Goal: Task Accomplishment & Management: Manage account settings

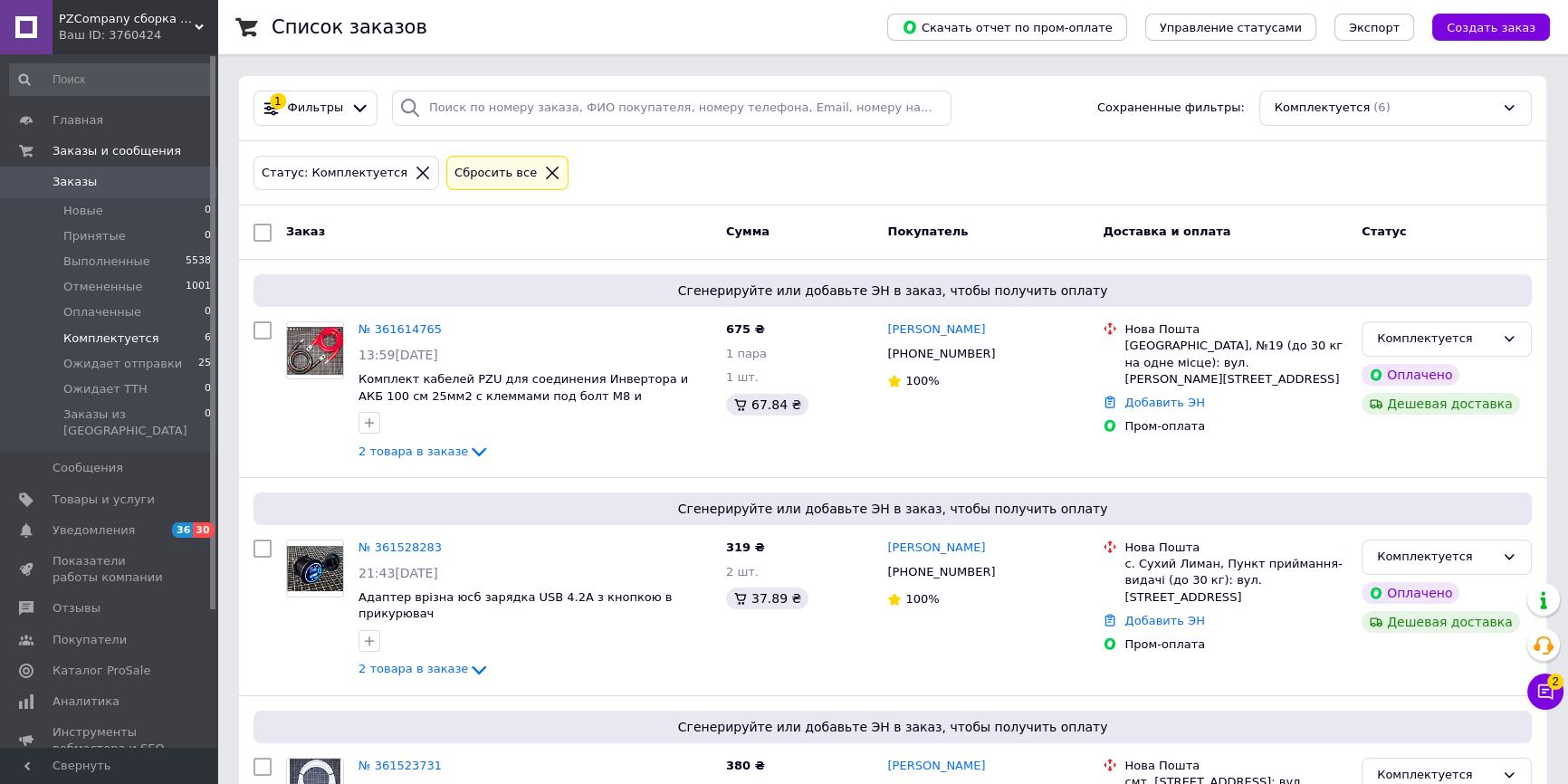
scroll to position [597, 0]
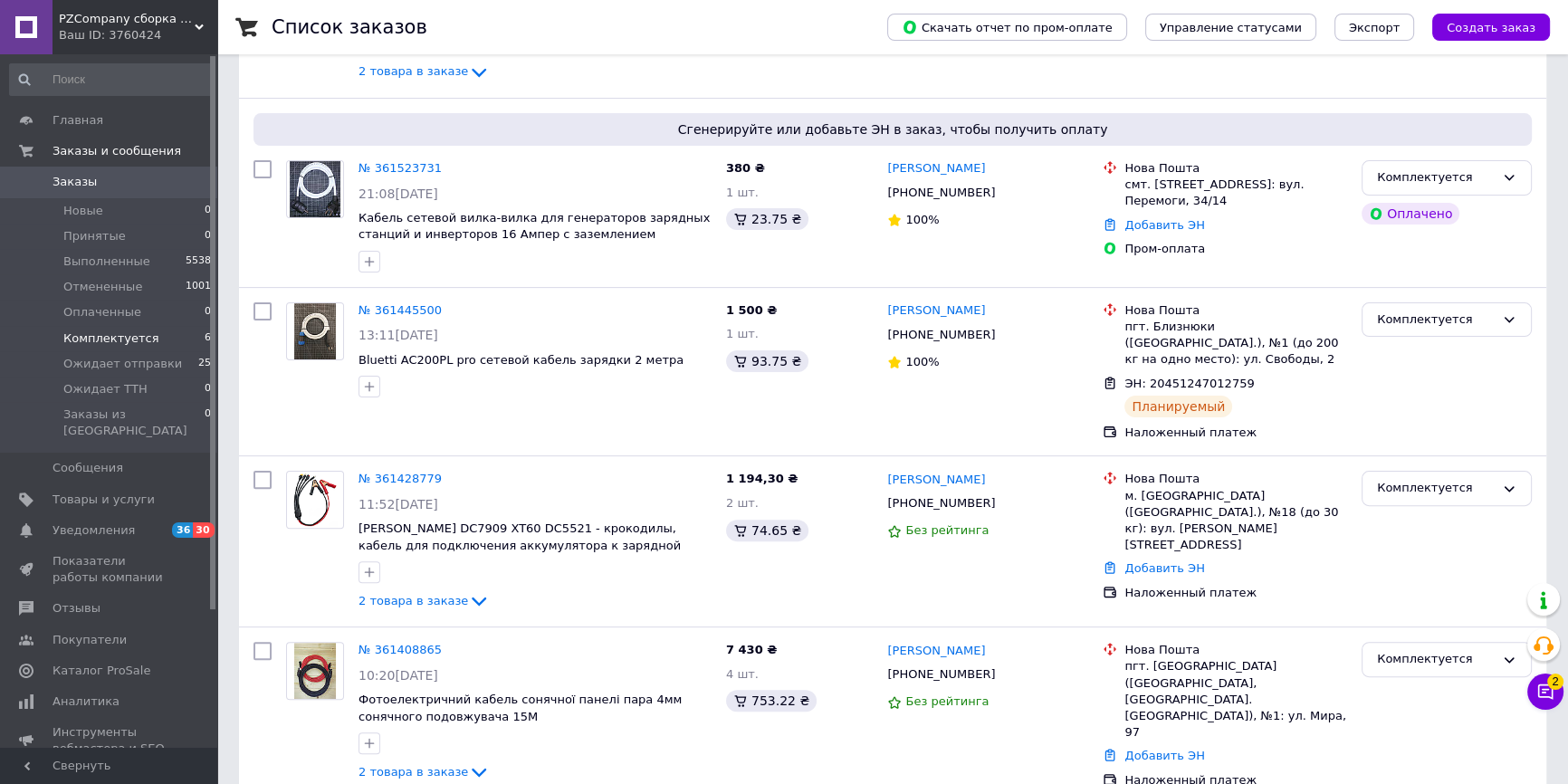
click at [1560, 697] on button "Чат с покупателем 2" at bounding box center [1546, 691] width 36 height 36
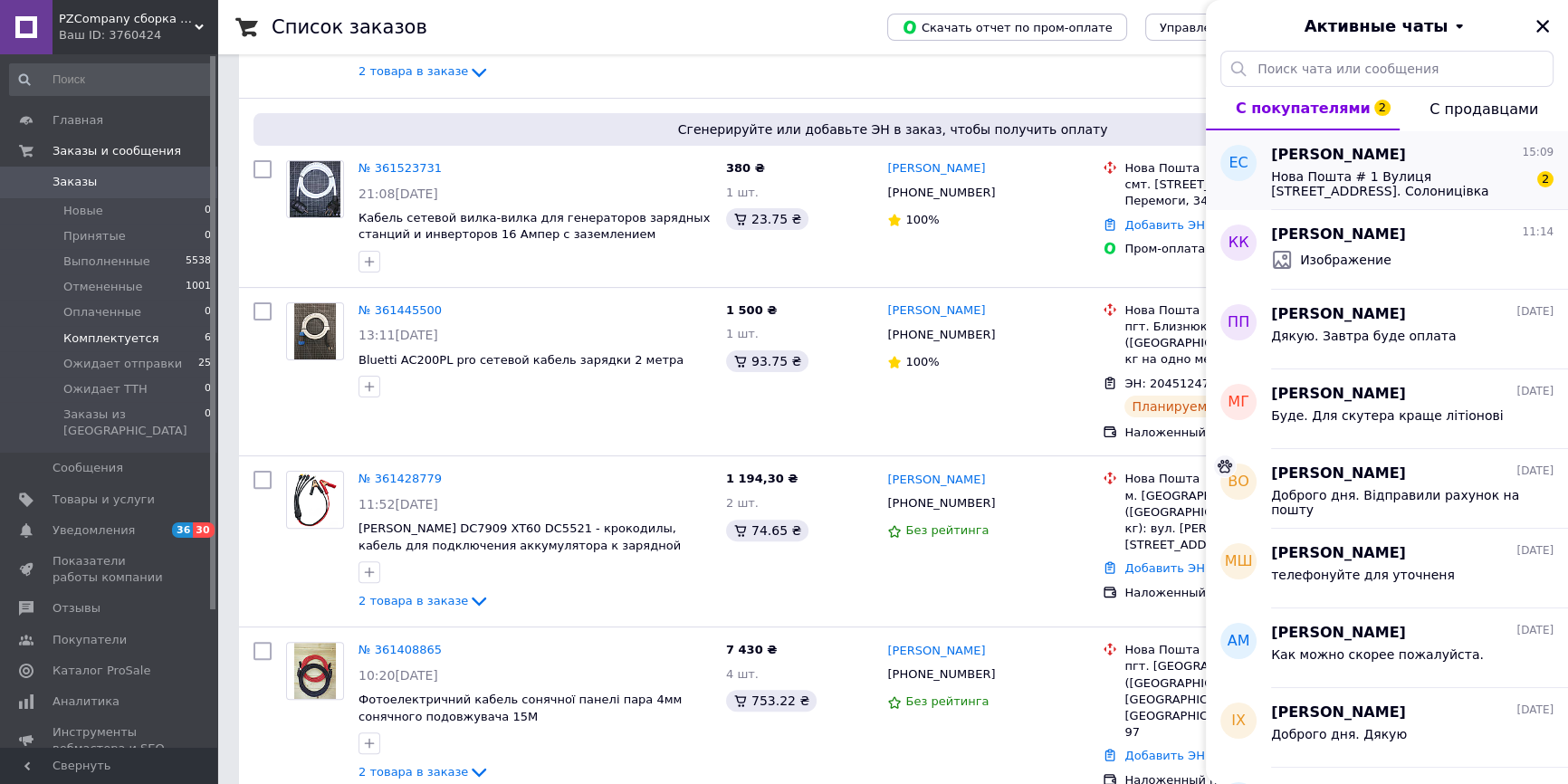
click at [1410, 172] on span "Нова Пошта # 1 Вулиця Горького 25А смт. Солоницівка Харківська область 62 370 С…" at bounding box center [1399, 184] width 257 height 29
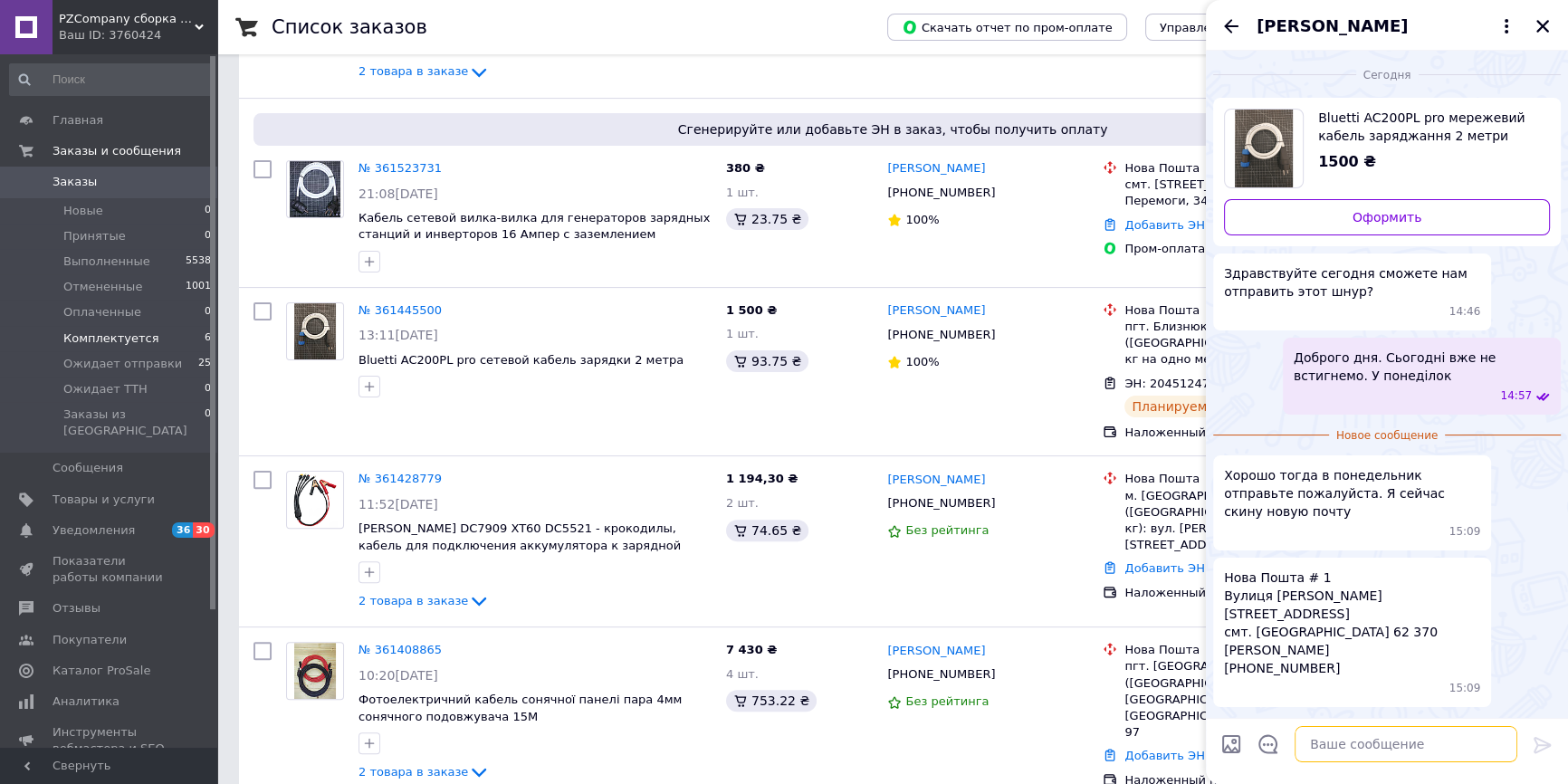
click at [1386, 744] on textarea at bounding box center [1406, 744] width 223 height 36
type textarea "н"
type textarea "Яка форма оплати ?"
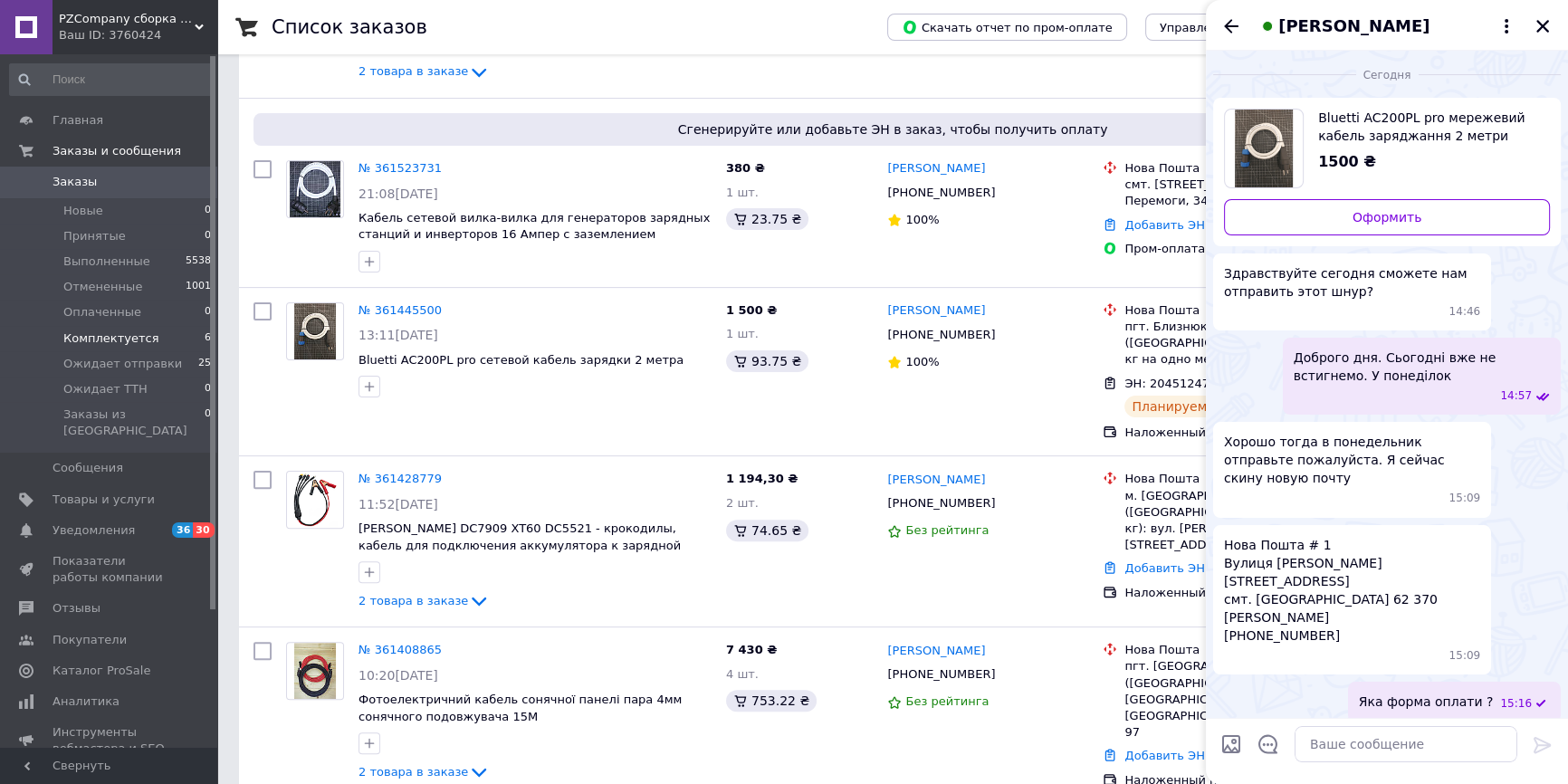
click at [1219, 24] on div "Евгений Стено" at bounding box center [1388, 25] width 363 height 51
click at [1235, 32] on icon "Назад" at bounding box center [1232, 26] width 22 height 22
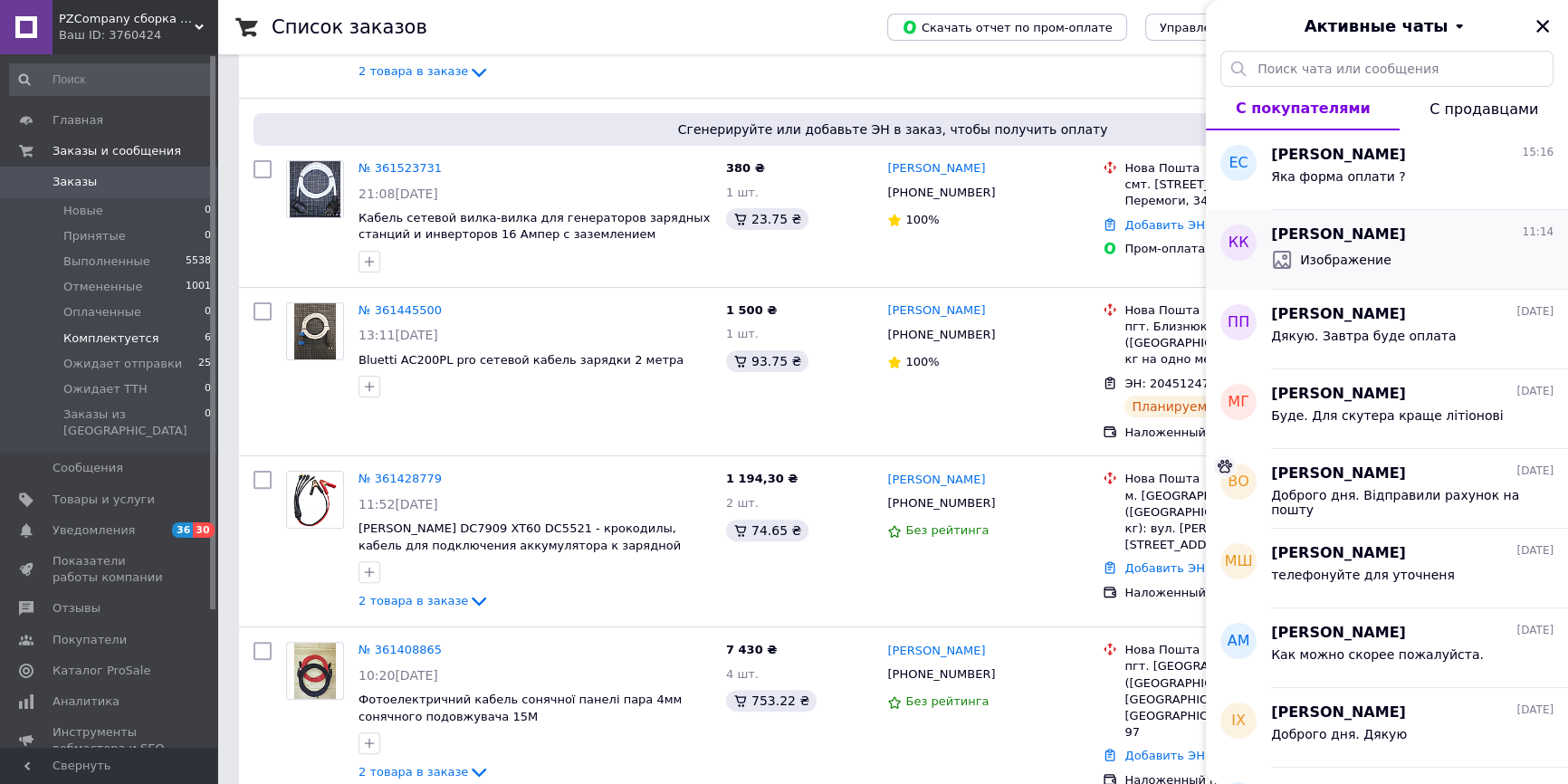
click at [1422, 257] on div "Изображение" at bounding box center [1412, 260] width 282 height 29
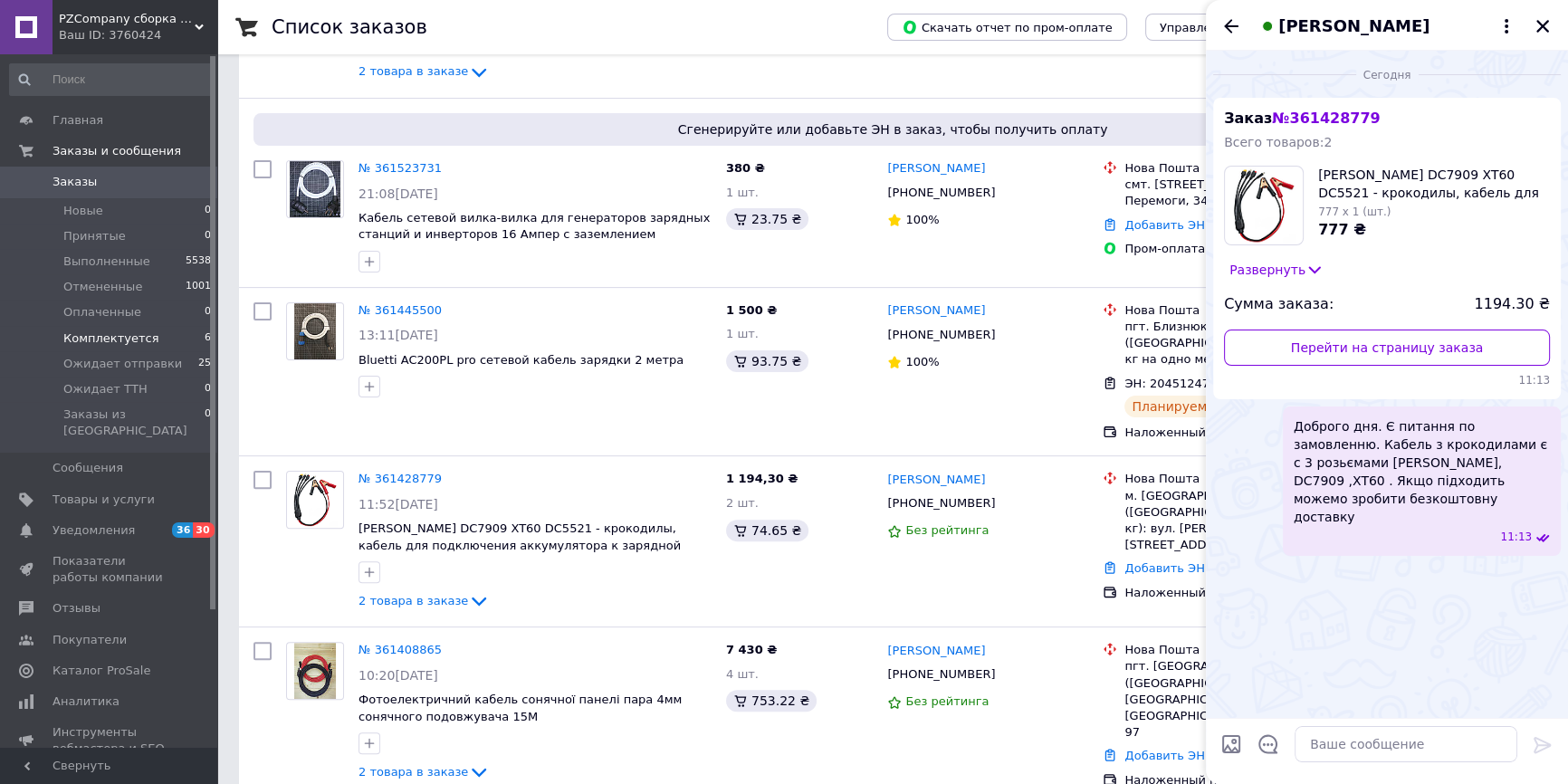
scroll to position [87, 0]
click at [1358, 739] on textarea at bounding box center [1406, 744] width 223 height 36
type textarea "Підходить ?"
click at [1235, 25] on icon "Назад" at bounding box center [1232, 25] width 15 height 14
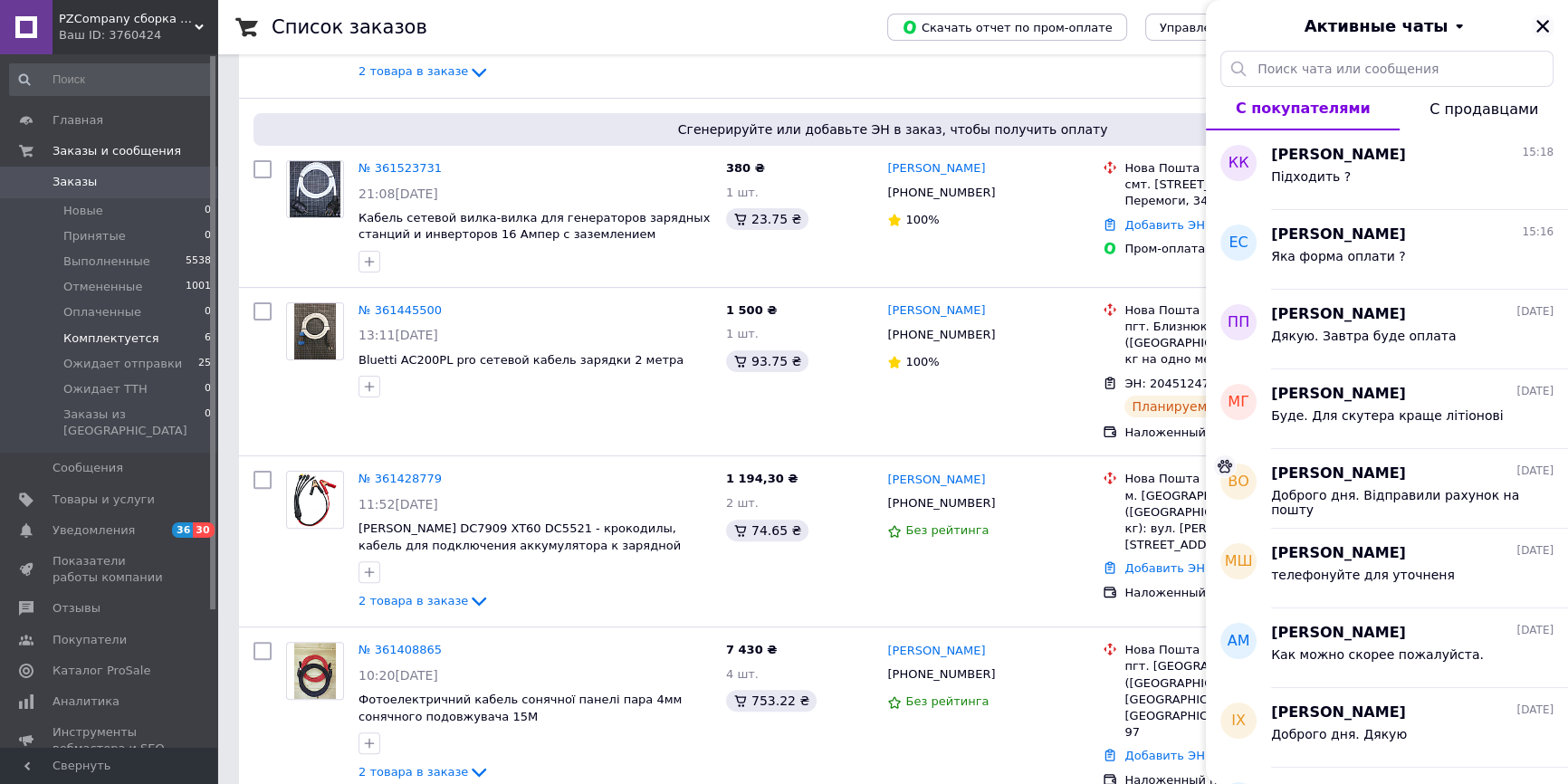
click at [1548, 32] on icon "Закрыть" at bounding box center [1543, 26] width 16 height 16
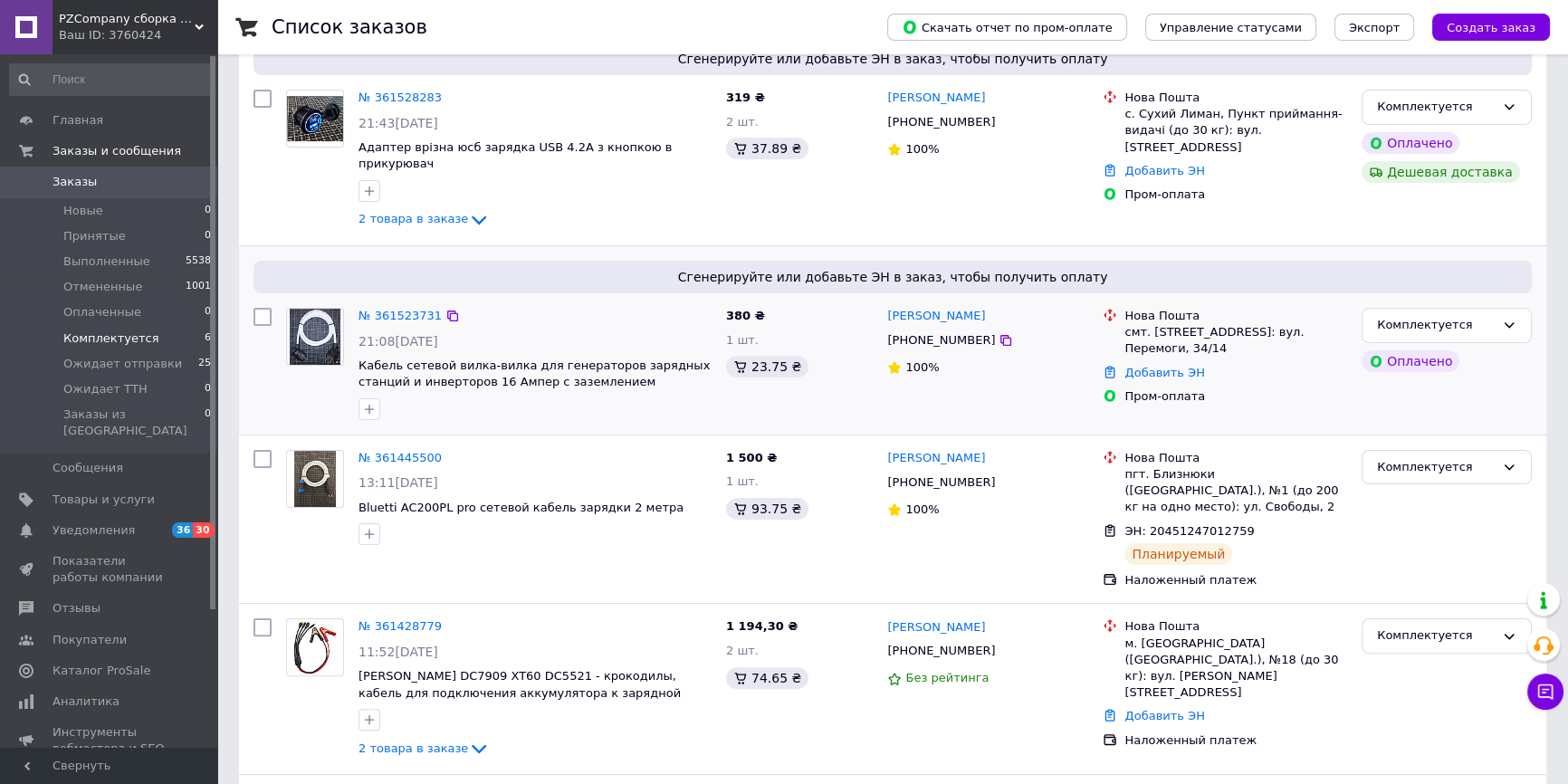
scroll to position [594, 0]
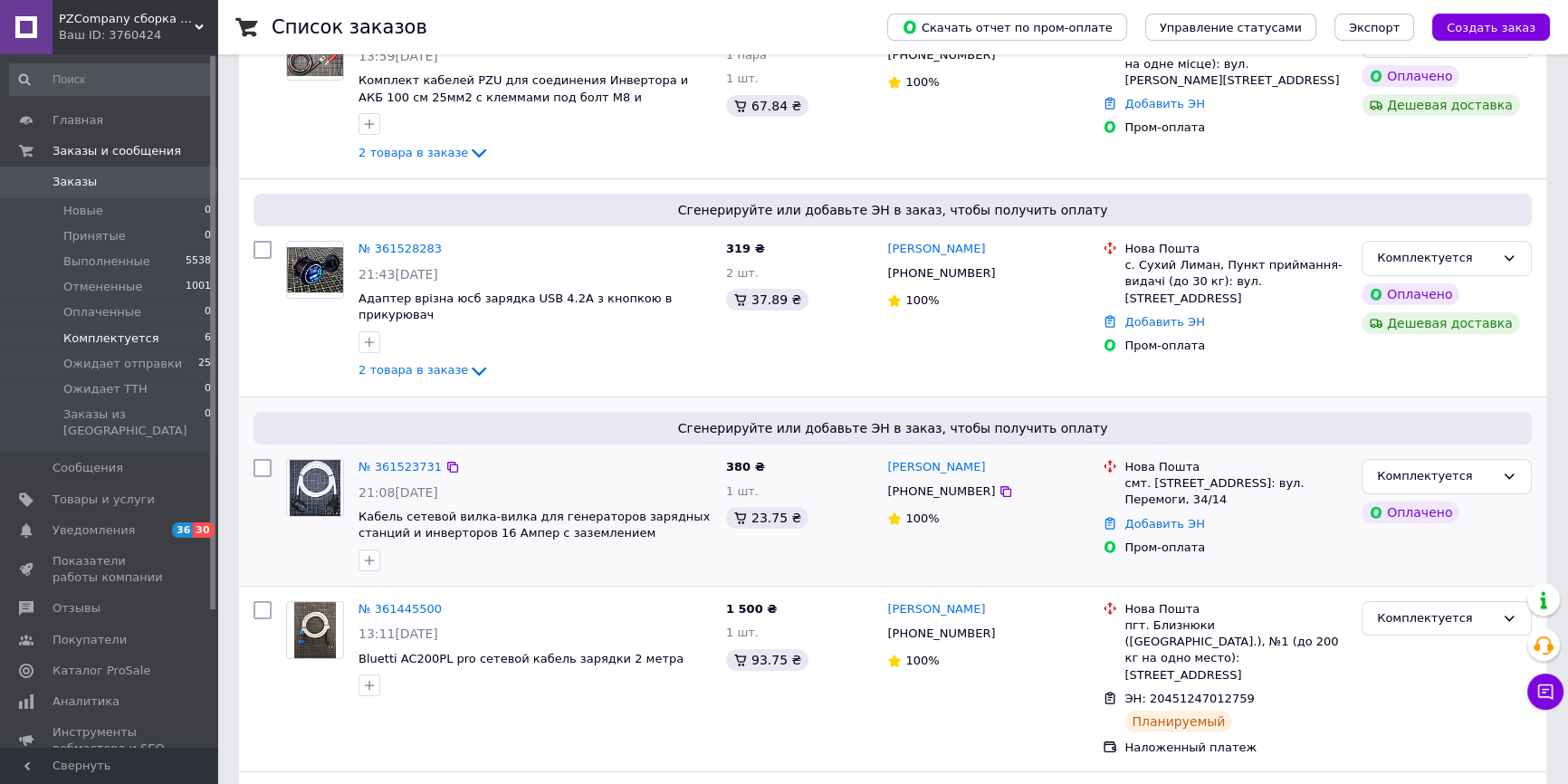
scroll to position [329, 0]
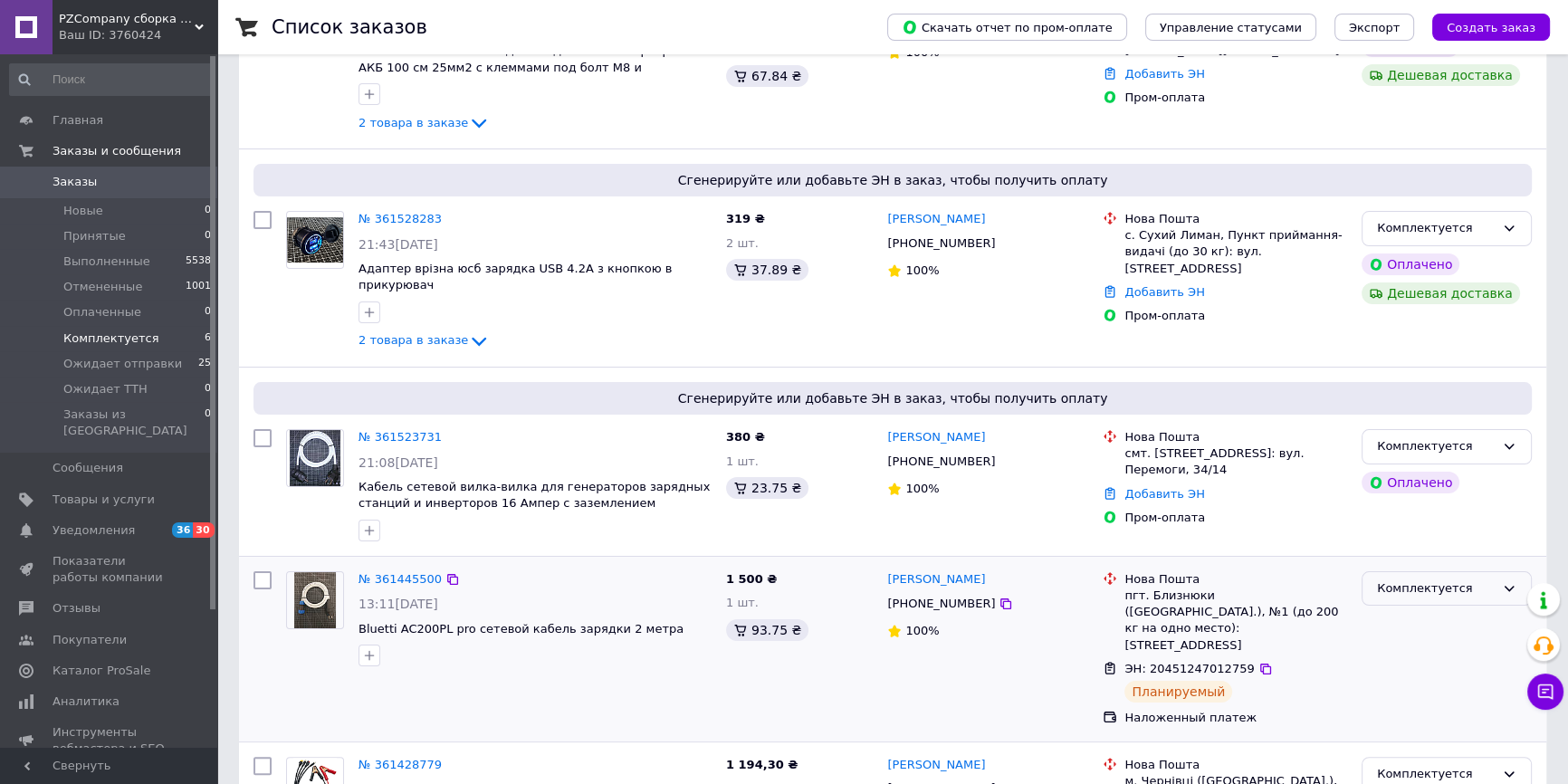
click at [1473, 579] on div "Комплектуется" at bounding box center [1436, 588] width 118 height 19
click at [1424, 694] on li "Ожидает отправки" at bounding box center [1447, 710] width 169 height 34
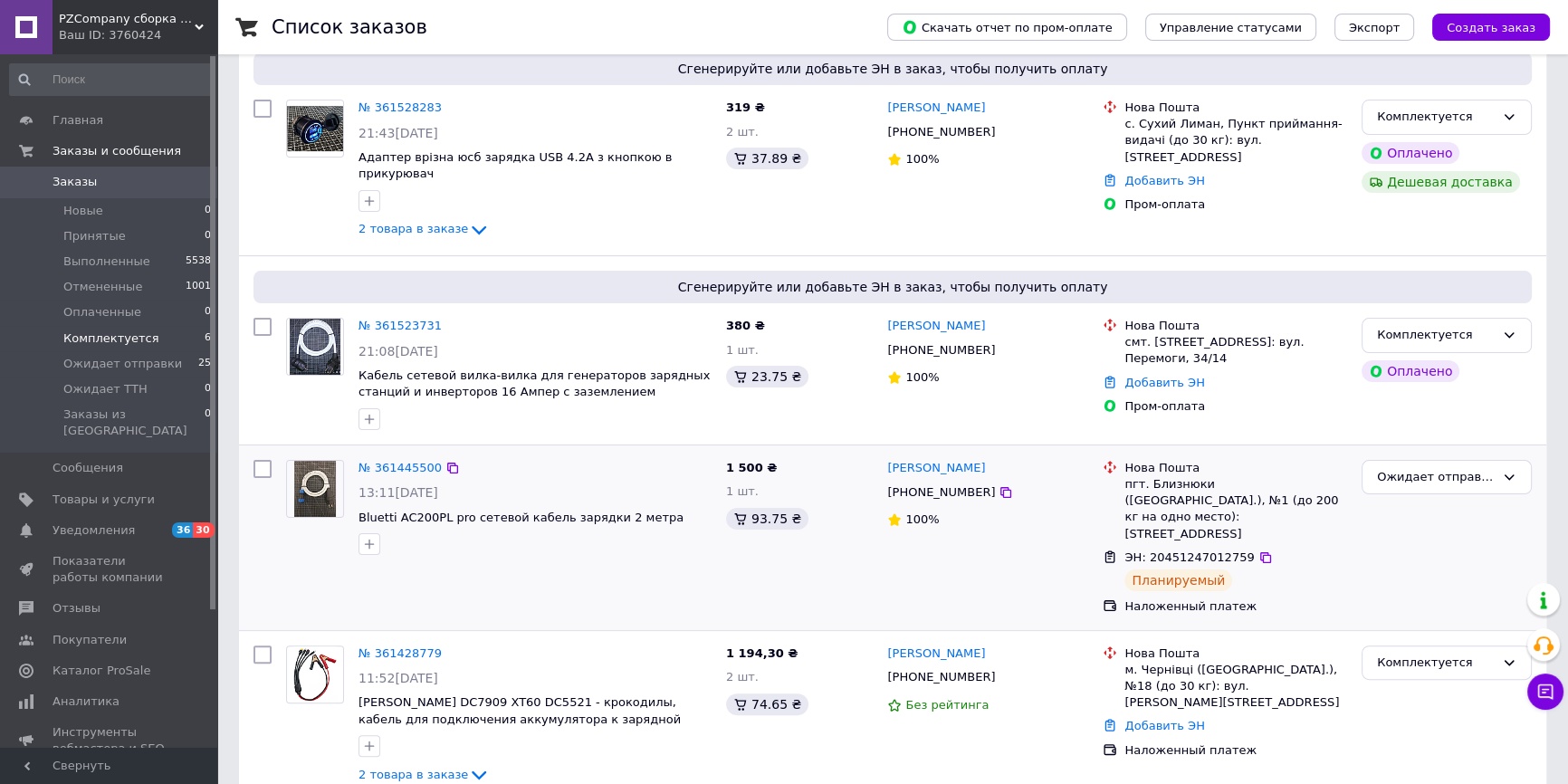
scroll to position [597, 0]
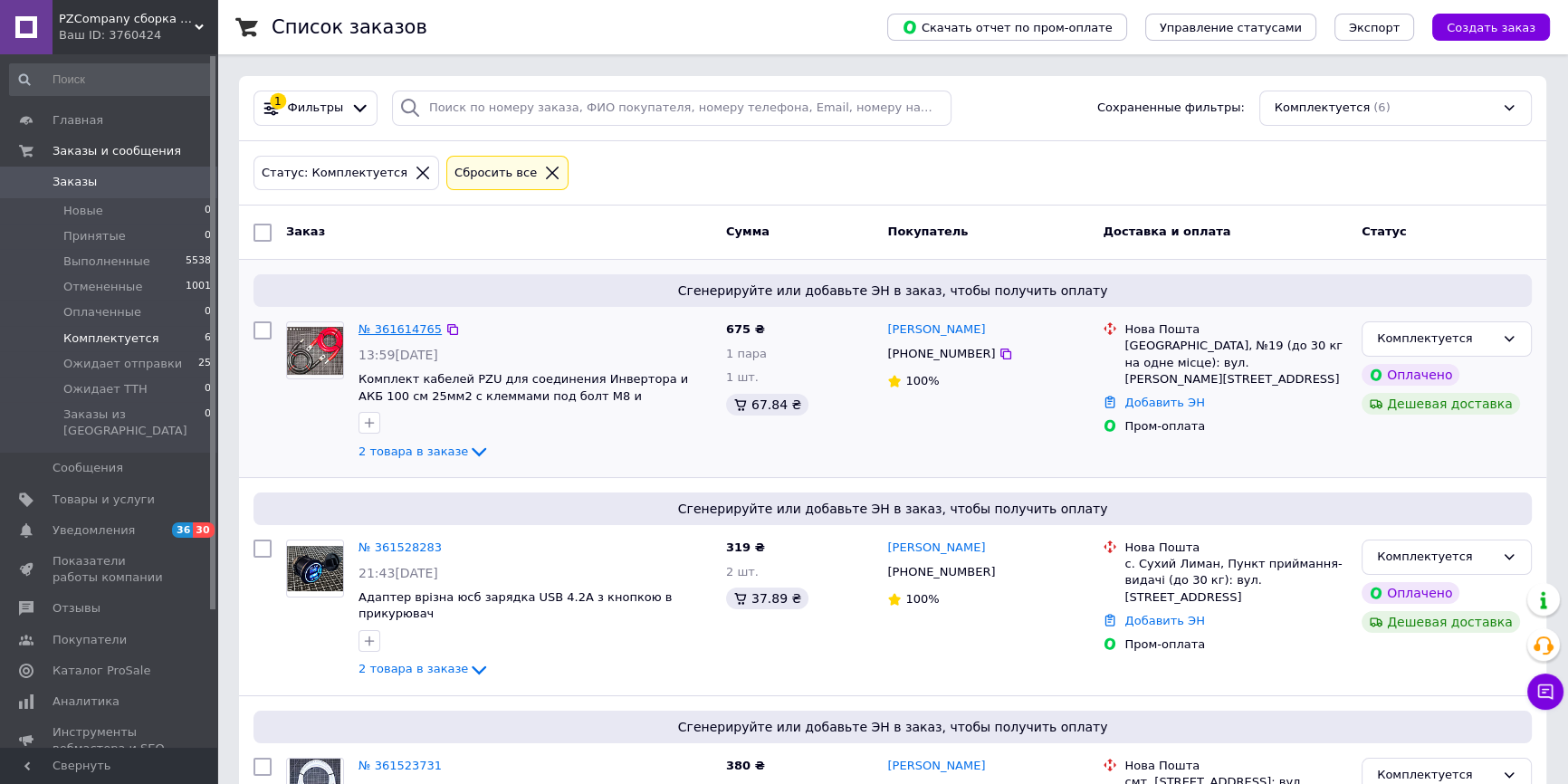
click at [405, 324] on link "№ 361614765" at bounding box center [400, 329] width 83 height 14
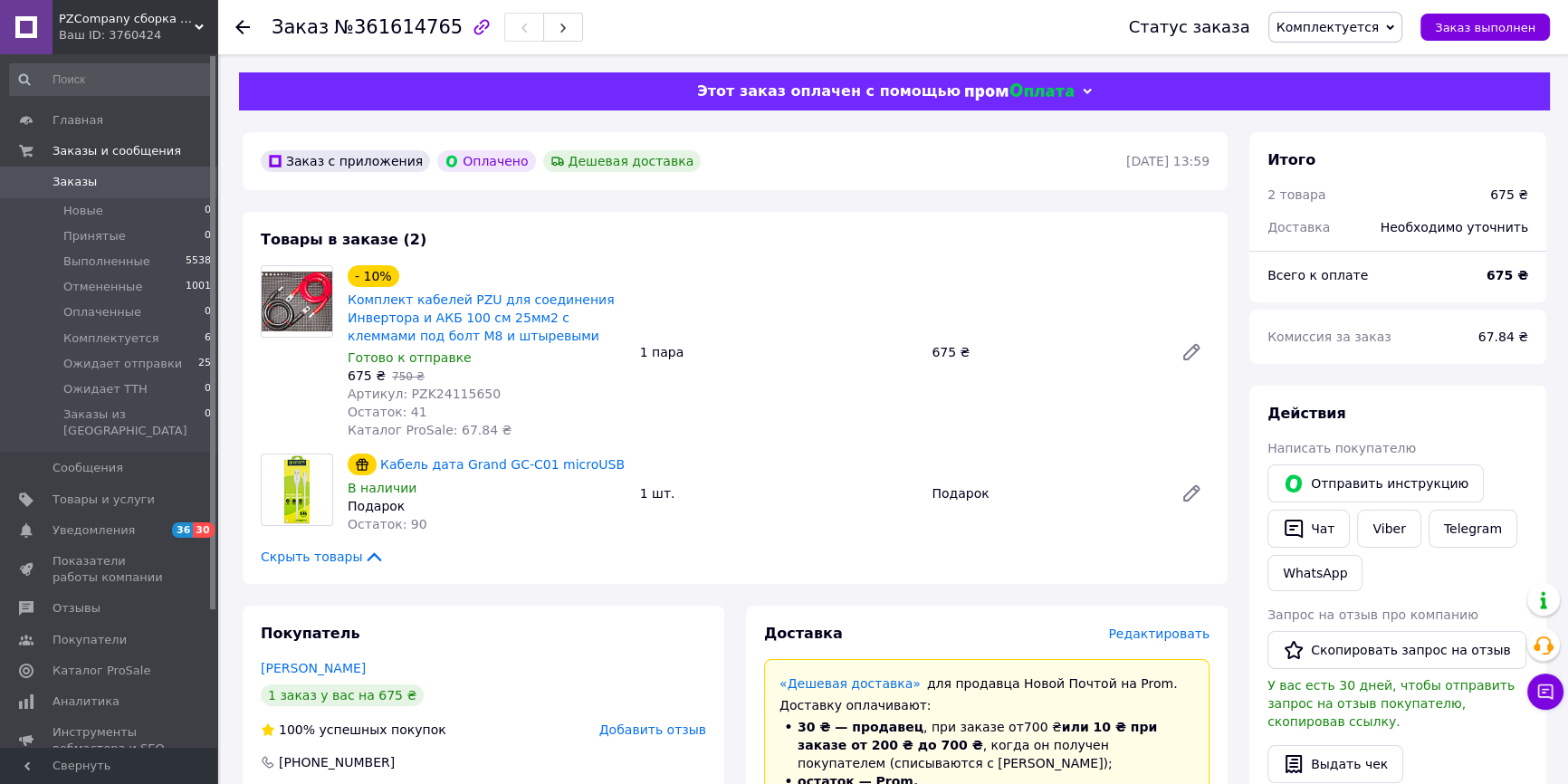
click at [1380, 35] on span "Комплектуется" at bounding box center [1327, 27] width 103 height 15
click at [1363, 164] on li "Ожидает отправки" at bounding box center [1337, 172] width 137 height 27
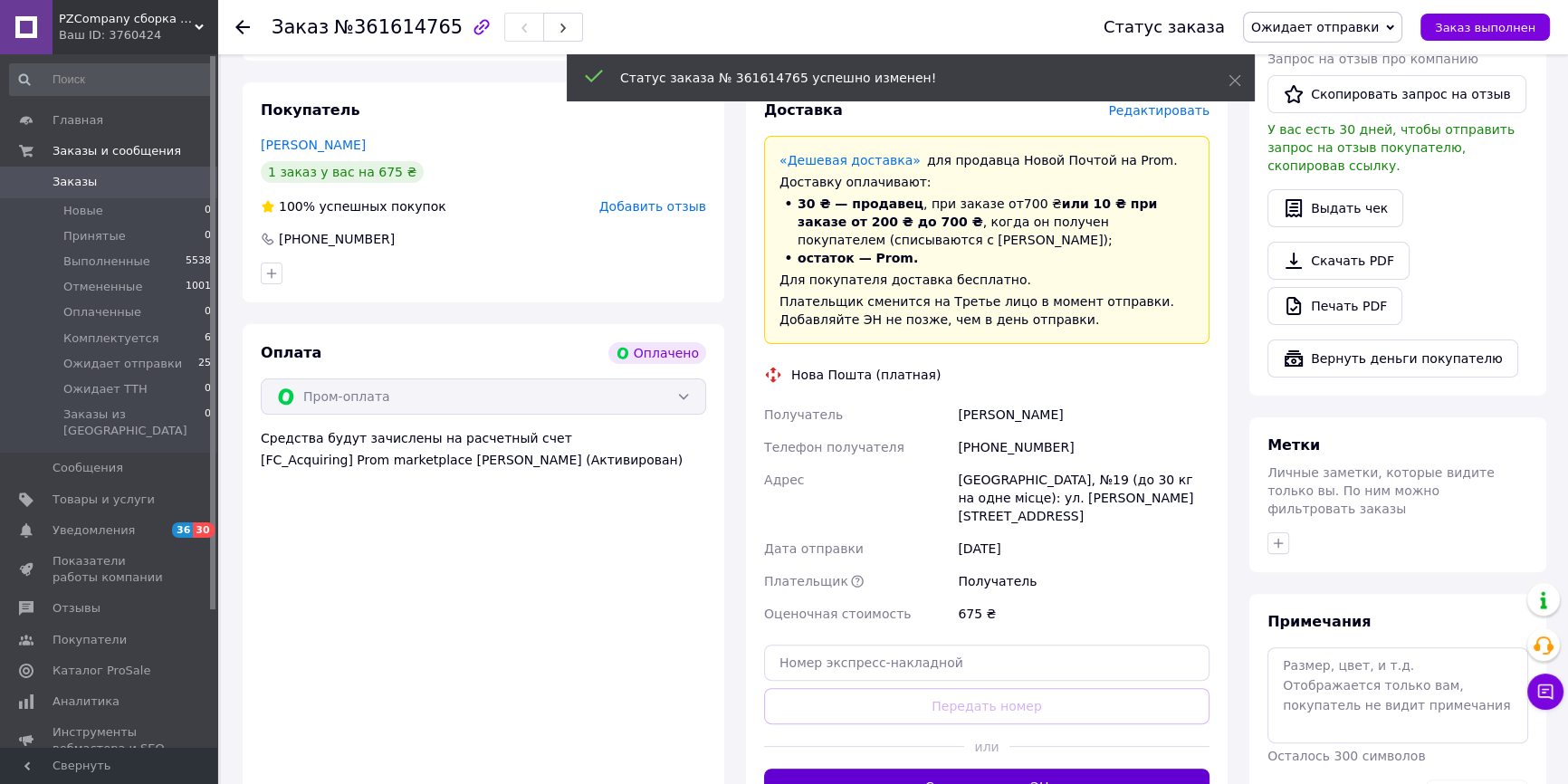
scroll to position [575, 0]
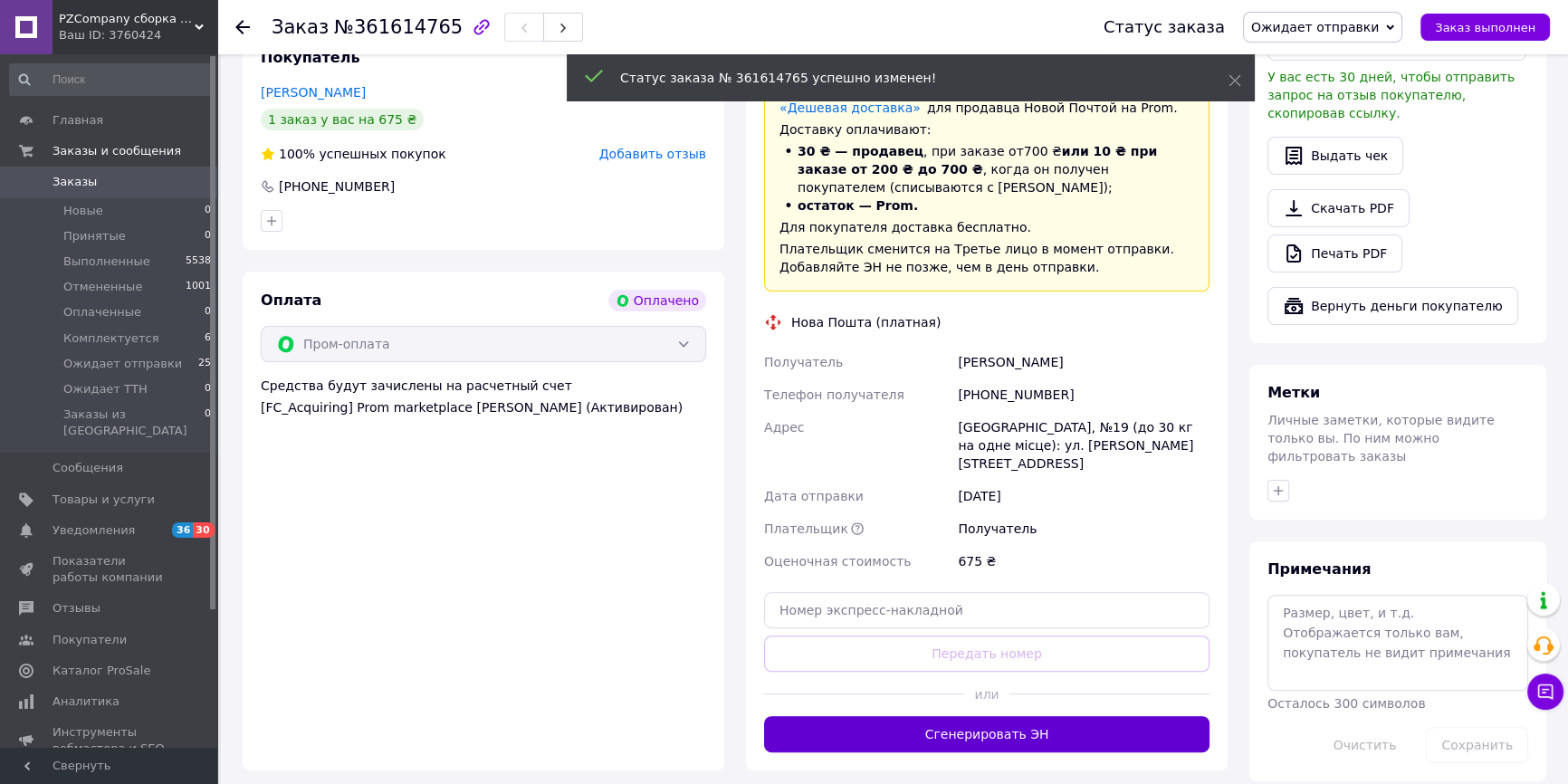
click at [1046, 716] on button "Сгенерировать ЭН" at bounding box center [987, 734] width 446 height 36
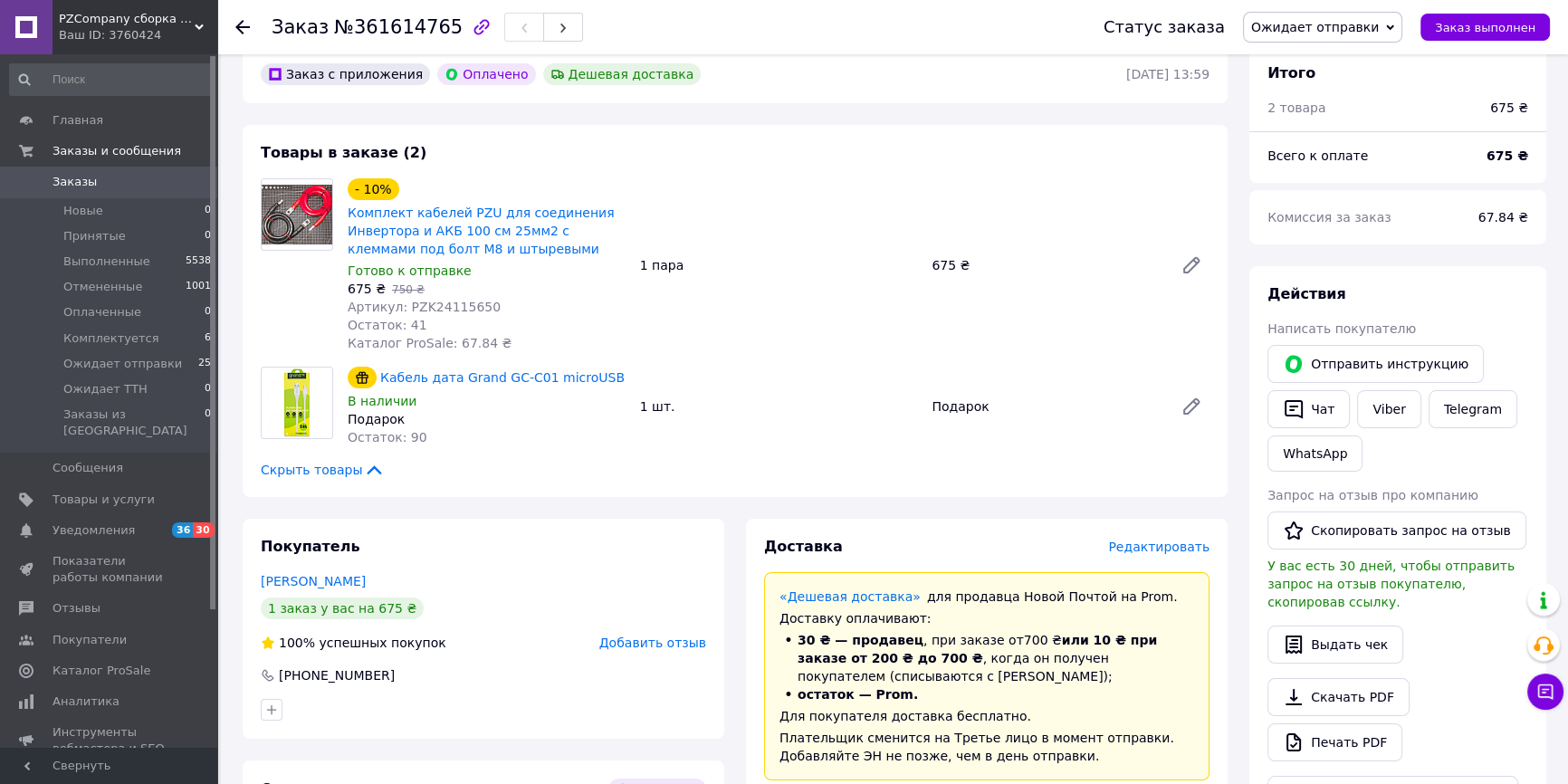
scroll to position [81, 0]
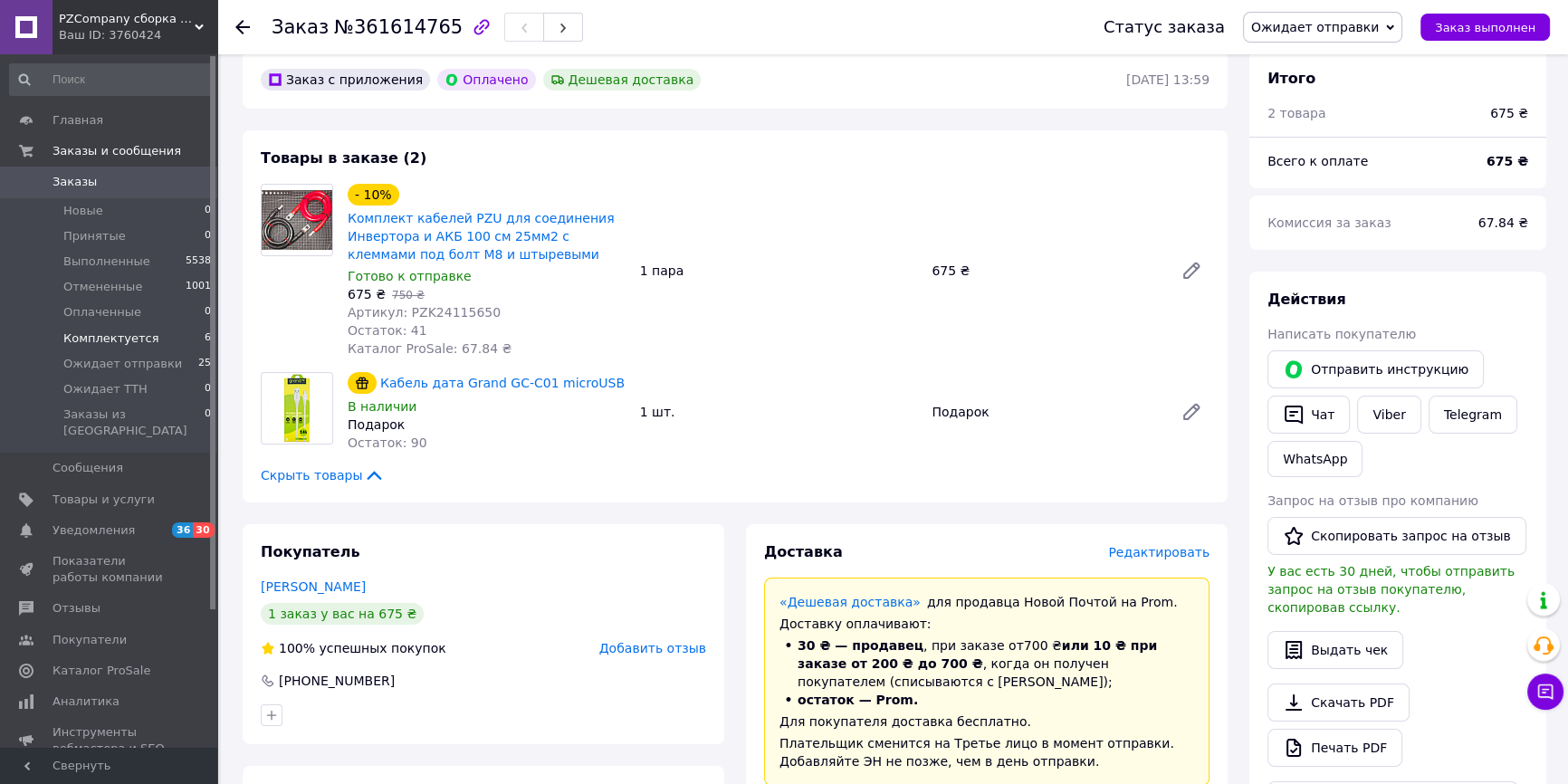
click at [136, 333] on span "Комплектуется" at bounding box center [111, 339] width 95 height 16
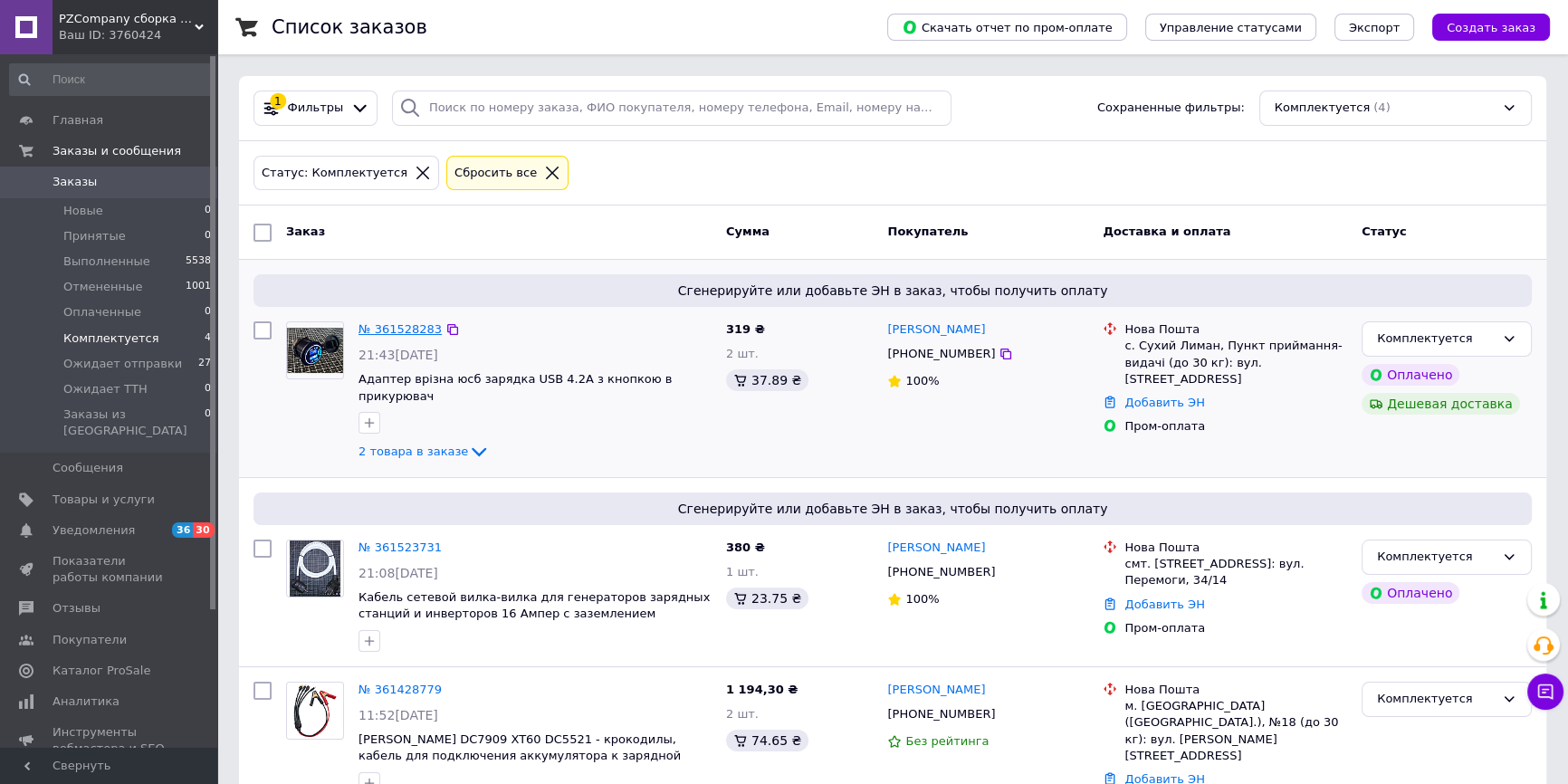
click at [401, 326] on link "№ 361528283" at bounding box center [400, 329] width 83 height 14
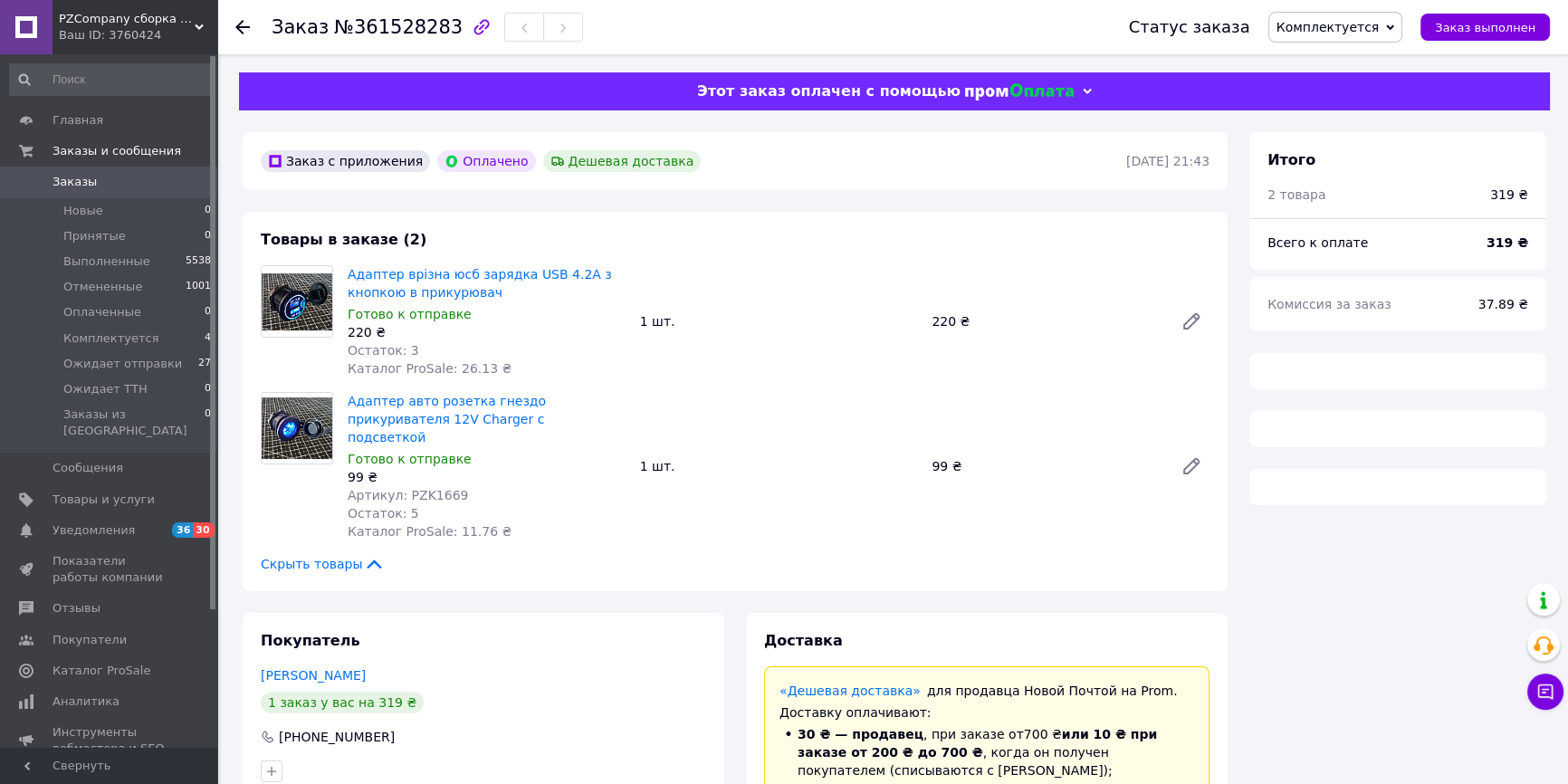
click at [1391, 36] on span "Комплектуется" at bounding box center [1336, 27] width 135 height 31
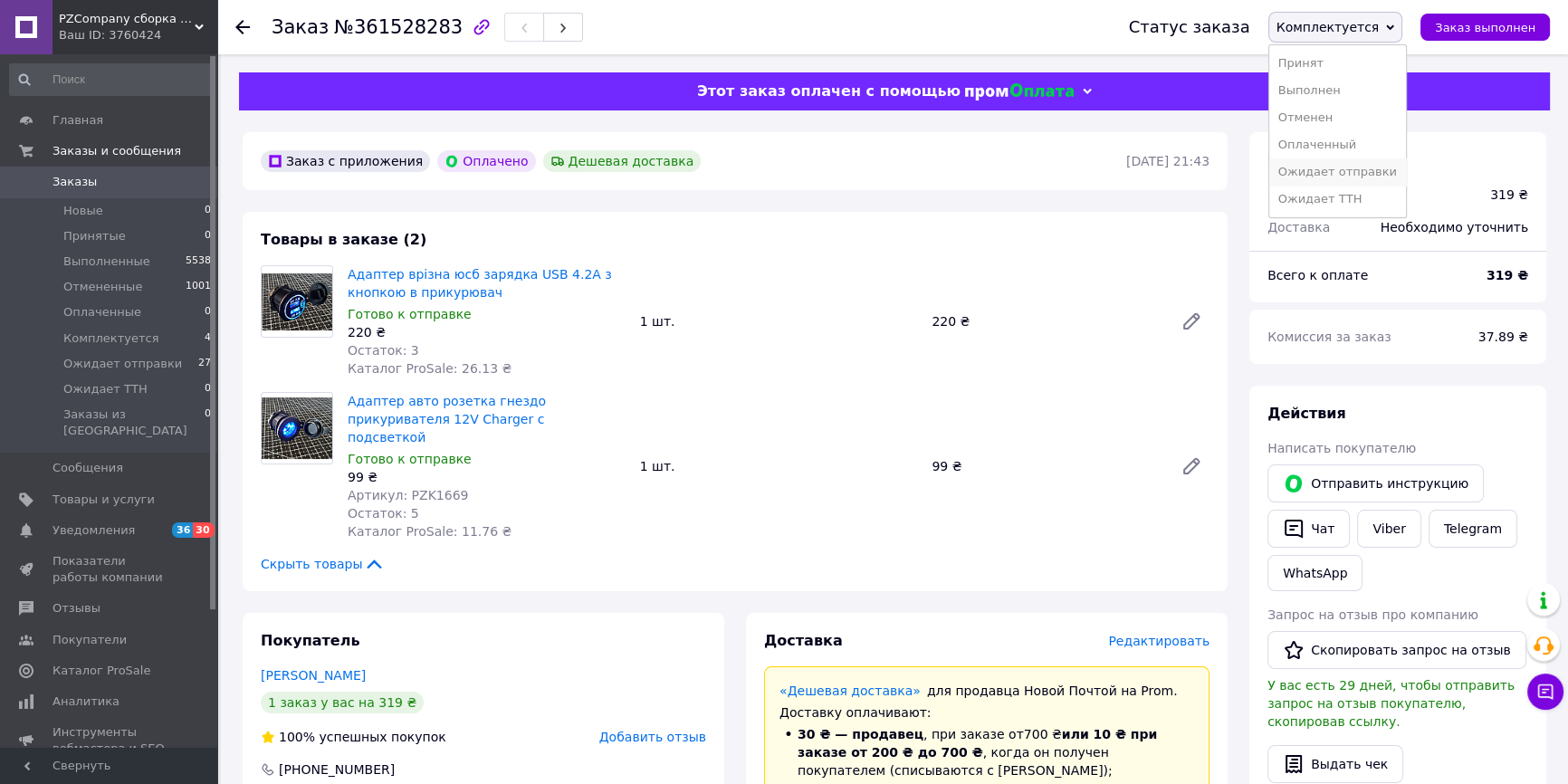
click at [1350, 165] on li "Ожидает отправки" at bounding box center [1337, 172] width 137 height 27
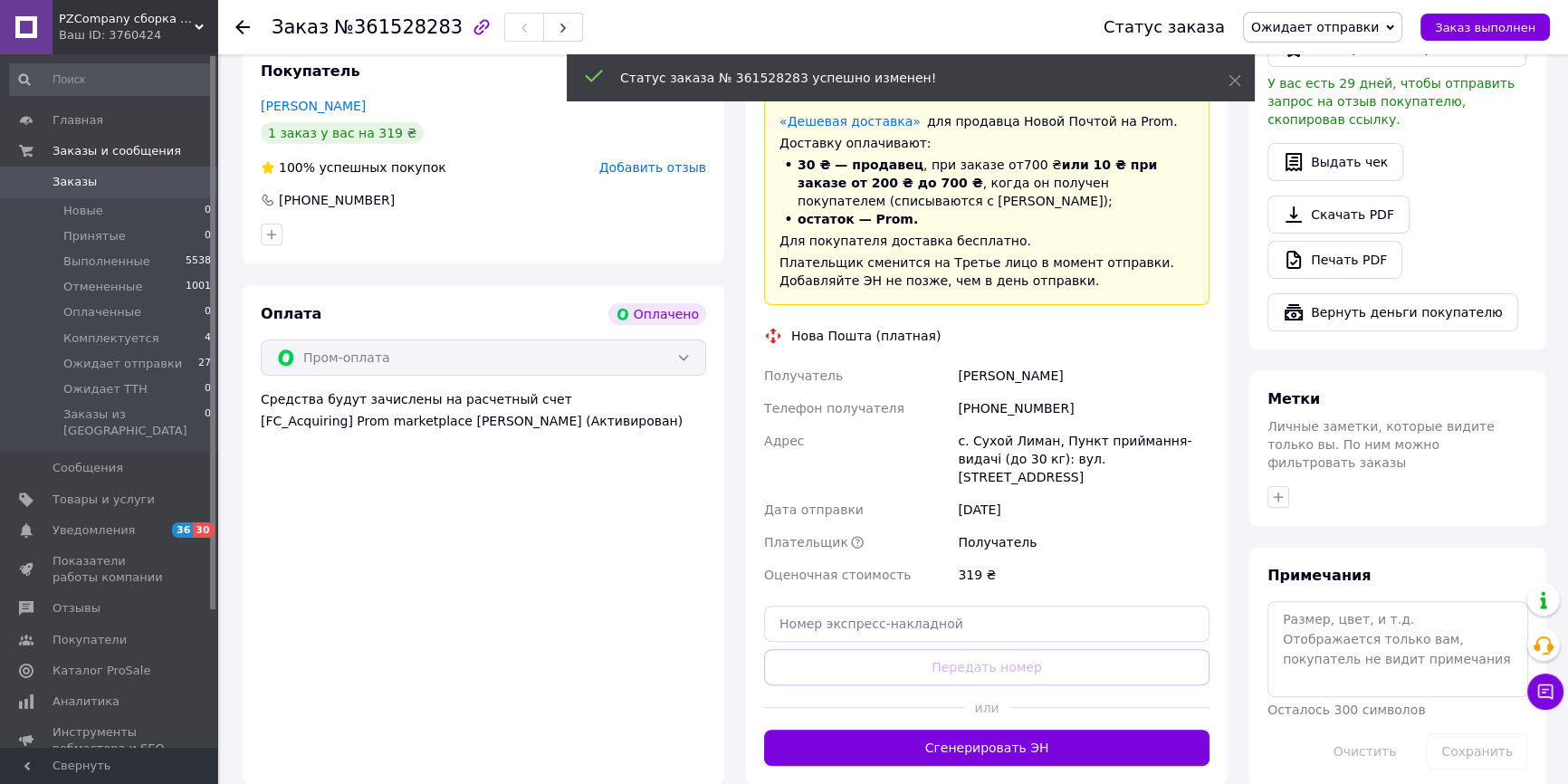
scroll to position [575, 0]
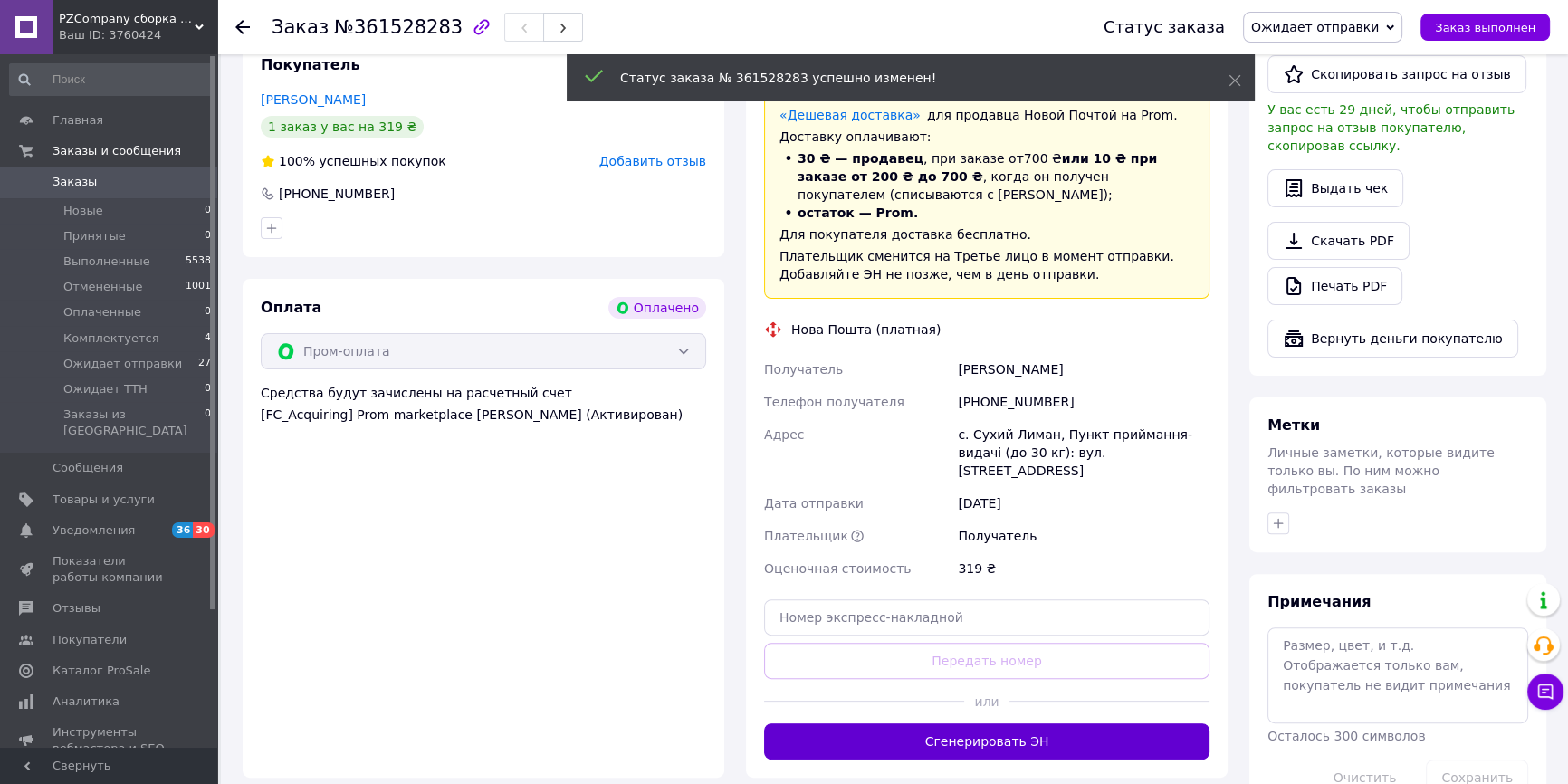
click at [1011, 723] on button "Сгенерировать ЭН" at bounding box center [987, 741] width 446 height 36
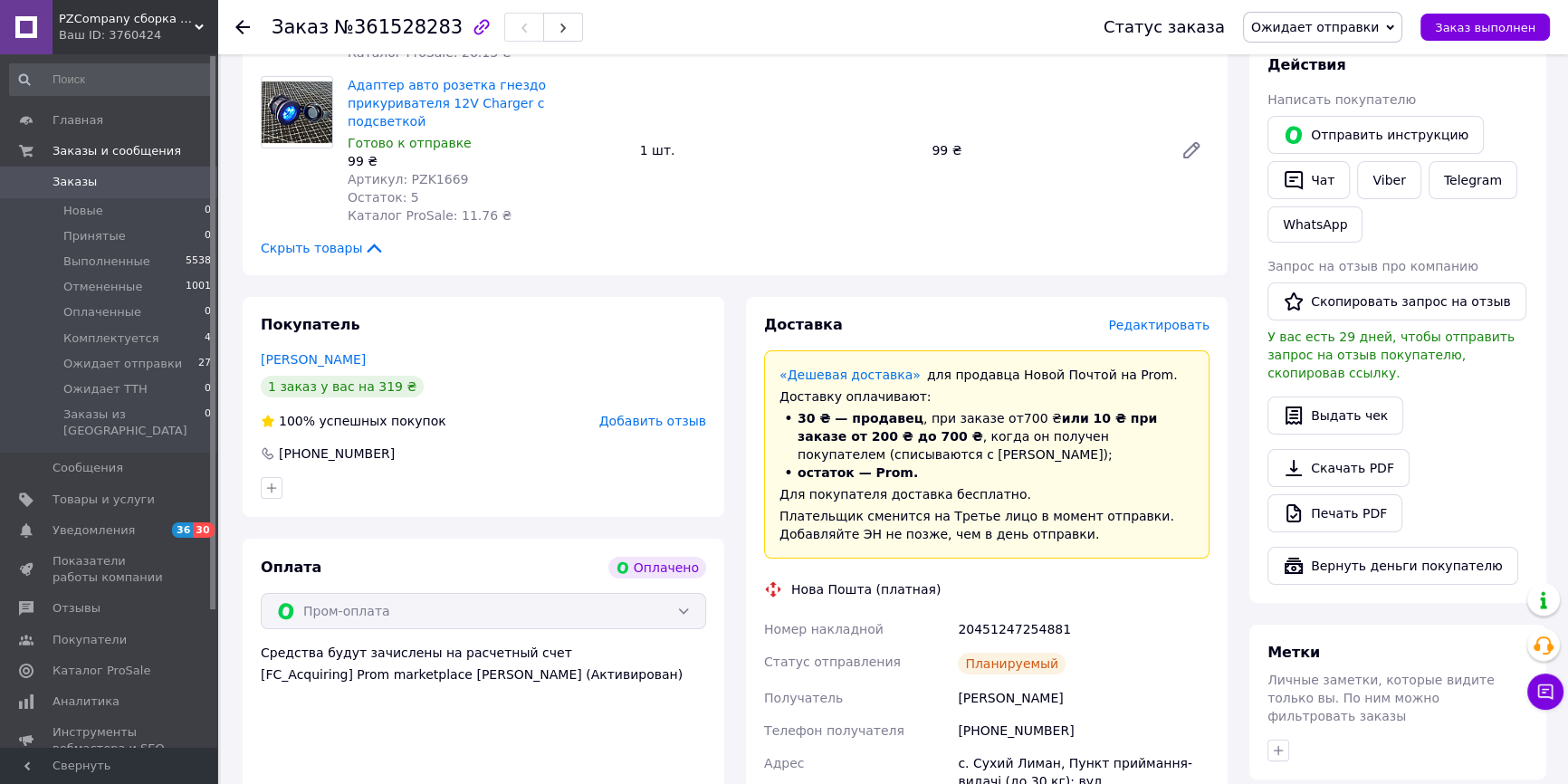
scroll to position [164, 0]
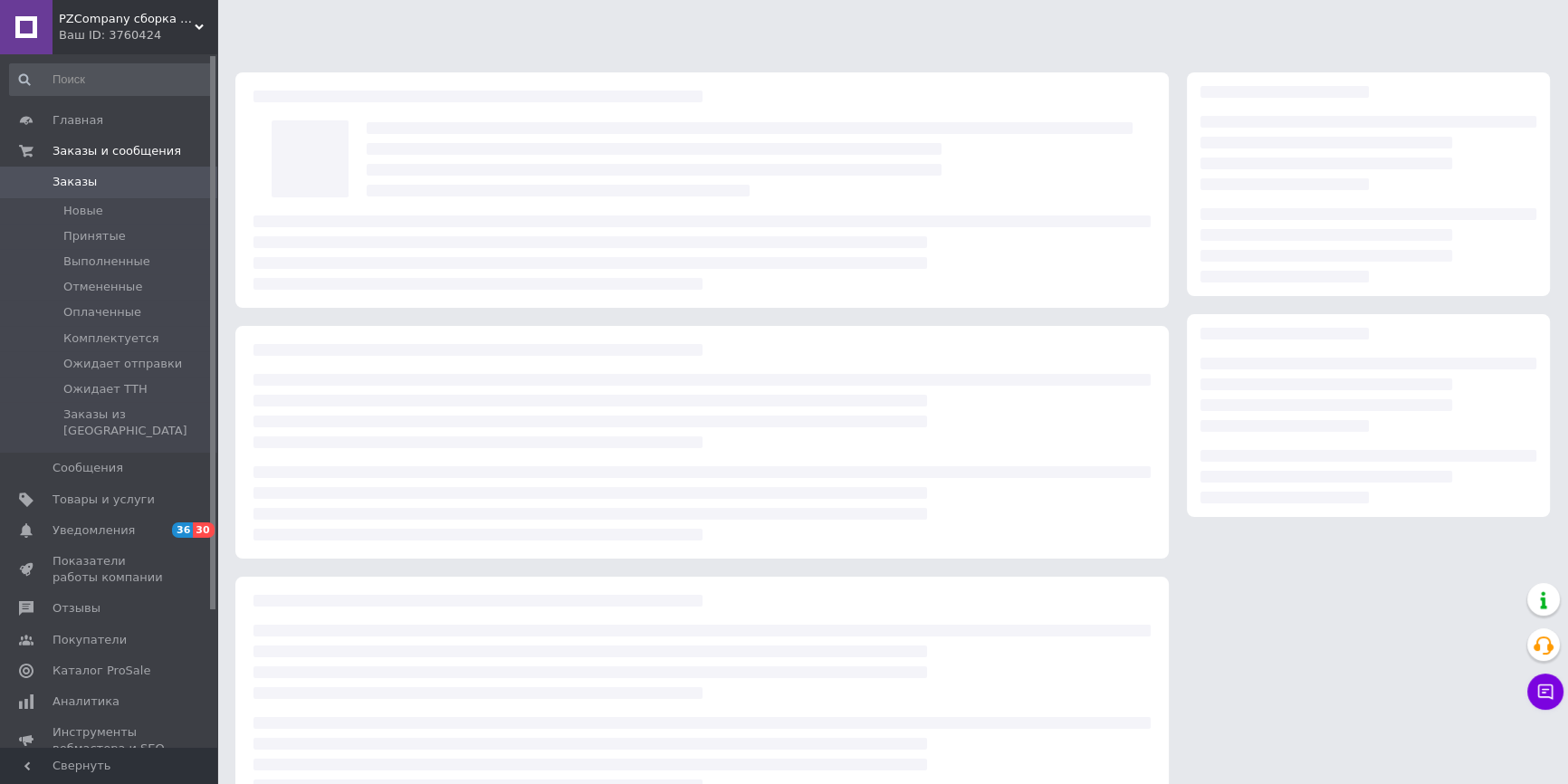
scroll to position [43, 0]
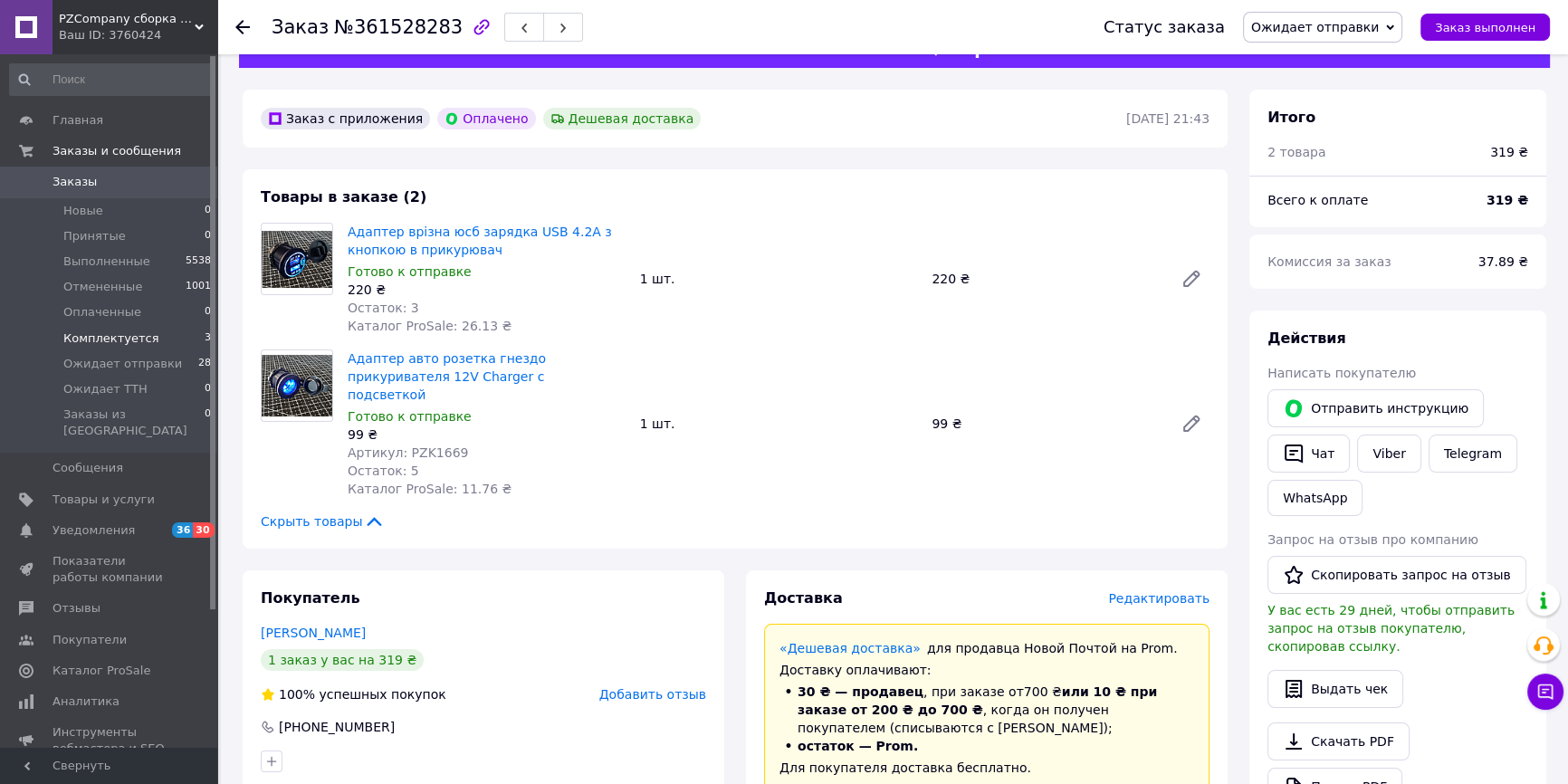
click at [170, 335] on li "Комплектуется 3" at bounding box center [111, 339] width 222 height 25
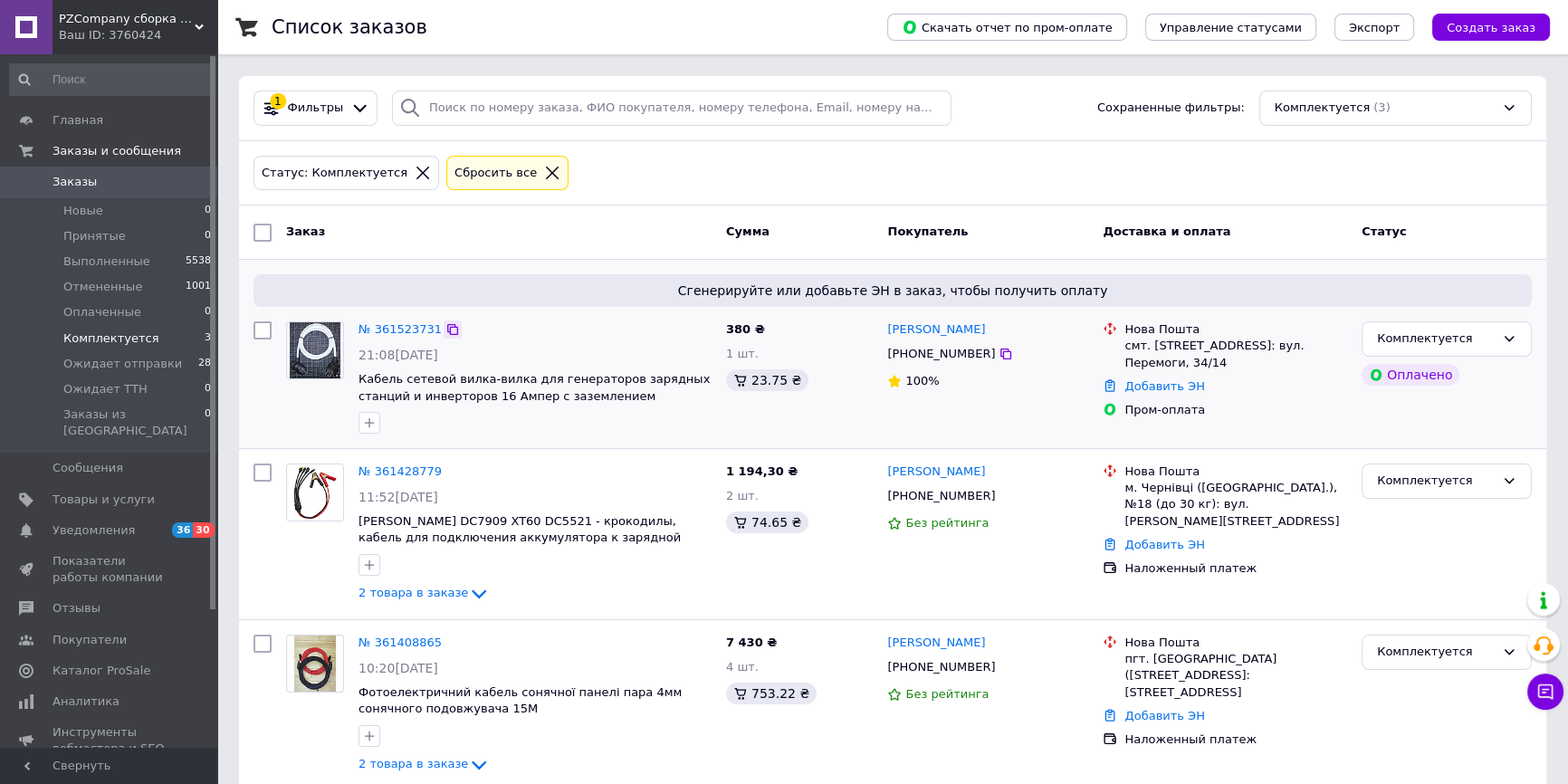
scroll to position [26, 0]
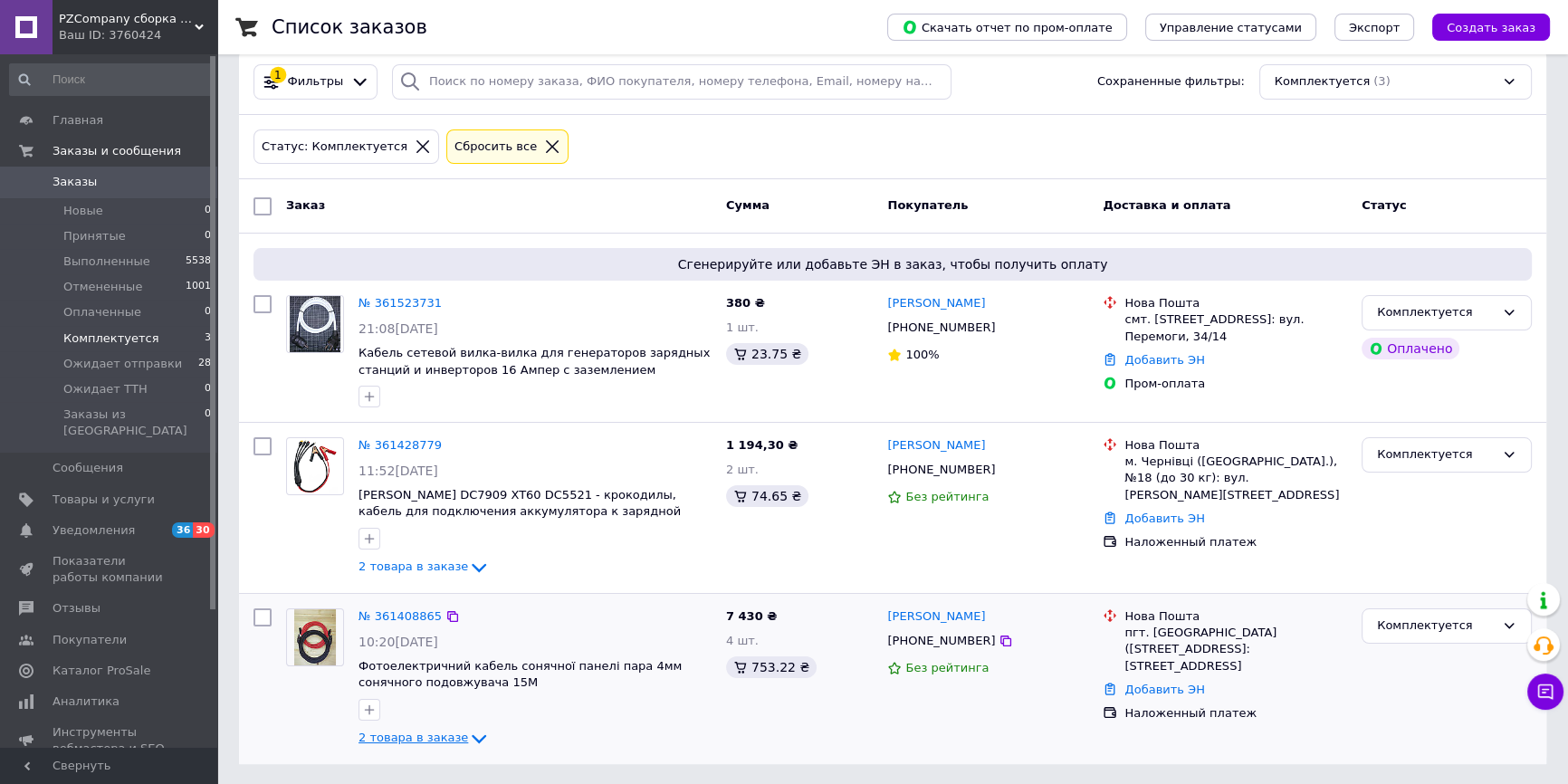
click at [415, 734] on span "2 товара в заказе" at bounding box center [414, 738] width 109 height 14
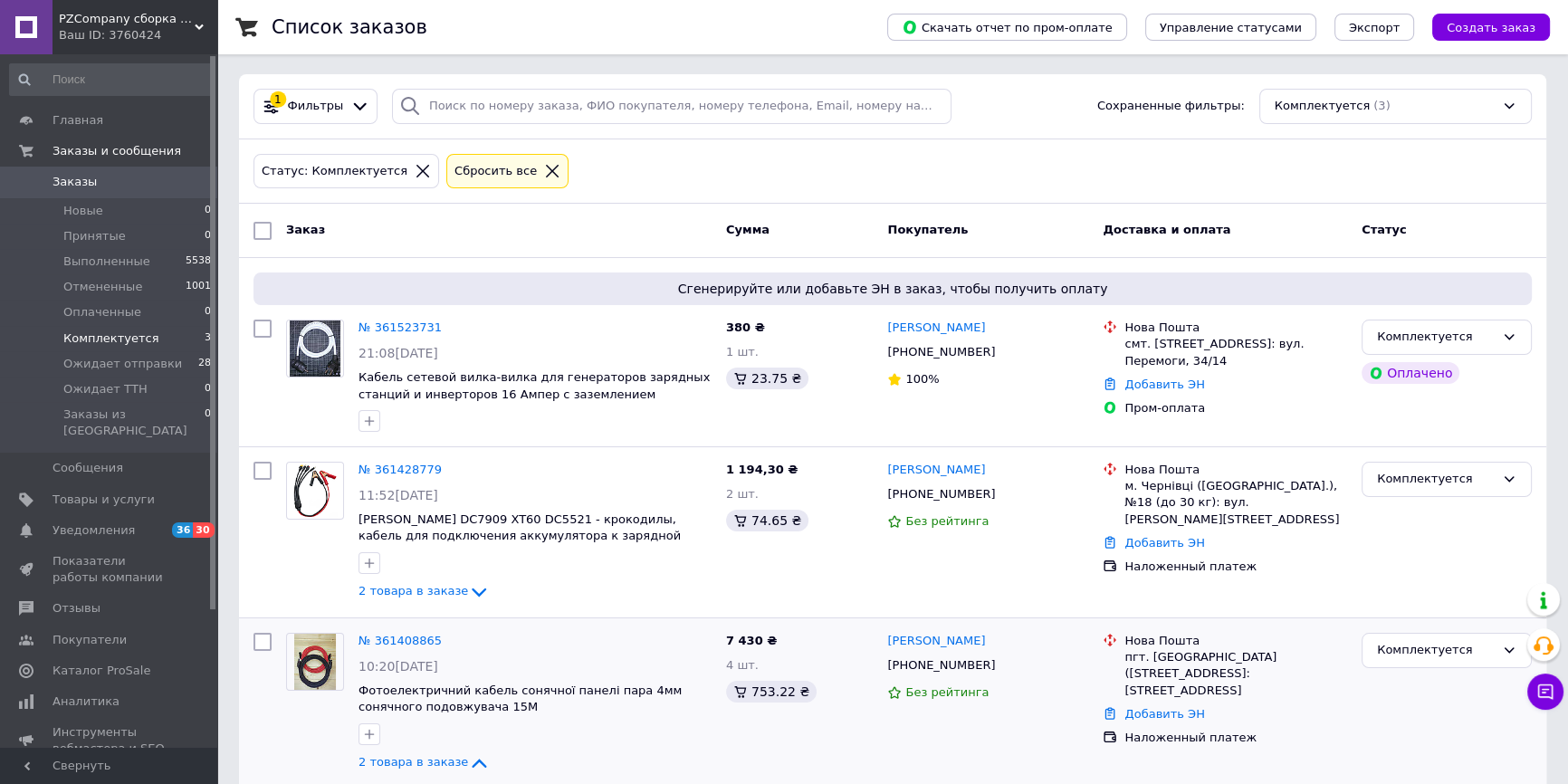
scroll to position [0, 0]
click at [155, 181] on span "Заказы" at bounding box center [110, 182] width 115 height 16
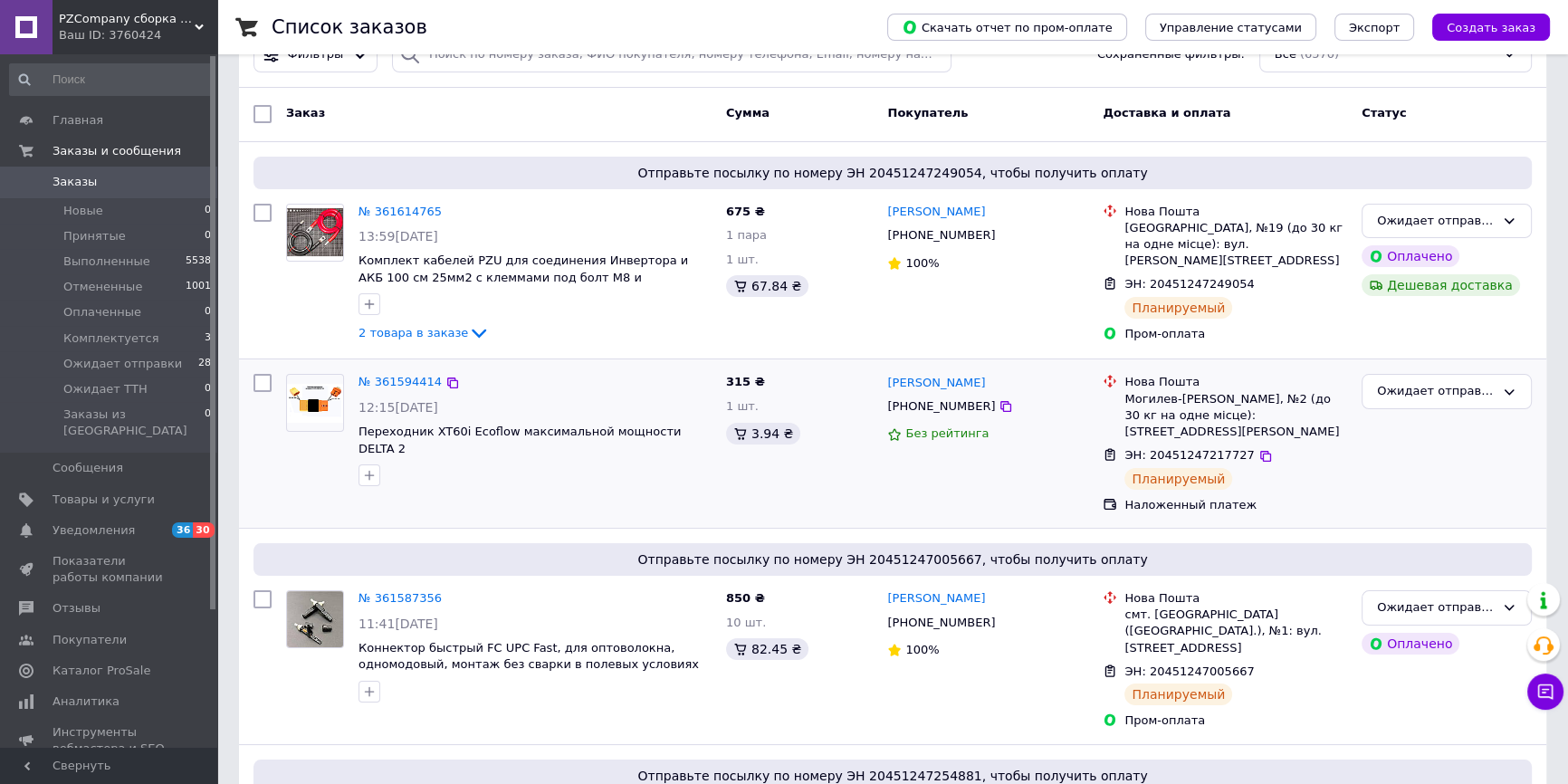
scroll to position [81, 0]
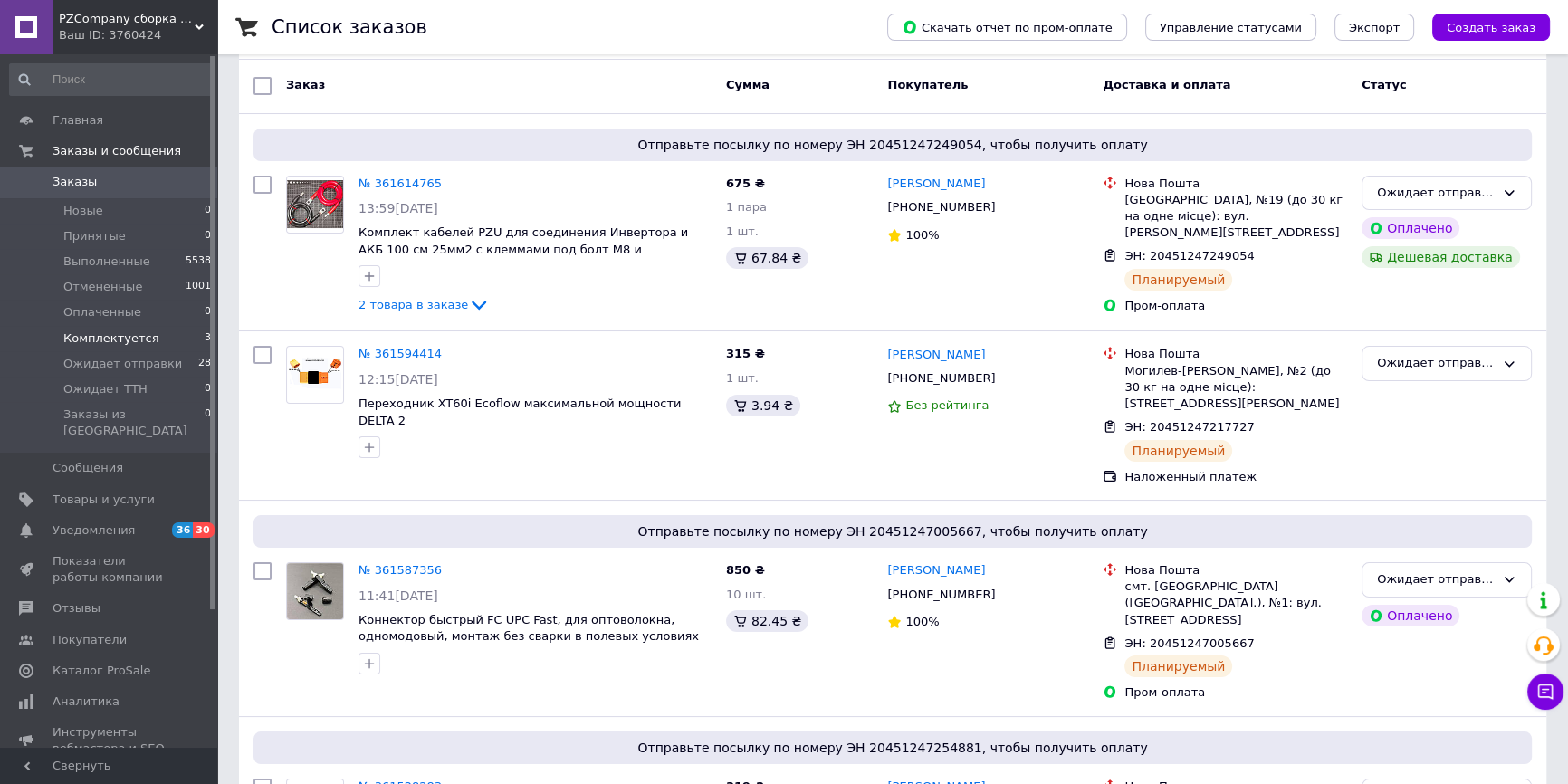
click at [125, 349] on li "Комплектуется 3" at bounding box center [111, 339] width 222 height 25
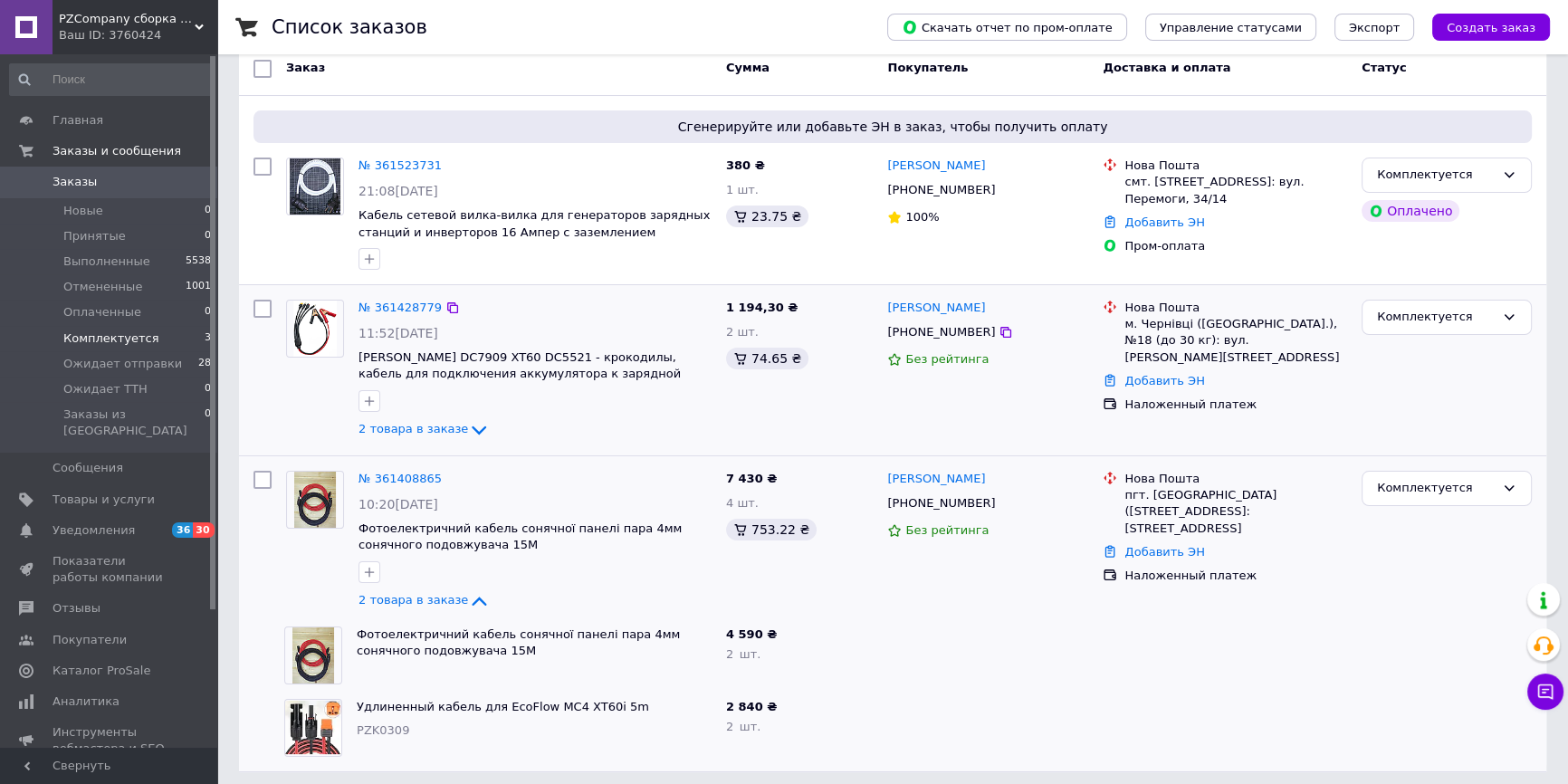
scroll to position [172, 0]
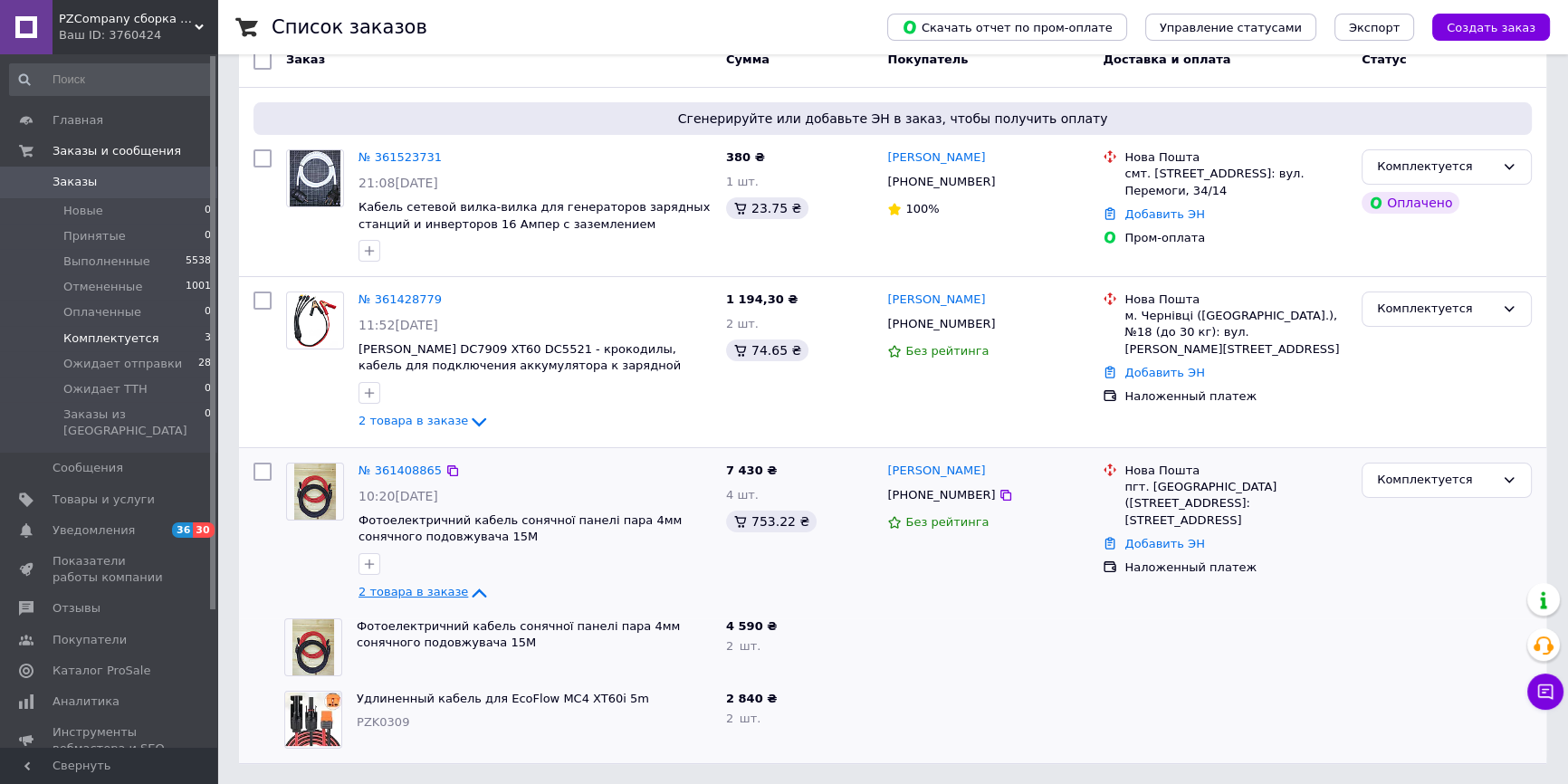
click at [468, 585] on icon at bounding box center [479, 593] width 22 height 22
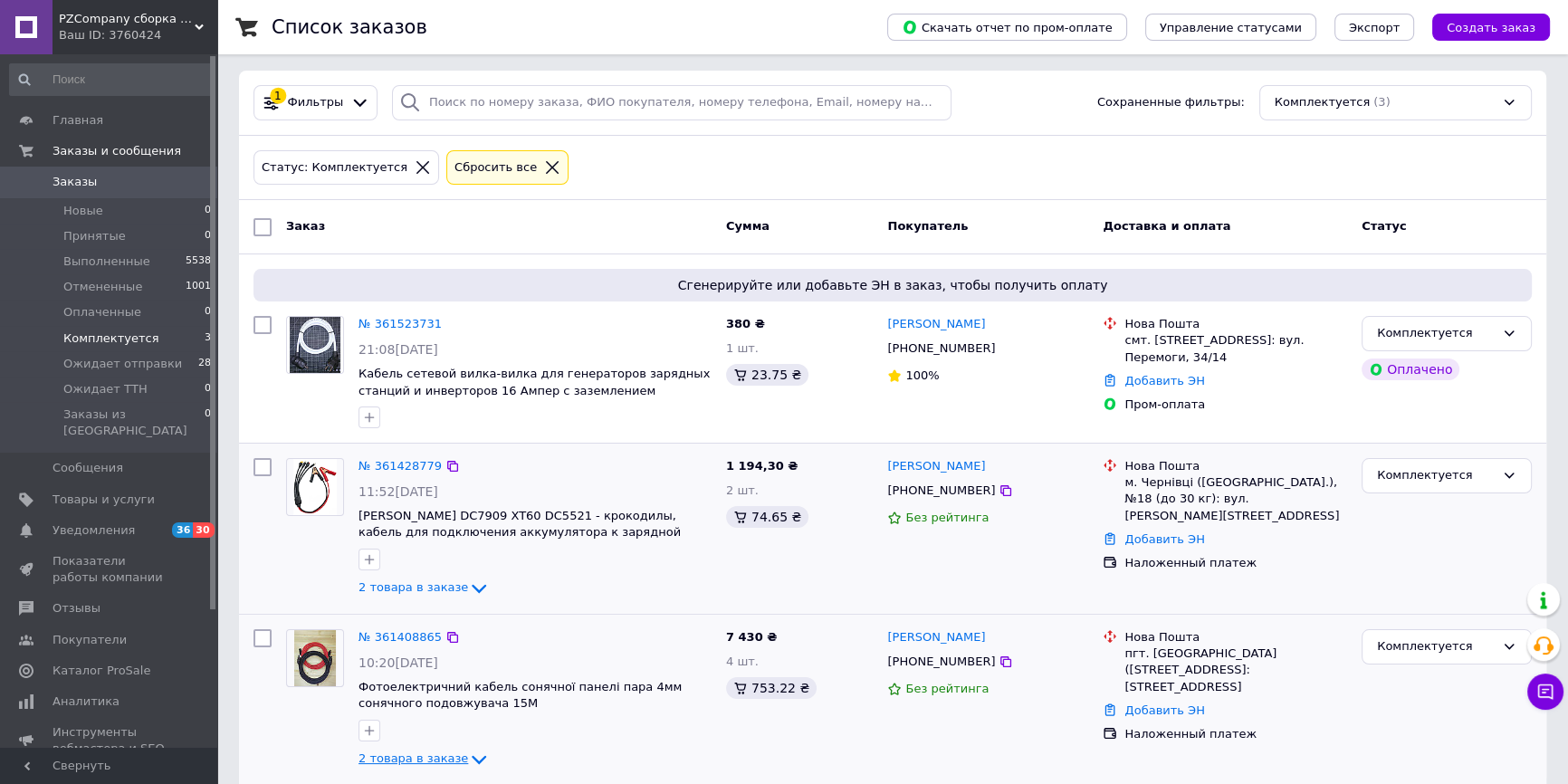
scroll to position [0, 0]
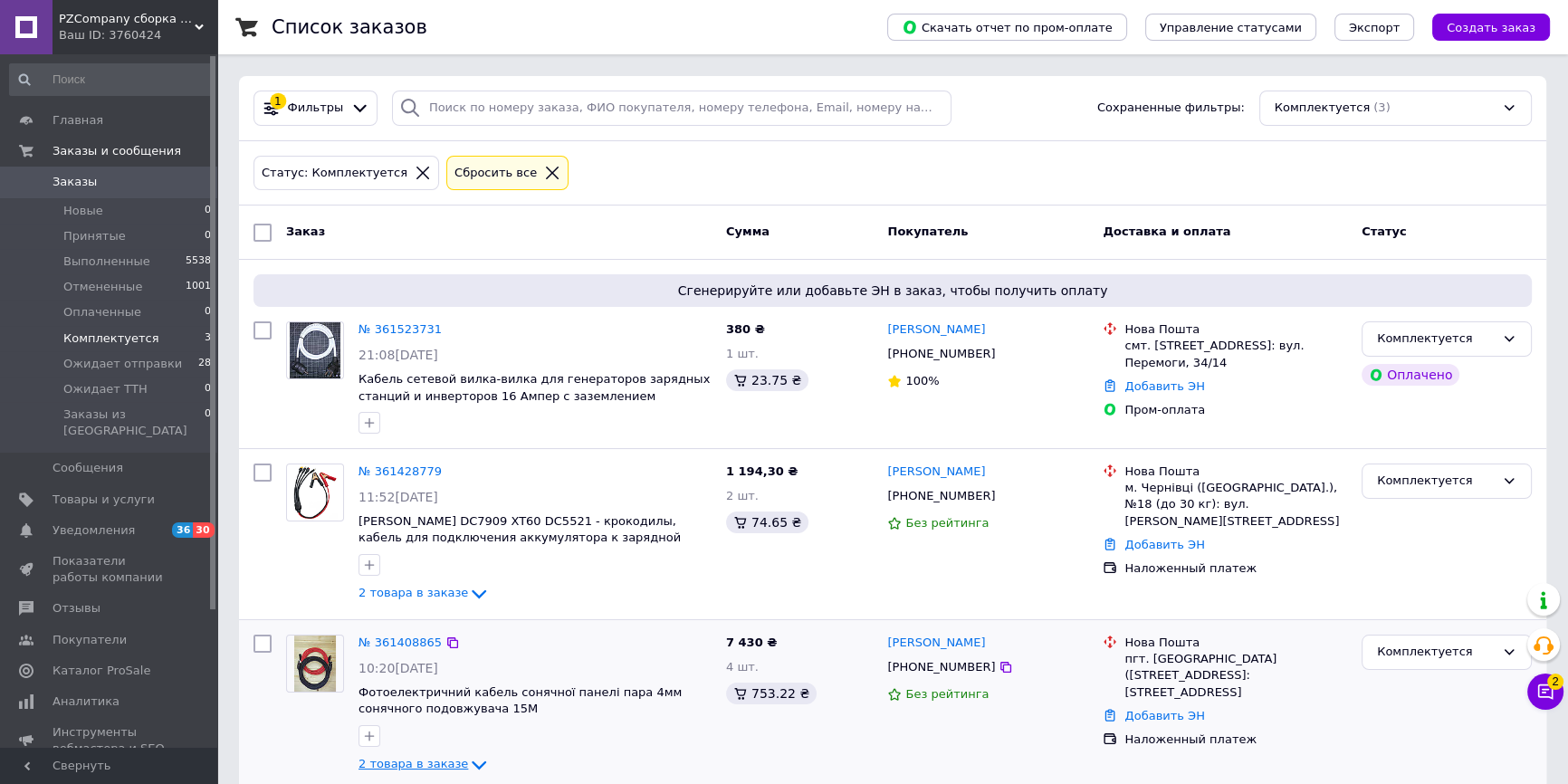
click at [1565, 706] on div "Список заказов Скачать отчет по пром-оплате Управление статусами Экспорт Создат…" at bounding box center [893, 406] width 1351 height 812
click at [1548, 679] on span "2" at bounding box center [1556, 681] width 16 height 16
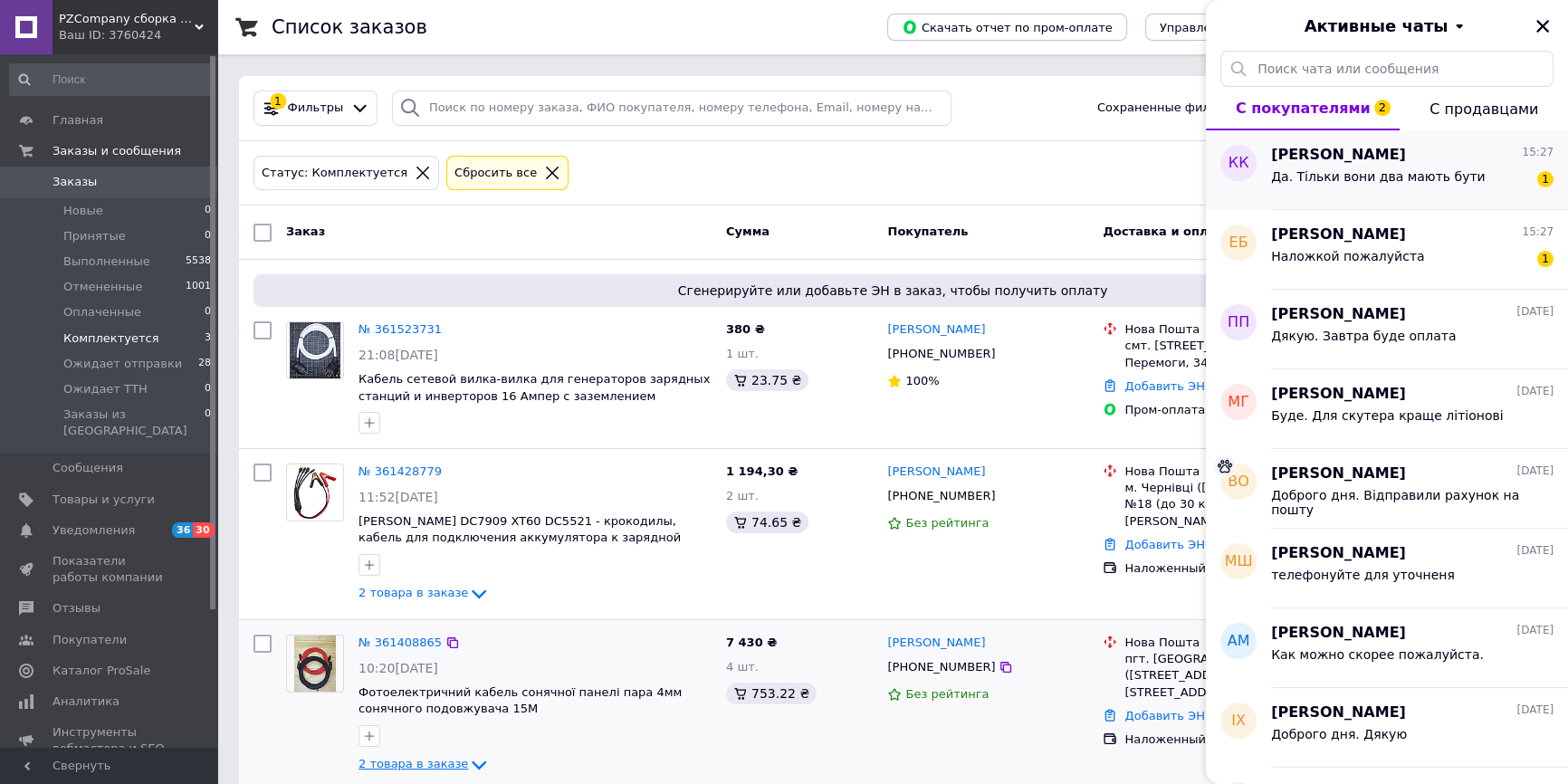
click at [1411, 186] on div "Да. Тільки вони два мають бути" at bounding box center [1378, 182] width 215 height 25
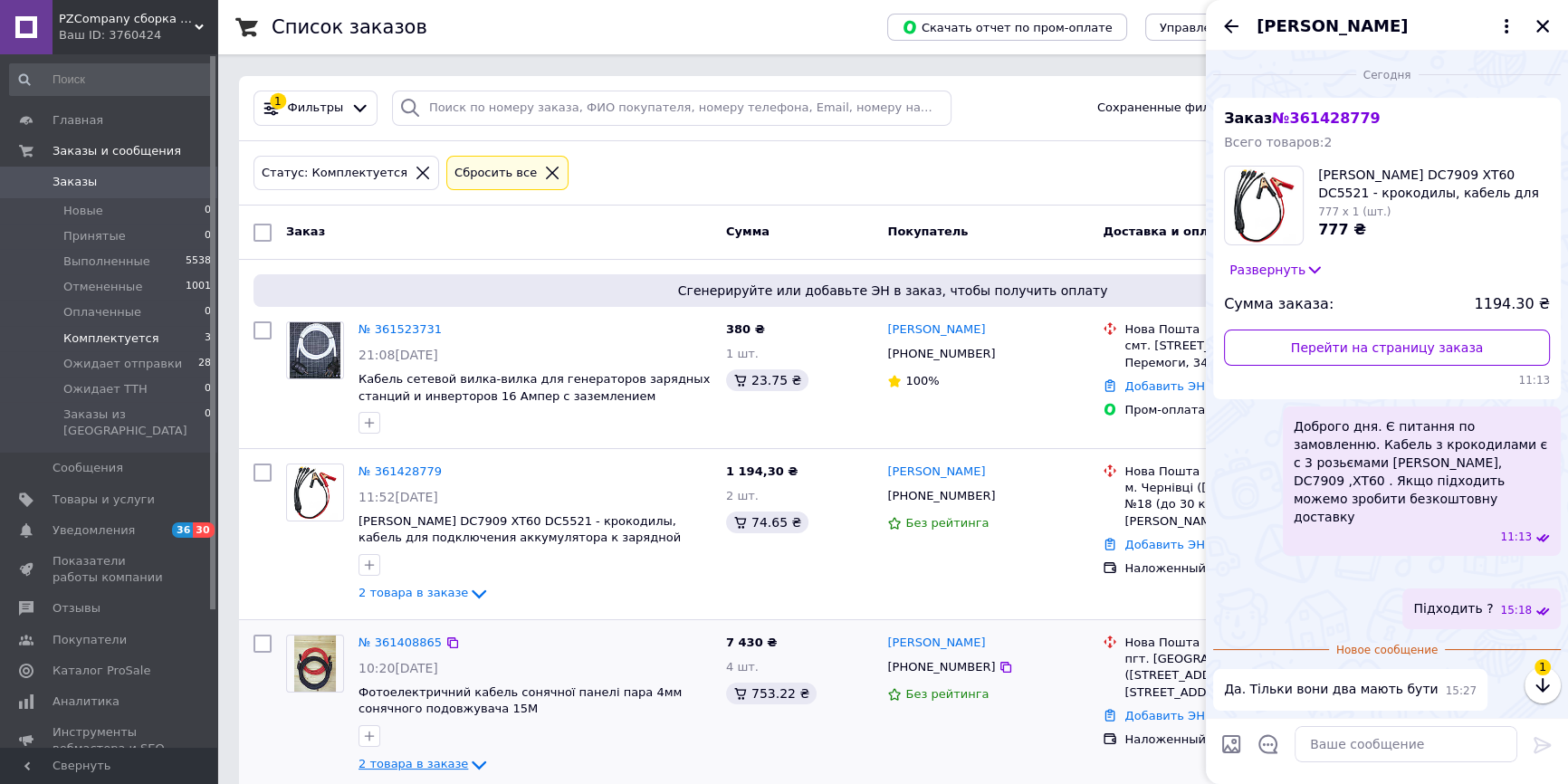
scroll to position [216, 0]
click at [1223, 29] on icon "Назад" at bounding box center [1232, 26] width 22 height 22
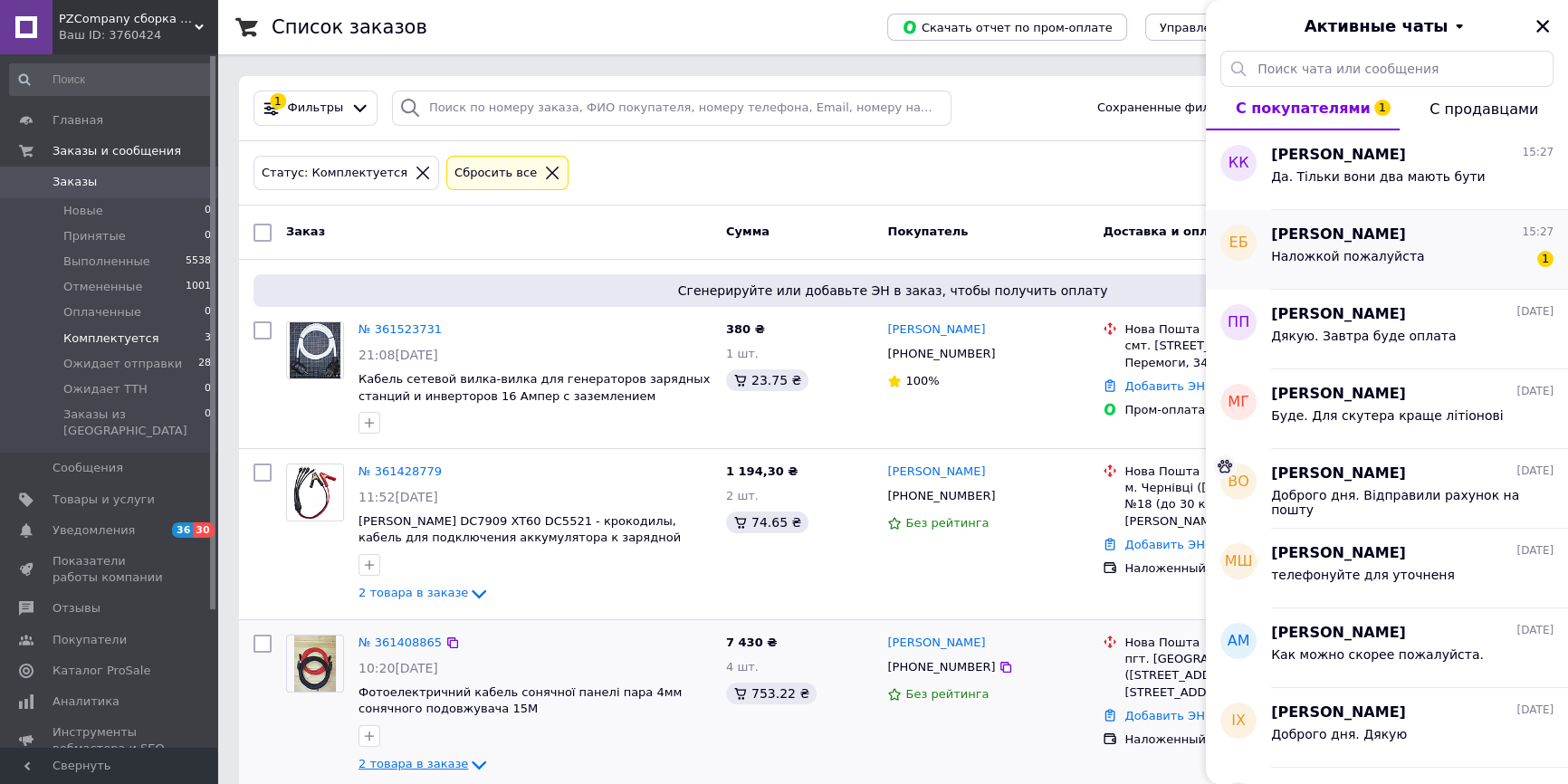
click at [1377, 273] on div "Наложкой пожалуйста" at bounding box center [1348, 261] width 153 height 25
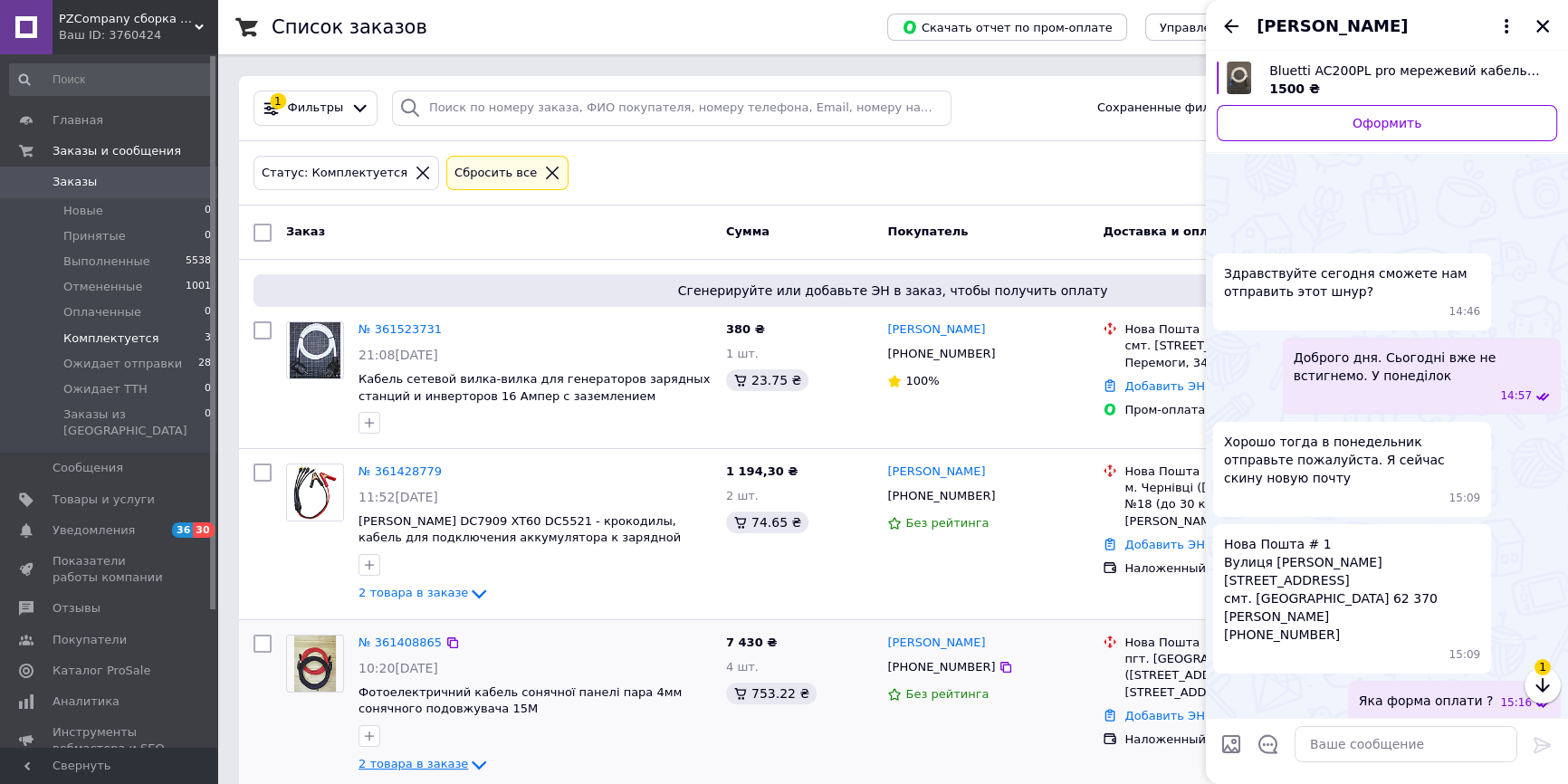
scroll to position [55, 0]
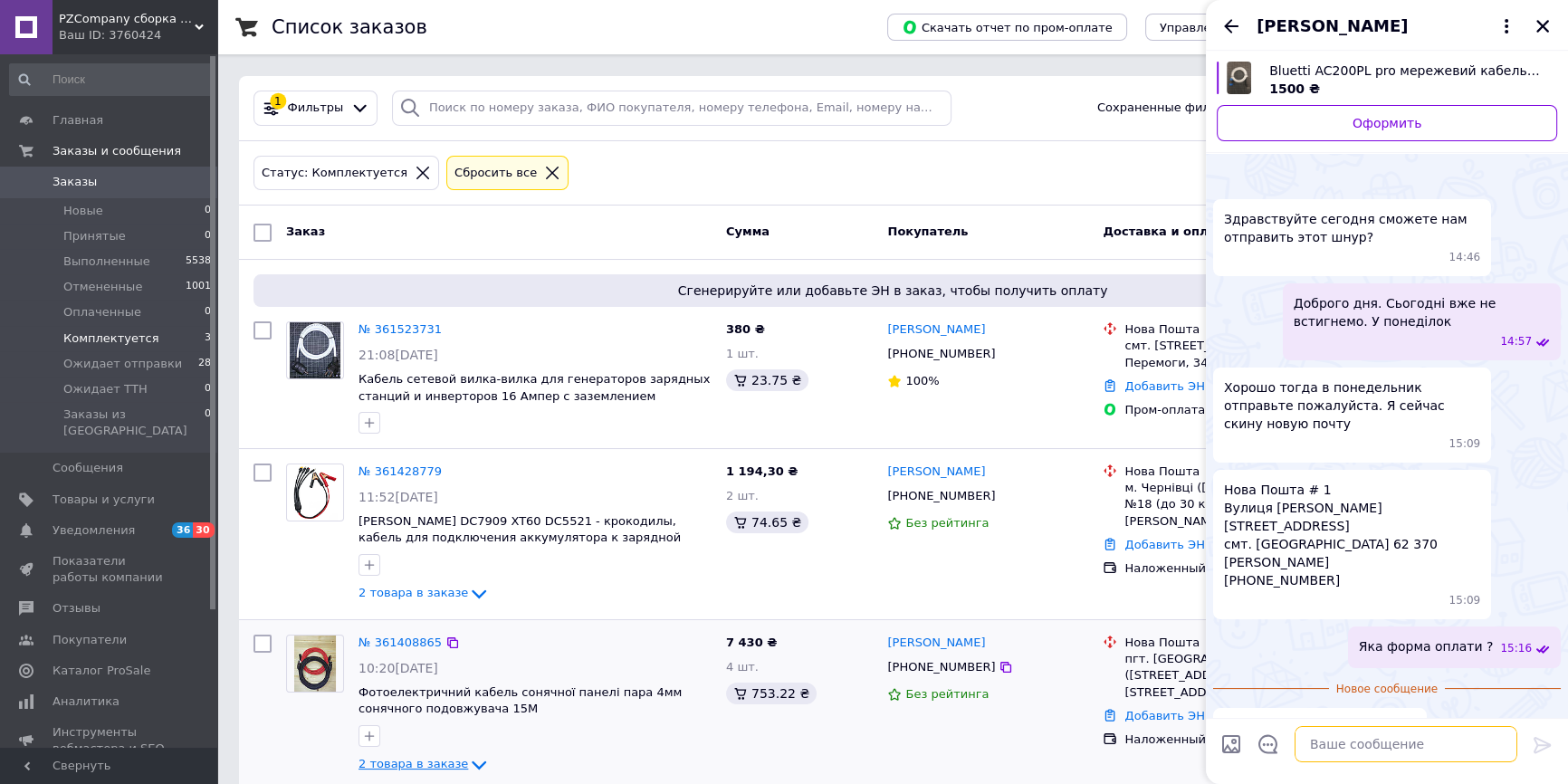
click at [1348, 749] on textarea at bounding box center [1406, 744] width 223 height 36
type textarea "добре"
click at [1546, 743] on icon at bounding box center [1543, 745] width 22 height 22
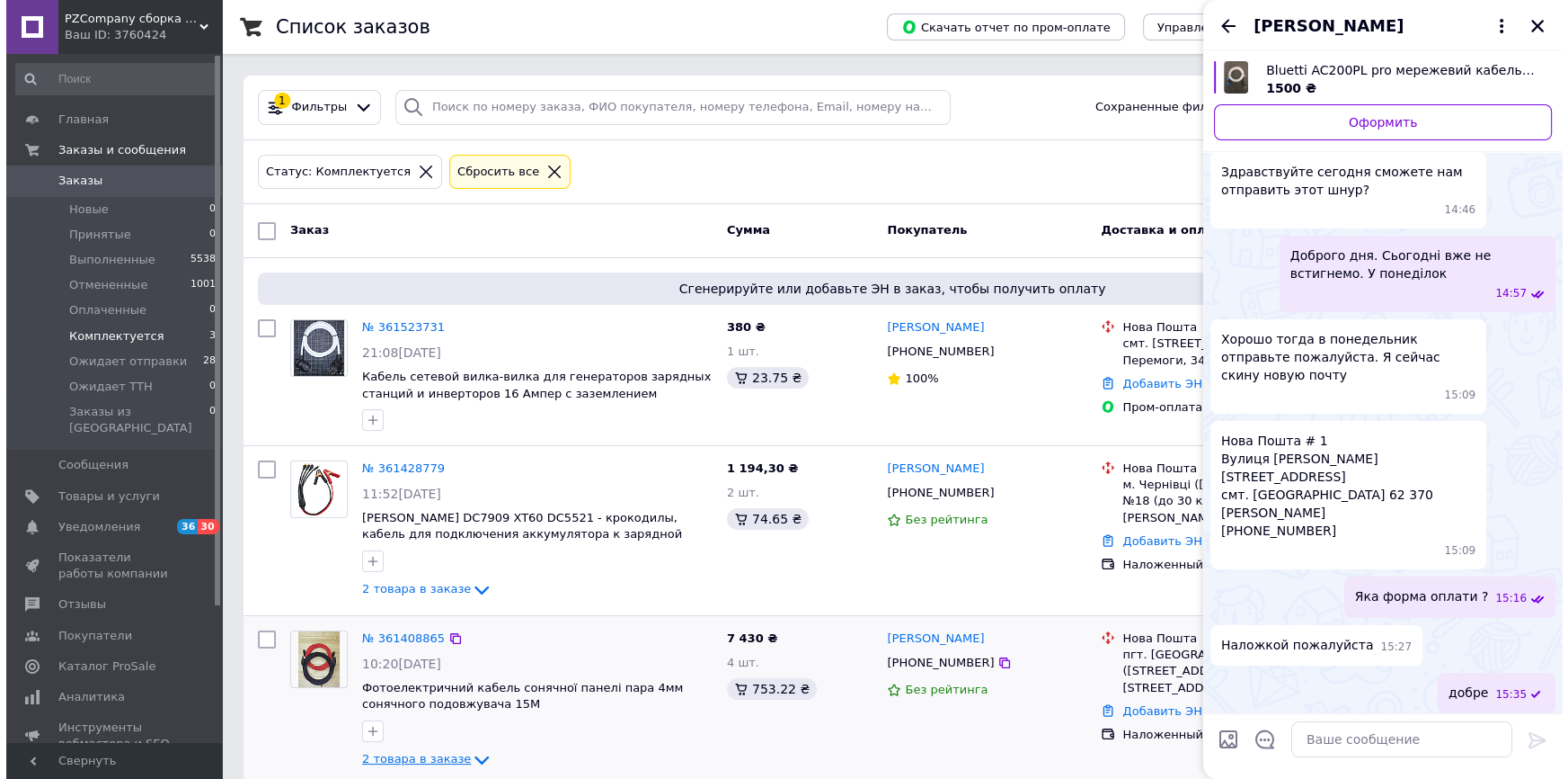
scroll to position [24, 0]
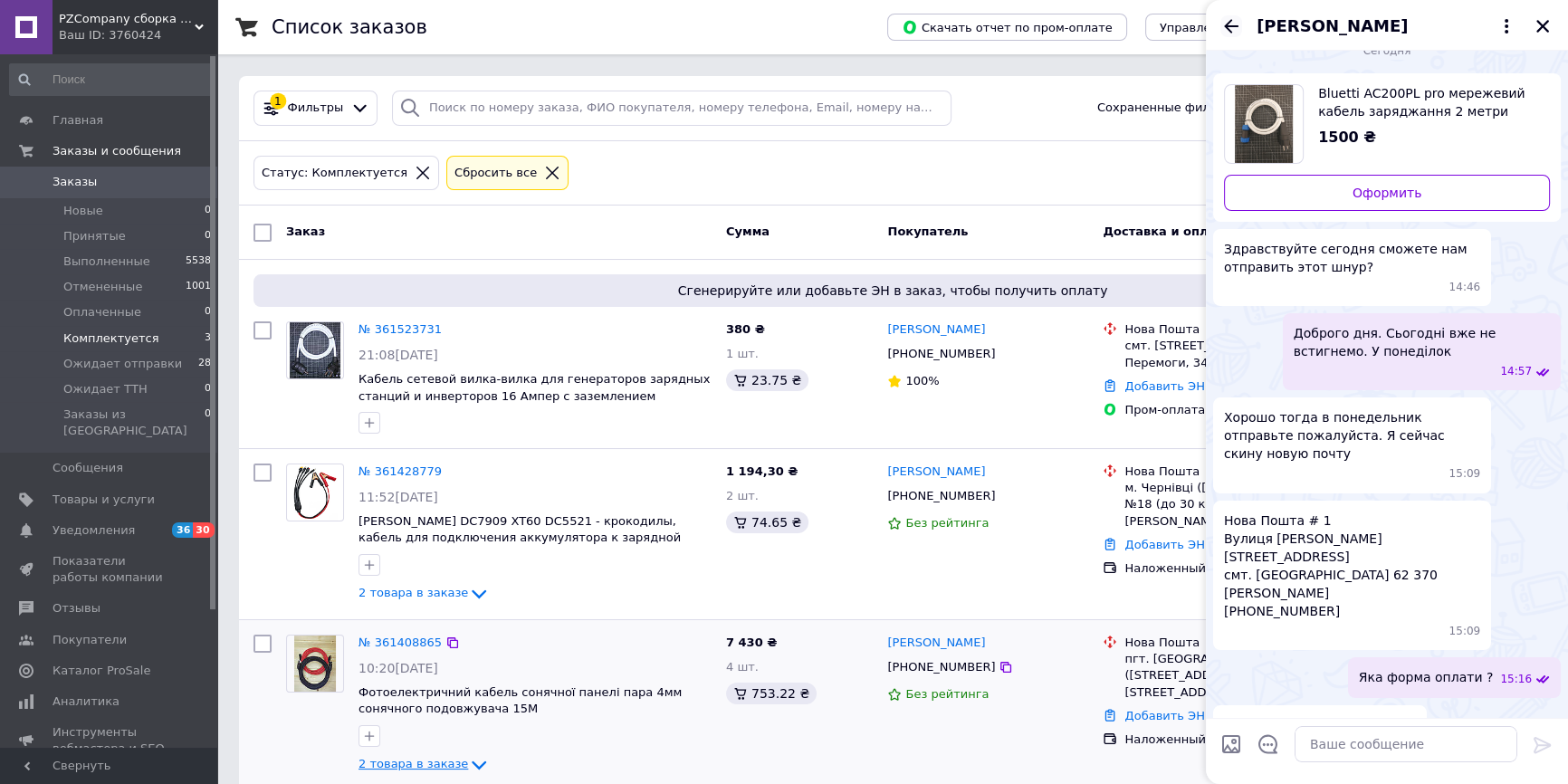
click at [1226, 17] on icon "Назад" at bounding box center [1232, 26] width 22 height 22
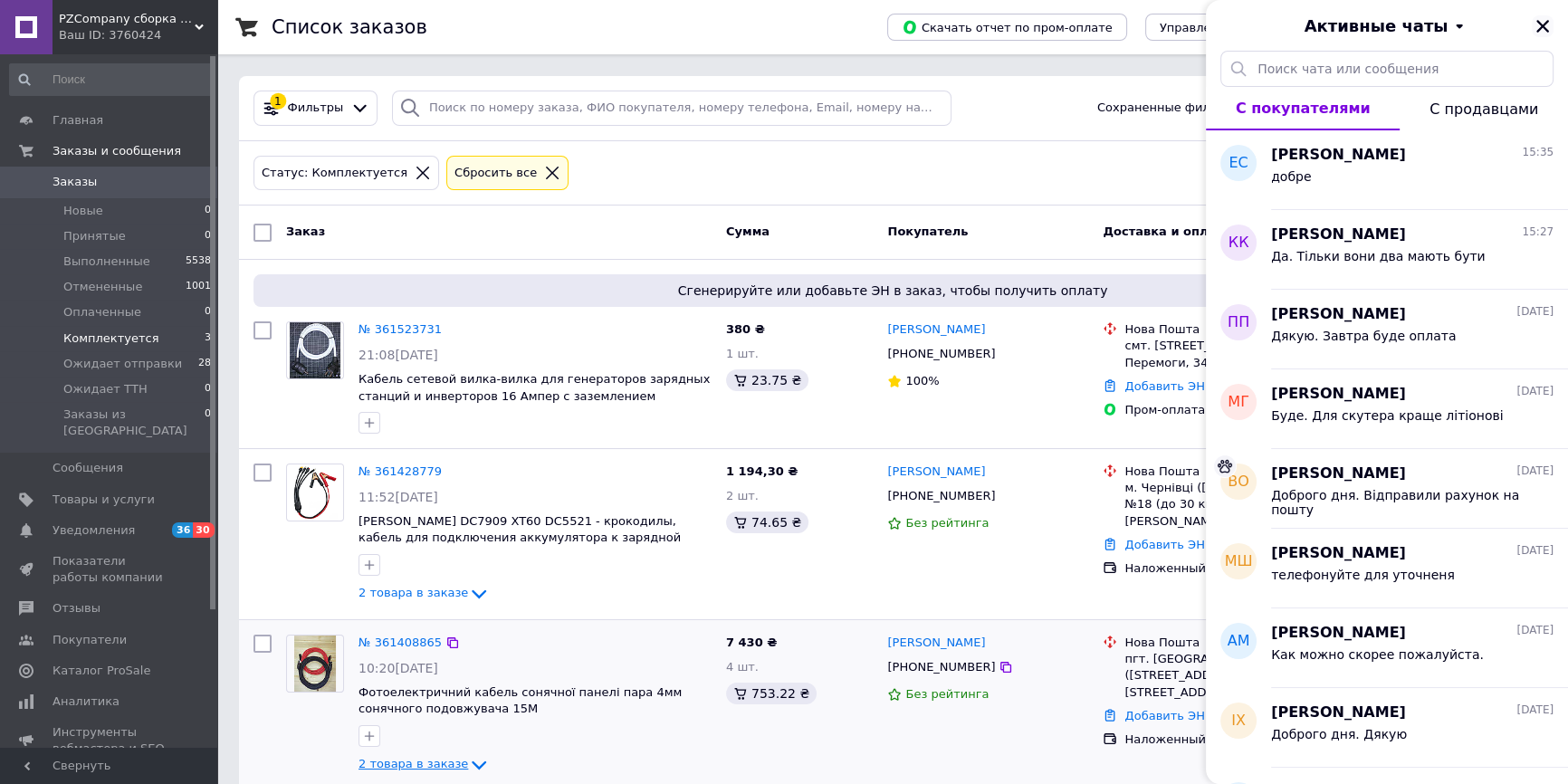
click at [1547, 18] on icon "Закрыть" at bounding box center [1543, 26] width 16 height 16
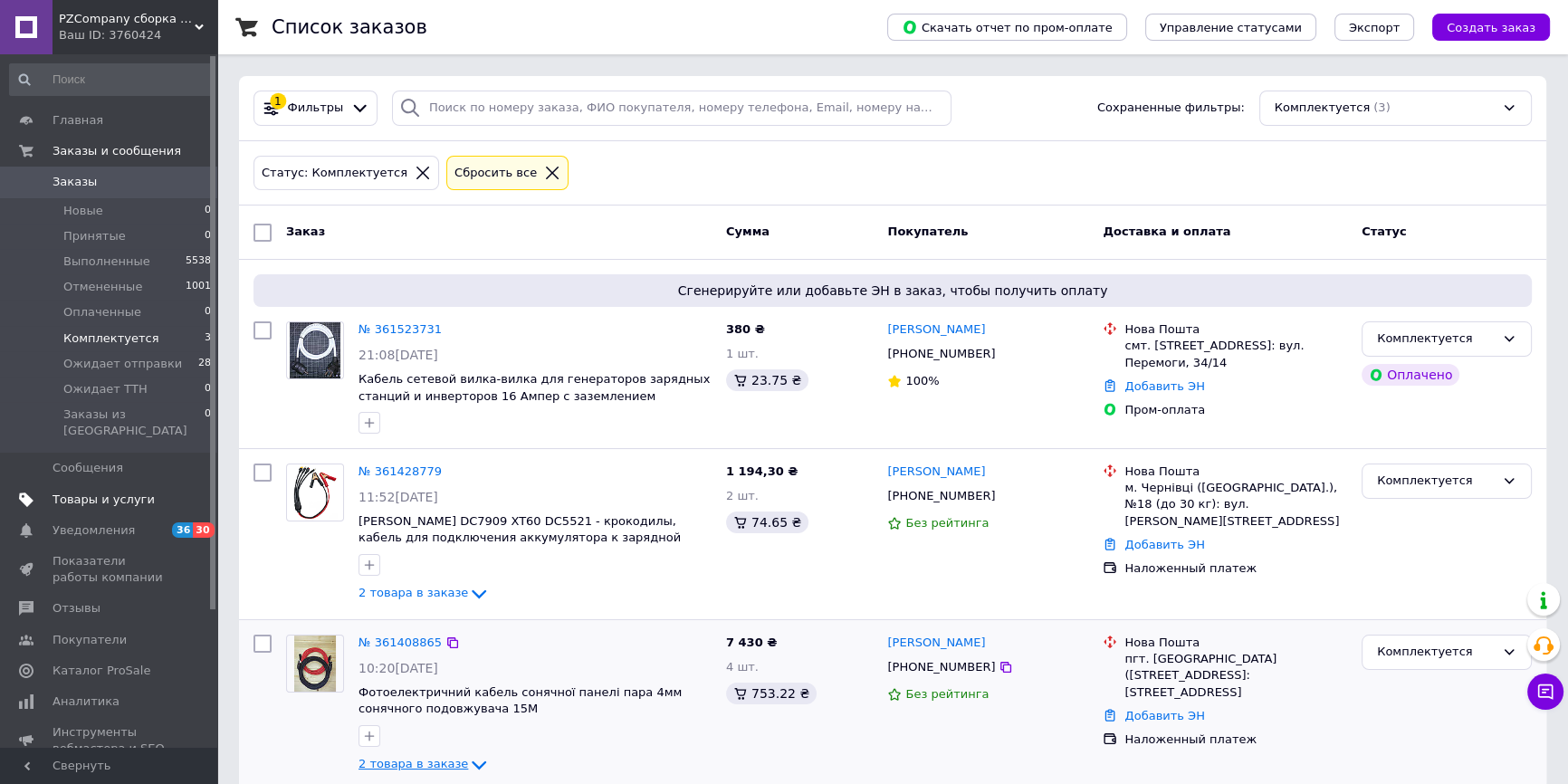
click at [123, 492] on span "Товары и услуги" at bounding box center [104, 500] width 102 height 16
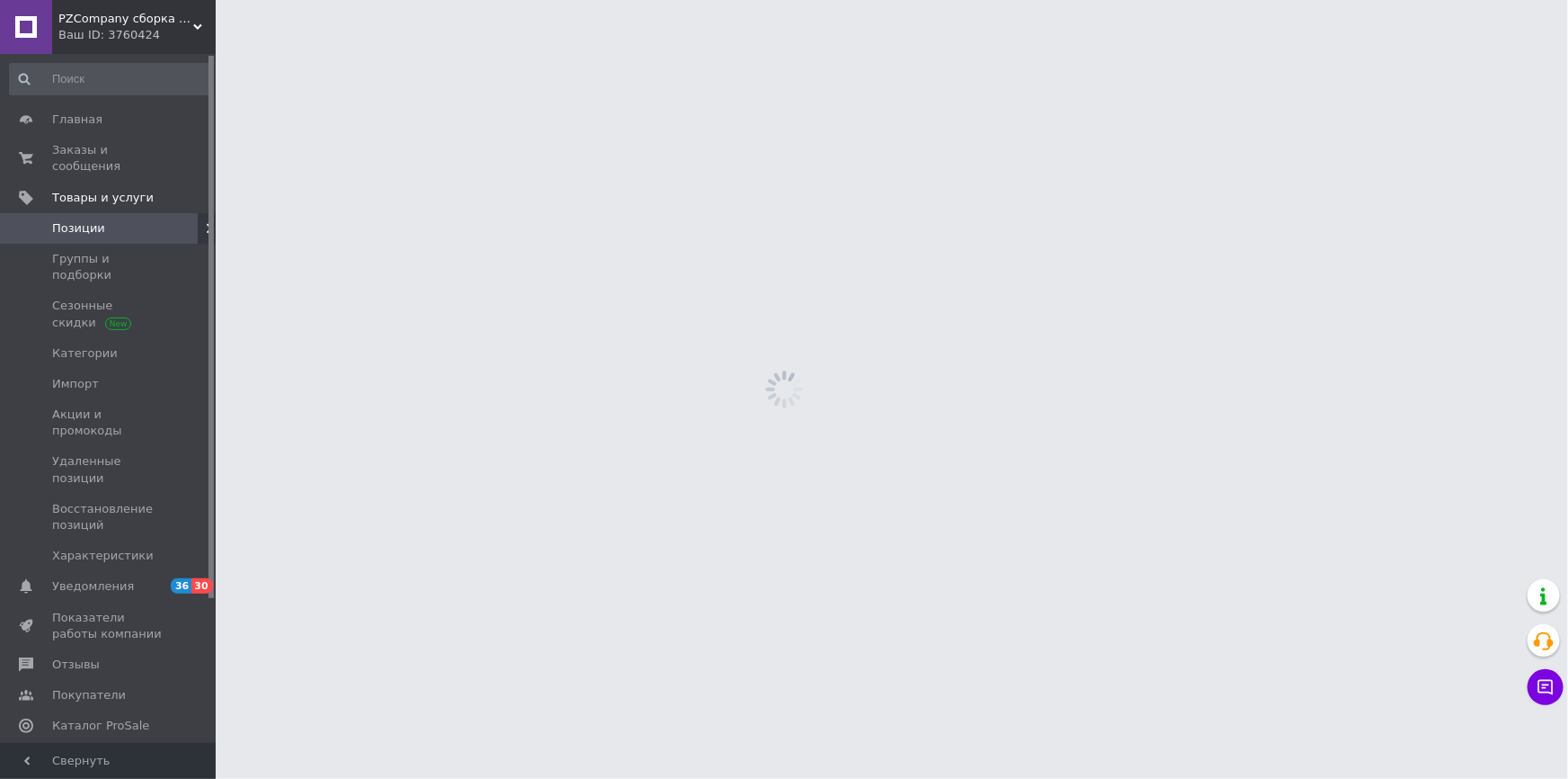
click at [92, 18] on span "PZCompany сборка кабелей Инвертора - EcoFlow - Солнечных Панелей" at bounding box center [126, 19] width 135 height 16
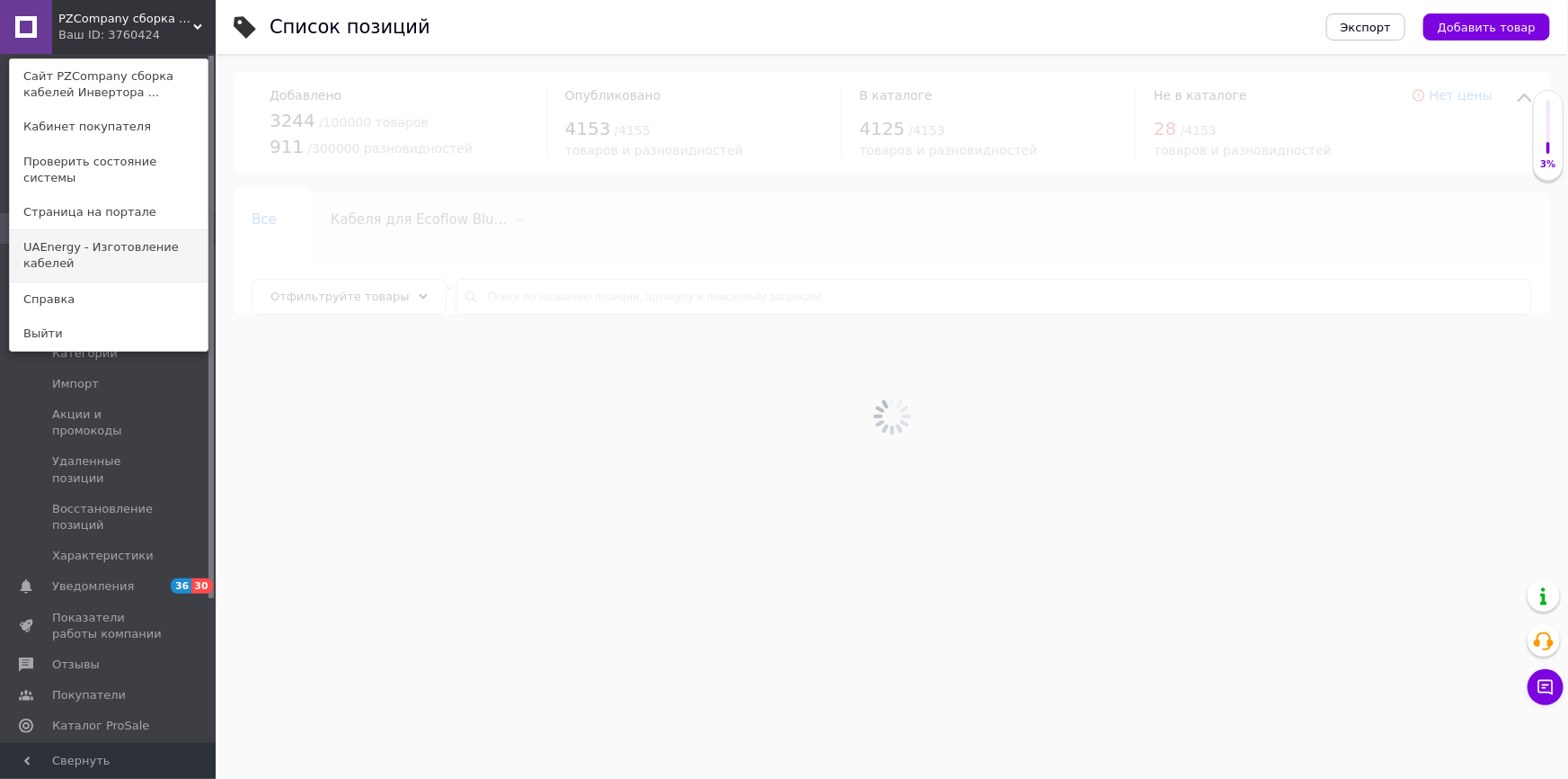
click at [105, 242] on link "UAEnergy - Изготовление кабелей" at bounding box center [109, 255] width 198 height 51
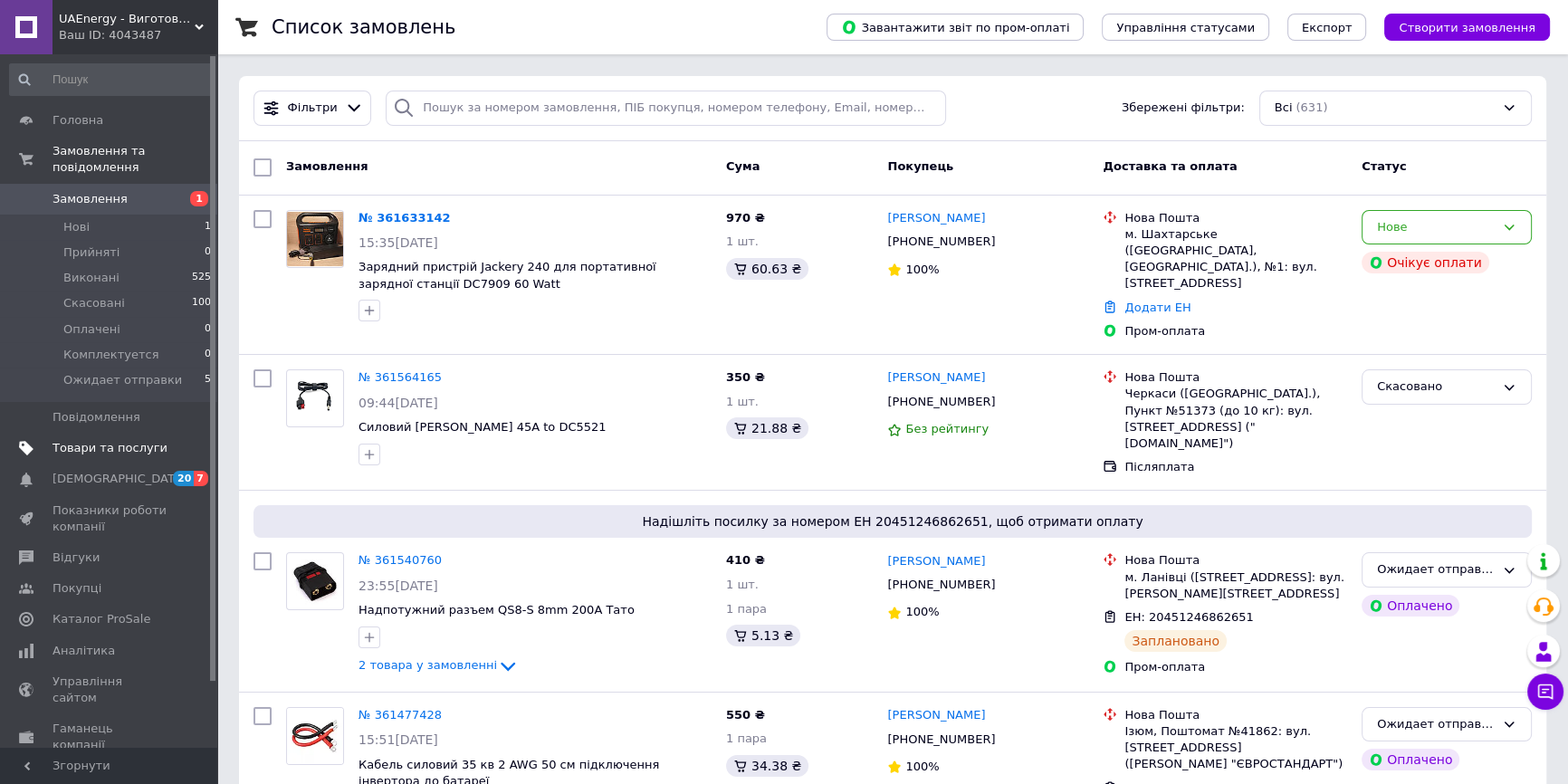
click at [125, 443] on link "Товари та послуги" at bounding box center [111, 448] width 222 height 31
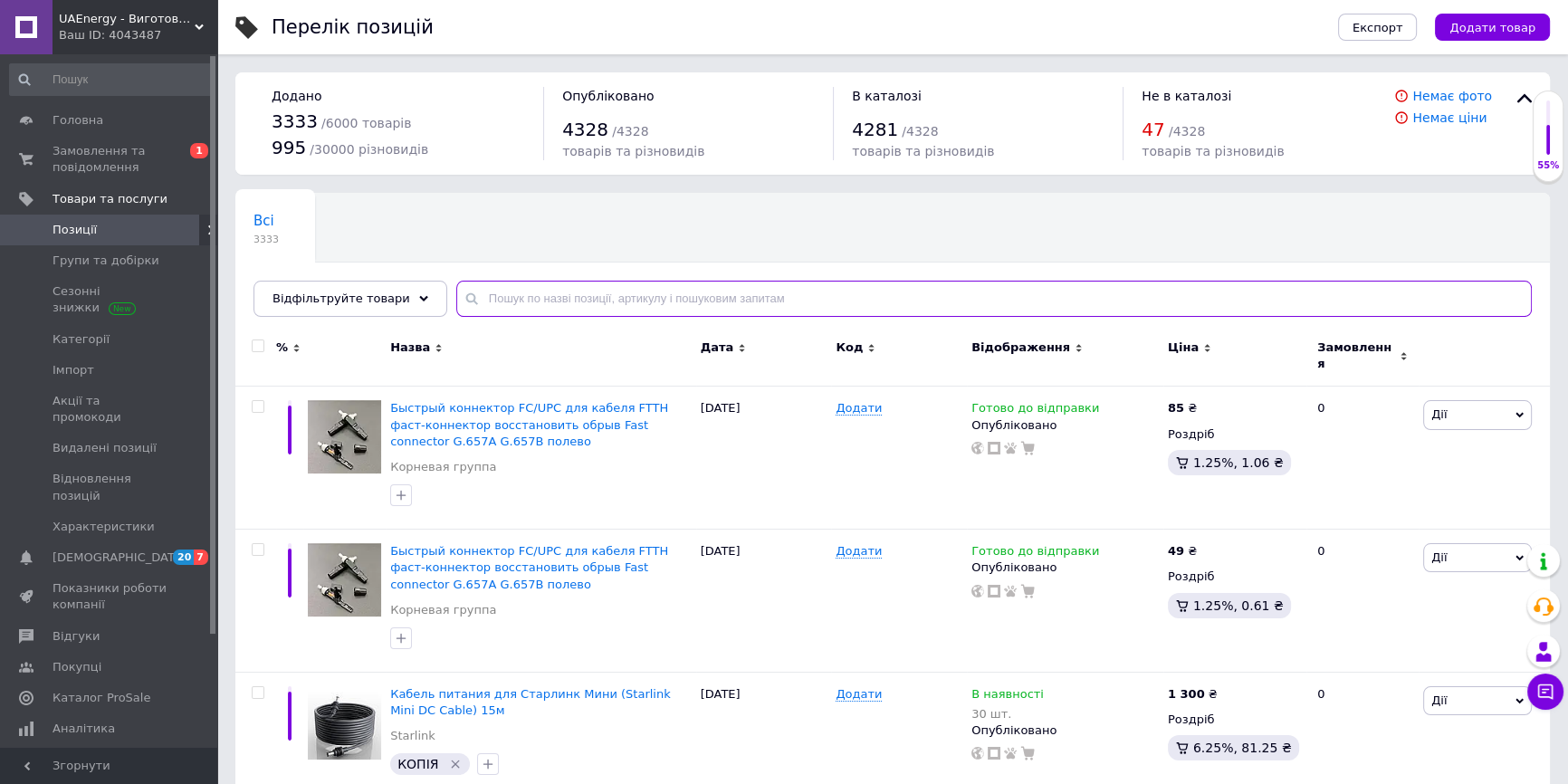
click at [730, 310] on input "text" at bounding box center [994, 299] width 1076 height 36
type input "ы"
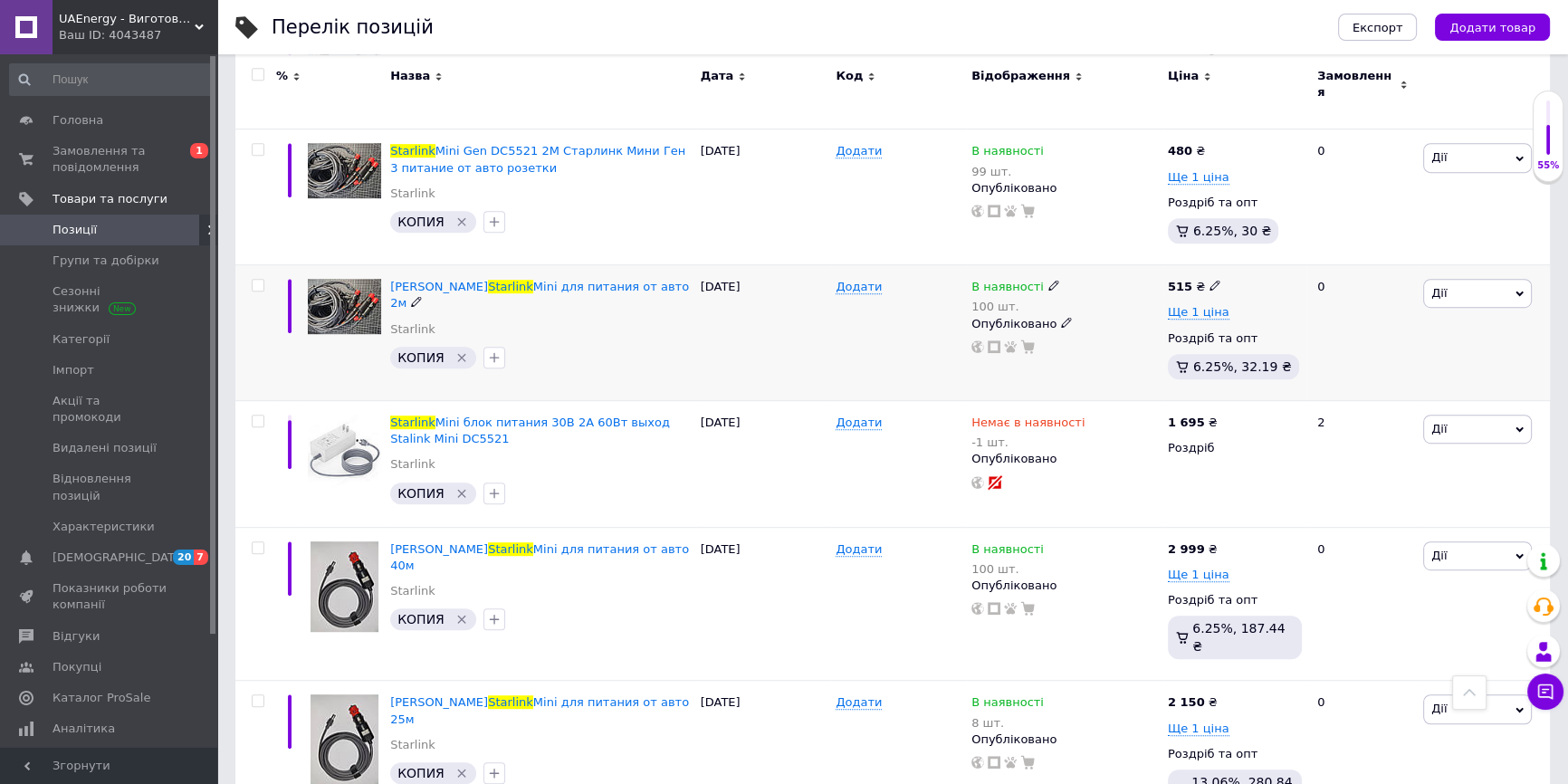
scroll to position [1234, 0]
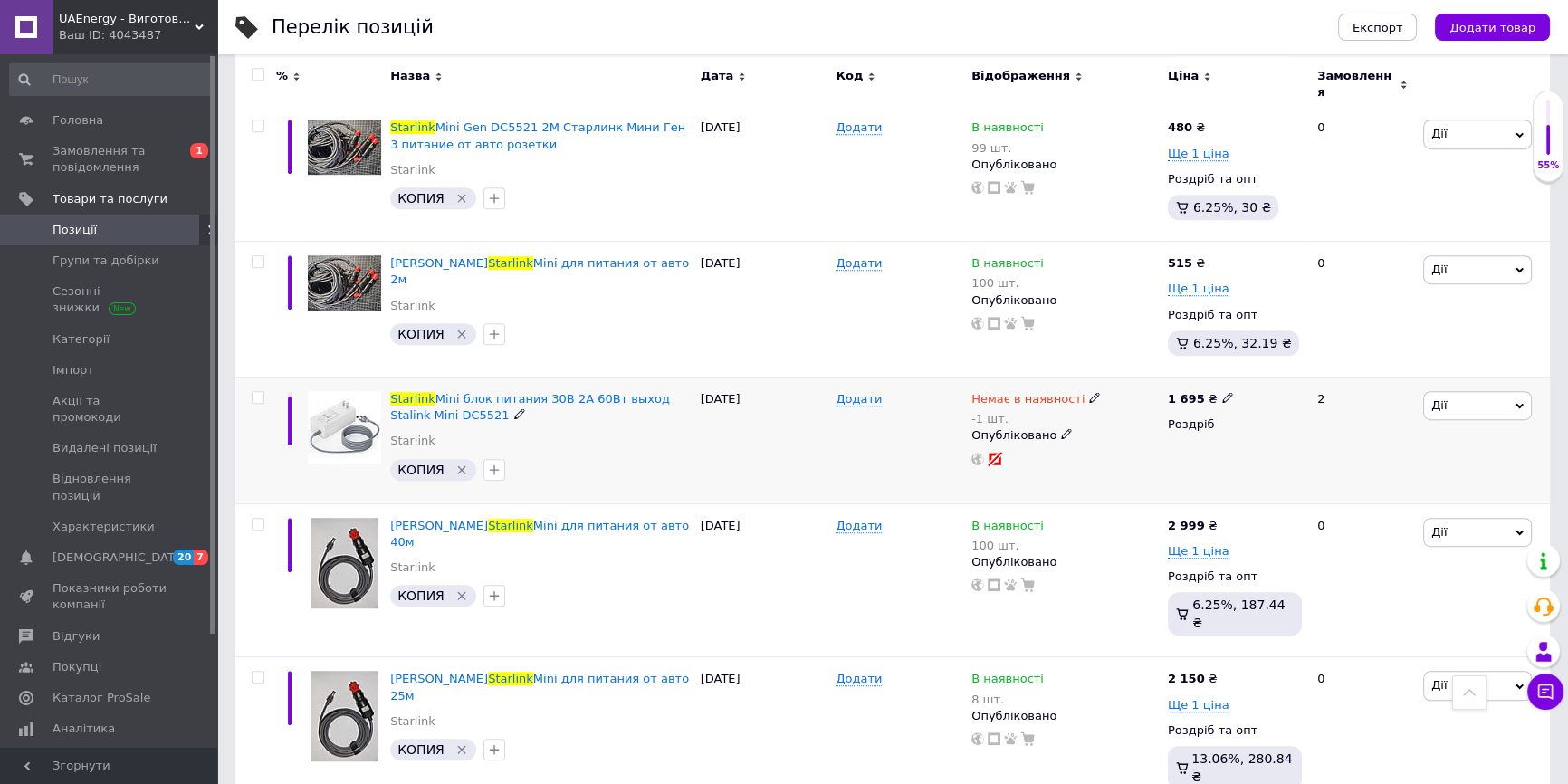
type input "starlink"
click at [1090, 392] on icon at bounding box center [1095, 397] width 11 height 11
click at [1145, 461] on li "Готово до відправки" at bounding box center [1190, 473] width 172 height 25
click at [1150, 453] on input "-1" at bounding box center [1172, 472] width 138 height 36
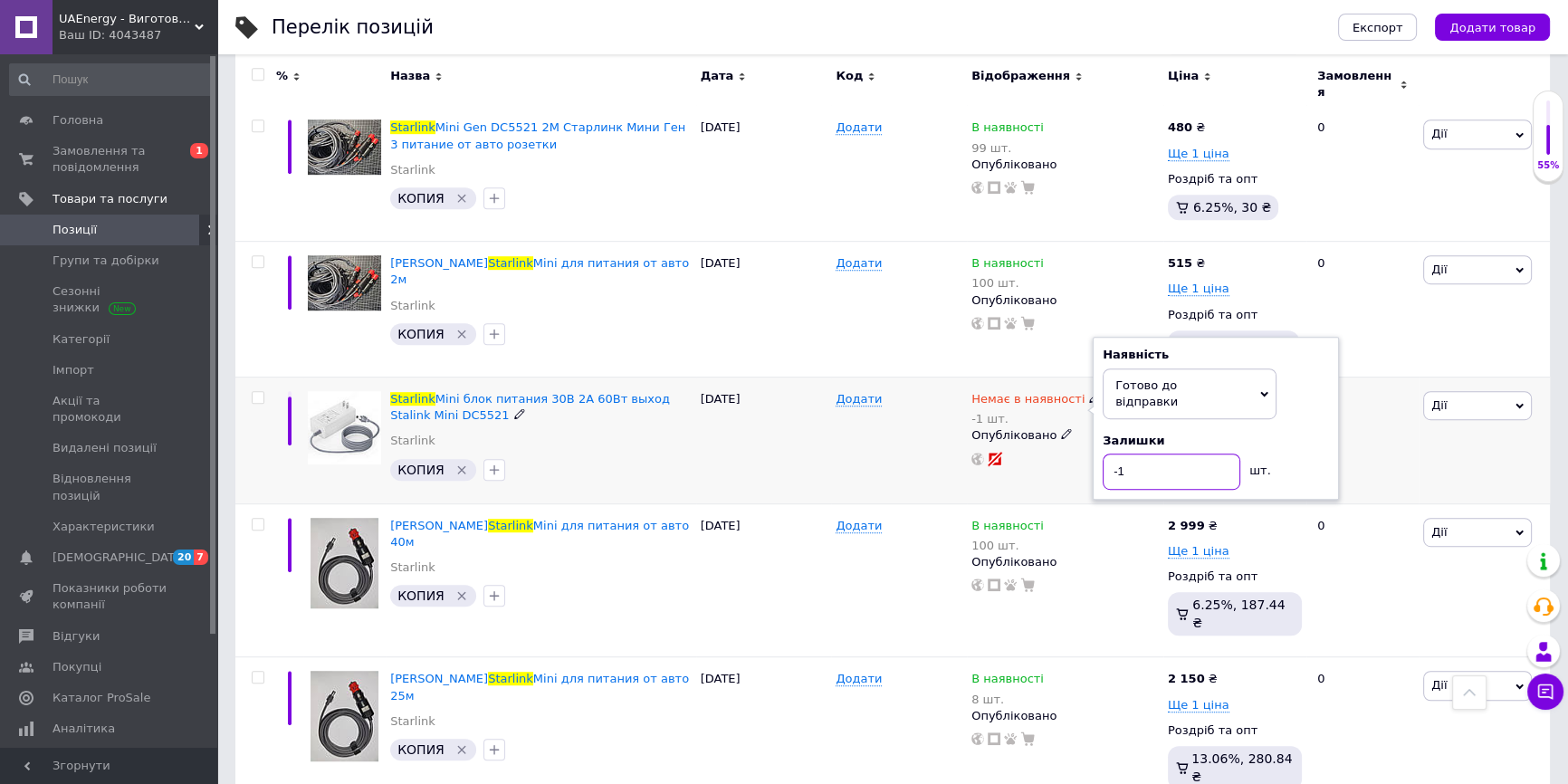
type input "0"
type input "2"
type input "10"
click at [882, 399] on div "Додати" at bounding box center [898, 439] width 136 height 127
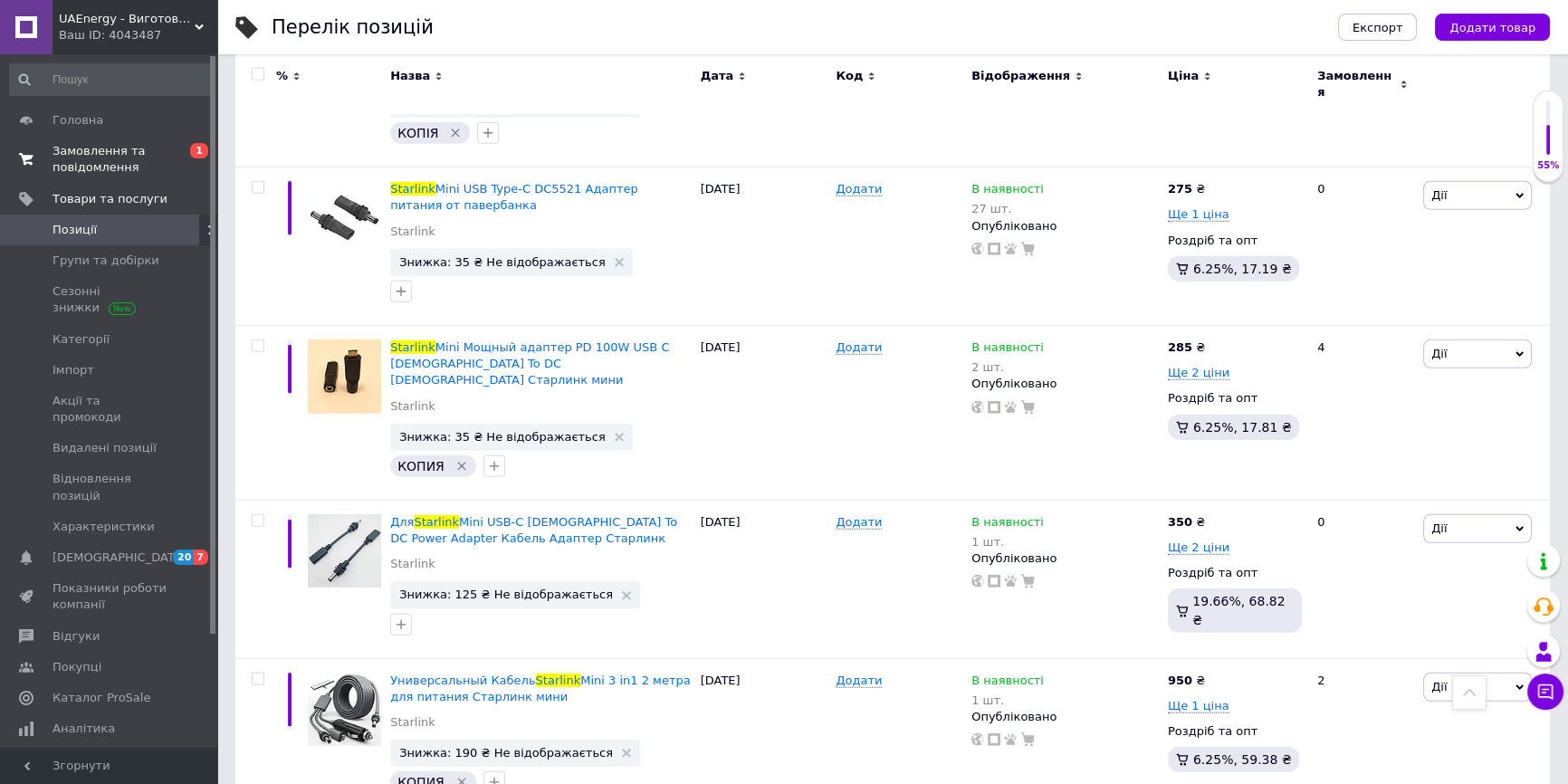
scroll to position [6499, 0]
click at [107, 163] on span "Замовлення та повідомлення" at bounding box center [110, 159] width 115 height 33
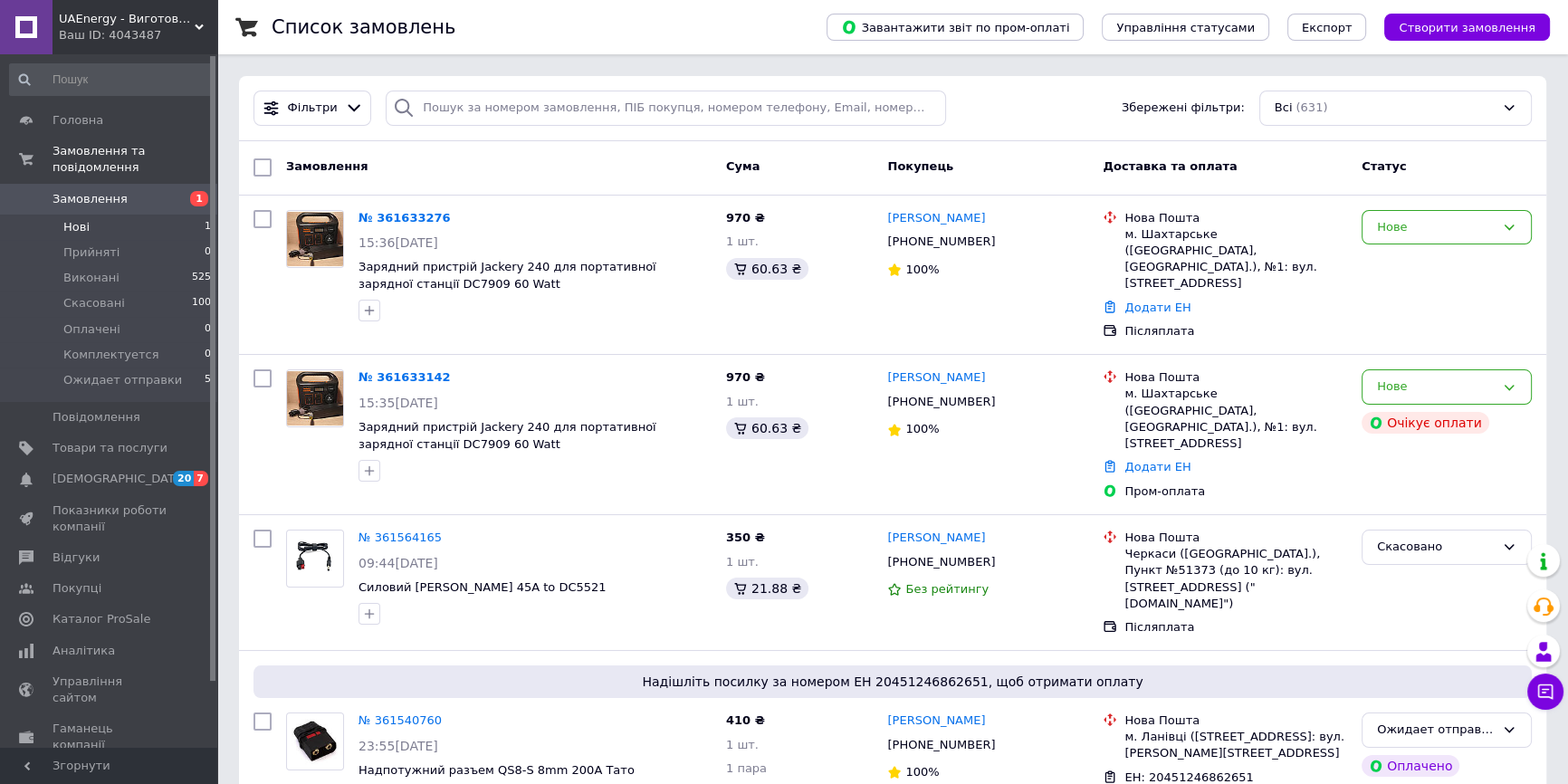
click at [134, 215] on li "Нові 1" at bounding box center [111, 228] width 222 height 25
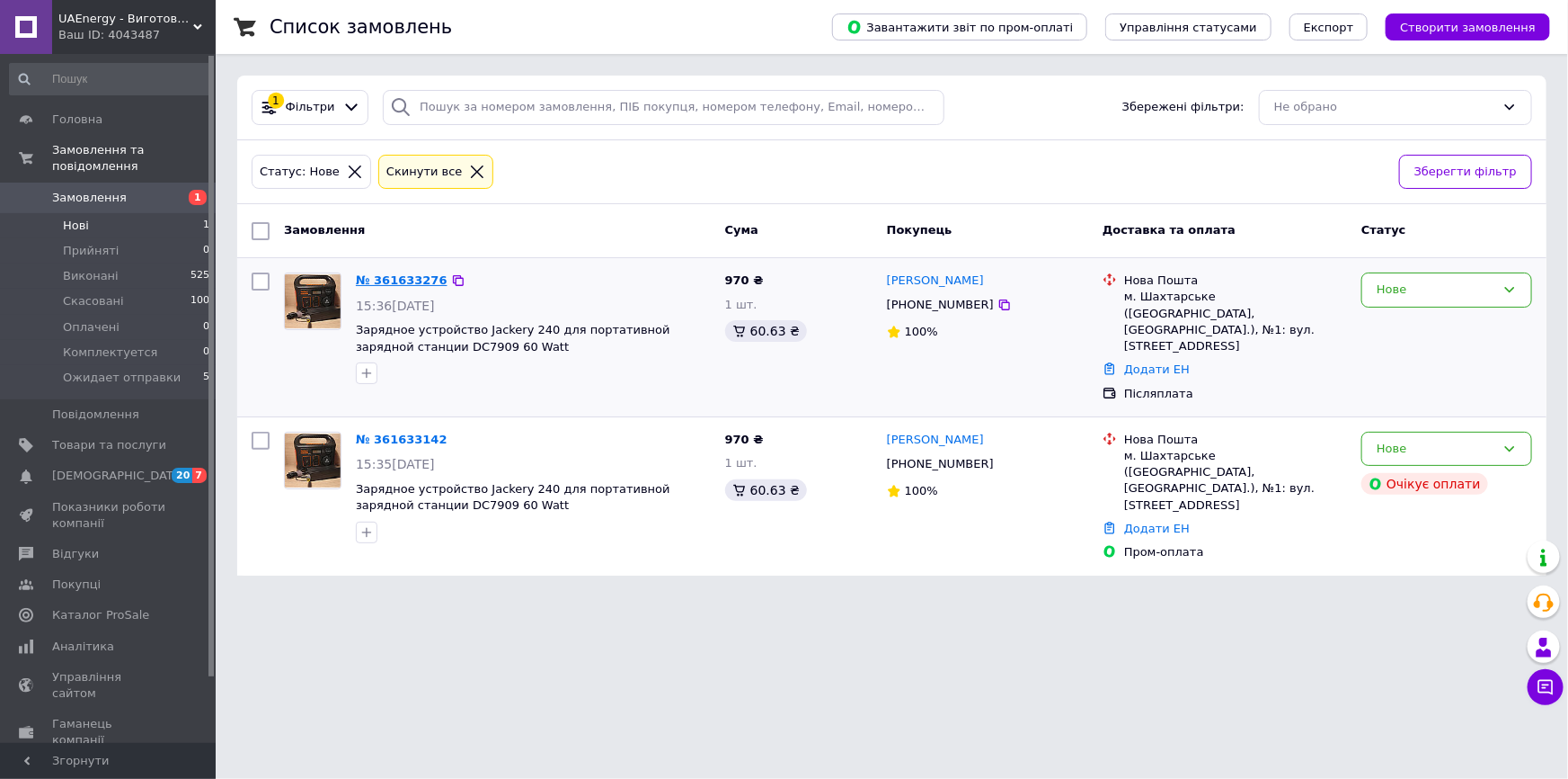
click at [412, 280] on link "№ 361633276" at bounding box center [401, 280] width 91 height 14
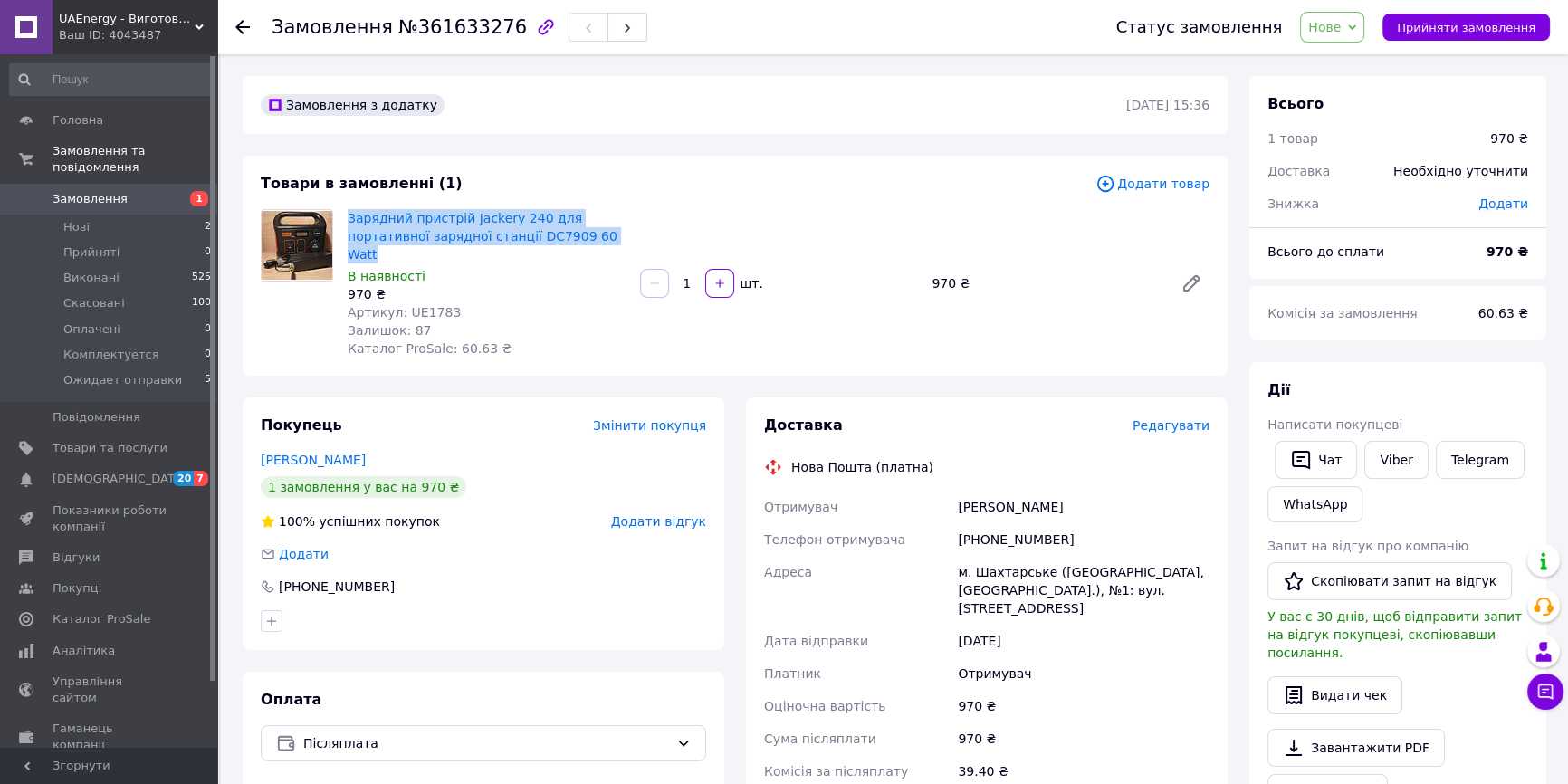
drag, startPoint x: 345, startPoint y: 210, endPoint x: 537, endPoint y: 241, distance: 194.5
click at [537, 241] on div "Зарядний пристрій Jackery 240 для портативної зарядної станції DC7909 60 Watt В…" at bounding box center [487, 283] width 292 height 156
copy link "Зарядний пристрій Jackery 240 для портативної зарядної станції DC7909 60 Watt"
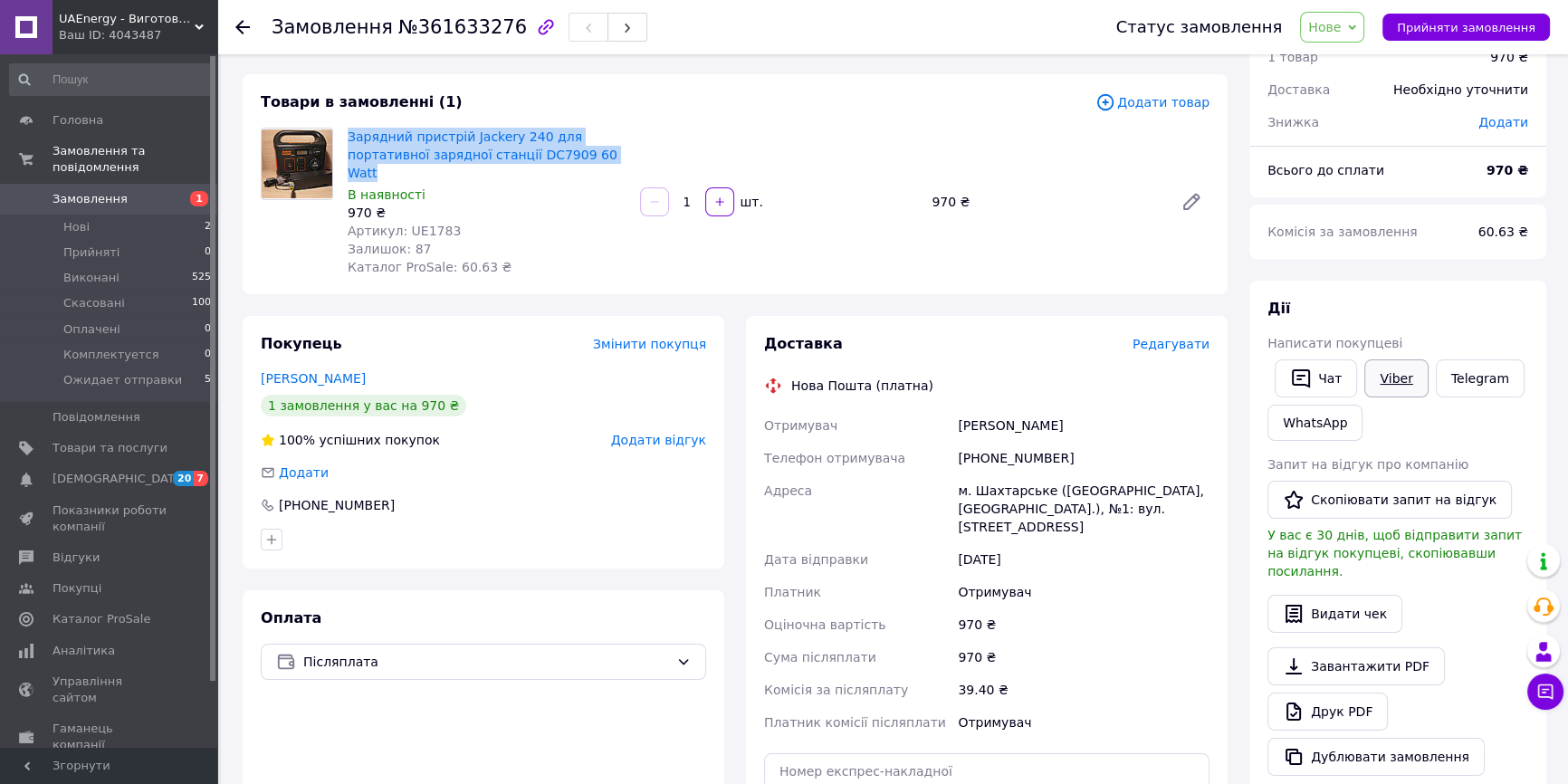
click at [1393, 380] on link "Viber" at bounding box center [1397, 379] width 64 height 38
click at [971, 69] on div "Замовлення з додатку 12.09.2025 | 15:36 Товари в замовленні (1) Додати товар За…" at bounding box center [734, 613] width 1007 height 1237
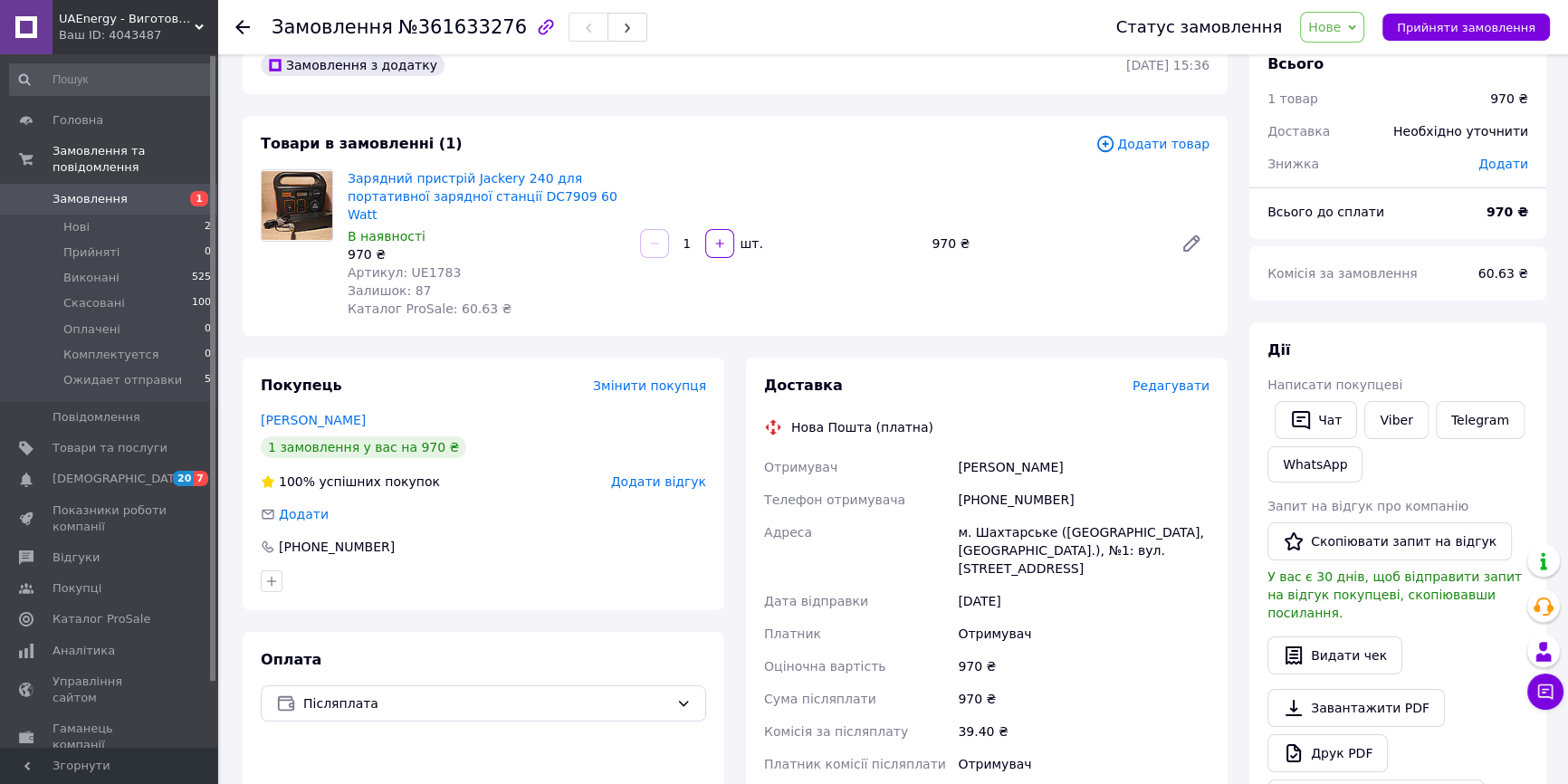
scroll to position [0, 0]
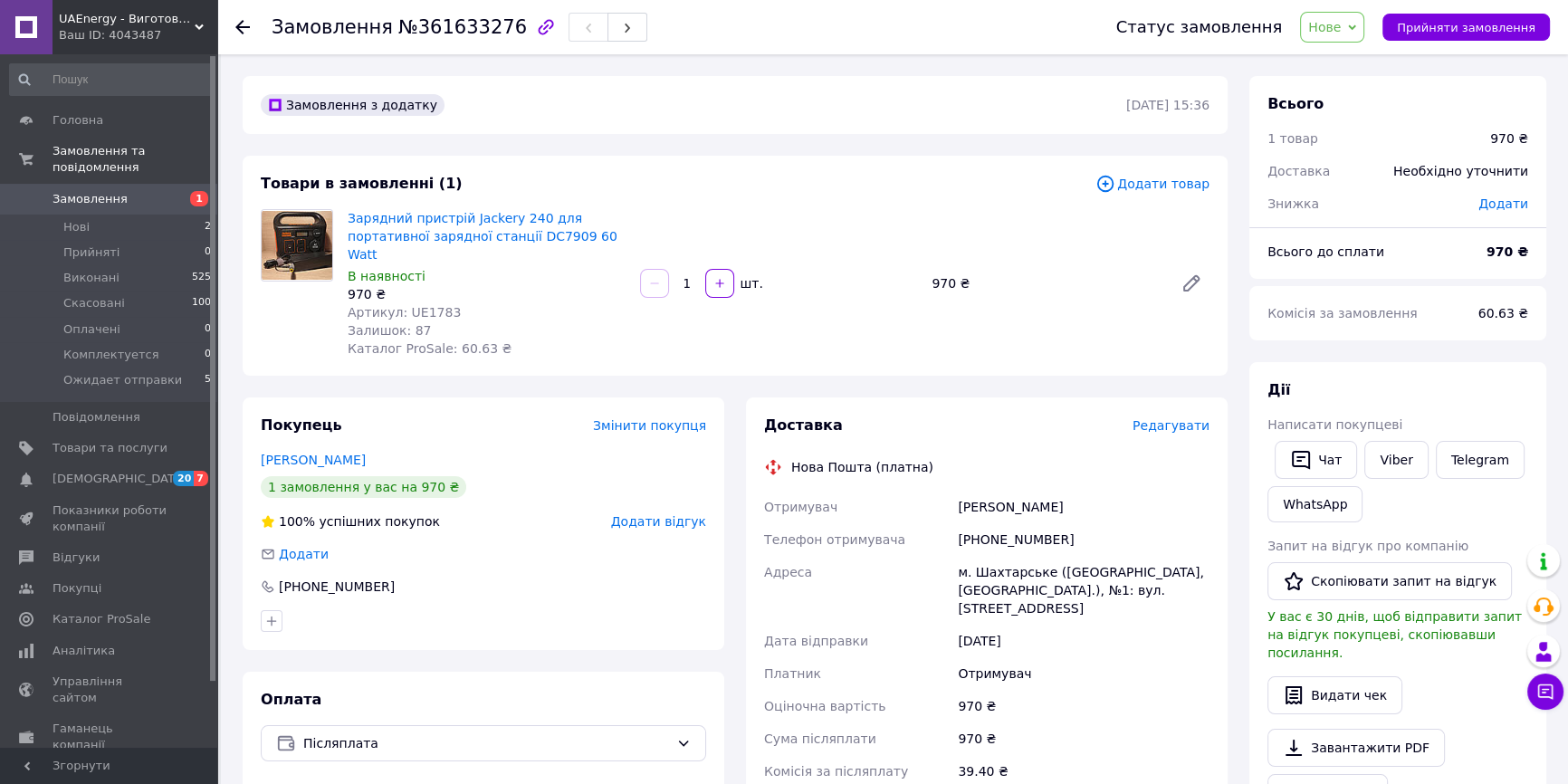
click at [141, 191] on span "Замовлення" at bounding box center [110, 199] width 115 height 16
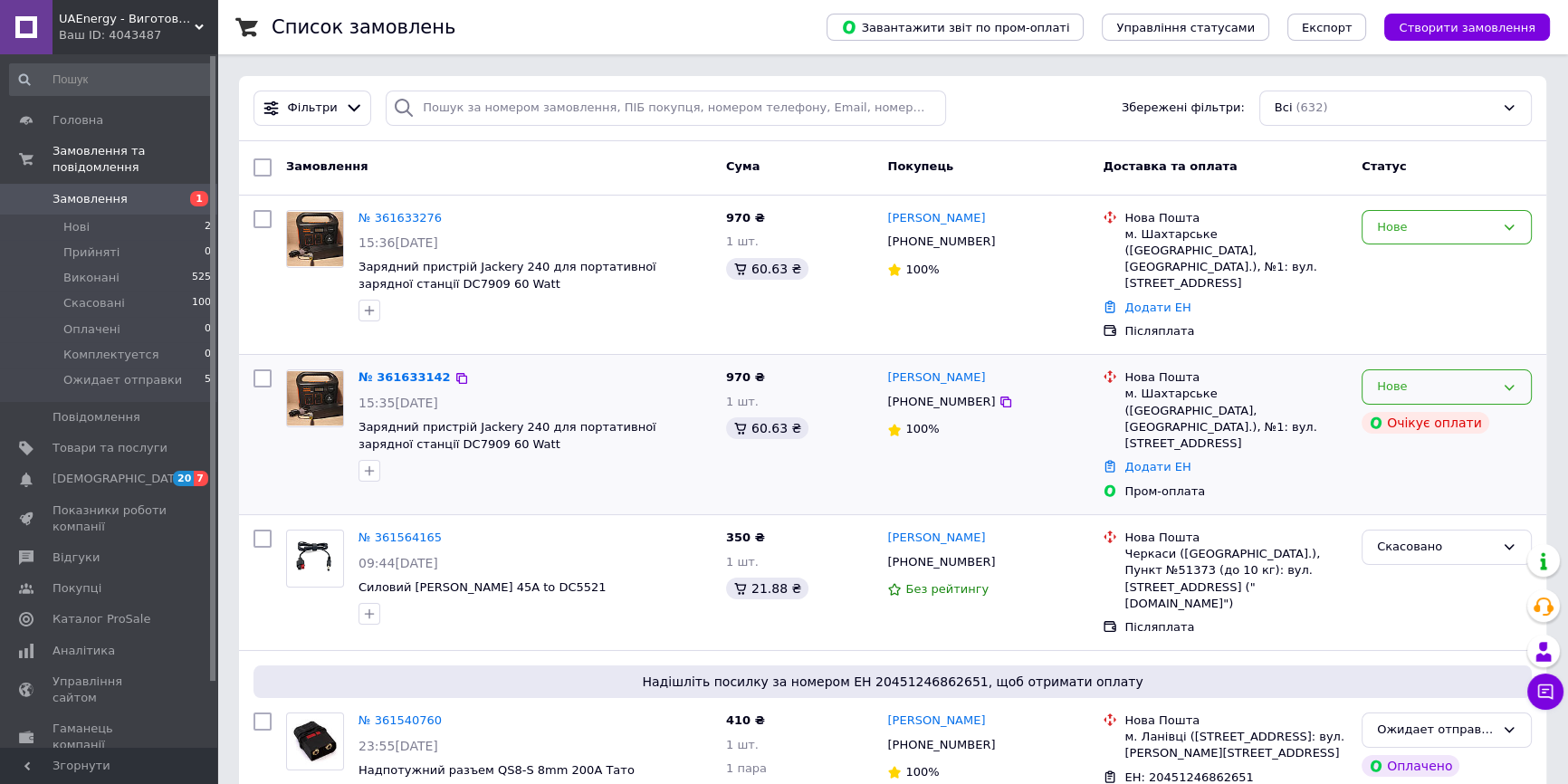
click at [1459, 378] on div "Нове" at bounding box center [1436, 386] width 118 height 19
click at [1412, 475] on li "Скасовано" at bounding box center [1447, 491] width 169 height 34
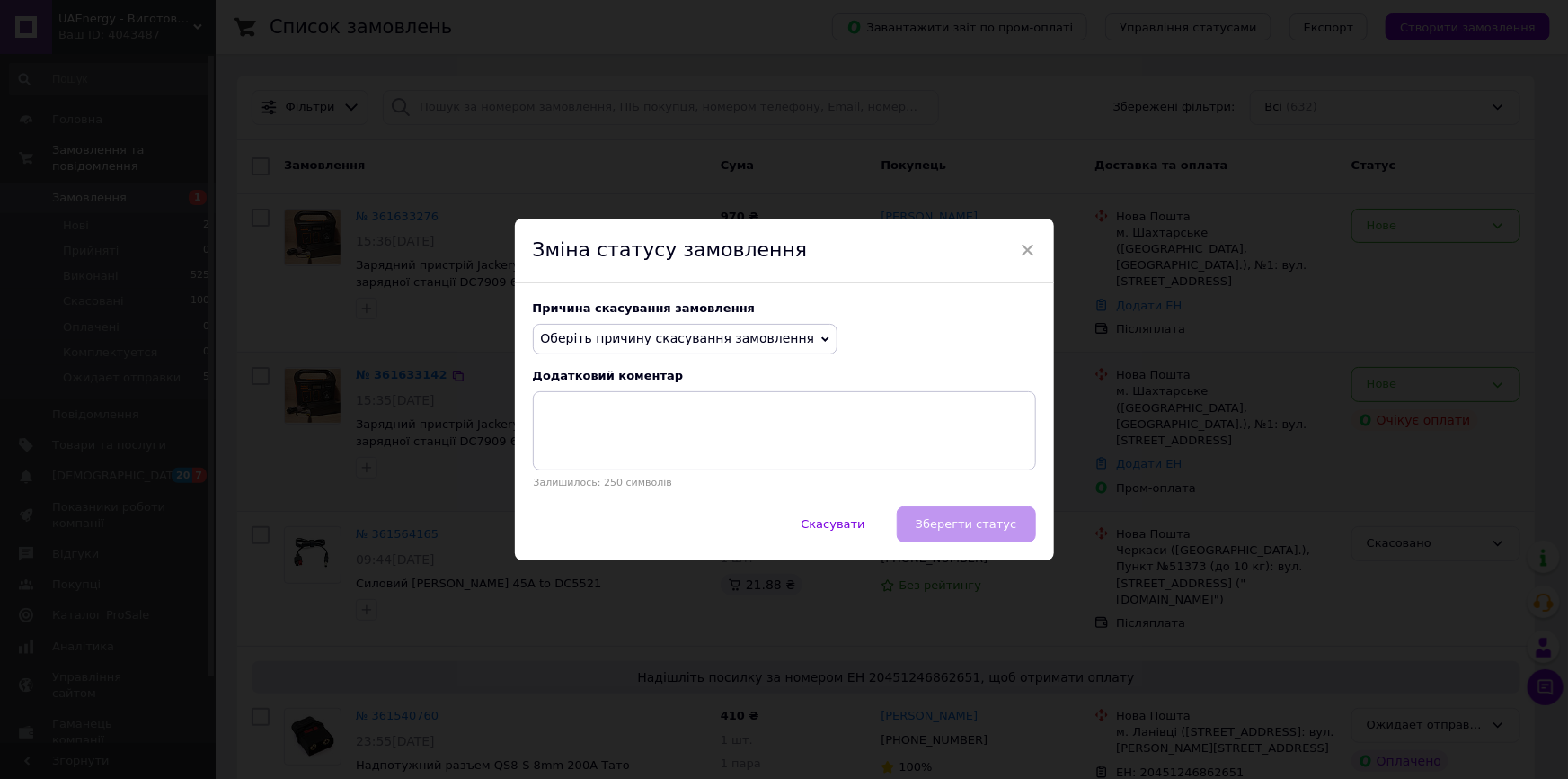
click at [737, 335] on span "Оберіть причину скасування замовлення" at bounding box center [677, 338] width 274 height 14
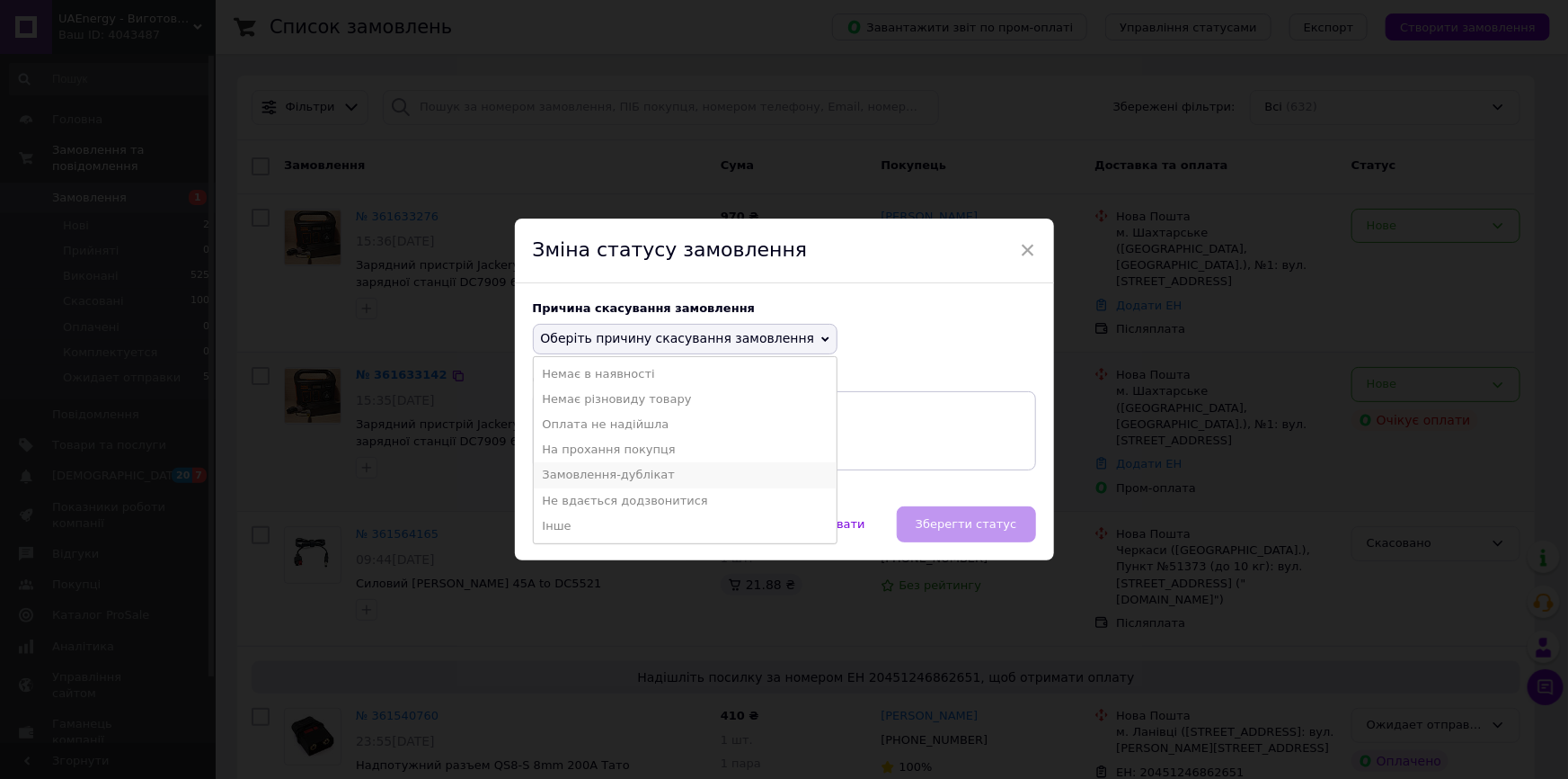
click at [603, 476] on li "Замовлення-дублікат" at bounding box center [685, 475] width 304 height 25
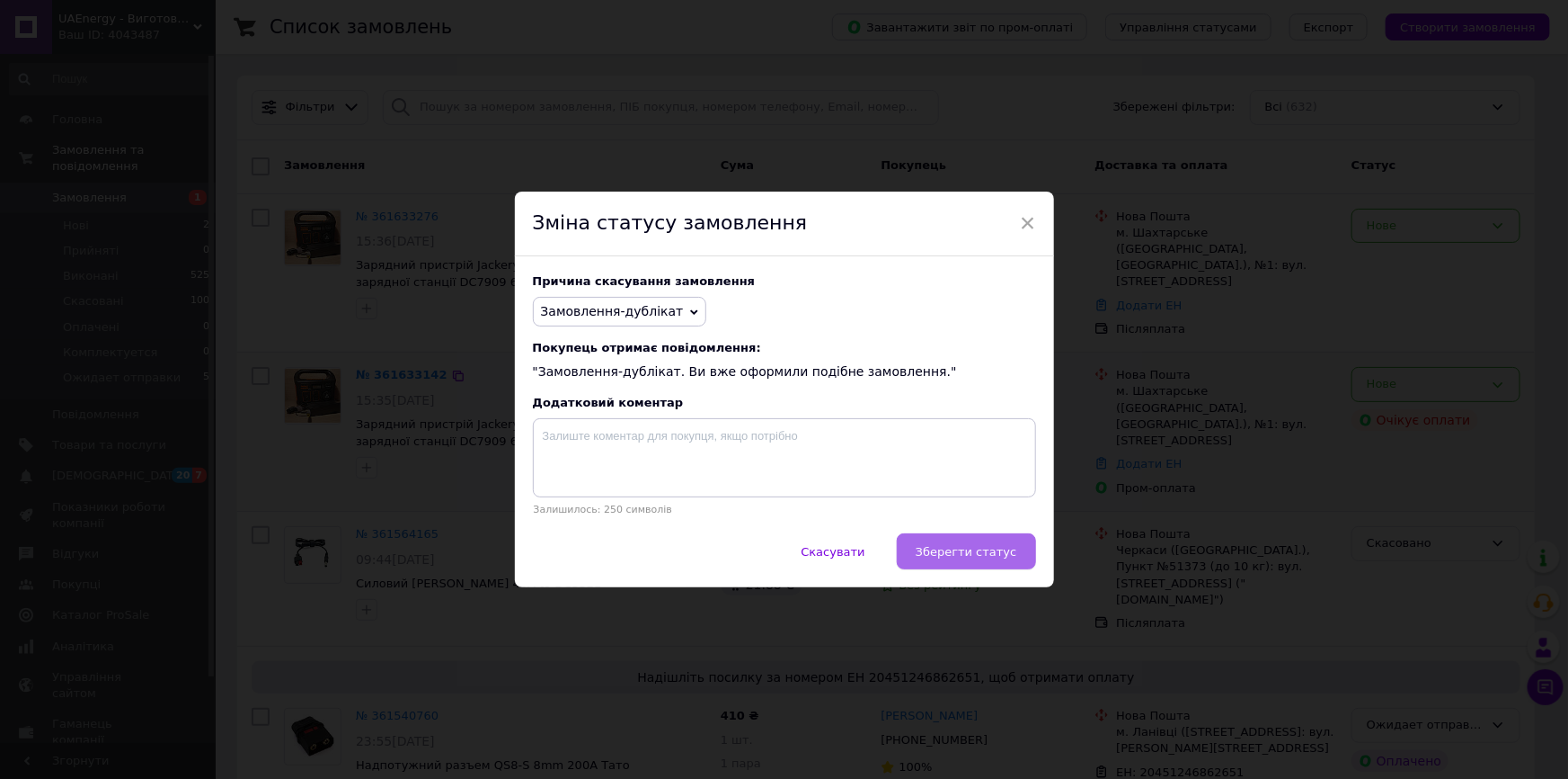
click at [944, 556] on span "Зберегти статус" at bounding box center [967, 551] width 101 height 14
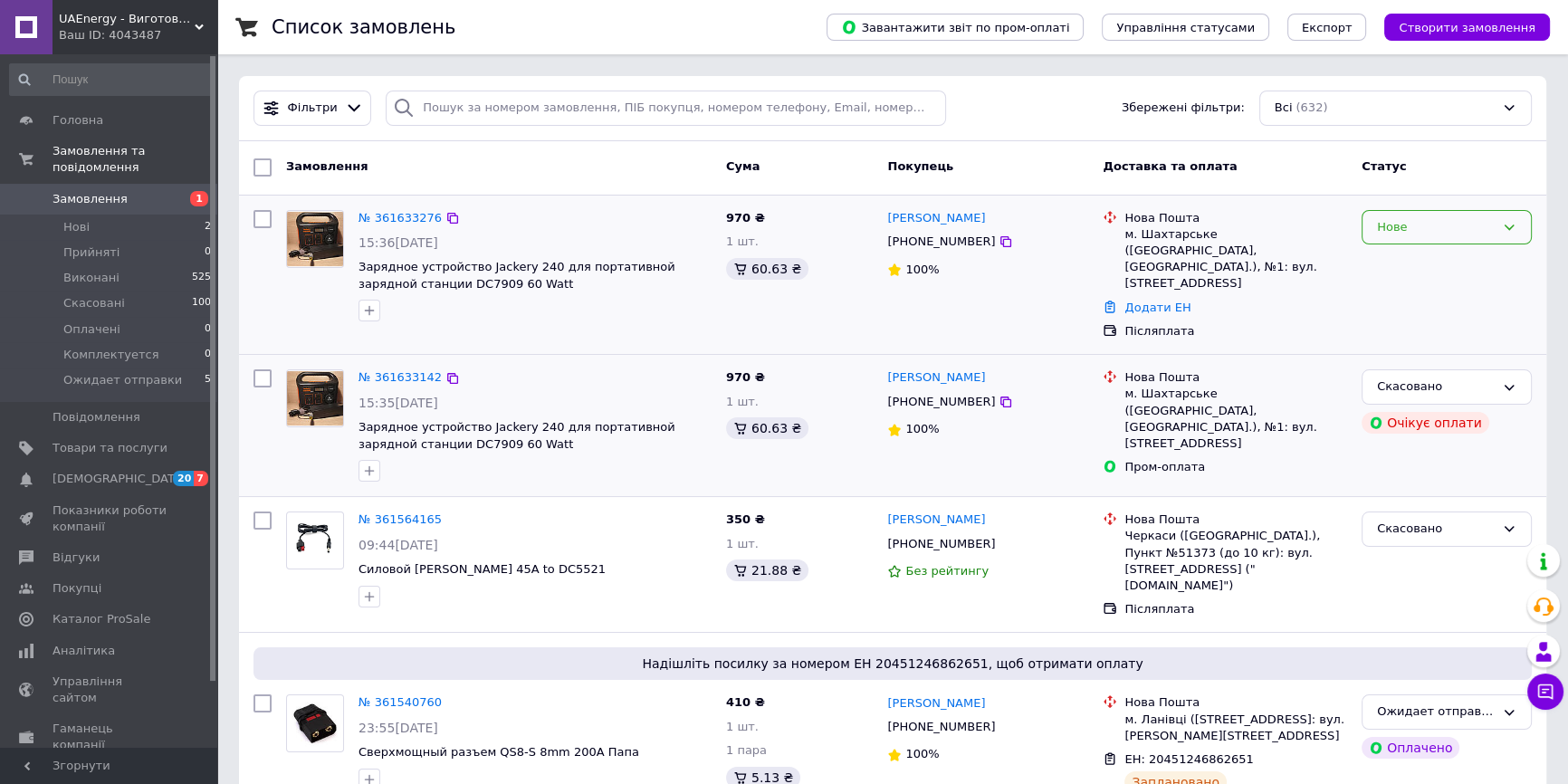
click at [1384, 217] on div "Нове" at bounding box center [1447, 228] width 170 height 36
click at [1409, 335] on li "Комплектуется" at bounding box center [1447, 349] width 169 height 34
click at [152, 191] on span "Замовлення" at bounding box center [110, 199] width 115 height 16
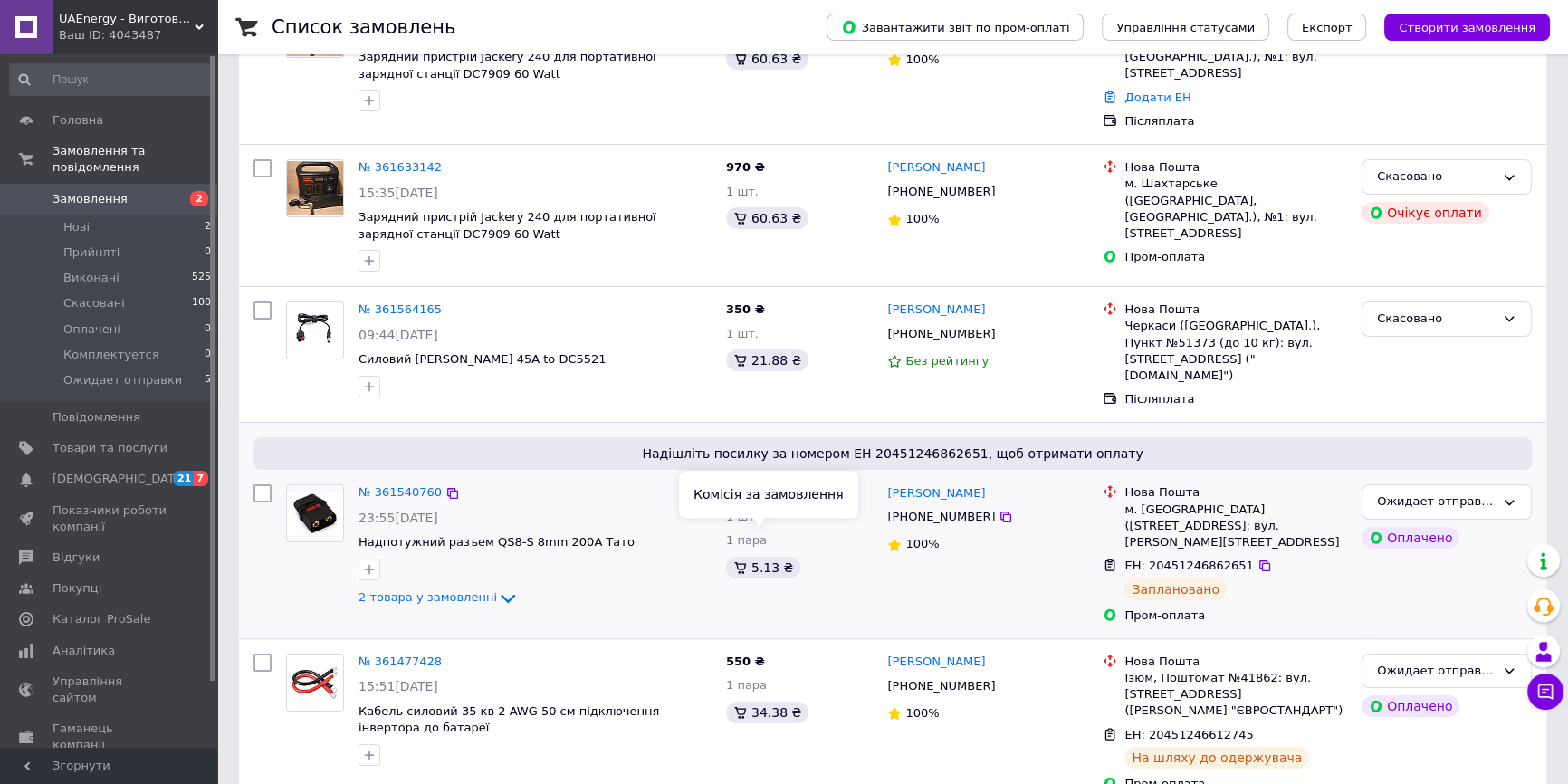
scroll to position [246, 0]
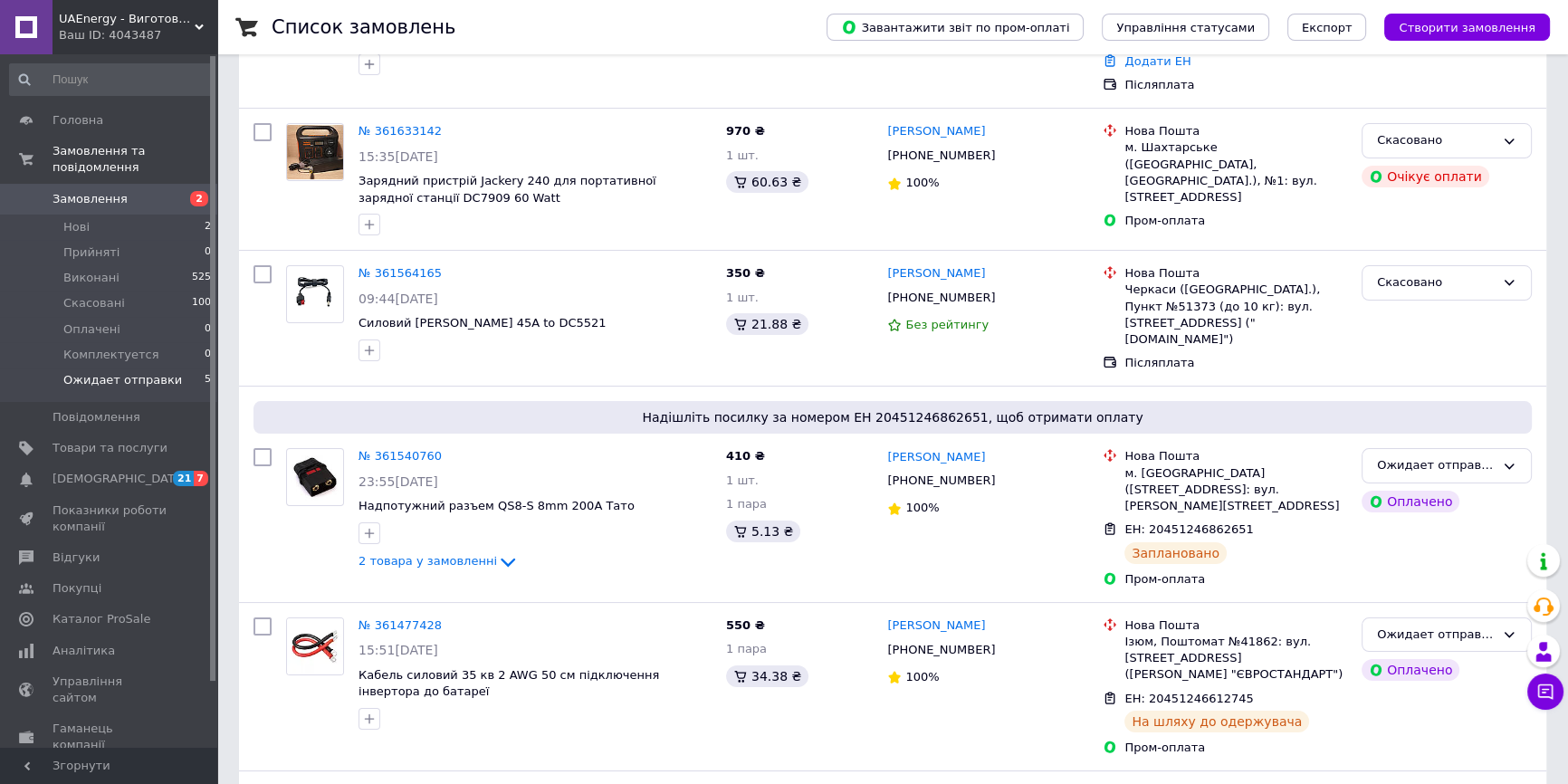
click at [142, 372] on span "Ожидает отправки" at bounding box center [123, 380] width 118 height 16
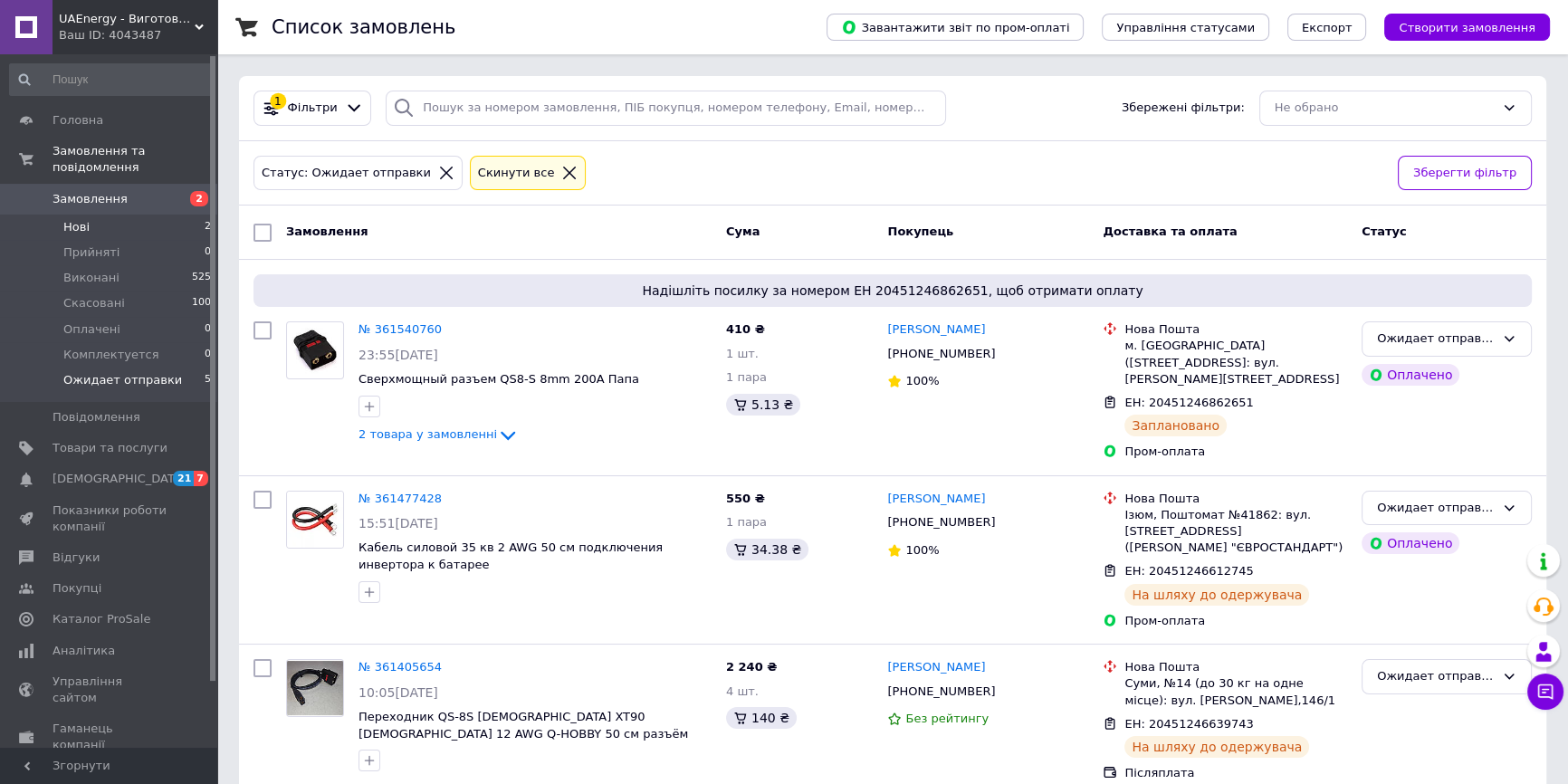
click at [149, 215] on li "Нові 2" at bounding box center [111, 228] width 222 height 25
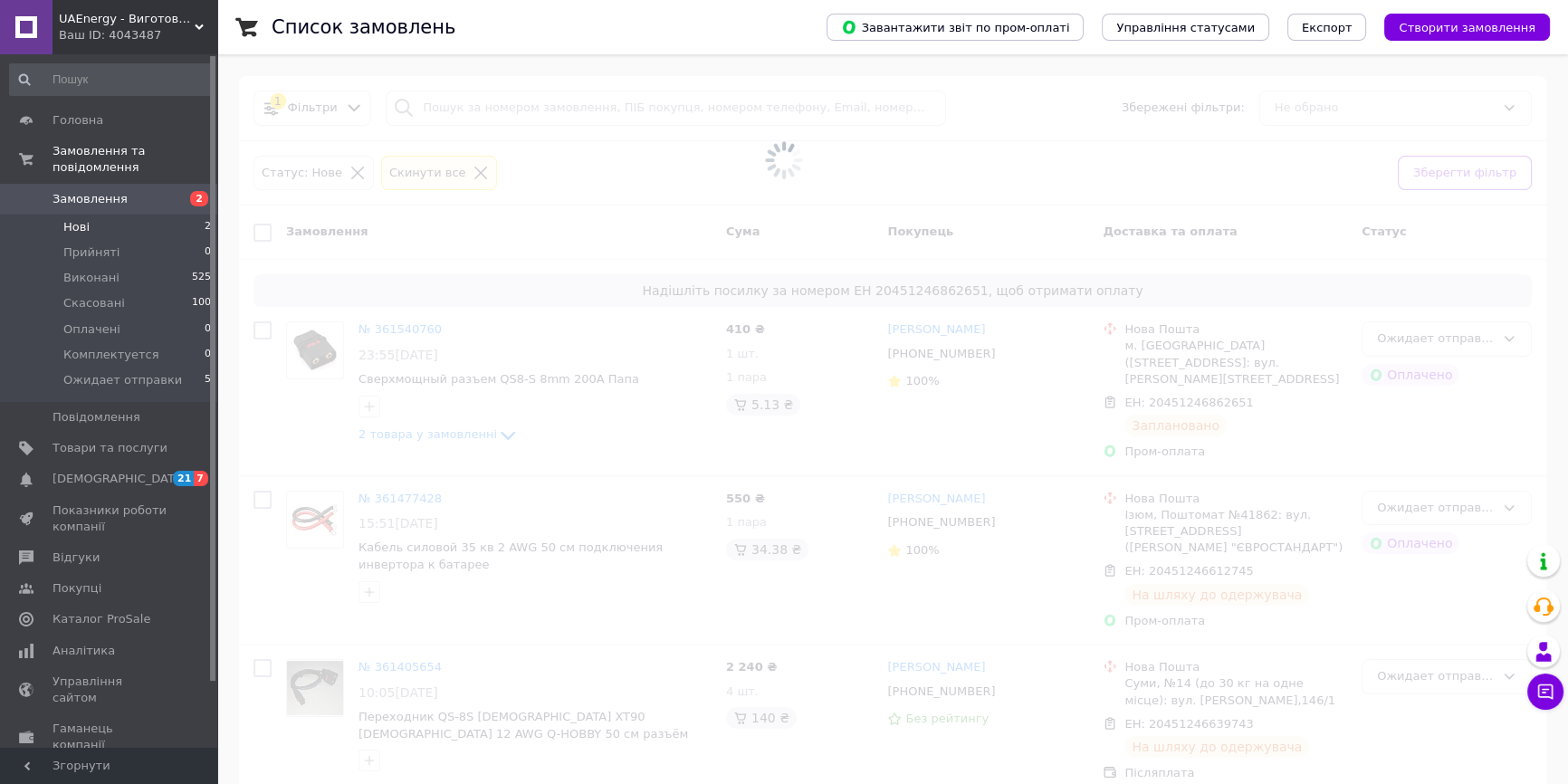
click at [145, 190] on link "Замовлення 2" at bounding box center [111, 199] width 222 height 31
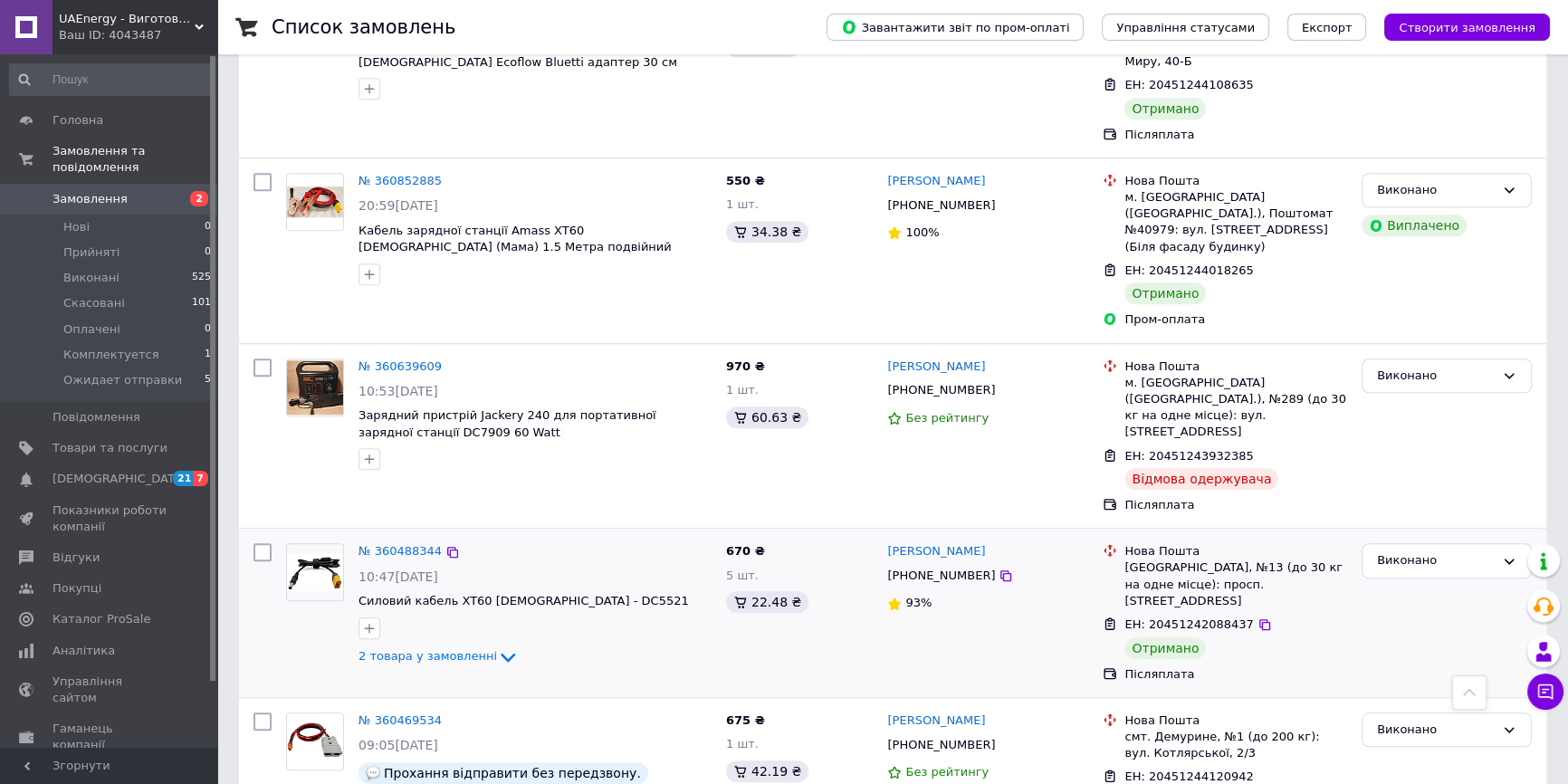
scroll to position [1727, 0]
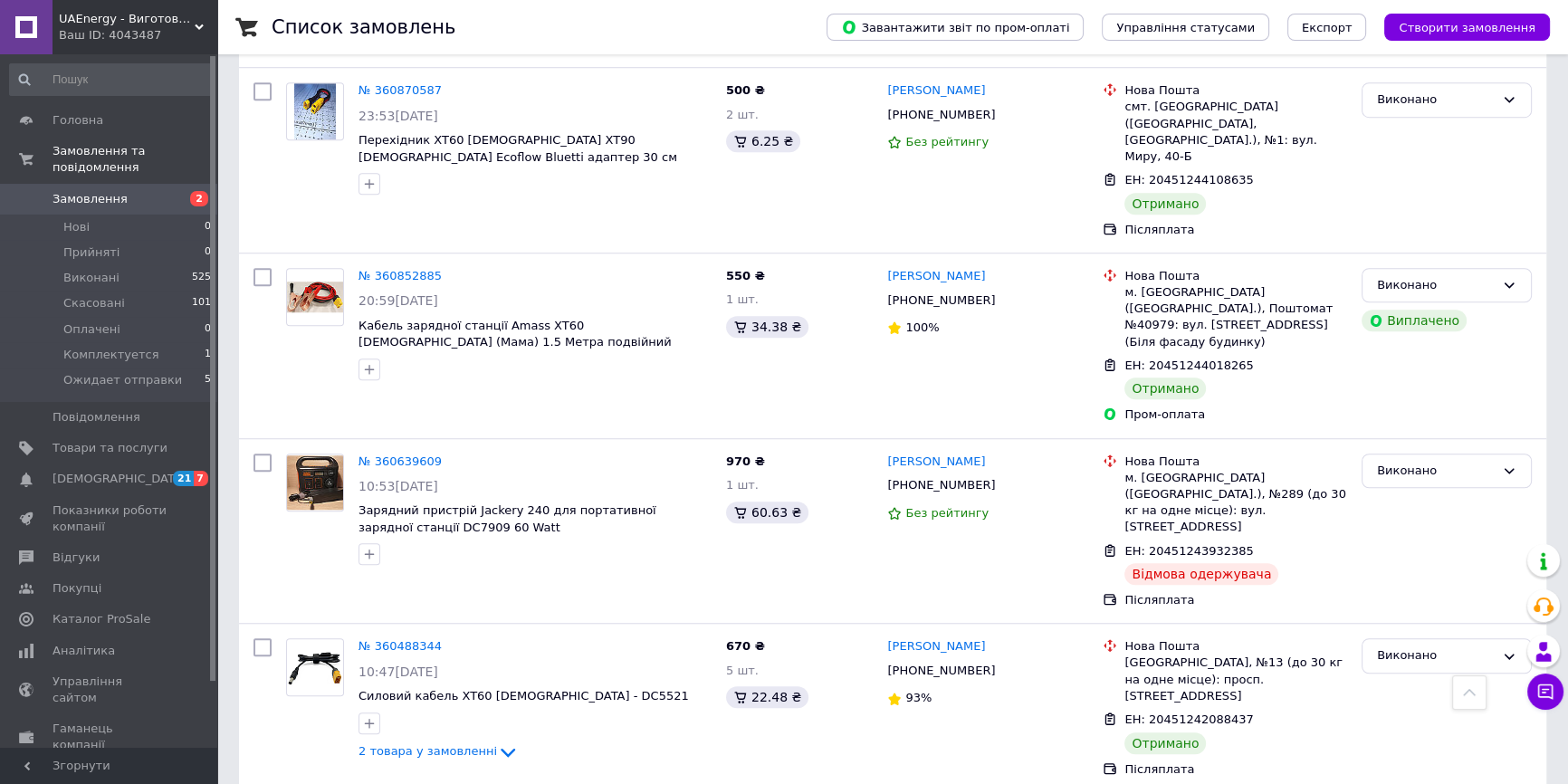
click at [410, 454] on link "№ 360639609" at bounding box center [400, 461] width 83 height 14
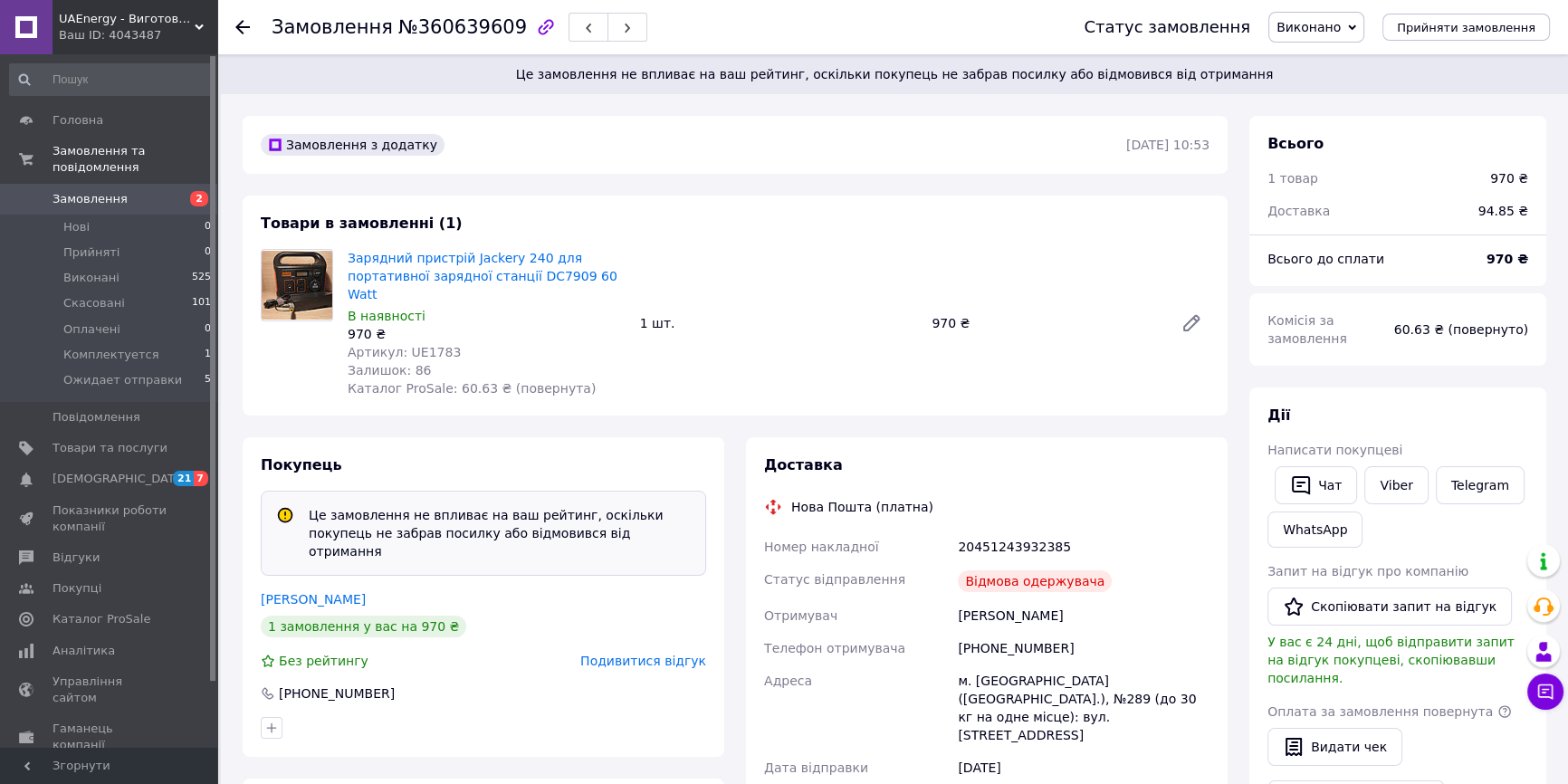
click at [91, 191] on span "Замовлення" at bounding box center [90, 199] width 75 height 16
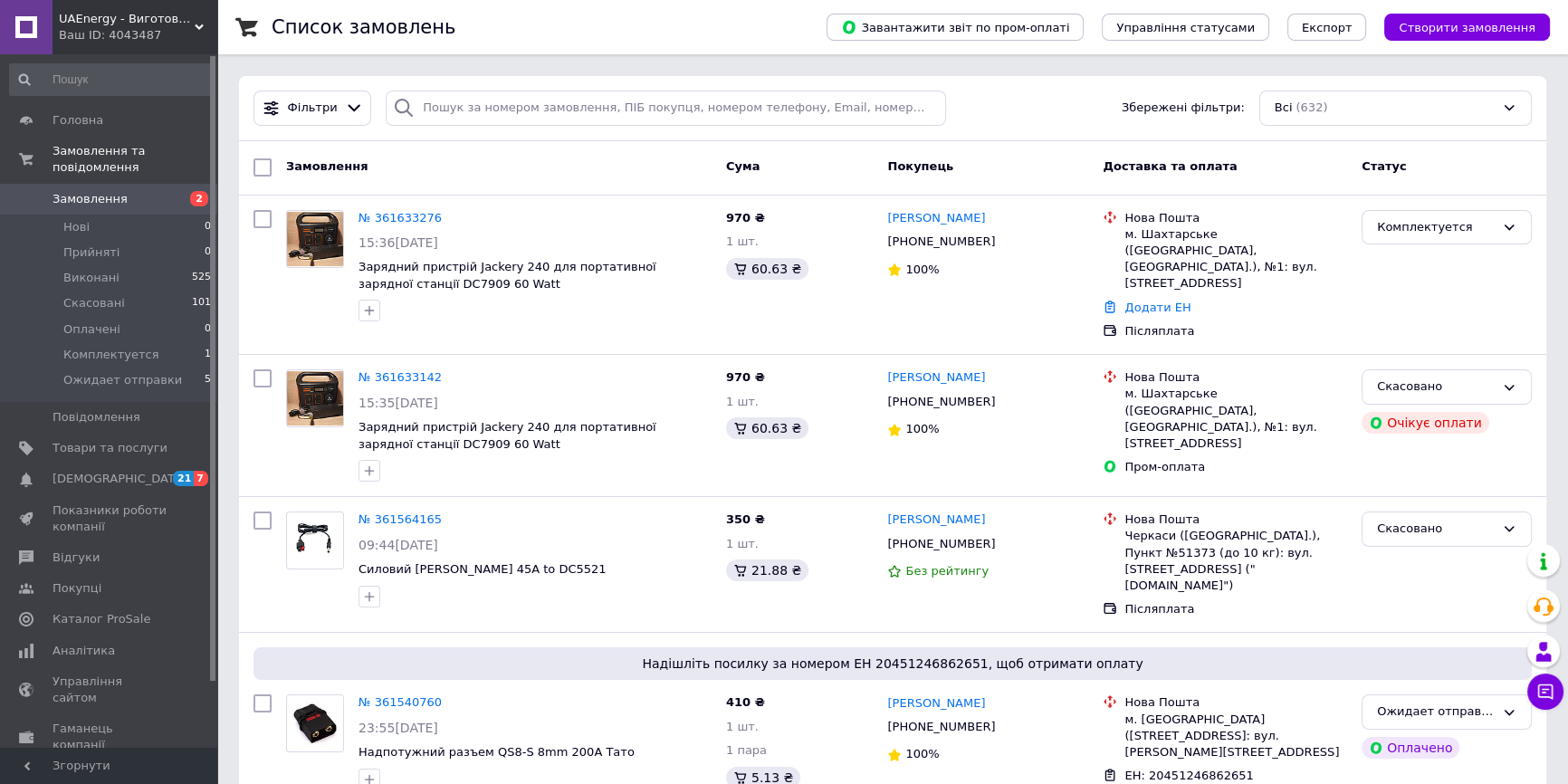
click at [115, 184] on link "Замовлення 2" at bounding box center [111, 199] width 222 height 31
click at [137, 36] on div "Ваш ID: 4043487" at bounding box center [138, 36] width 159 height 16
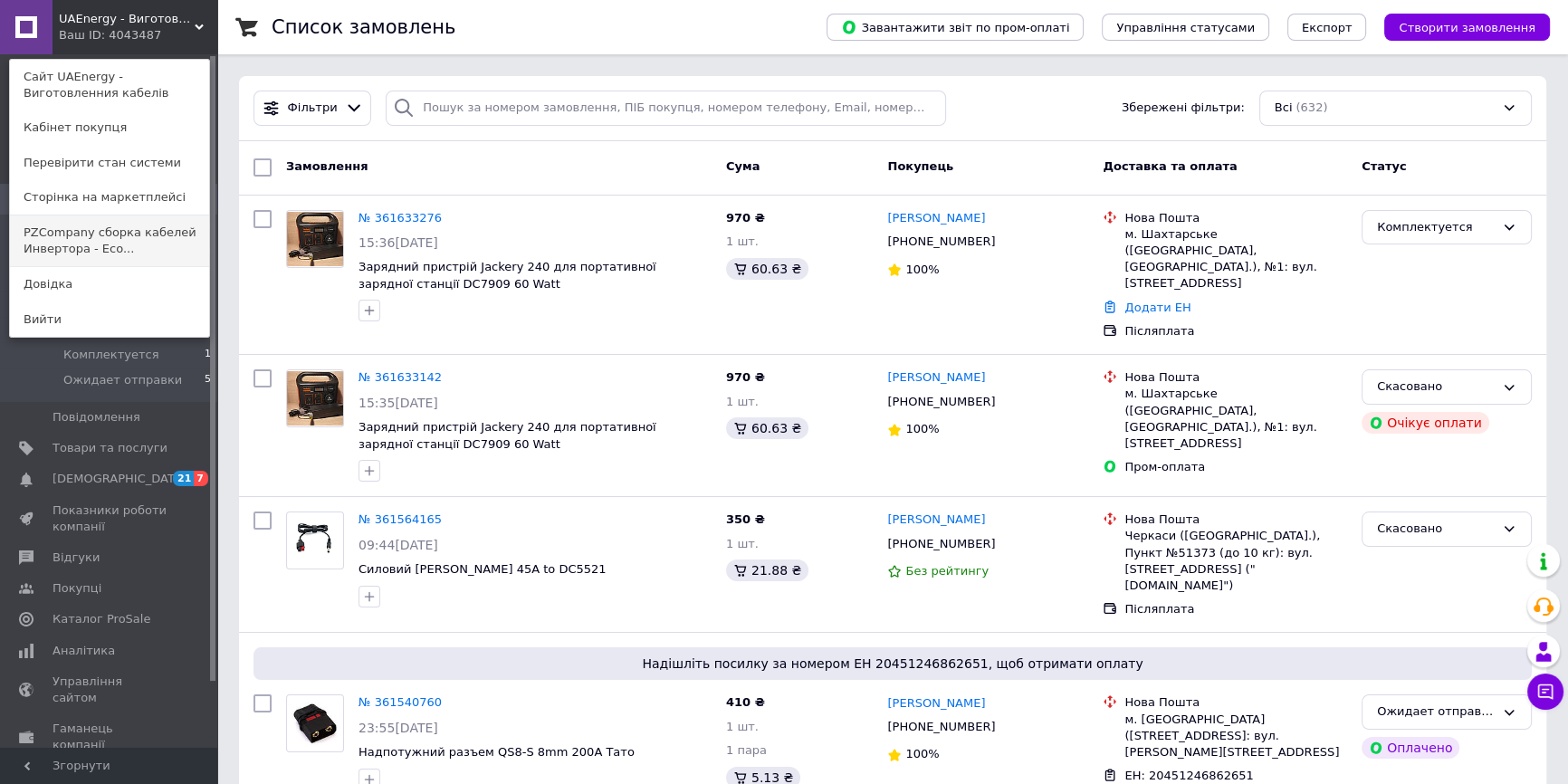
click at [123, 249] on link "PZCompany сборка кабелей Инвертора - Eco..." at bounding box center [109, 241] width 200 height 51
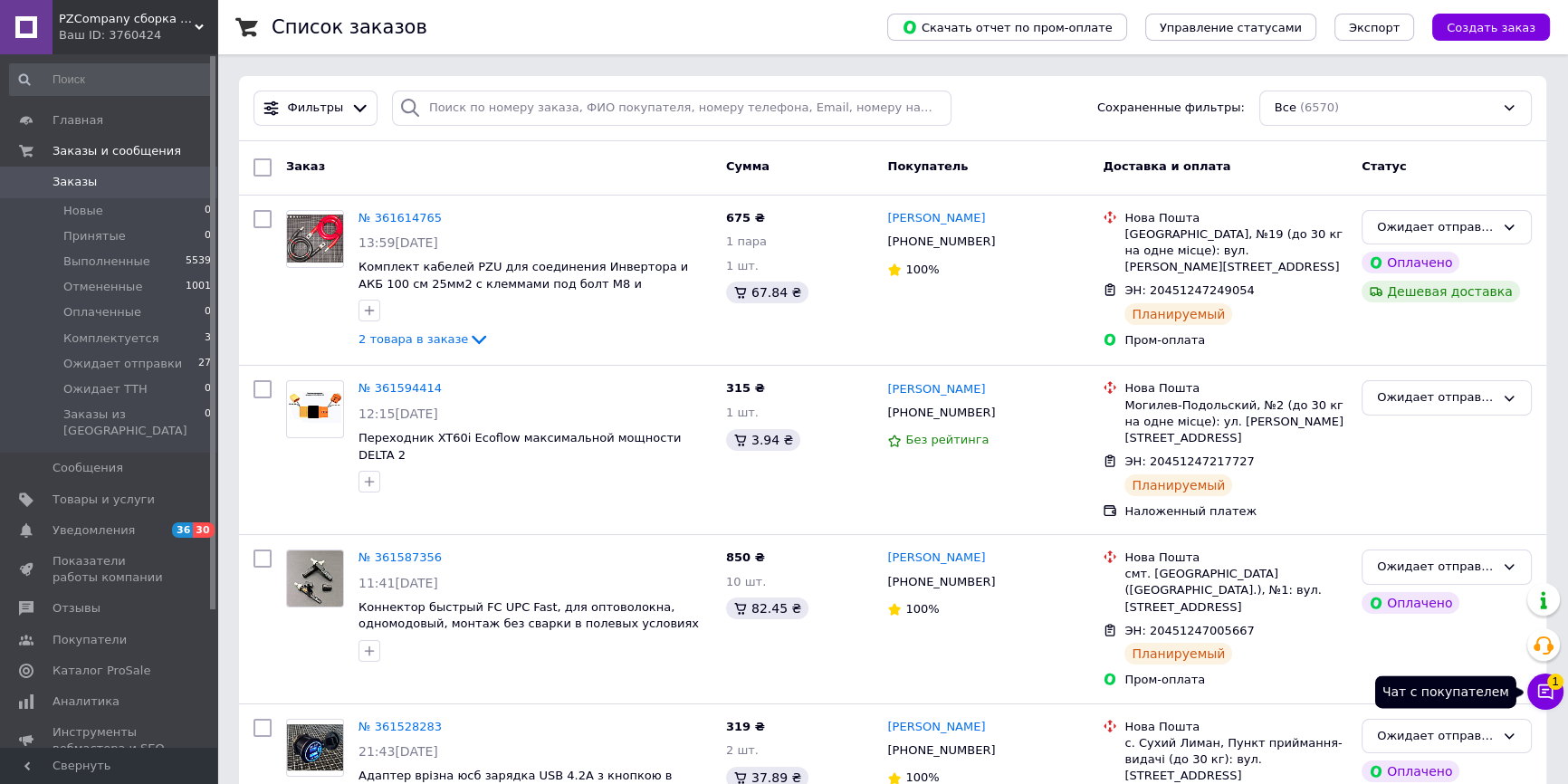
click at [1552, 686] on span "1" at bounding box center [1556, 677] width 16 height 16
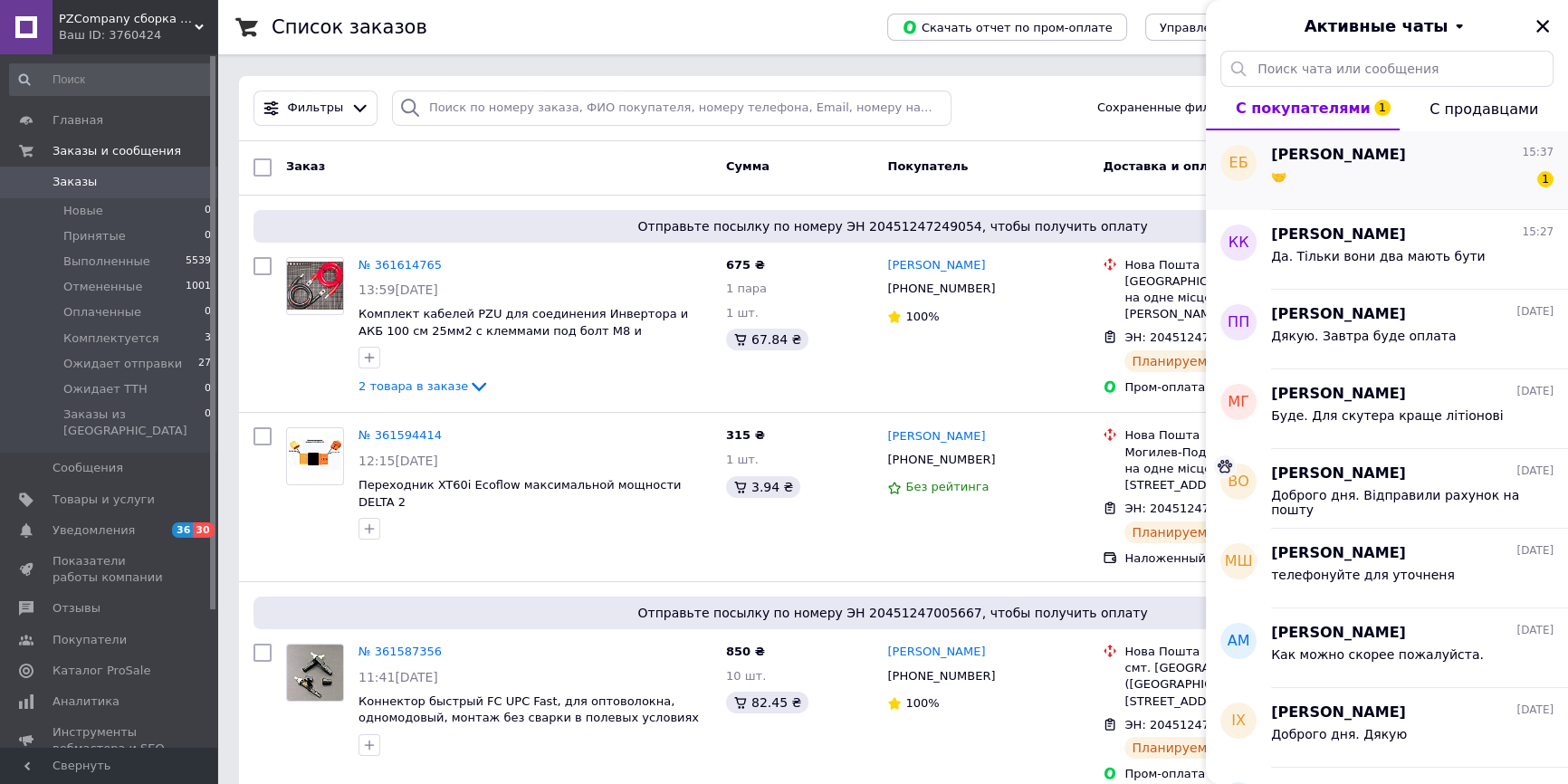
click at [1497, 190] on div "🤝 1" at bounding box center [1412, 180] width 282 height 29
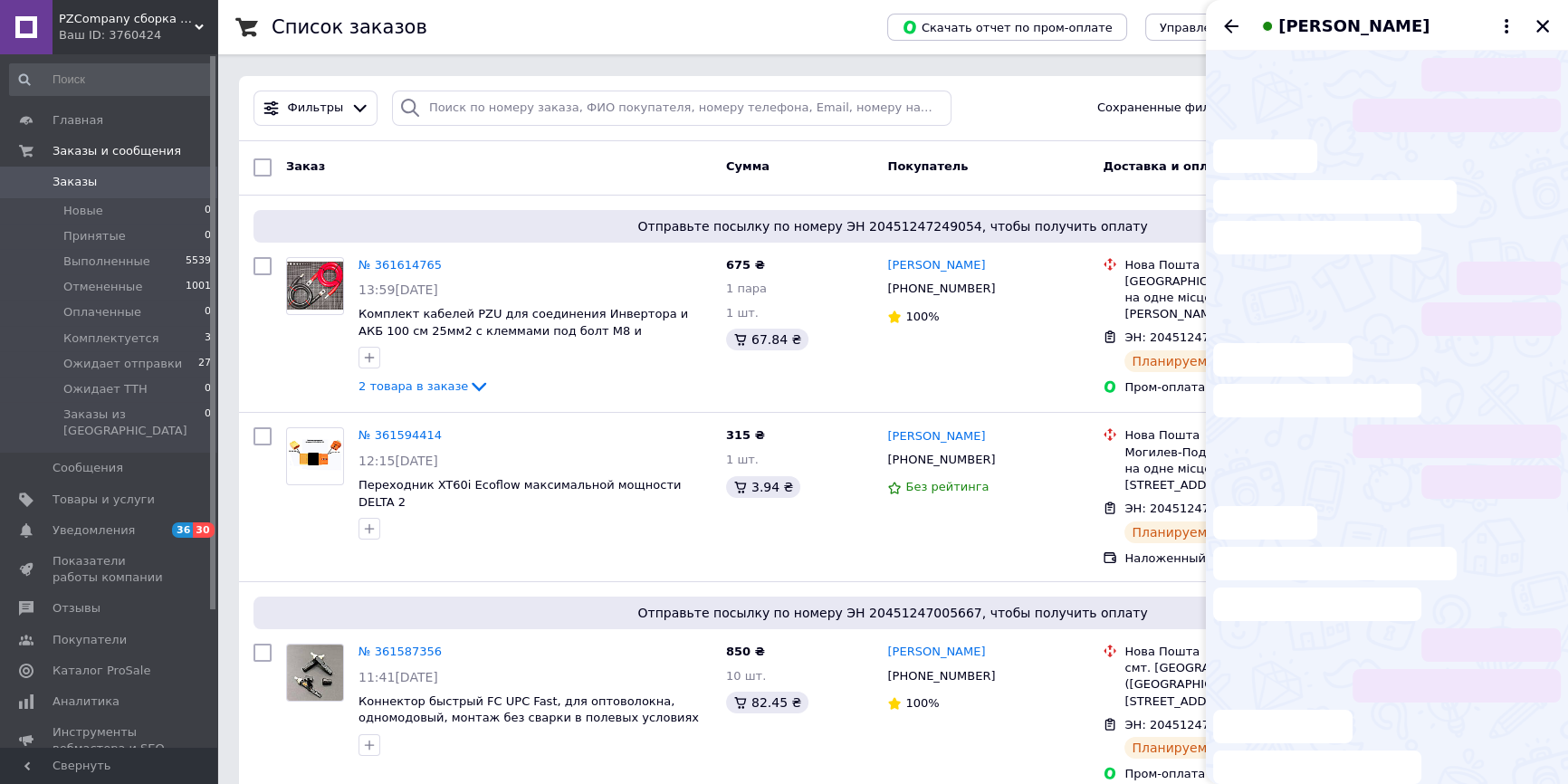
scroll to position [151, 0]
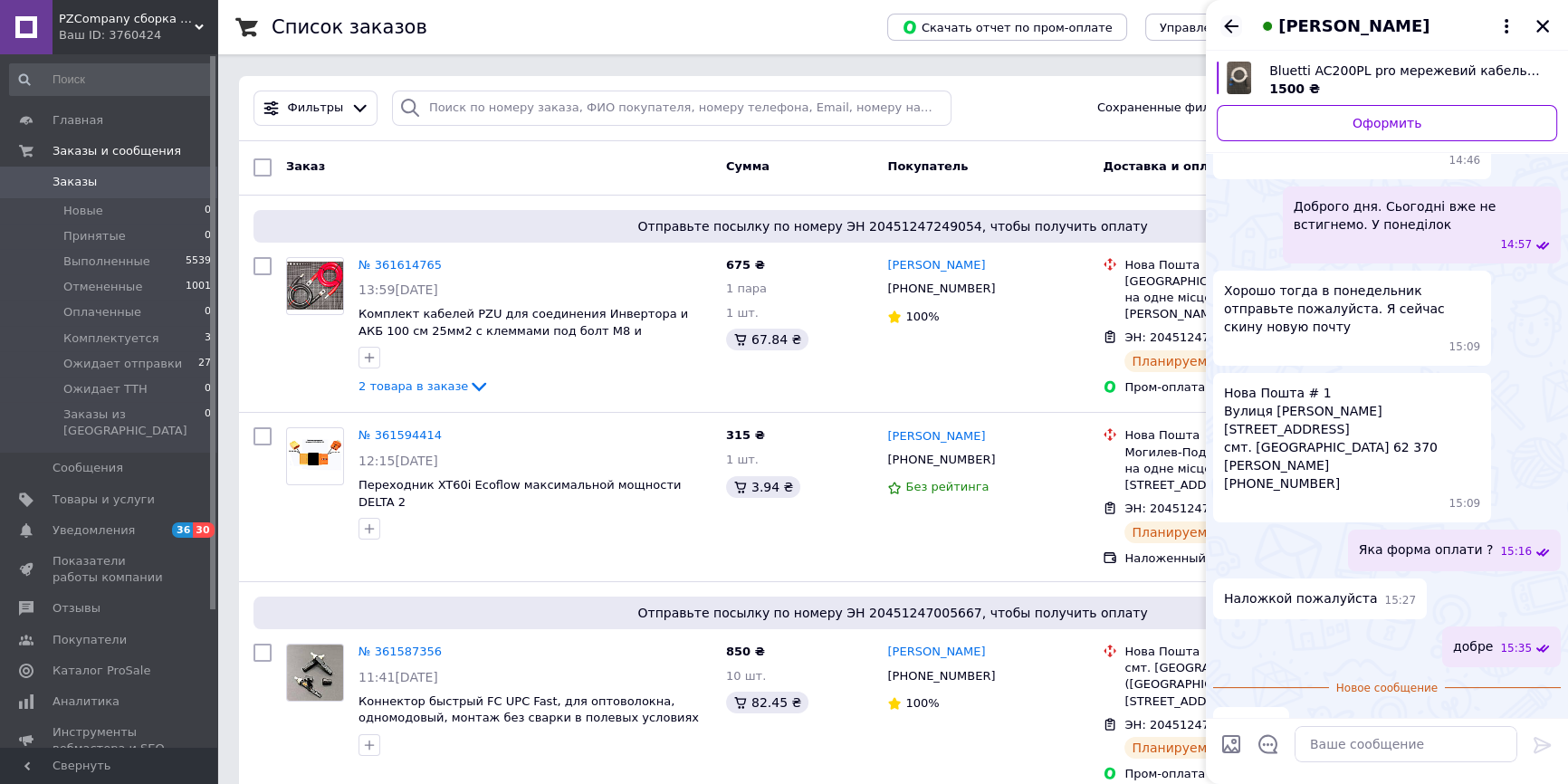
click at [1234, 30] on icon "Назад" at bounding box center [1232, 26] width 22 height 22
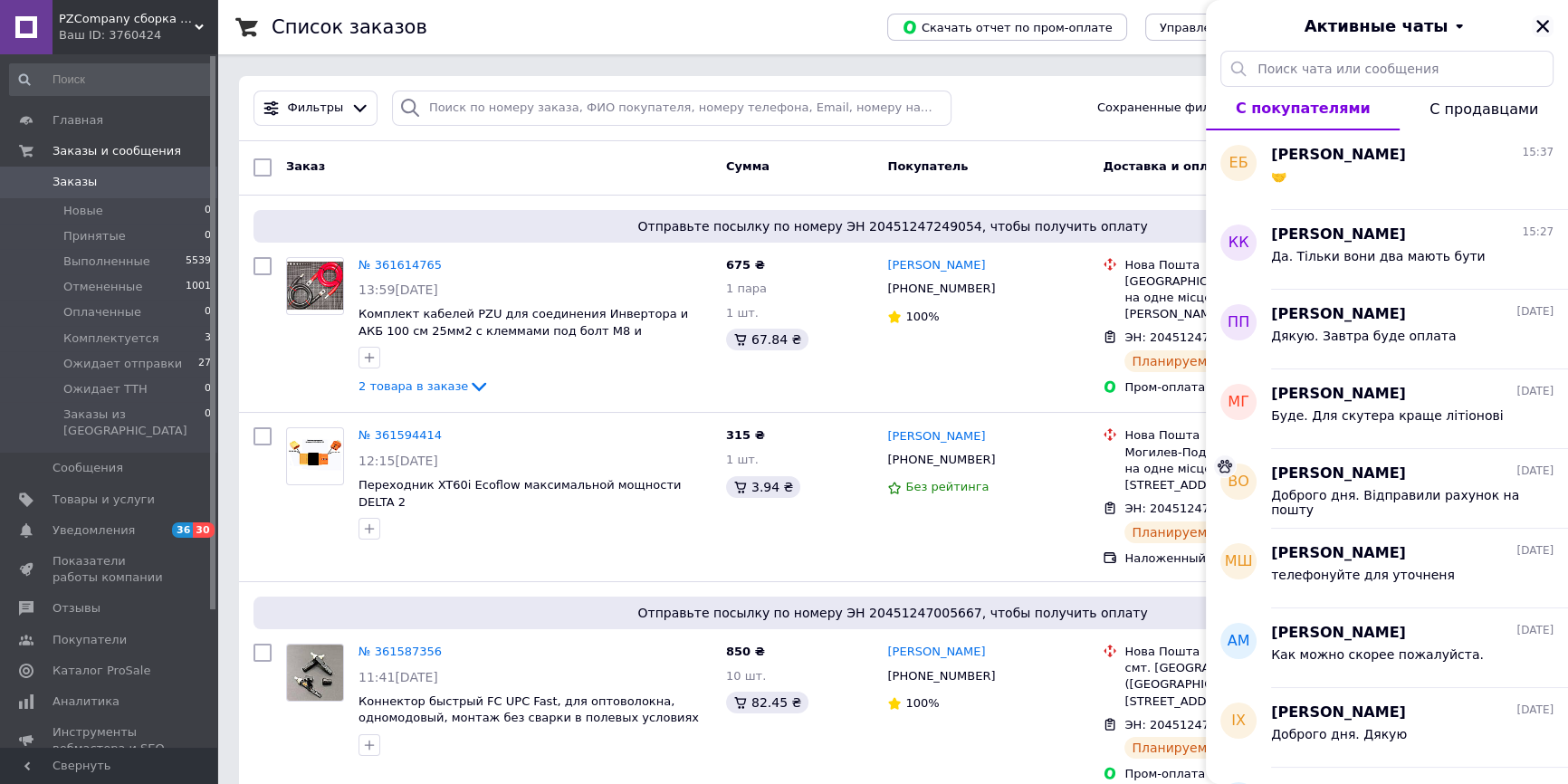
click at [1541, 30] on icon "Закрыть" at bounding box center [1543, 26] width 16 height 16
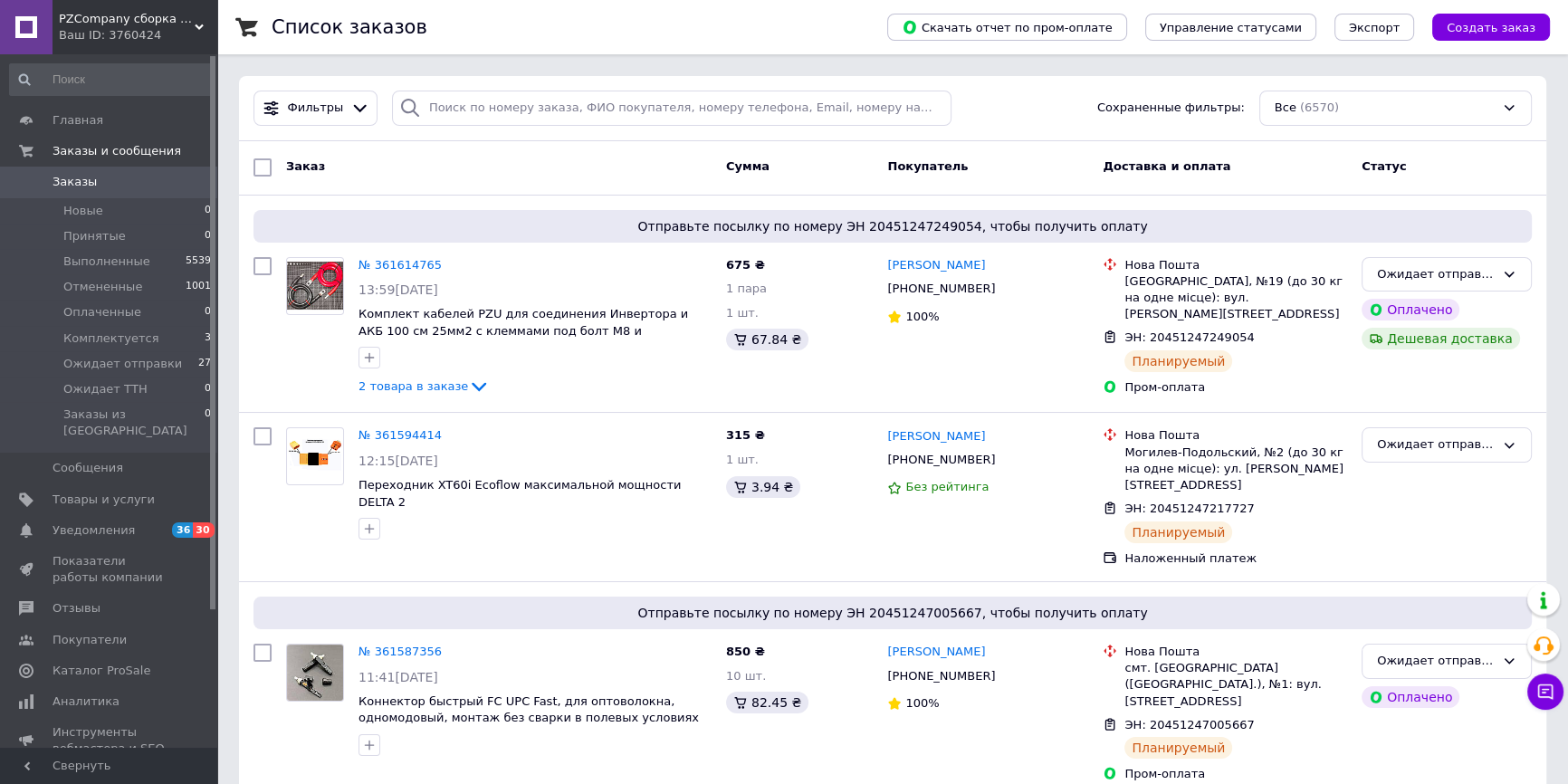
click at [138, 172] on link "Заказы 0" at bounding box center [111, 182] width 222 height 31
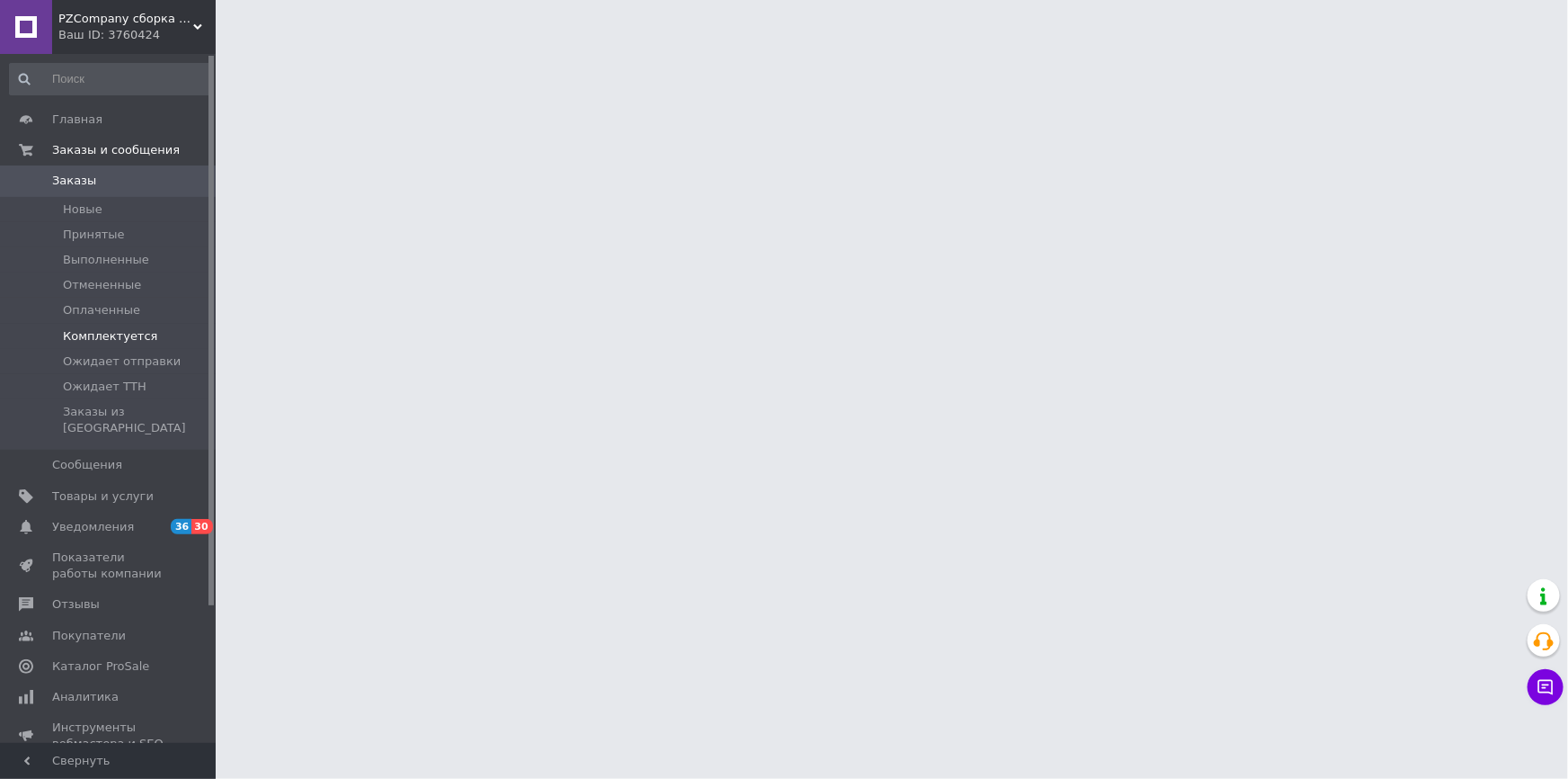
click at [121, 330] on span "Комплектуется" at bounding box center [110, 337] width 94 height 16
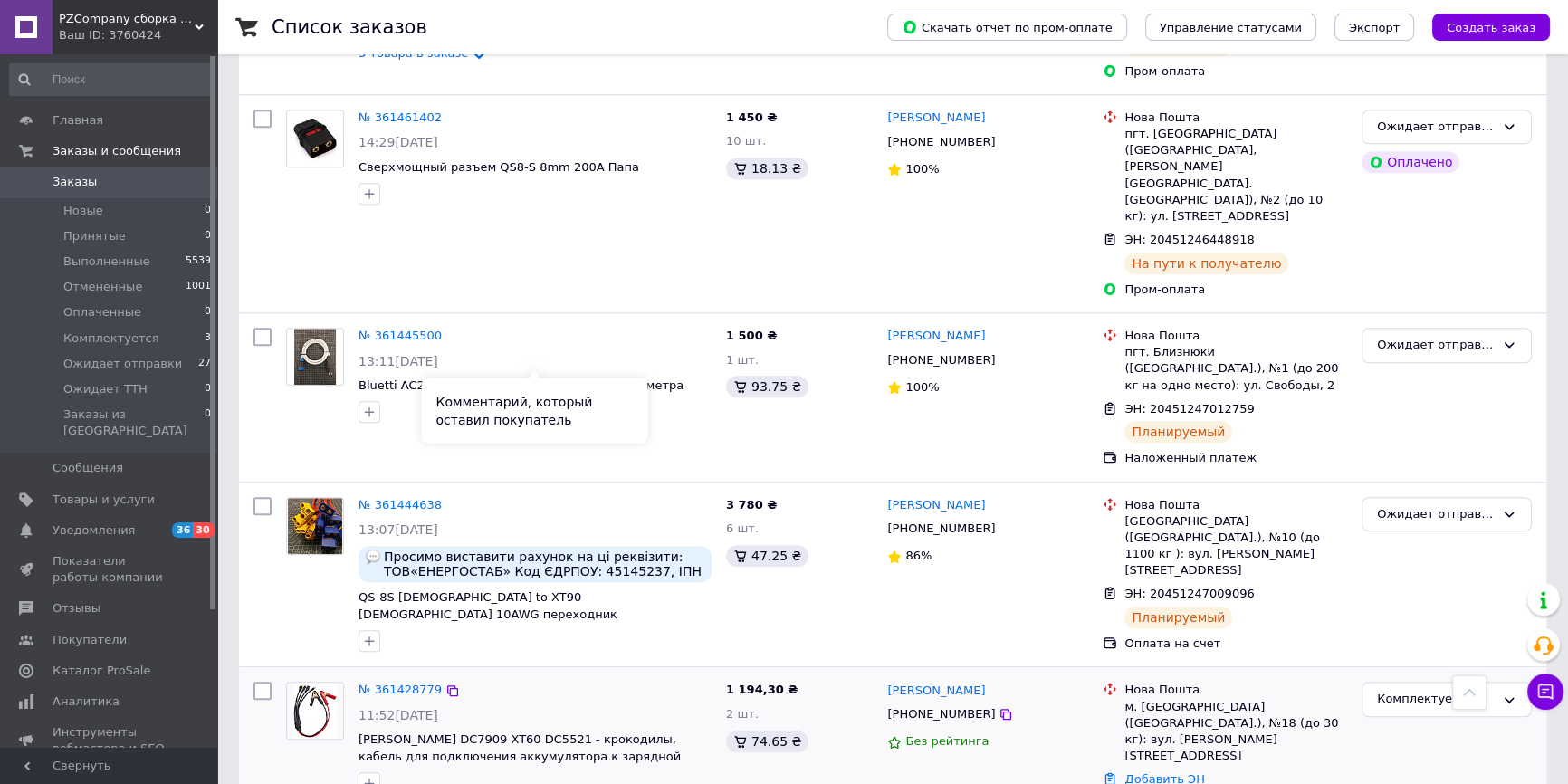
scroll to position [1810, 0]
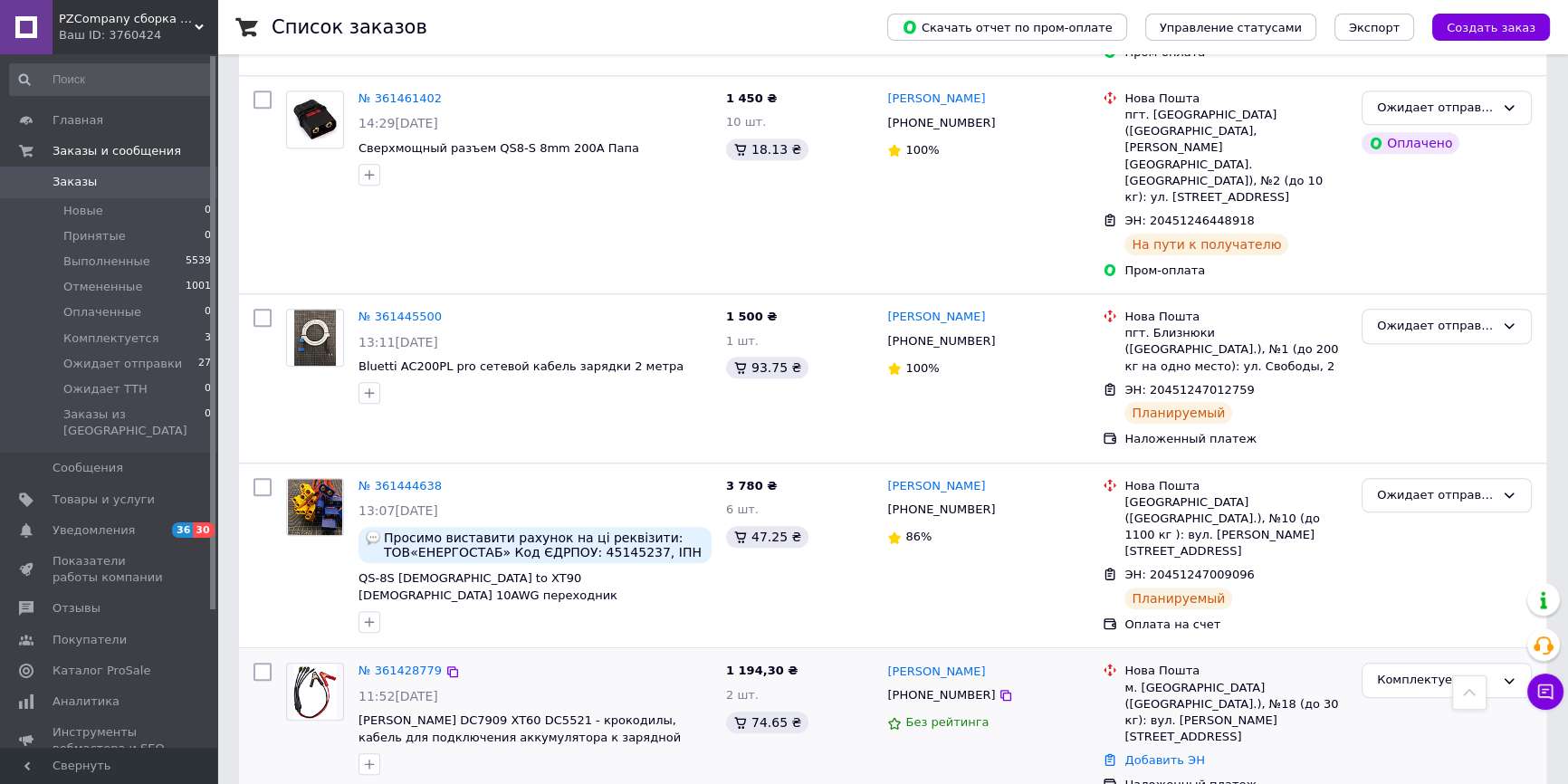
click at [415, 783] on span "2 товара в заказе" at bounding box center [414, 792] width 109 height 14
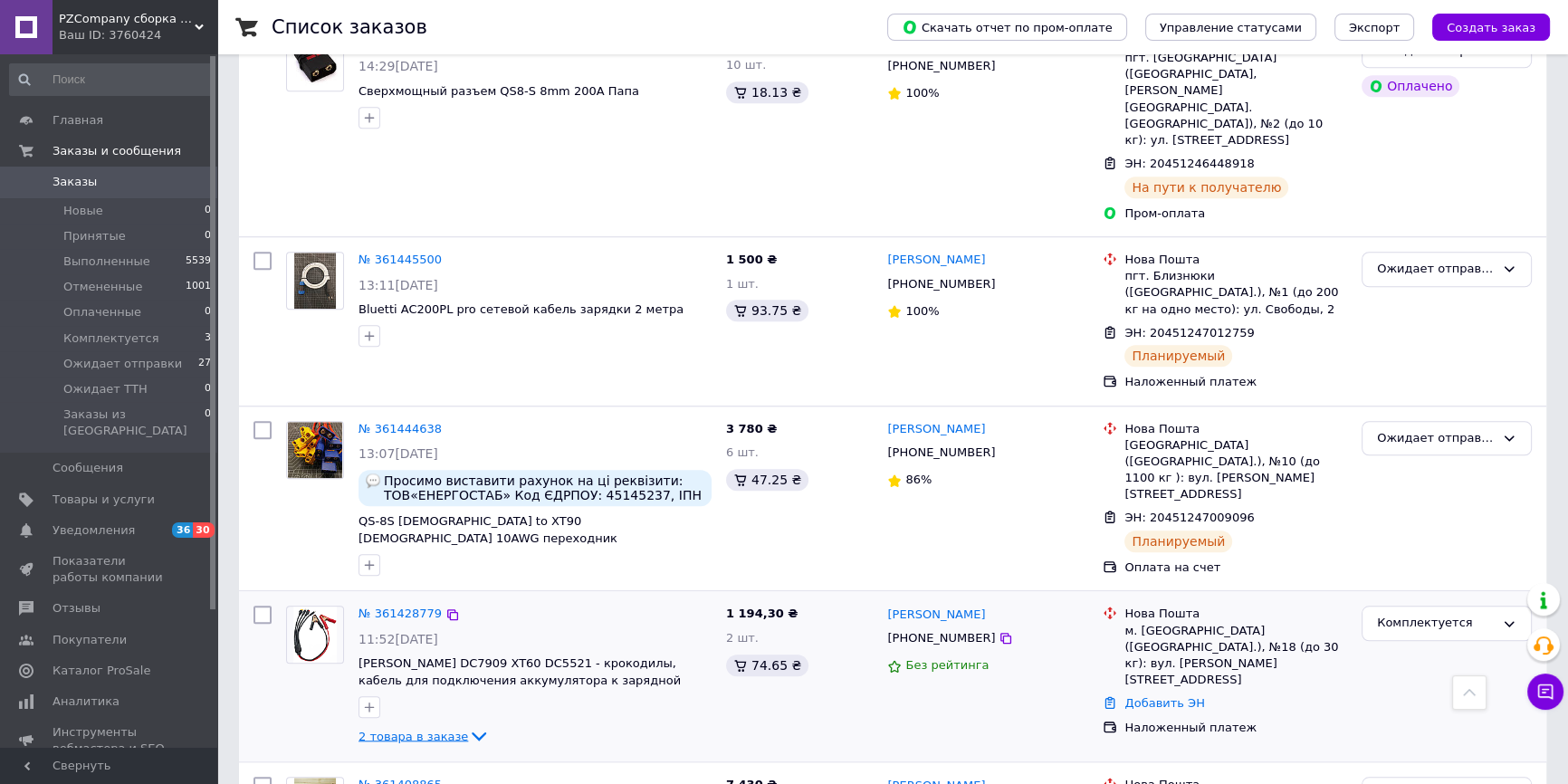
scroll to position [1891, 0]
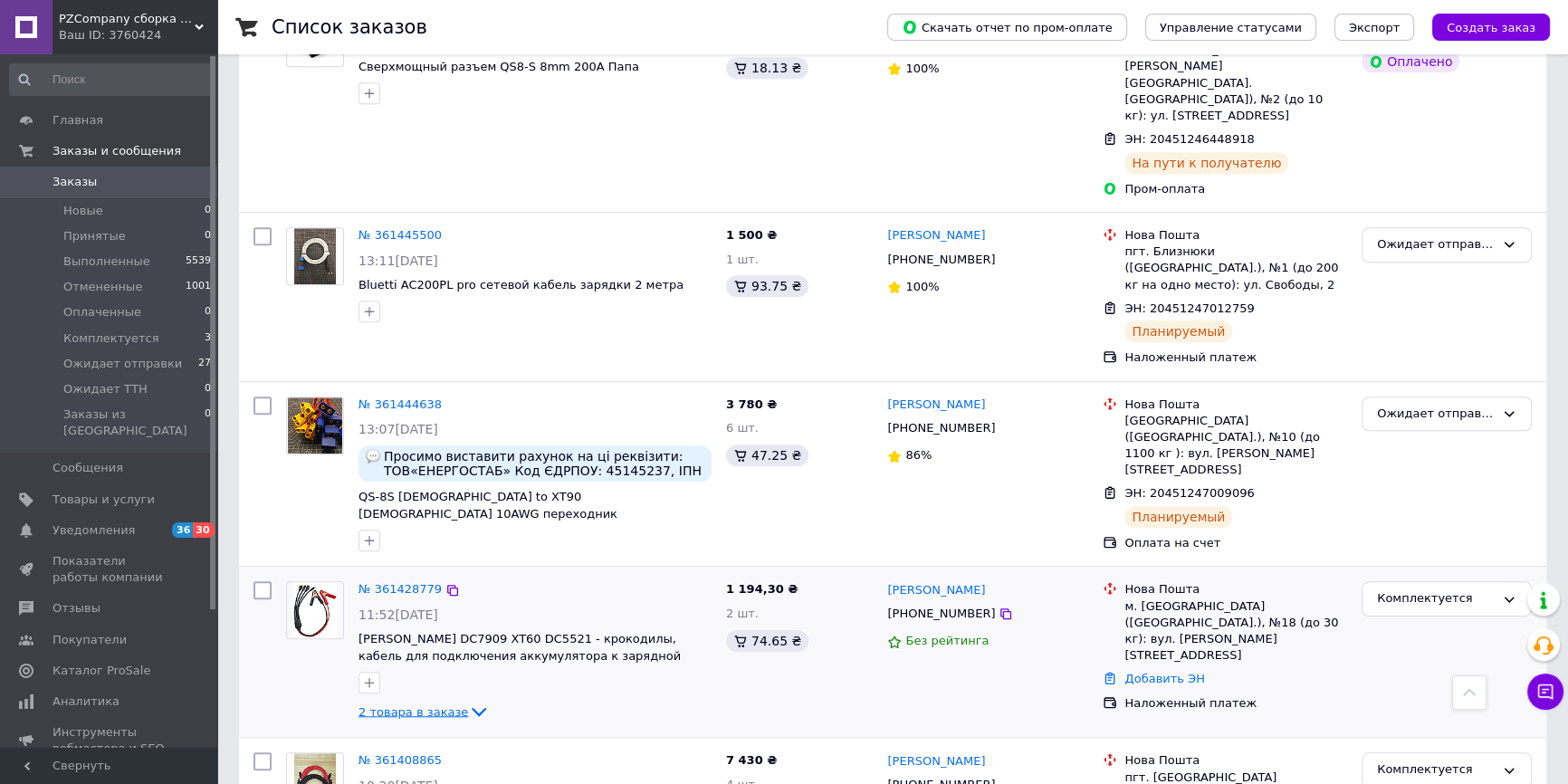
click at [408, 704] on span "2 товара в заказе" at bounding box center [414, 710] width 109 height 14
click at [414, 579] on div "№ 361428779" at bounding box center [400, 589] width 87 height 21
click at [411, 582] on link "№ 361428779" at bounding box center [400, 588] width 83 height 14
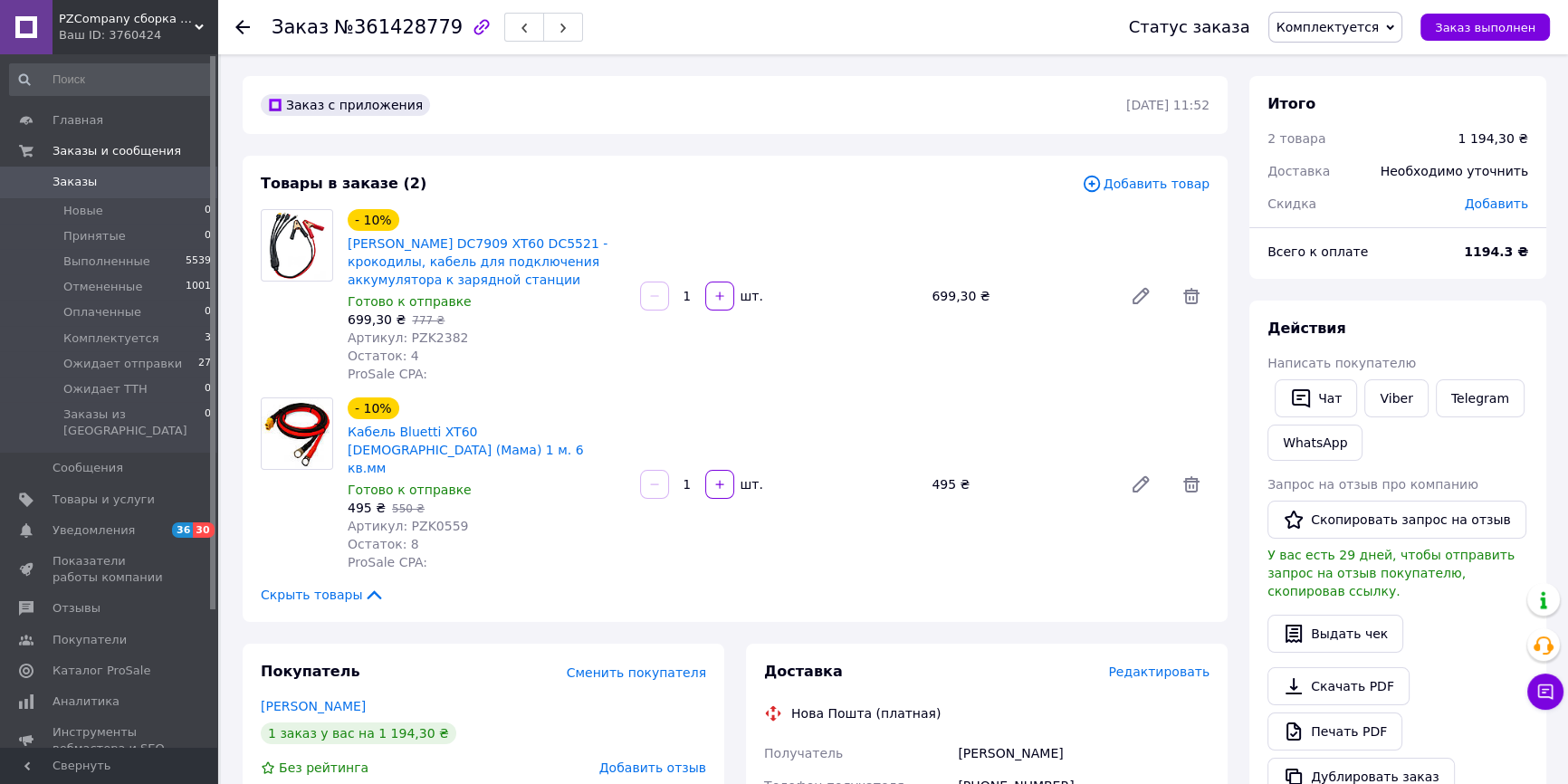
scroll to position [57, 0]
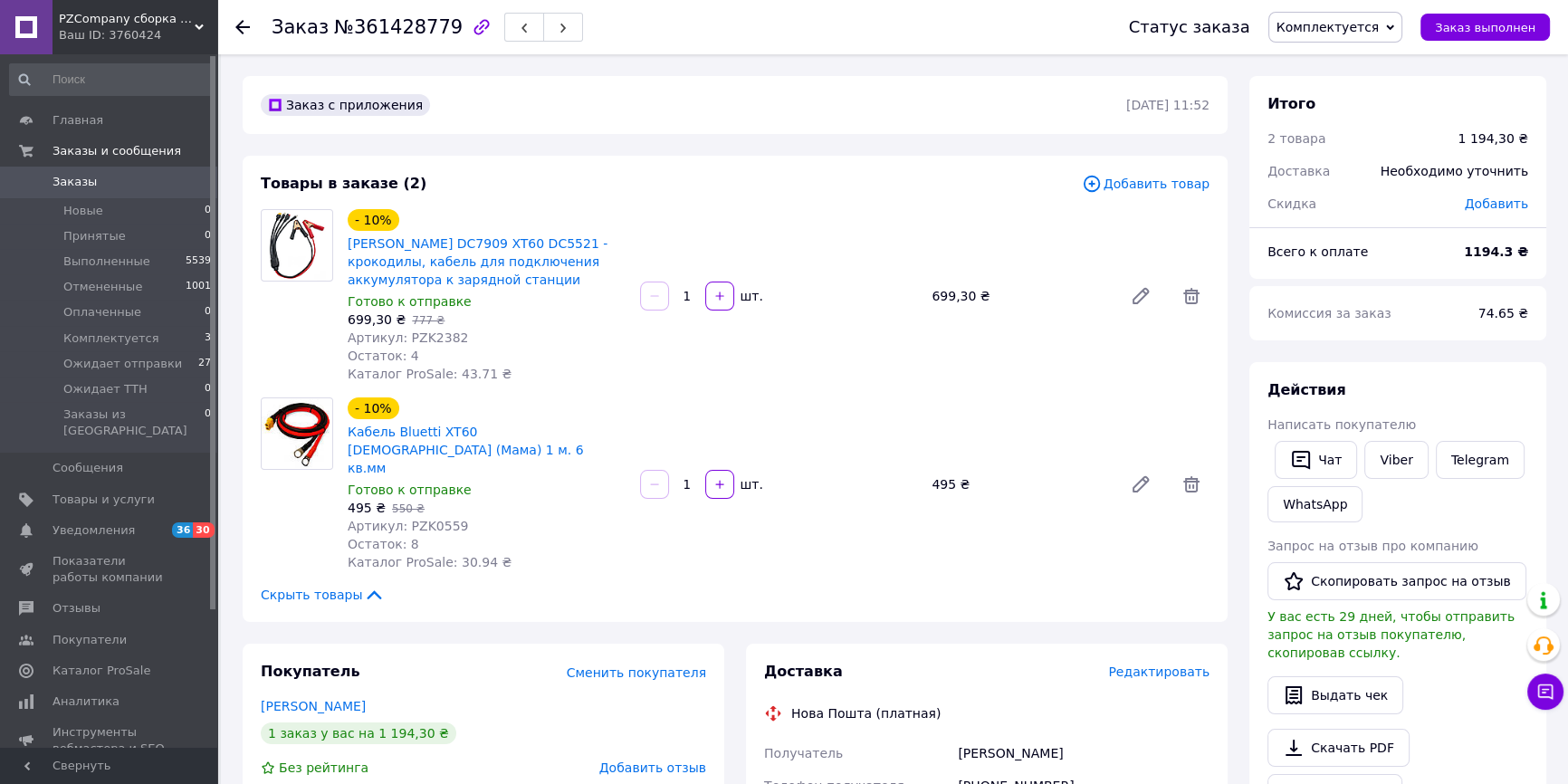
scroll to position [57, 0]
click at [1351, 38] on span "Комплектуется" at bounding box center [1336, 27] width 135 height 31
click at [1340, 167] on li "Ожидает отправки" at bounding box center [1337, 172] width 137 height 27
click at [1306, 26] on span "Ожидает отправки" at bounding box center [1316, 27] width 128 height 15
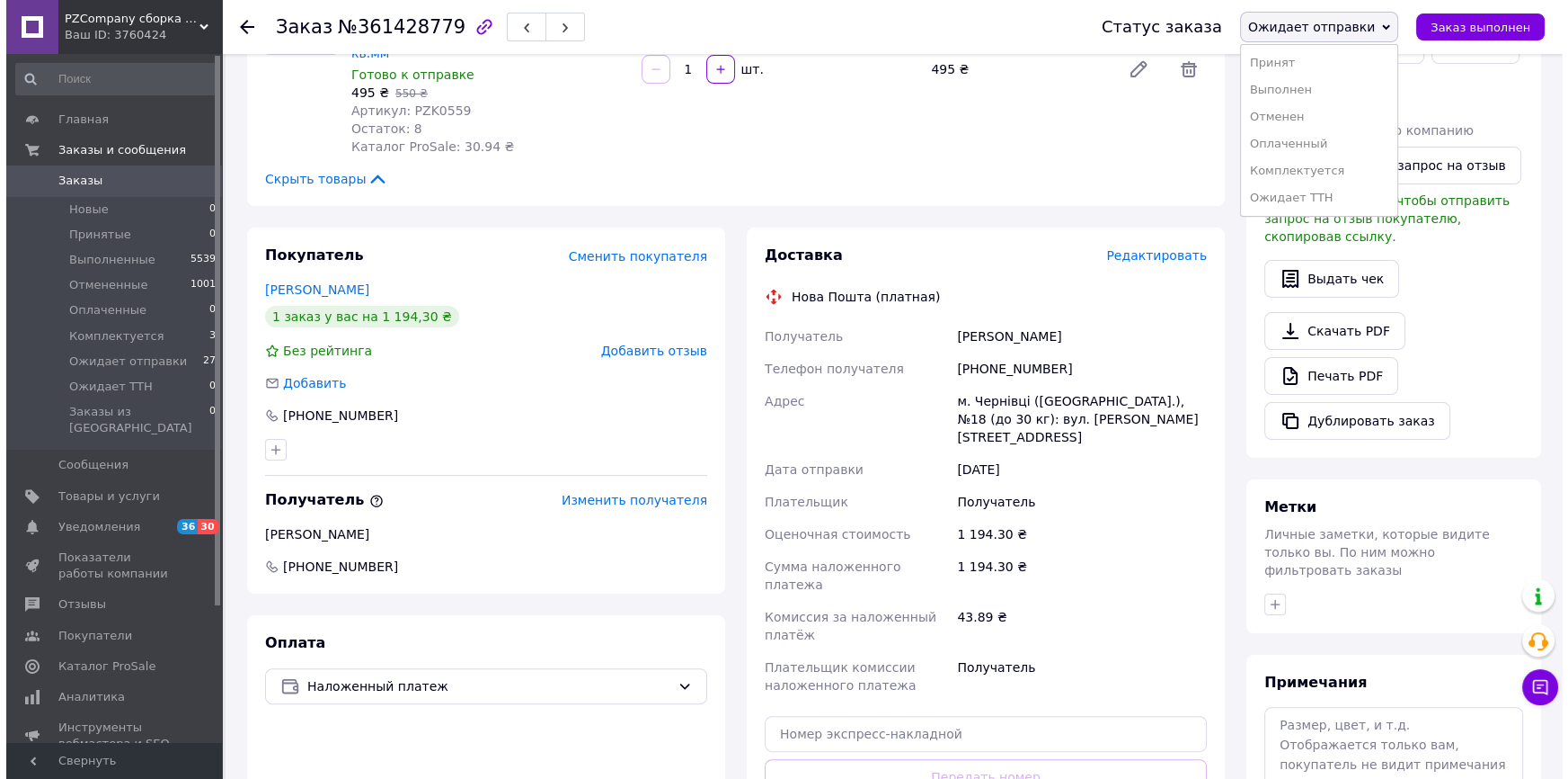
scroll to position [490, 0]
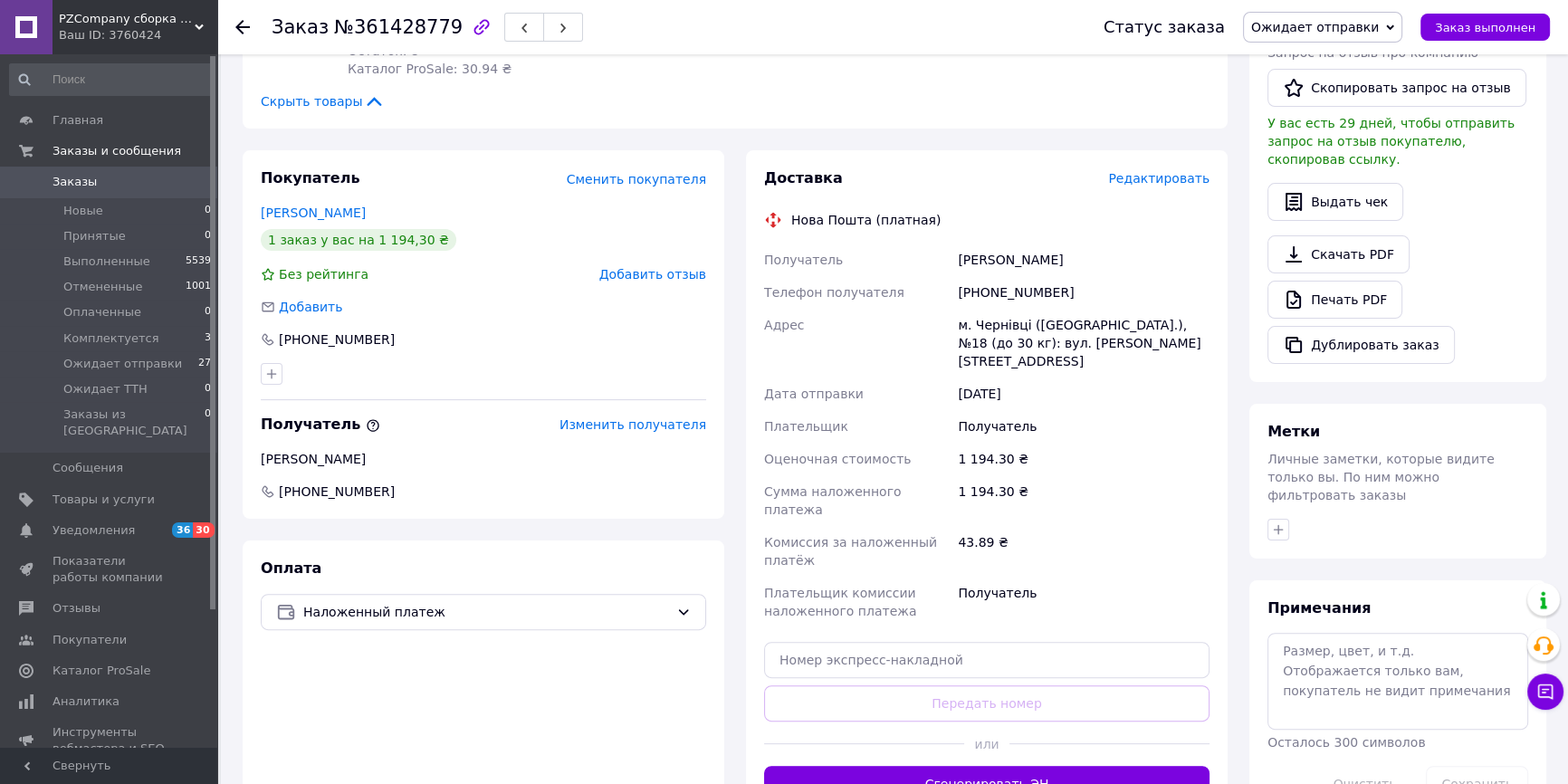
click at [1147, 171] on span "Редактировать" at bounding box center [1159, 178] width 101 height 15
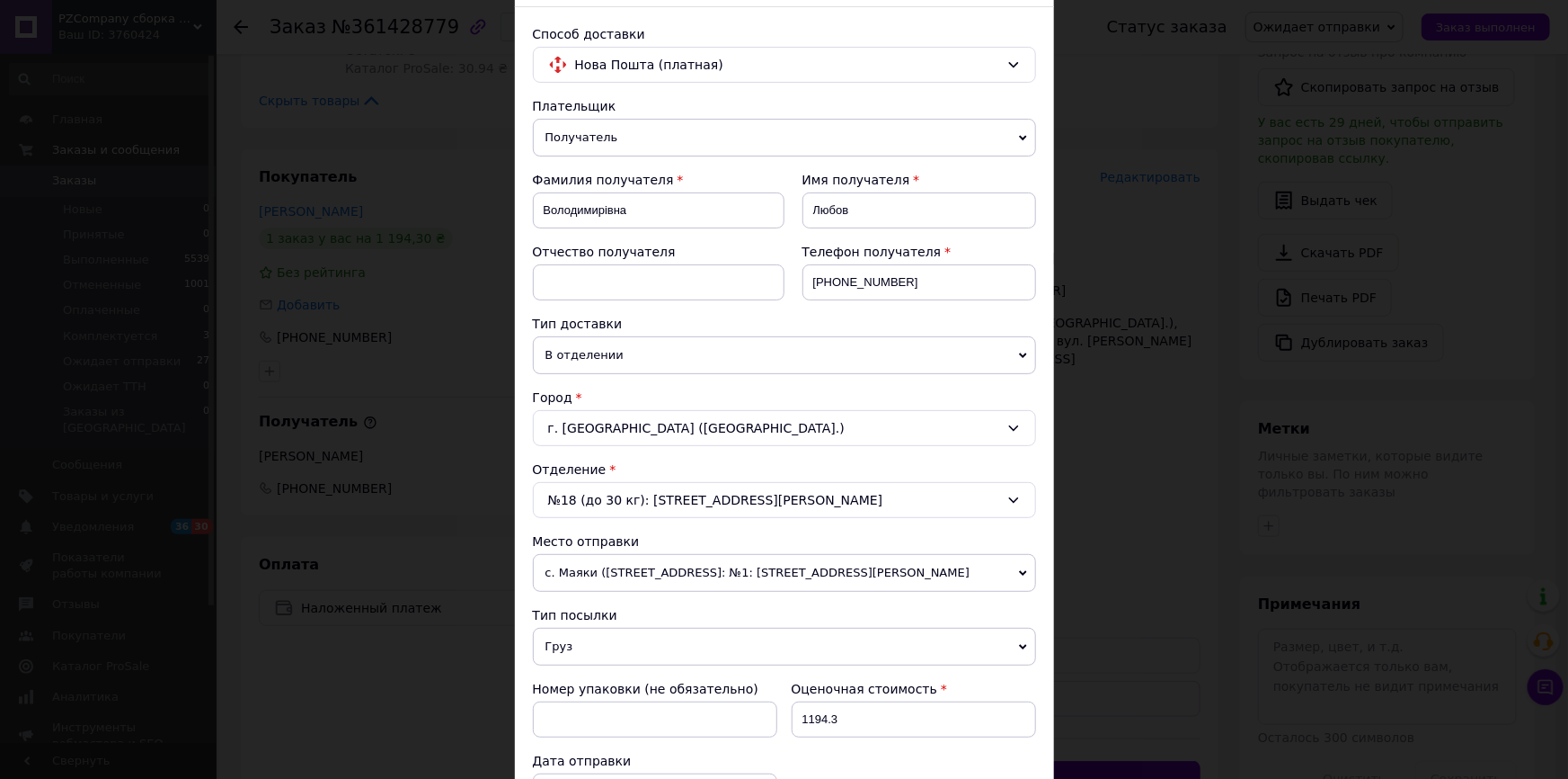
scroll to position [81, 0]
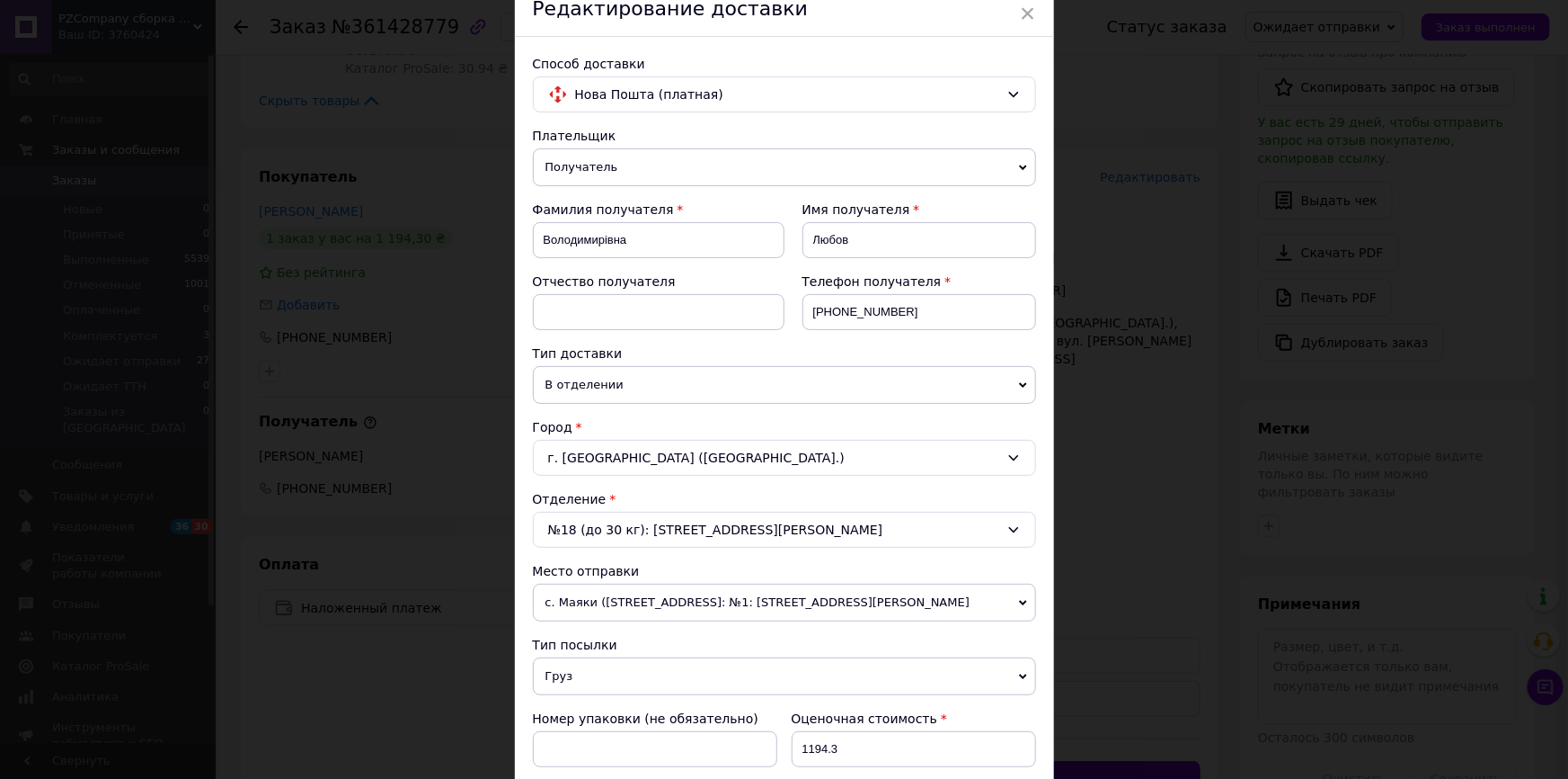
click at [622, 175] on span "Получатель" at bounding box center [784, 167] width 504 height 38
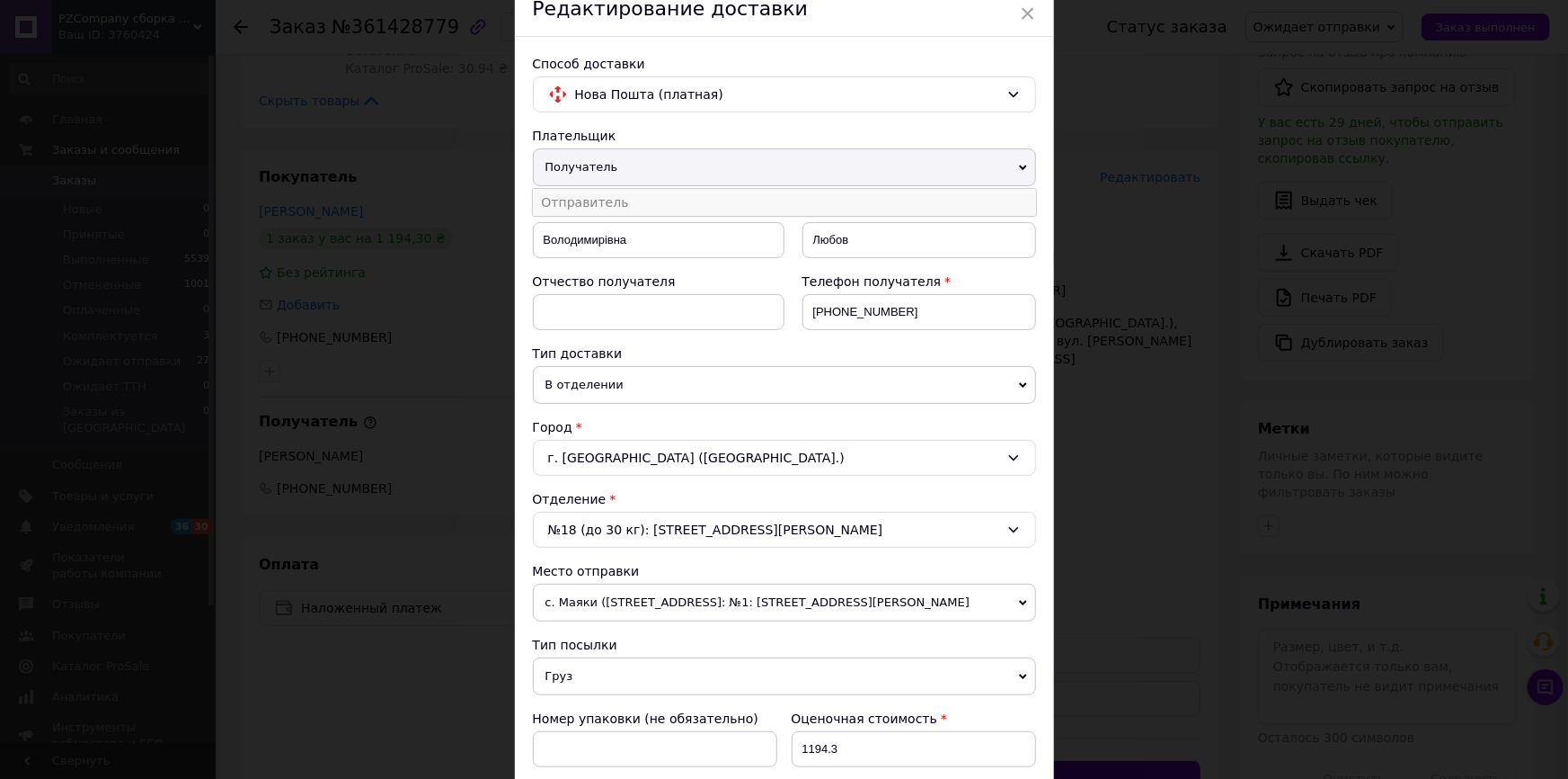
click at [621, 202] on li "Отправитель" at bounding box center [784, 203] width 504 height 27
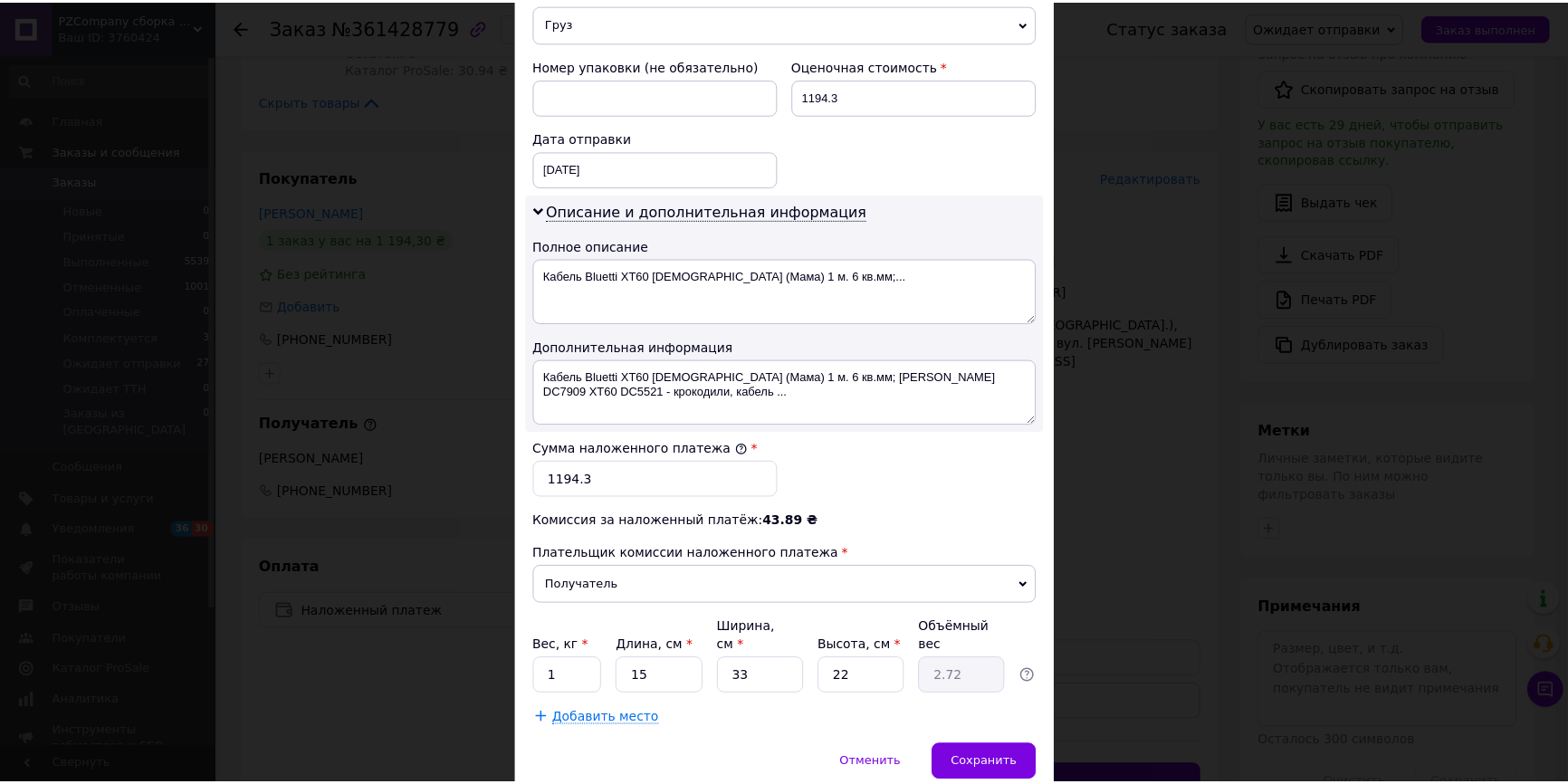
scroll to position [740, 0]
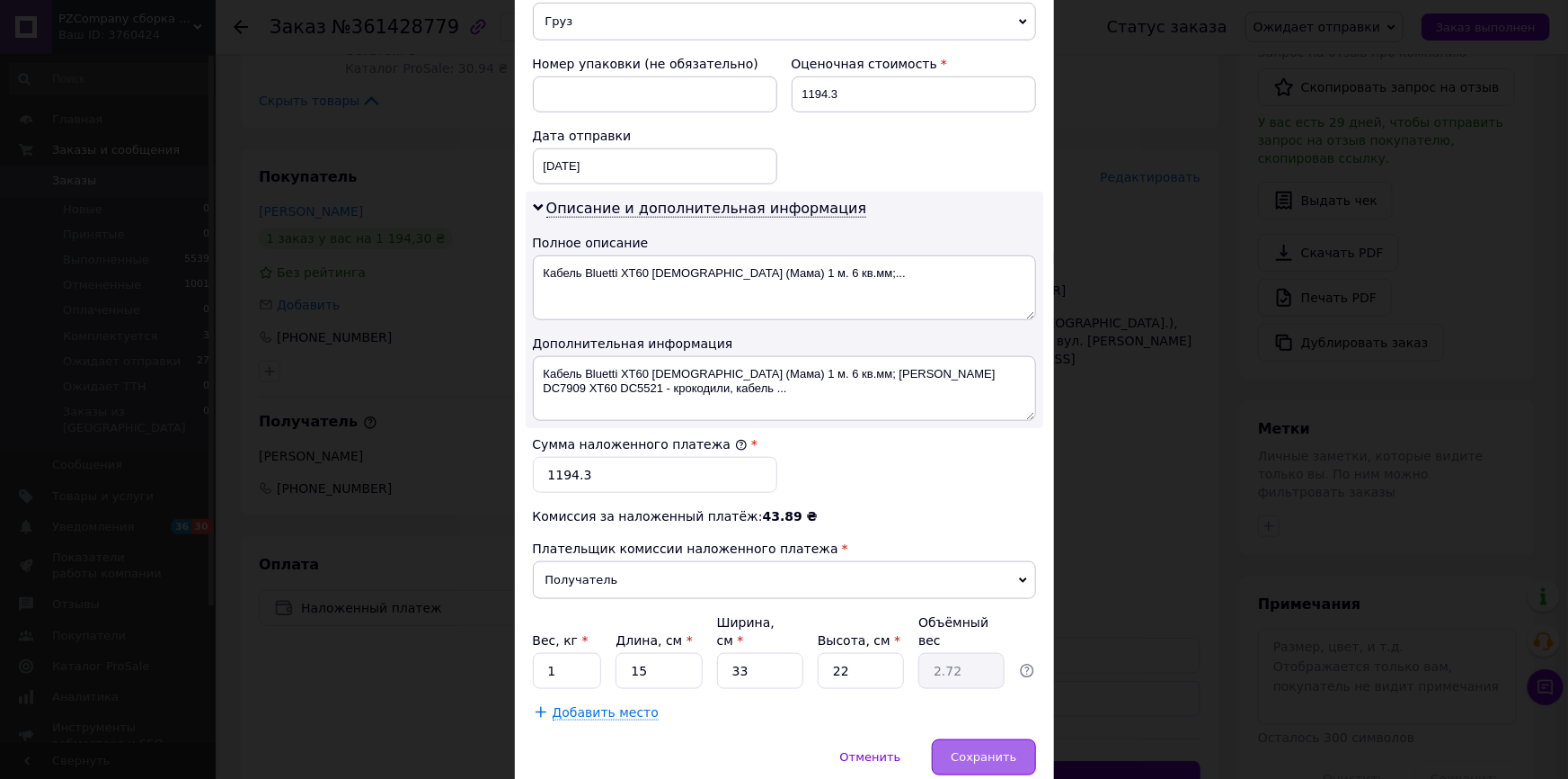
click at [988, 746] on div "Сохранить" at bounding box center [984, 757] width 103 height 36
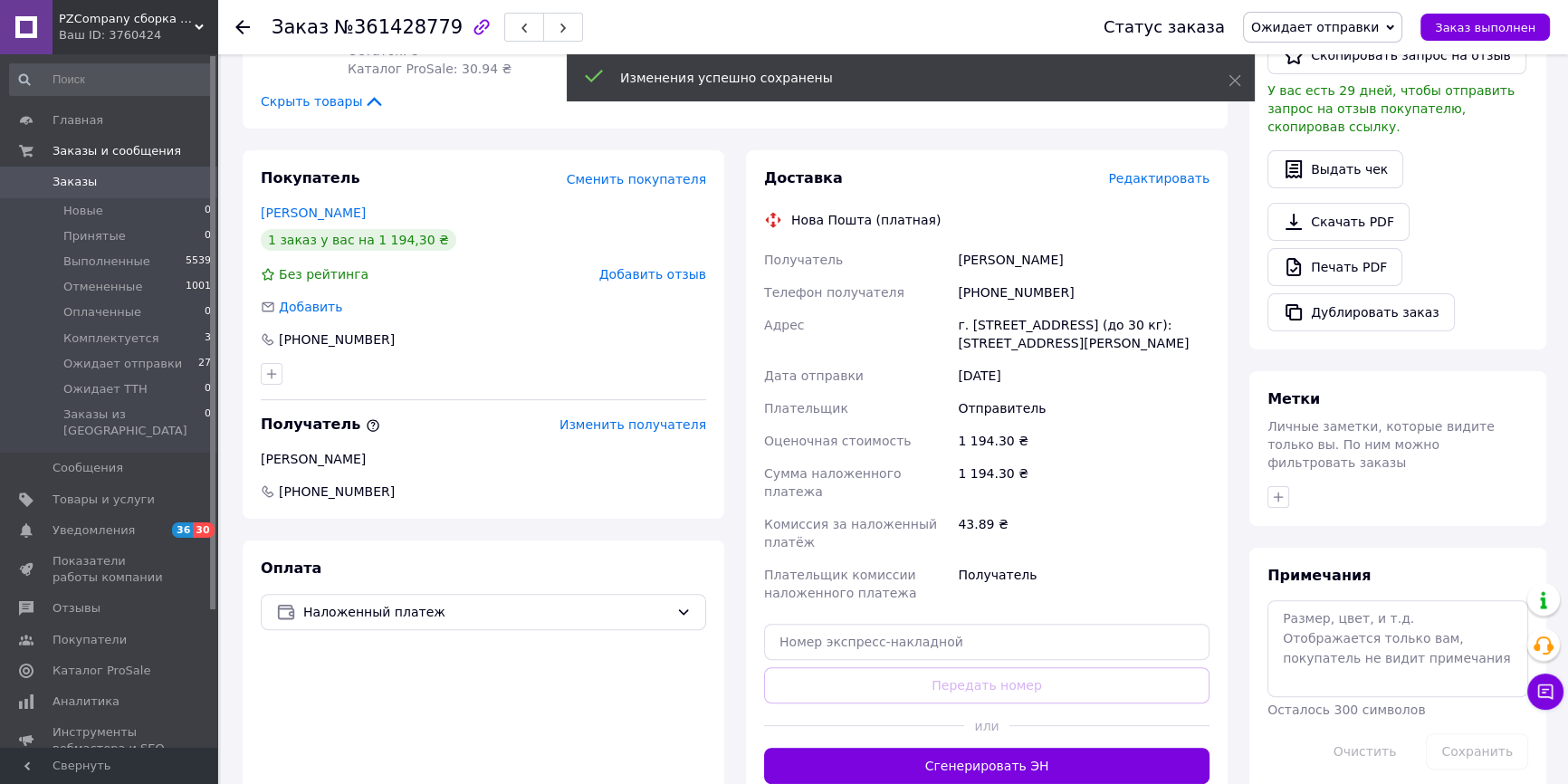
scroll to position [235, 0]
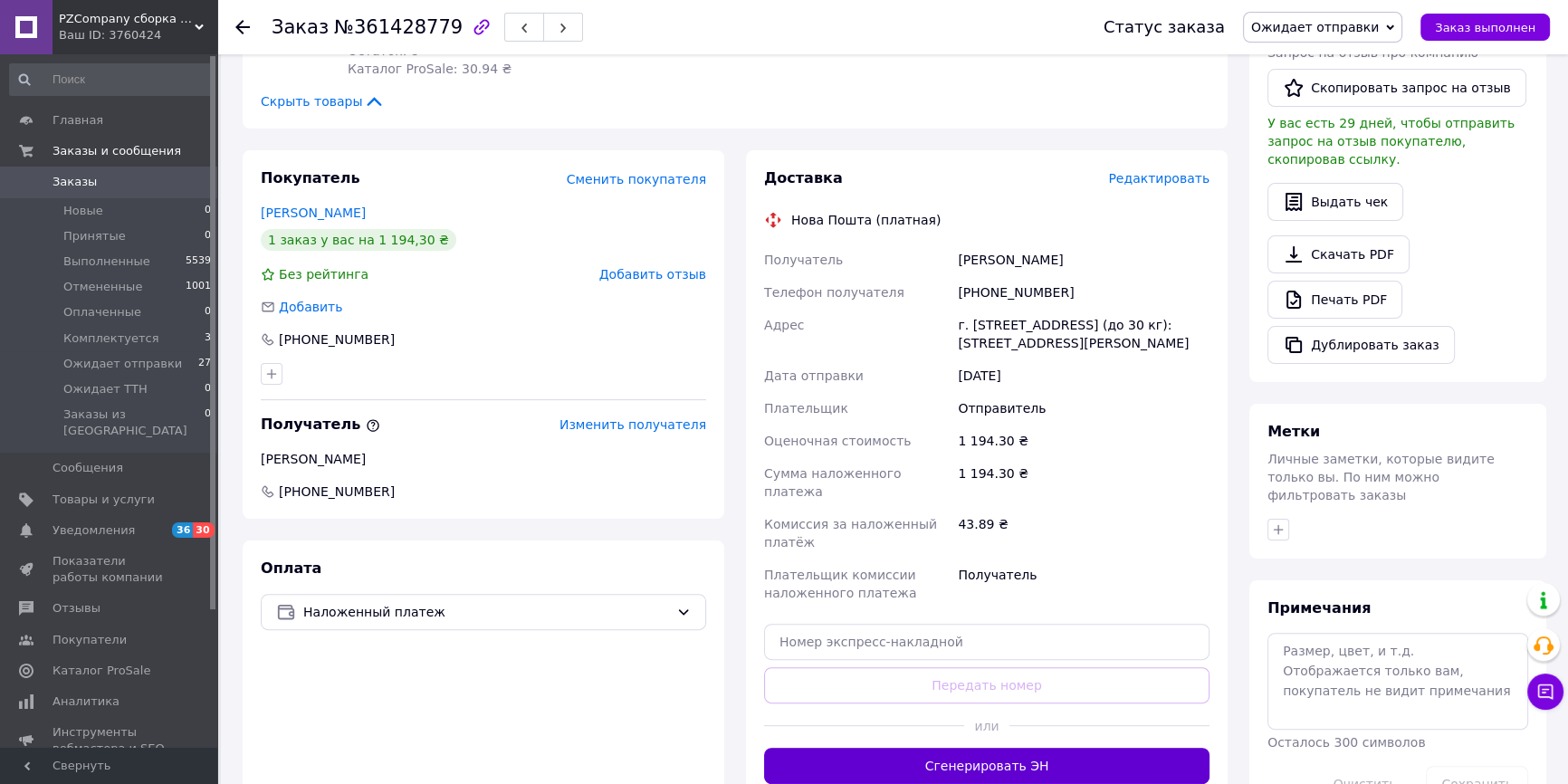
click at [1001, 748] on button "Сгенерировать ЭН" at bounding box center [987, 766] width 446 height 36
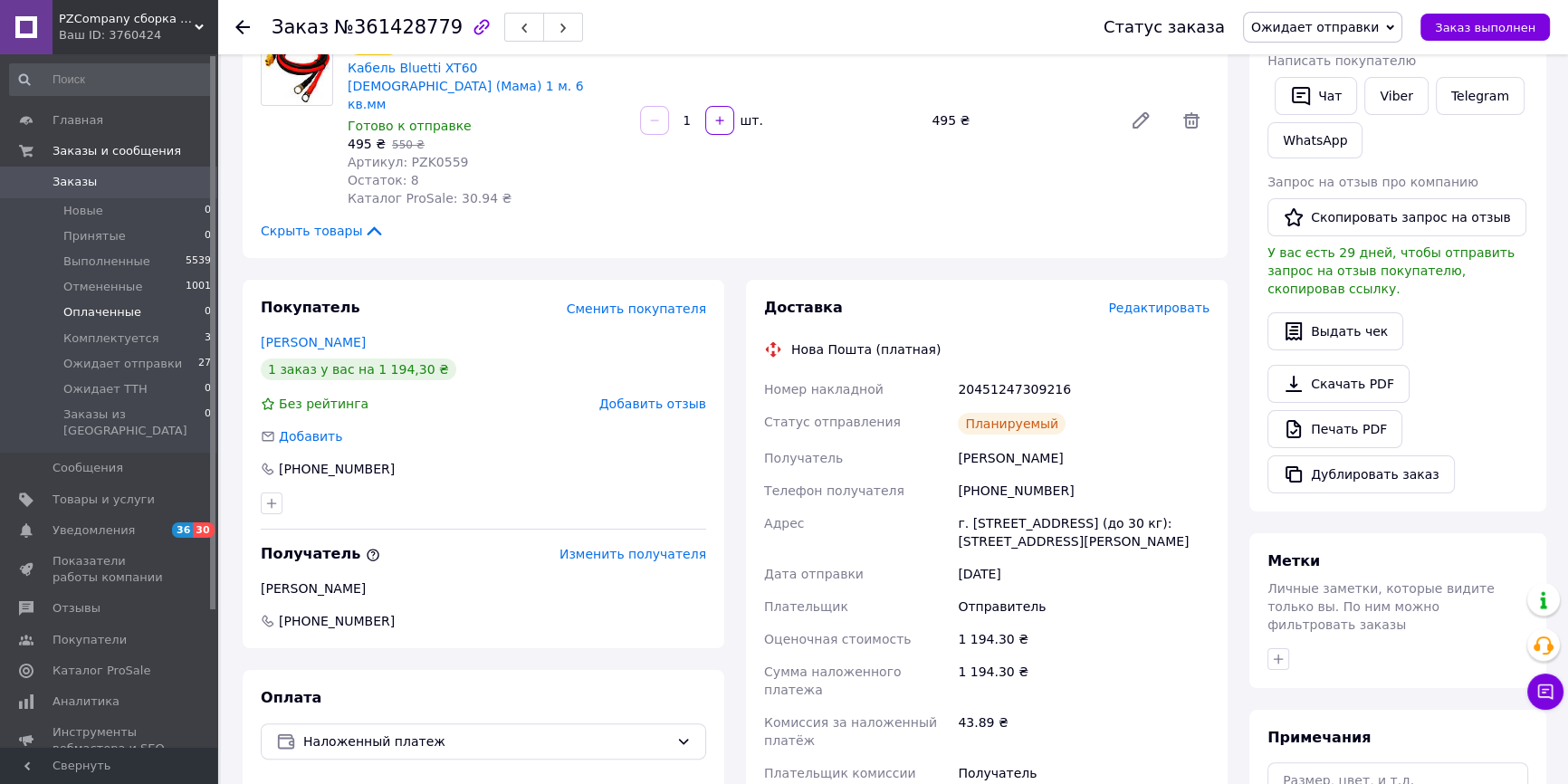
scroll to position [329, 0]
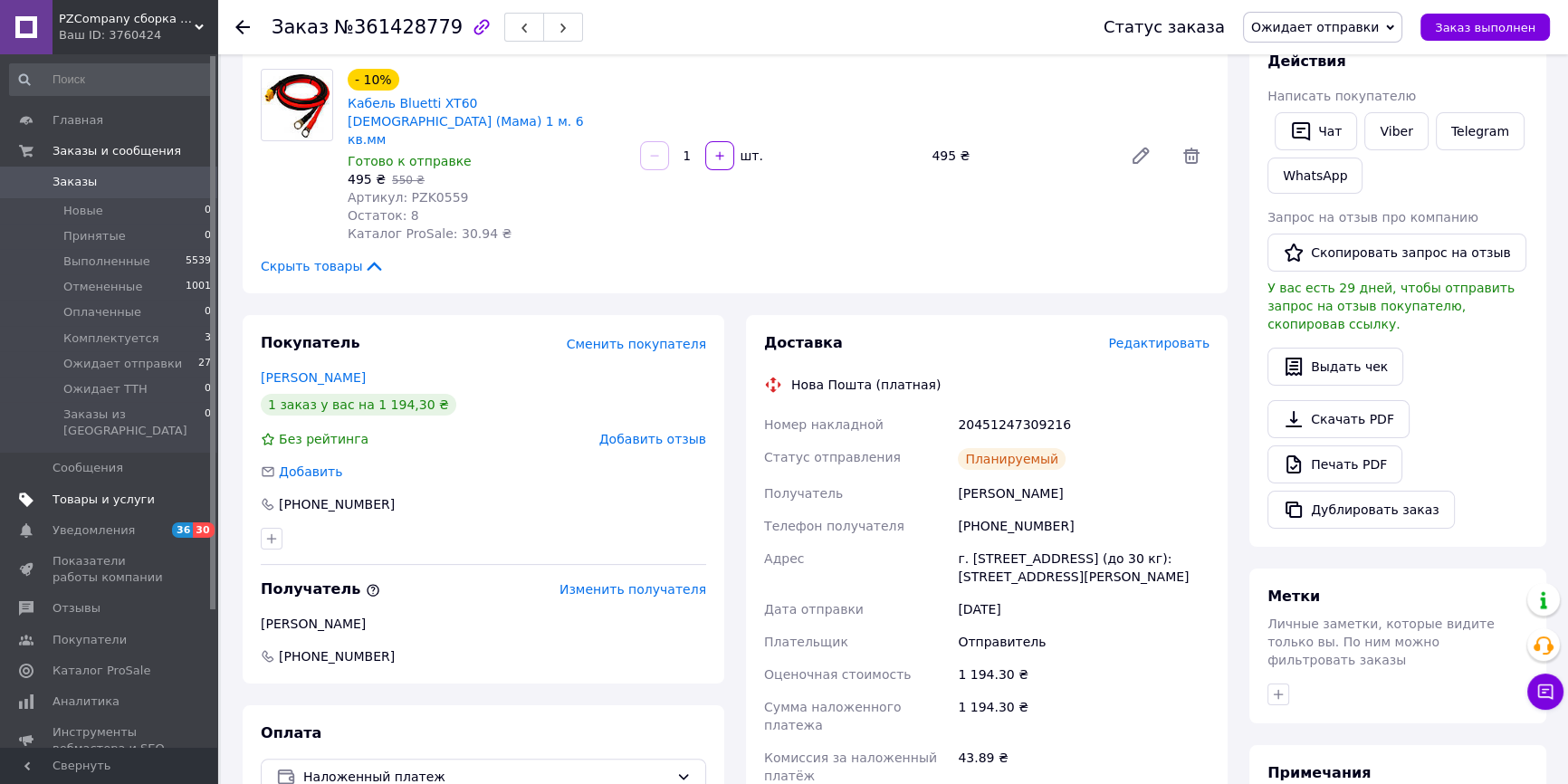
click at [112, 492] on span "Товары и услуги" at bounding box center [104, 500] width 102 height 16
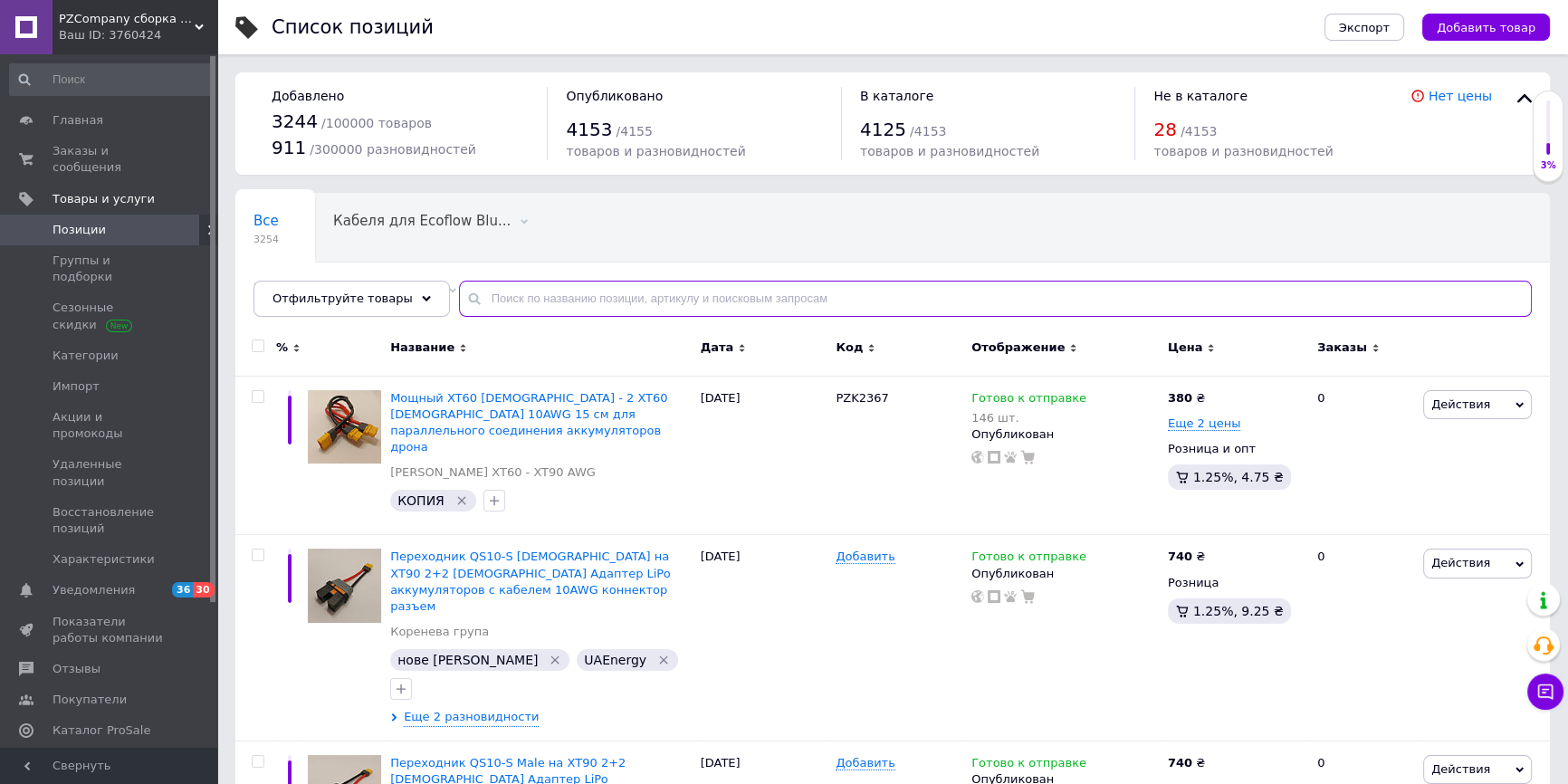
click at [593, 301] on input "text" at bounding box center [996, 299] width 1073 height 36
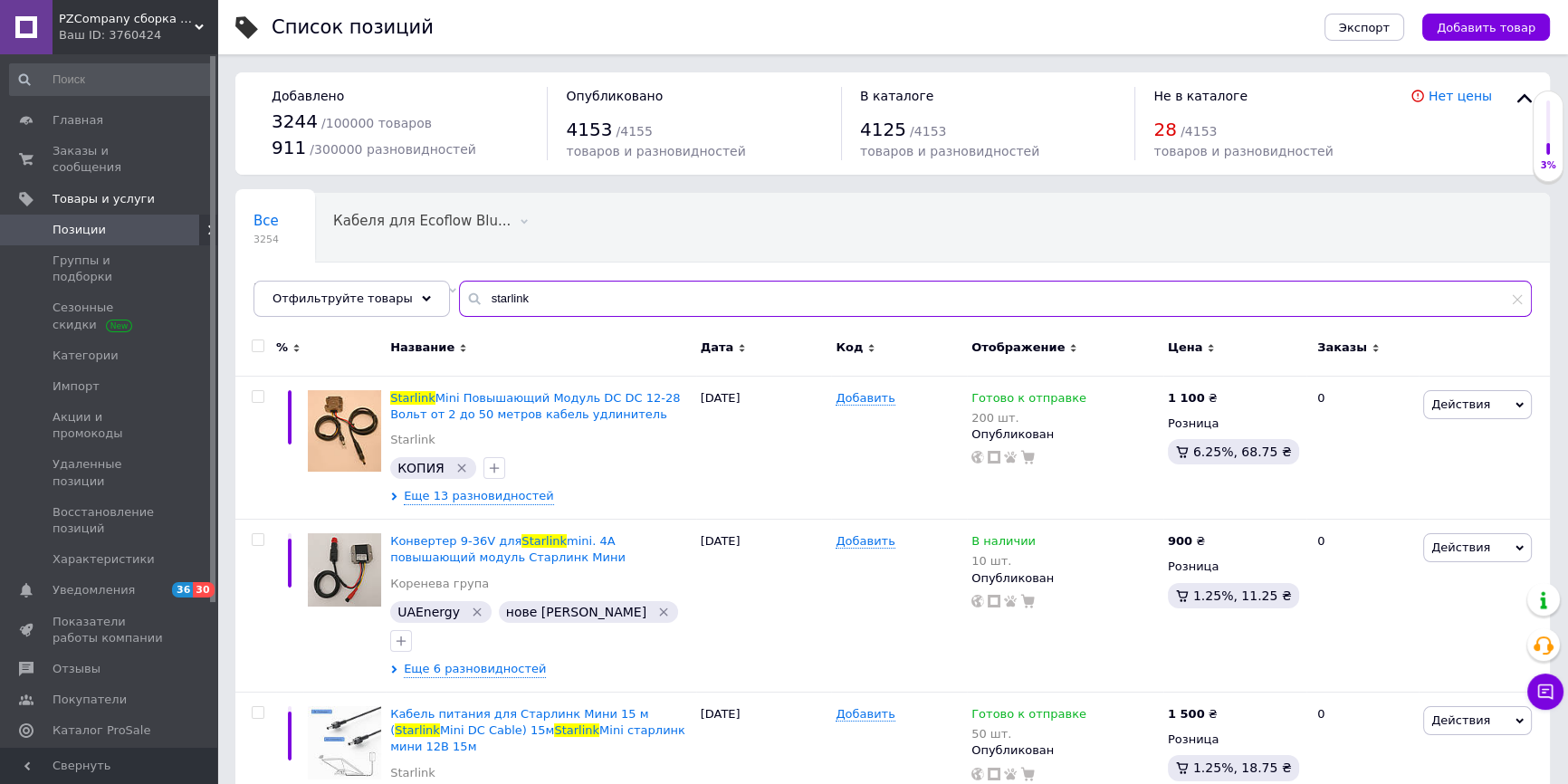
type input "starlink"
click at [1548, 697] on icon at bounding box center [1546, 691] width 15 height 15
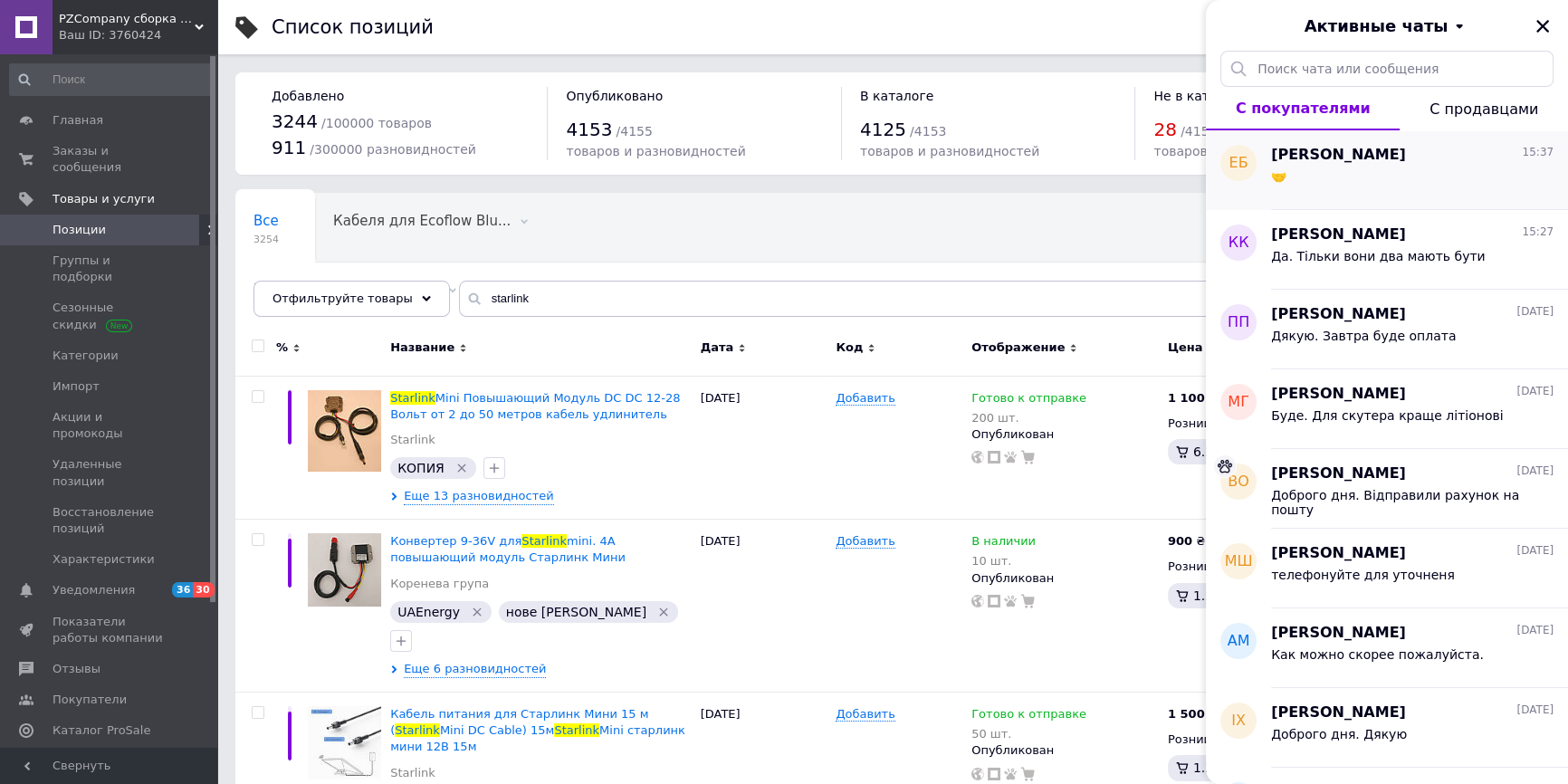
click at [1385, 189] on div "🤝" at bounding box center [1412, 180] width 282 height 29
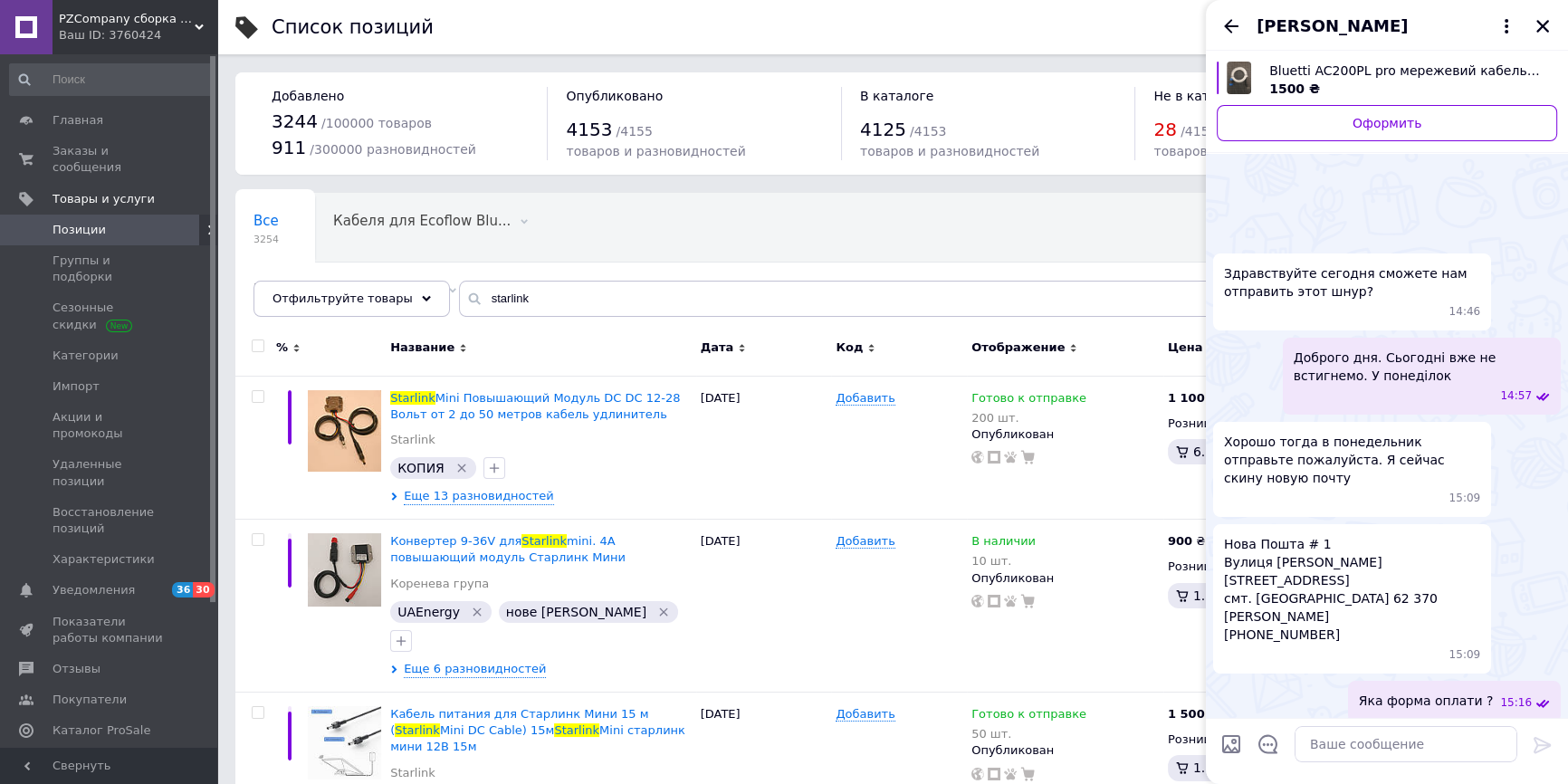
scroll to position [118, 0]
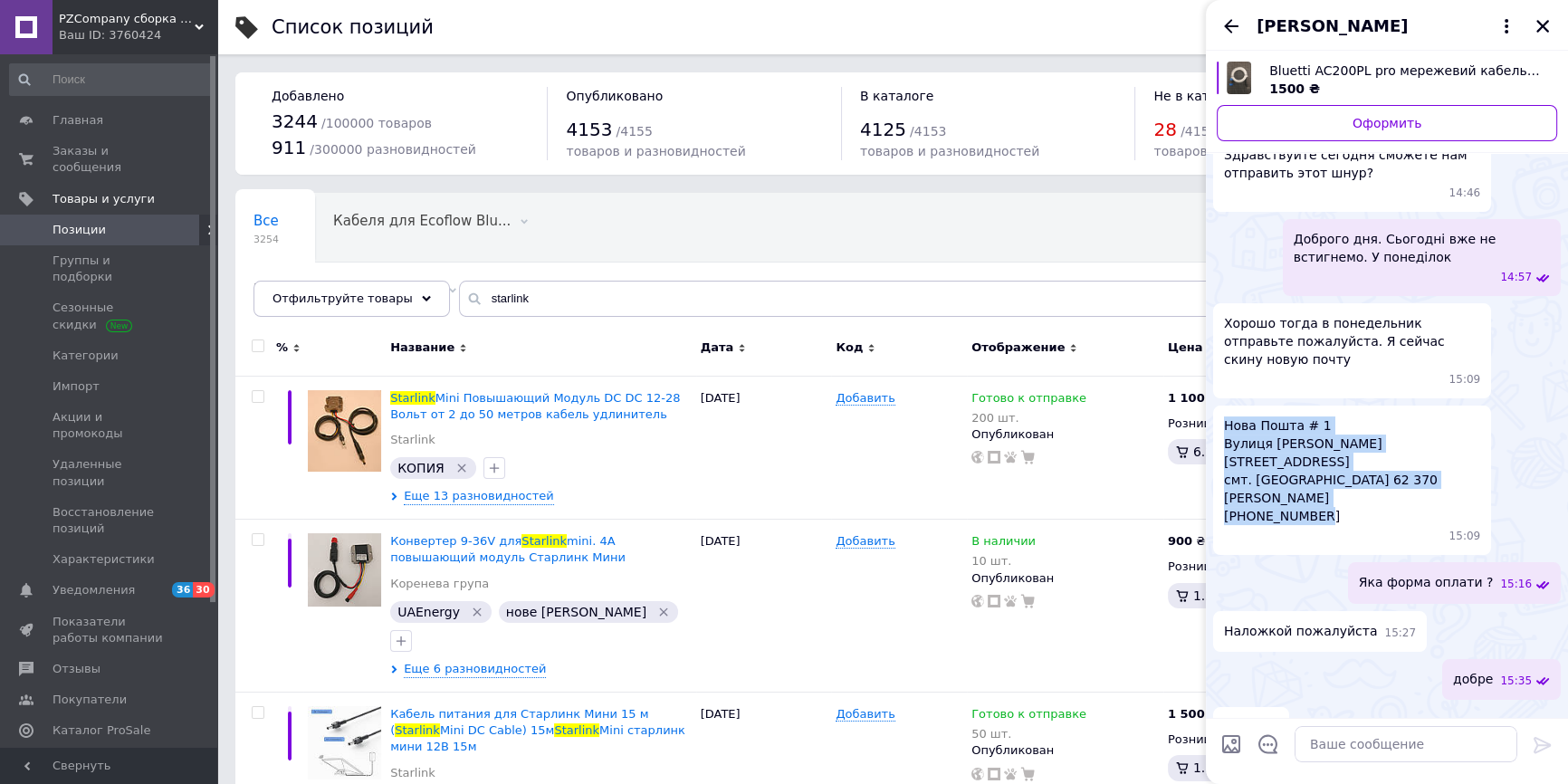
drag, startPoint x: 1313, startPoint y: 481, endPoint x: 1219, endPoint y: 484, distance: 94.0
click at [1219, 484] on div "Нова Пошта # 1 Вулиця Горького 25А смт. Солоницівка Харківська область 62 370 С…" at bounding box center [1352, 480] width 278 height 149
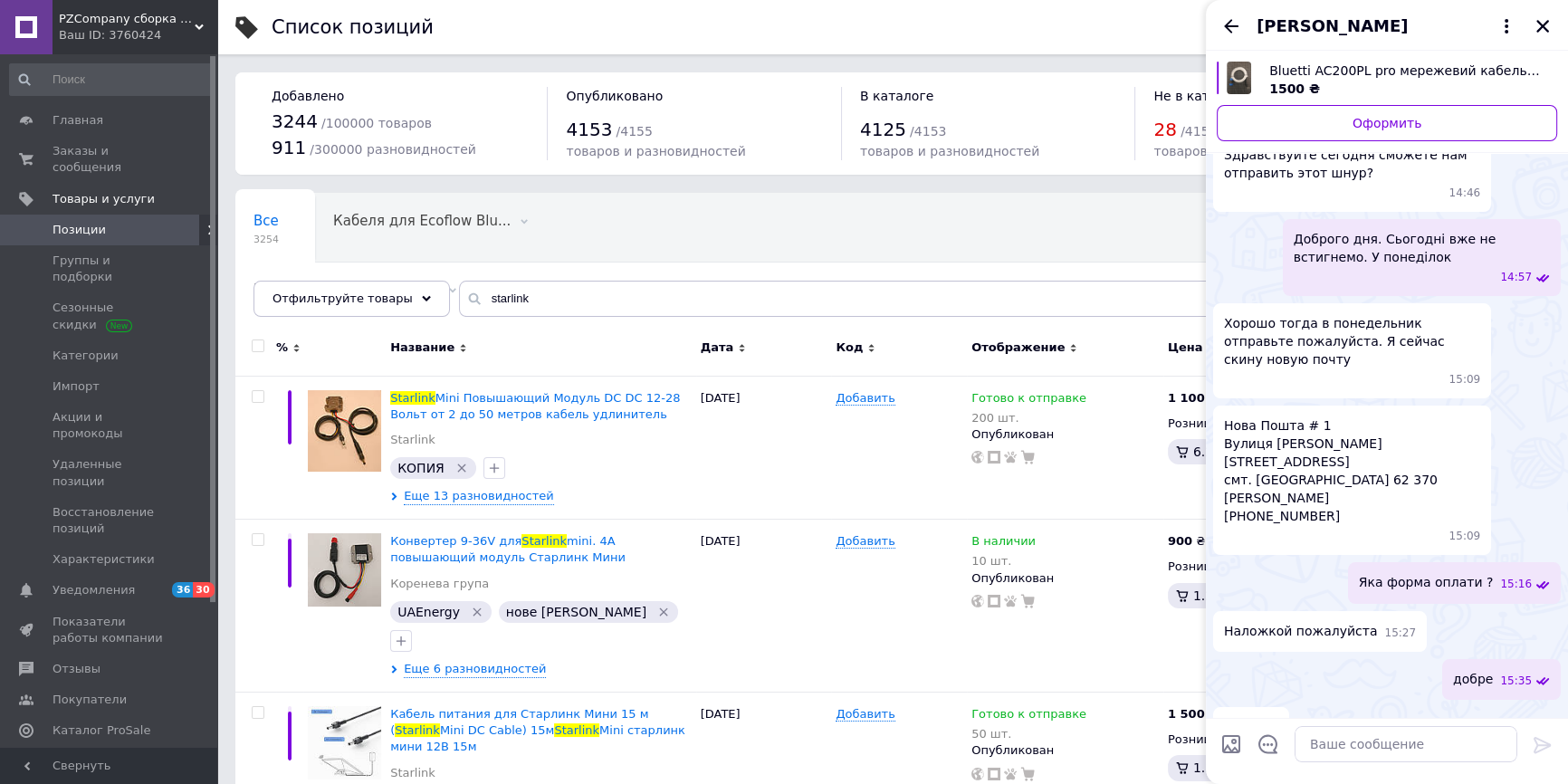
drag, startPoint x: 1234, startPoint y: 482, endPoint x: 1313, endPoint y: 489, distance: 79.3
click at [1315, 528] on div "15:09" at bounding box center [1356, 535] width 249 height 15
drag, startPoint x: 1296, startPoint y: 478, endPoint x: 1226, endPoint y: 486, distance: 70.5
click at [1225, 488] on span "Нова Пошта # 1 Вулиця Горького 25А смт. Солоницівка Харківська область 62 370 С…" at bounding box center [1352, 470] width 256 height 108
copy span "063 263-72-71"
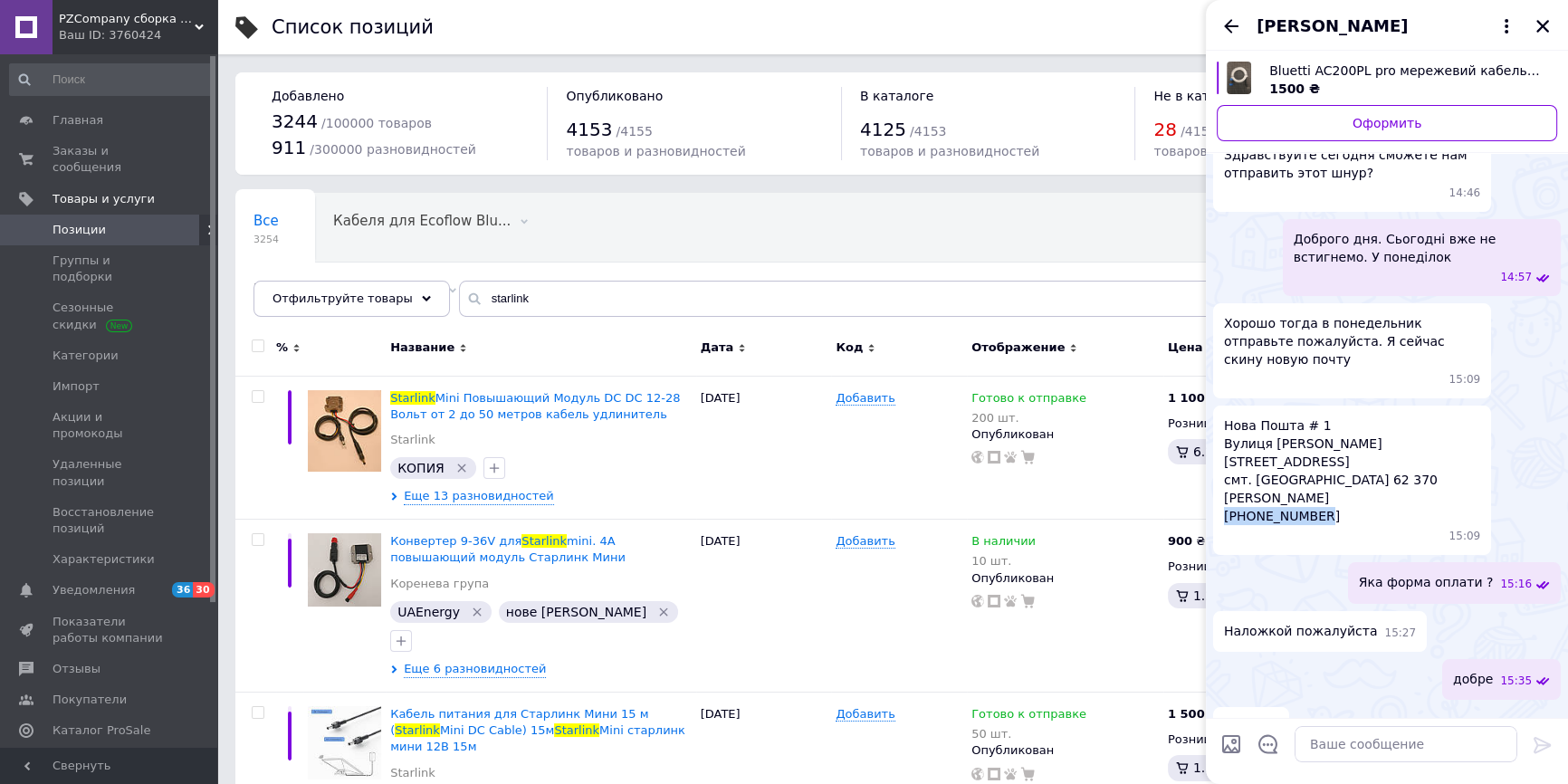
drag, startPoint x: 1402, startPoint y: 462, endPoint x: 1225, endPoint y: 464, distance: 177.0
click at [1225, 464] on span "Нова Пошта # 1 Вулиця Горького 25А смт. Солоницівка Харківська область 62 370 С…" at bounding box center [1352, 470] width 256 height 108
copy span "Стено Євгеній Олександрович"
drag, startPoint x: 1325, startPoint y: 443, endPoint x: 1250, endPoint y: 443, distance: 75.0
click at [1250, 443] on span "Нова Пошта # 1 Вулиця Горького 25А смт. Солоницівка Харківська область 62 370 С…" at bounding box center [1352, 470] width 256 height 108
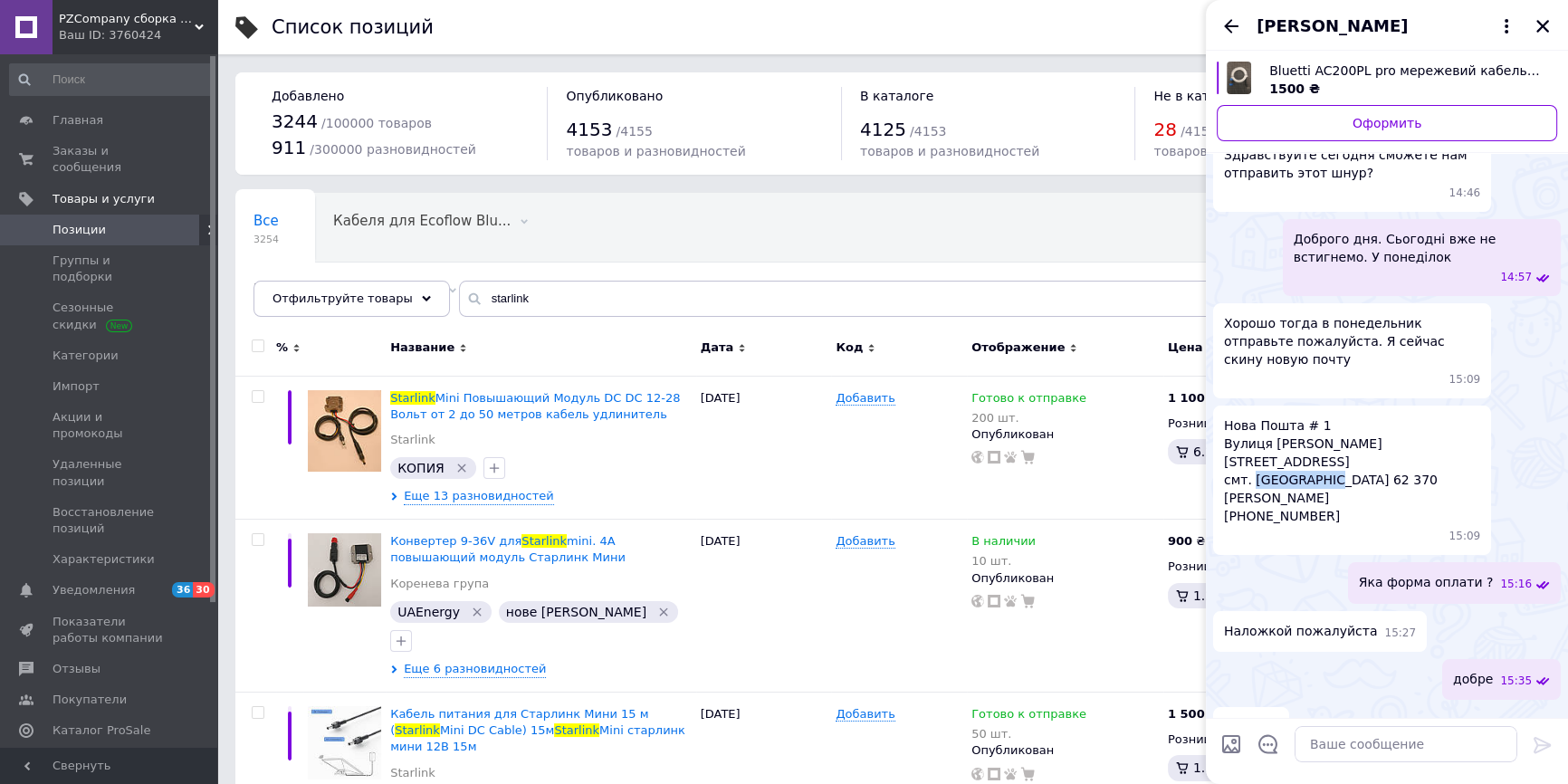
copy span "Солоницівка"
paste textarea "20451247330579"
type textarea "20451247330579"
click at [1535, 748] on icon at bounding box center [1542, 745] width 17 height 16
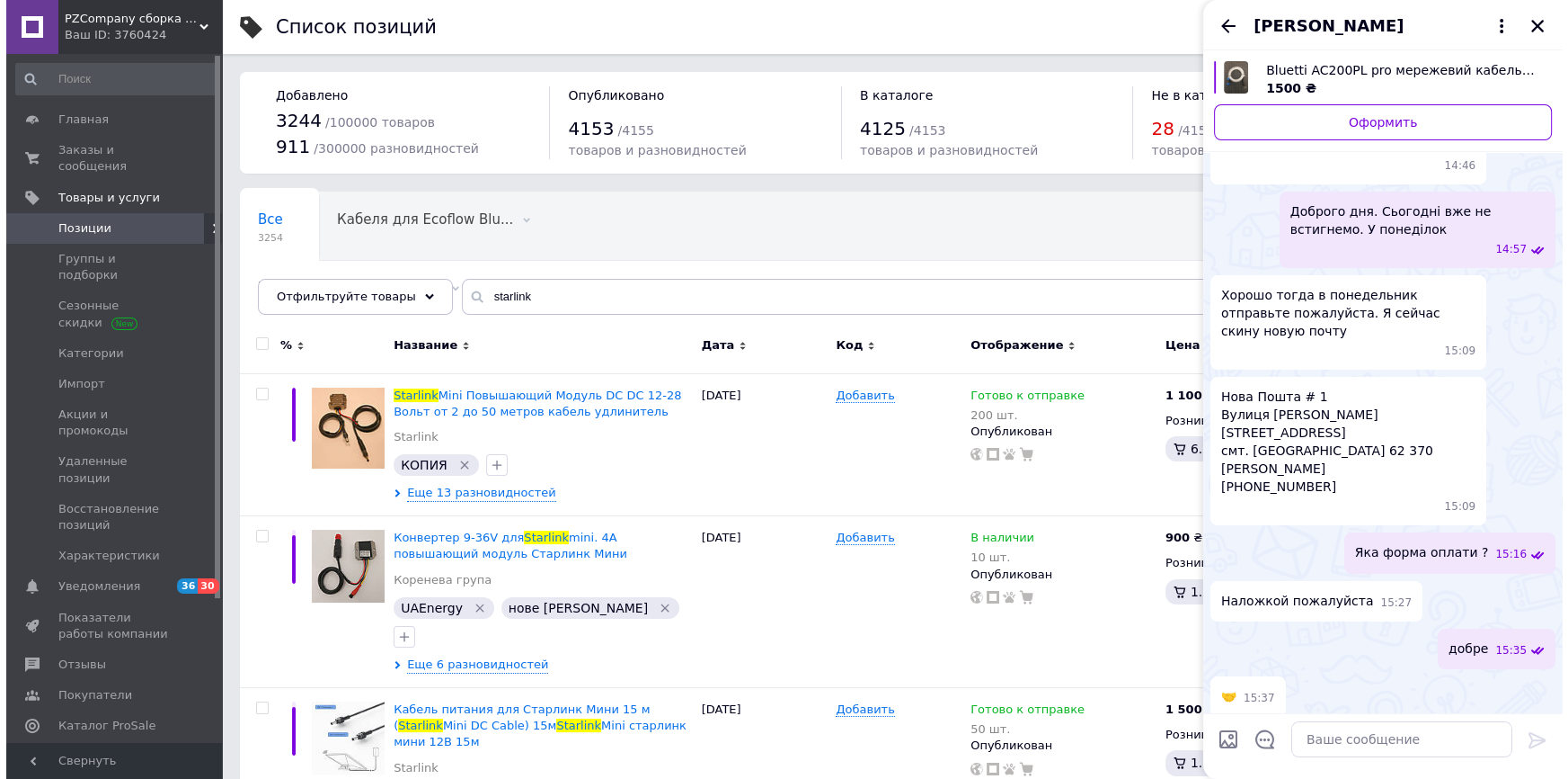
scroll to position [119, 0]
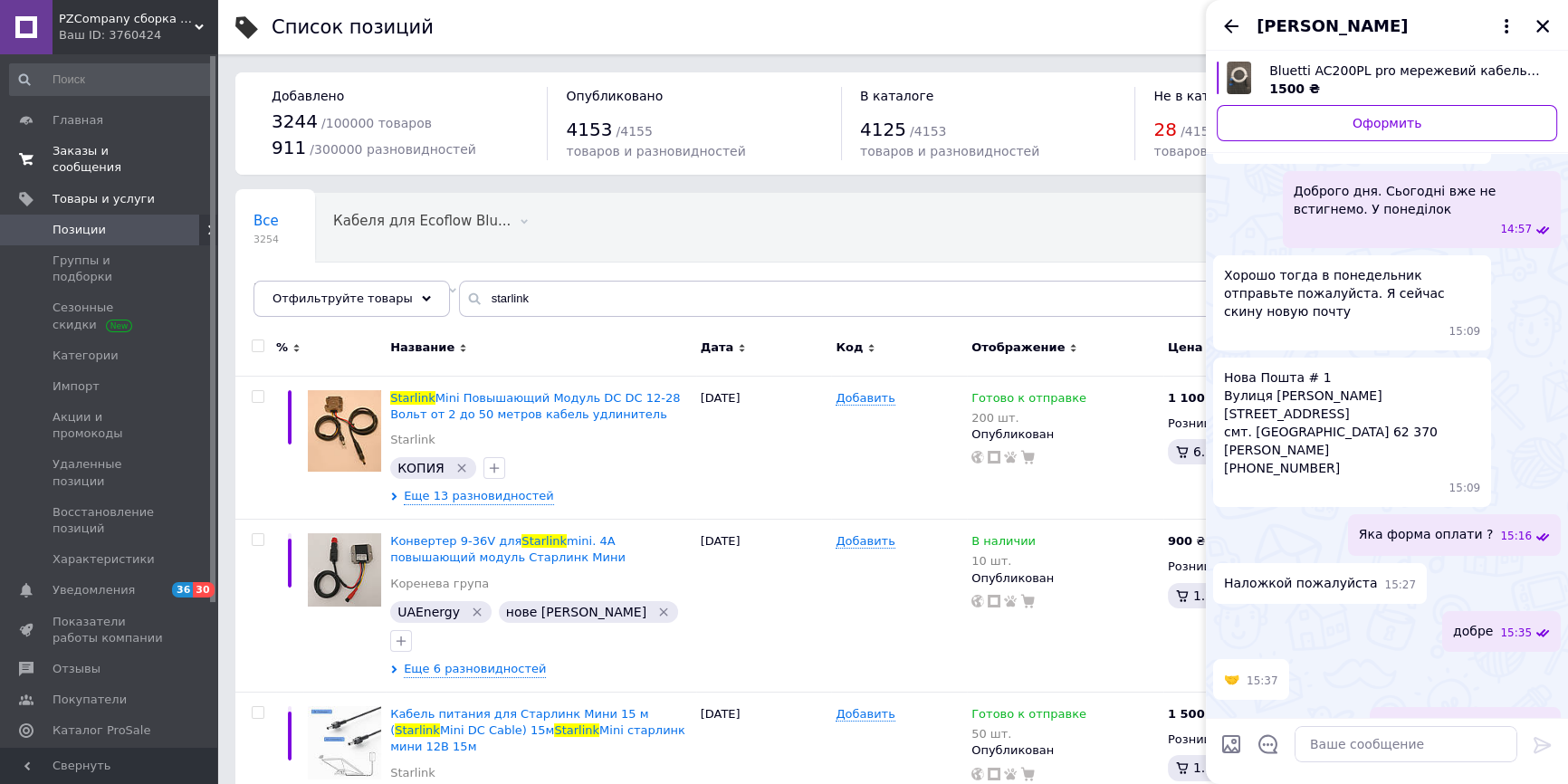
click at [171, 137] on link "Заказы и сообщения 0 0" at bounding box center [111, 159] width 222 height 47
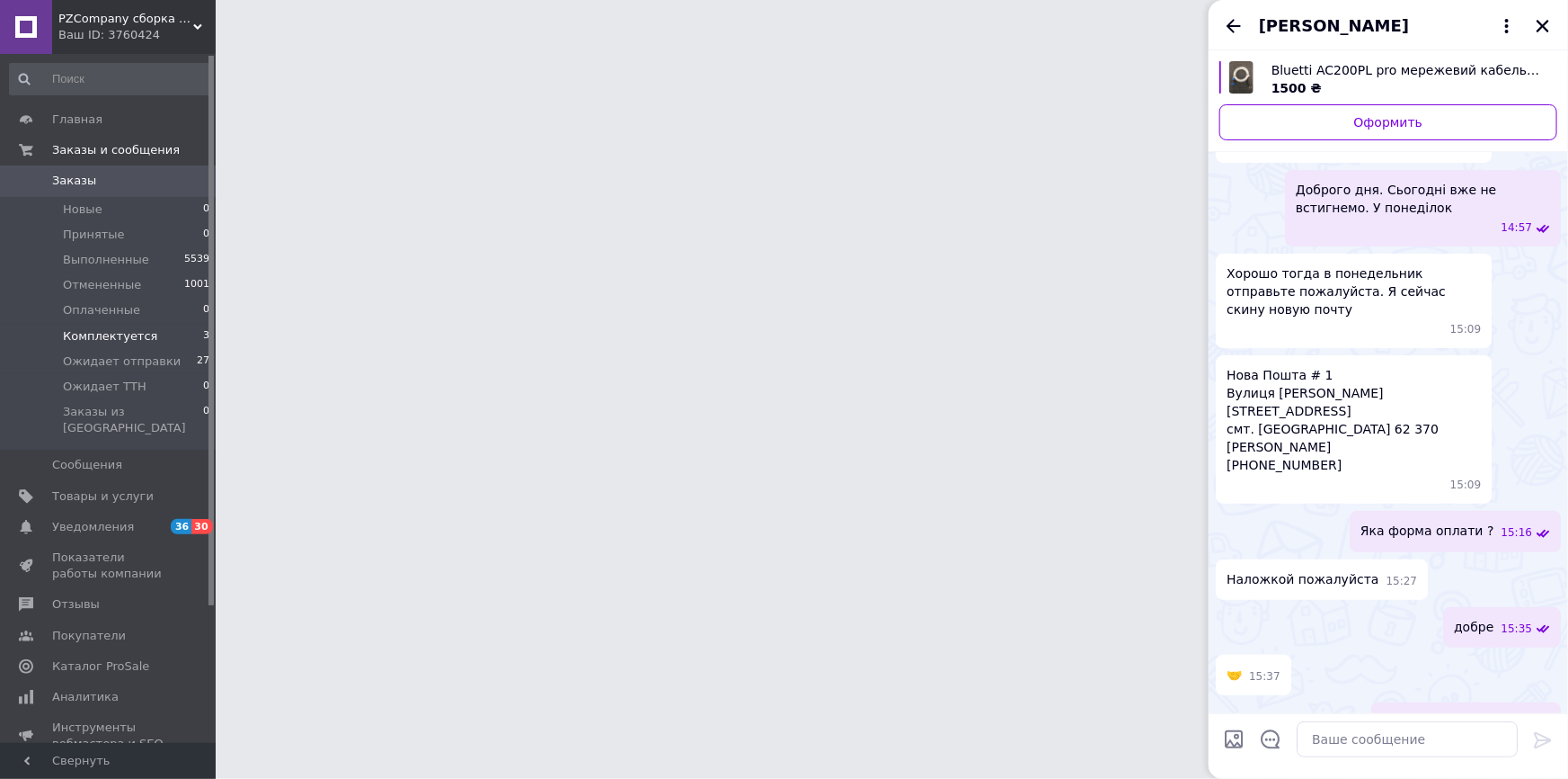
click at [164, 328] on li "Комплектуется 3" at bounding box center [110, 337] width 221 height 25
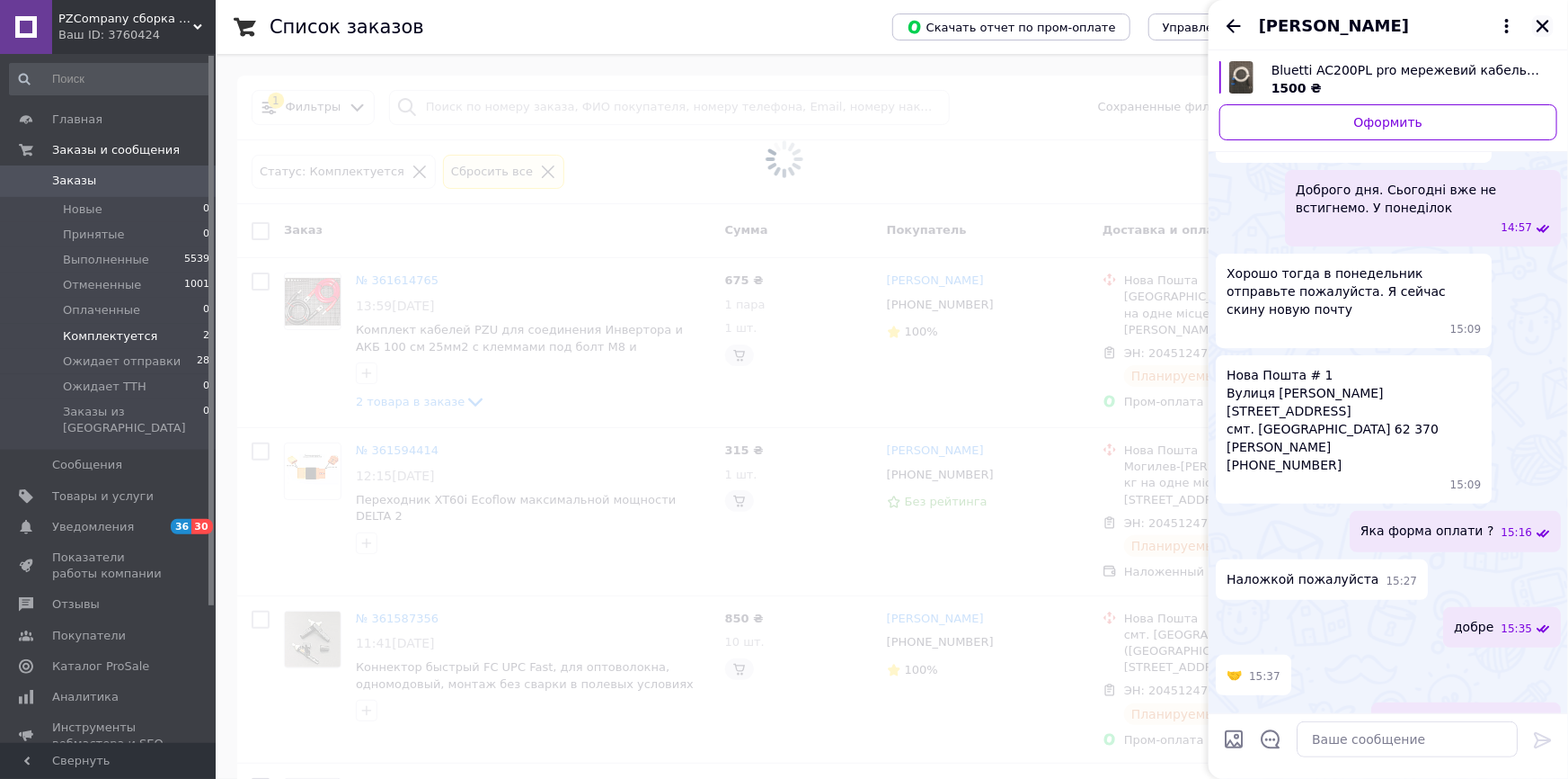
click at [1537, 24] on icon "Закрыть" at bounding box center [1544, 26] width 16 height 16
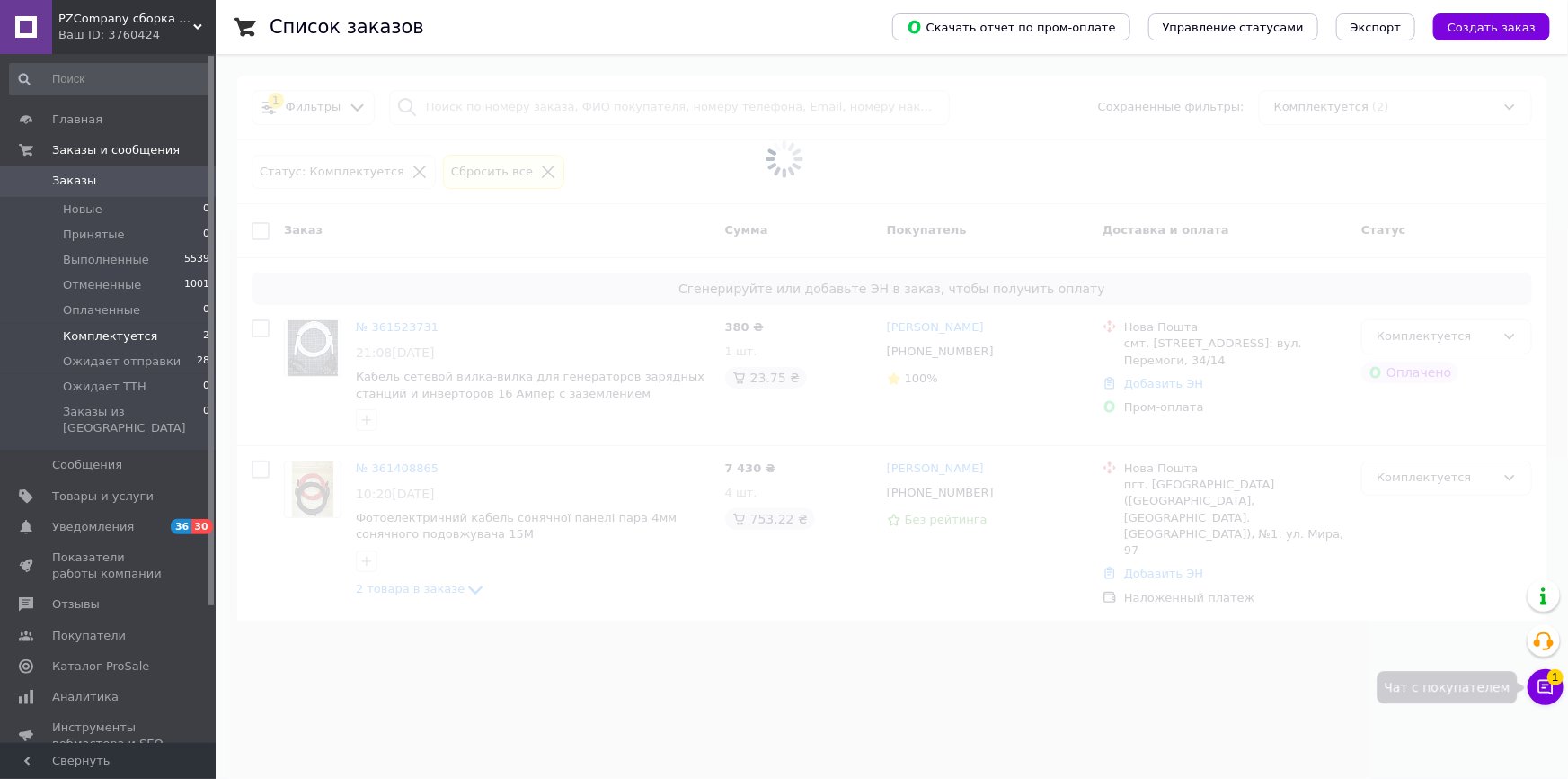
click at [1545, 686] on icon at bounding box center [1546, 687] width 18 height 18
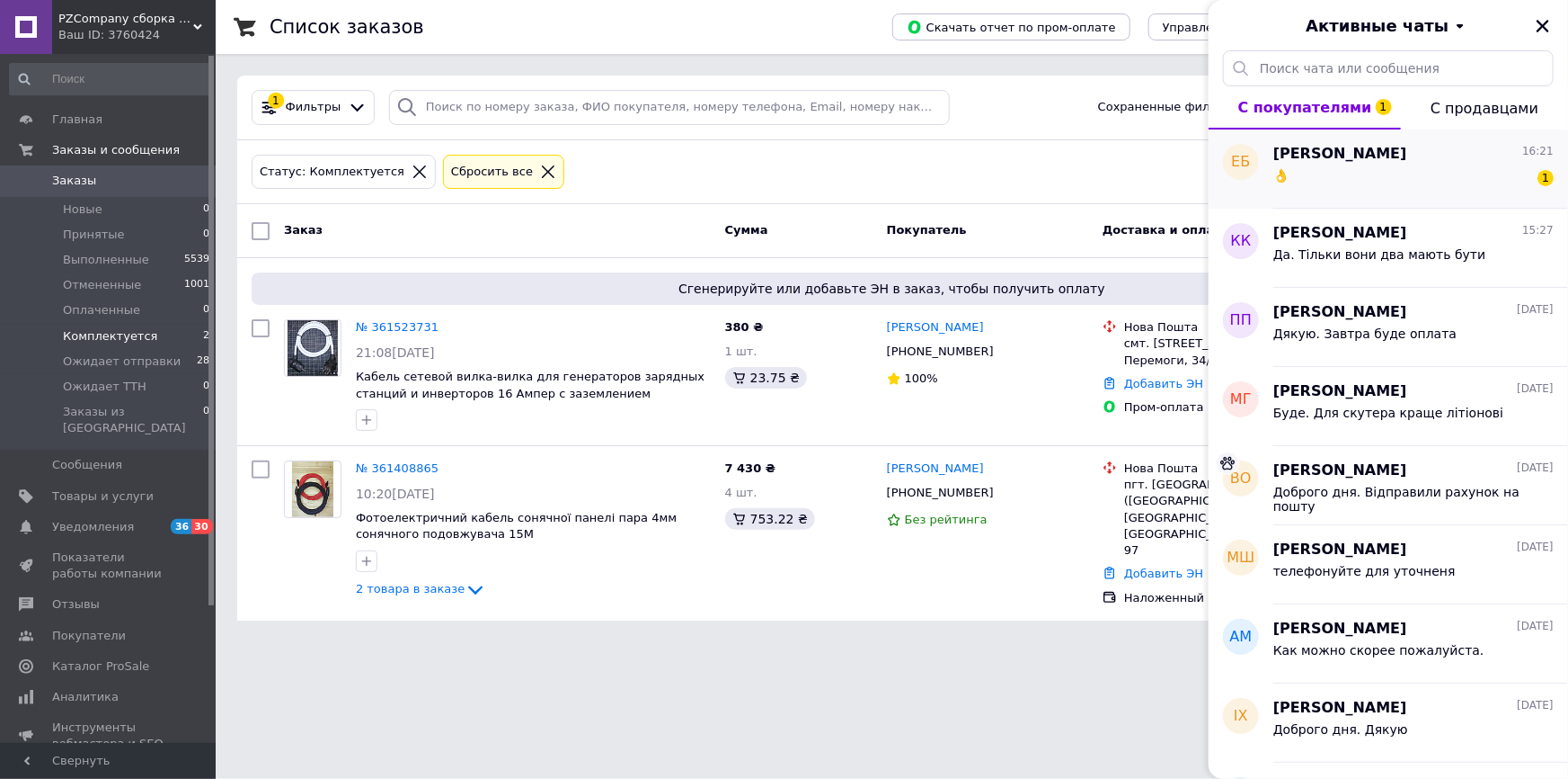
click at [1400, 185] on div "👌 1" at bounding box center [1413, 179] width 280 height 29
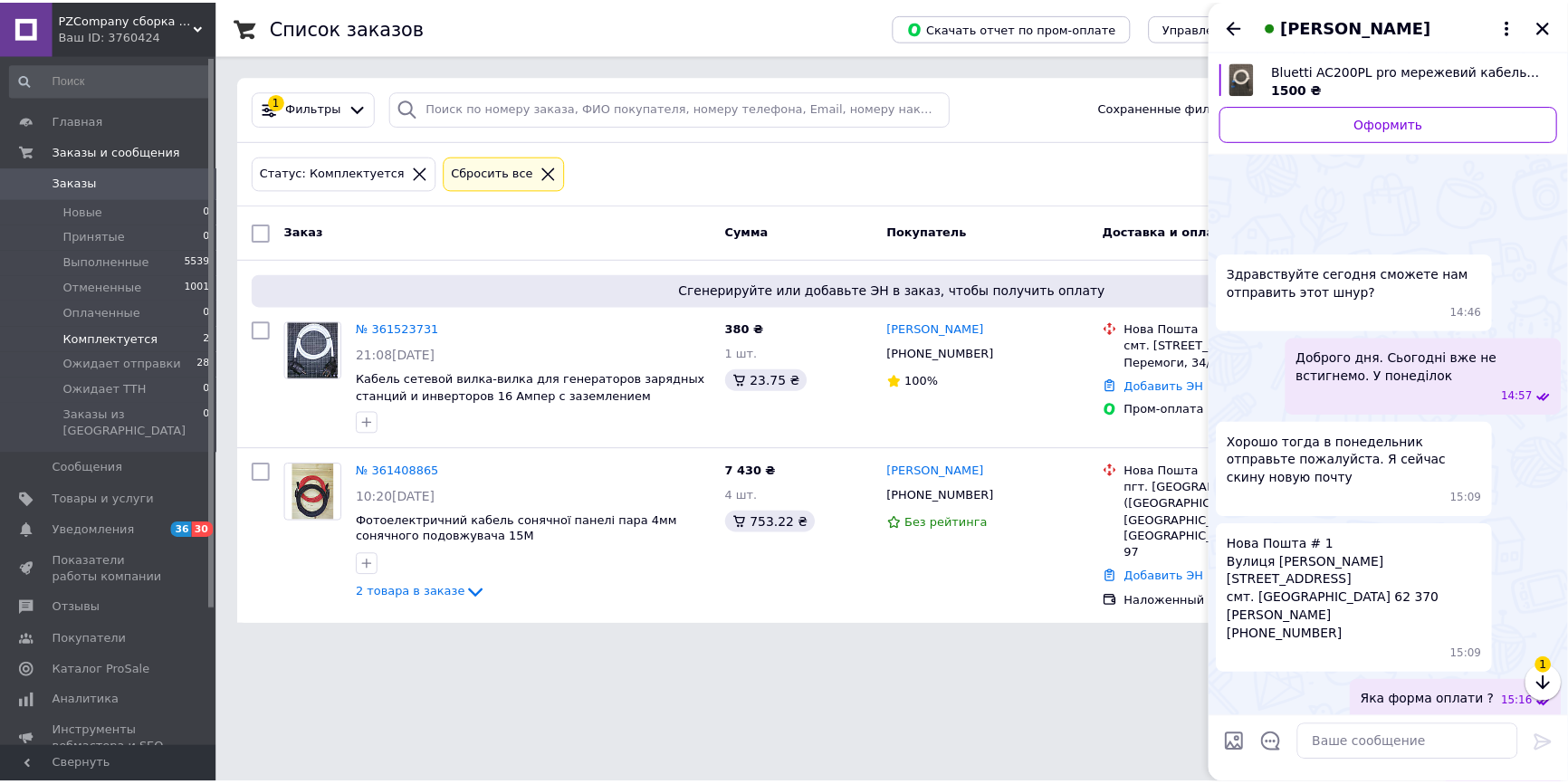
scroll to position [247, 0]
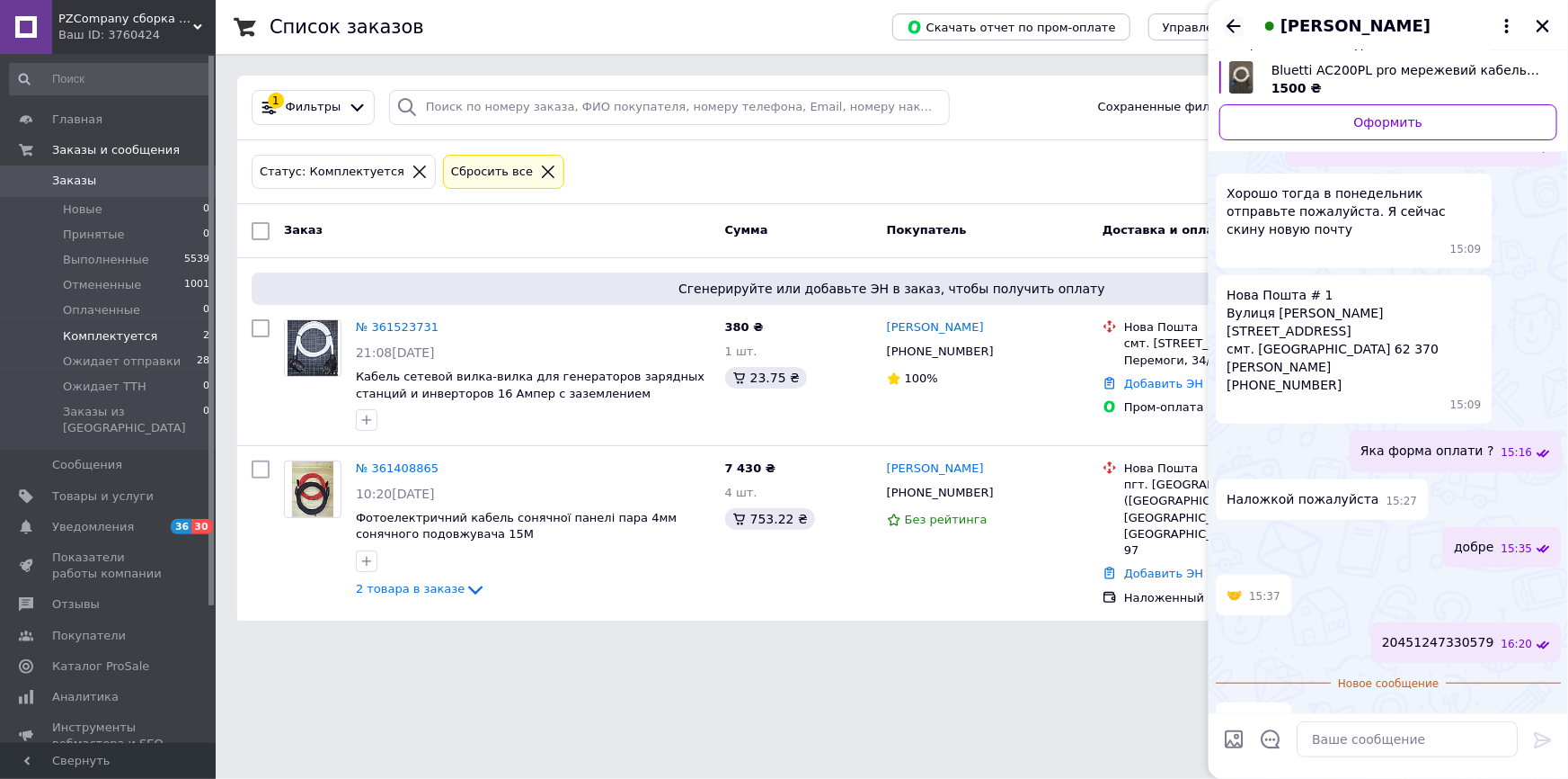
click at [1238, 32] on icon "Назад" at bounding box center [1234, 26] width 22 height 22
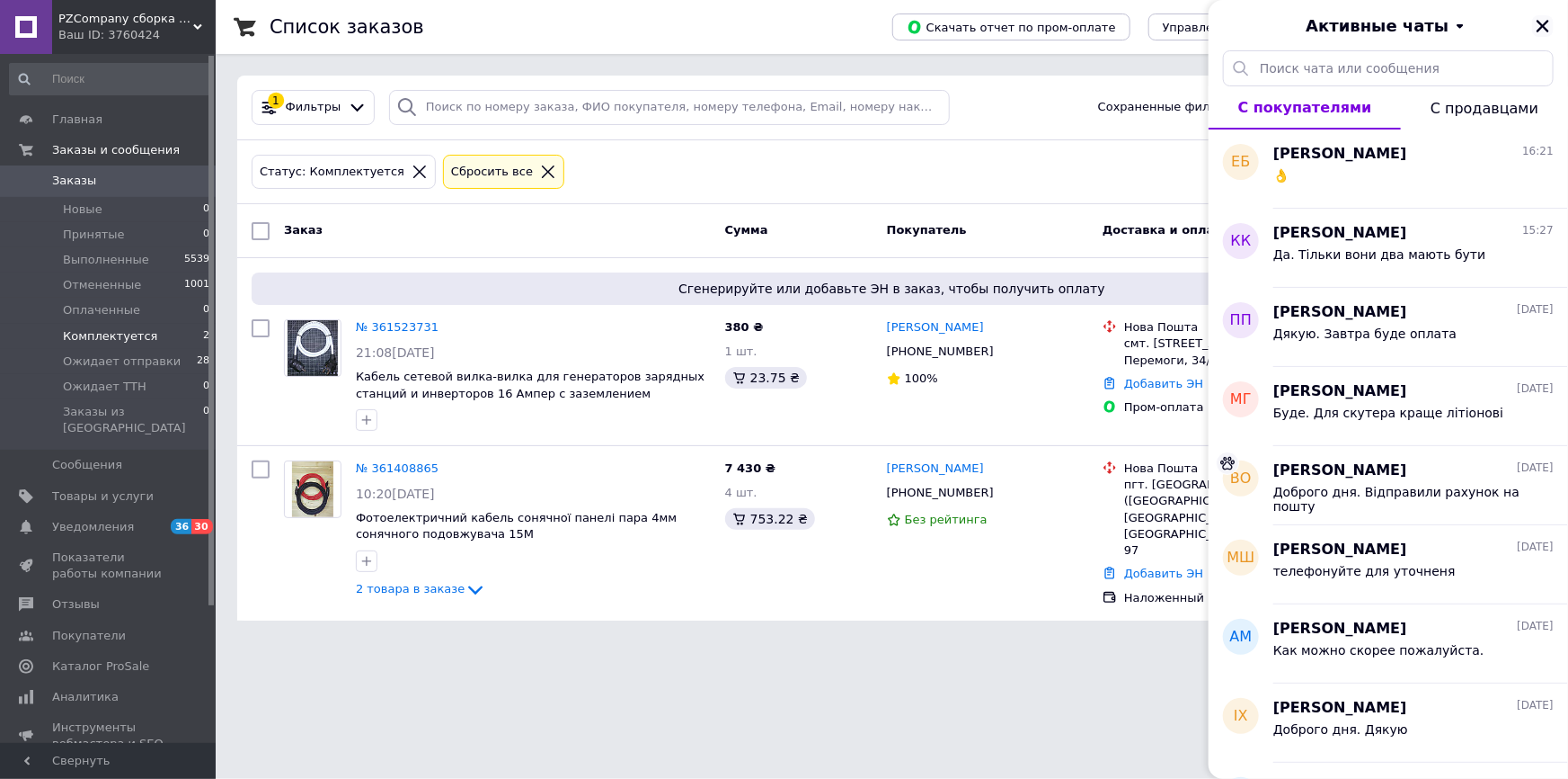
click at [1541, 24] on icon "Закрыть" at bounding box center [1544, 26] width 13 height 13
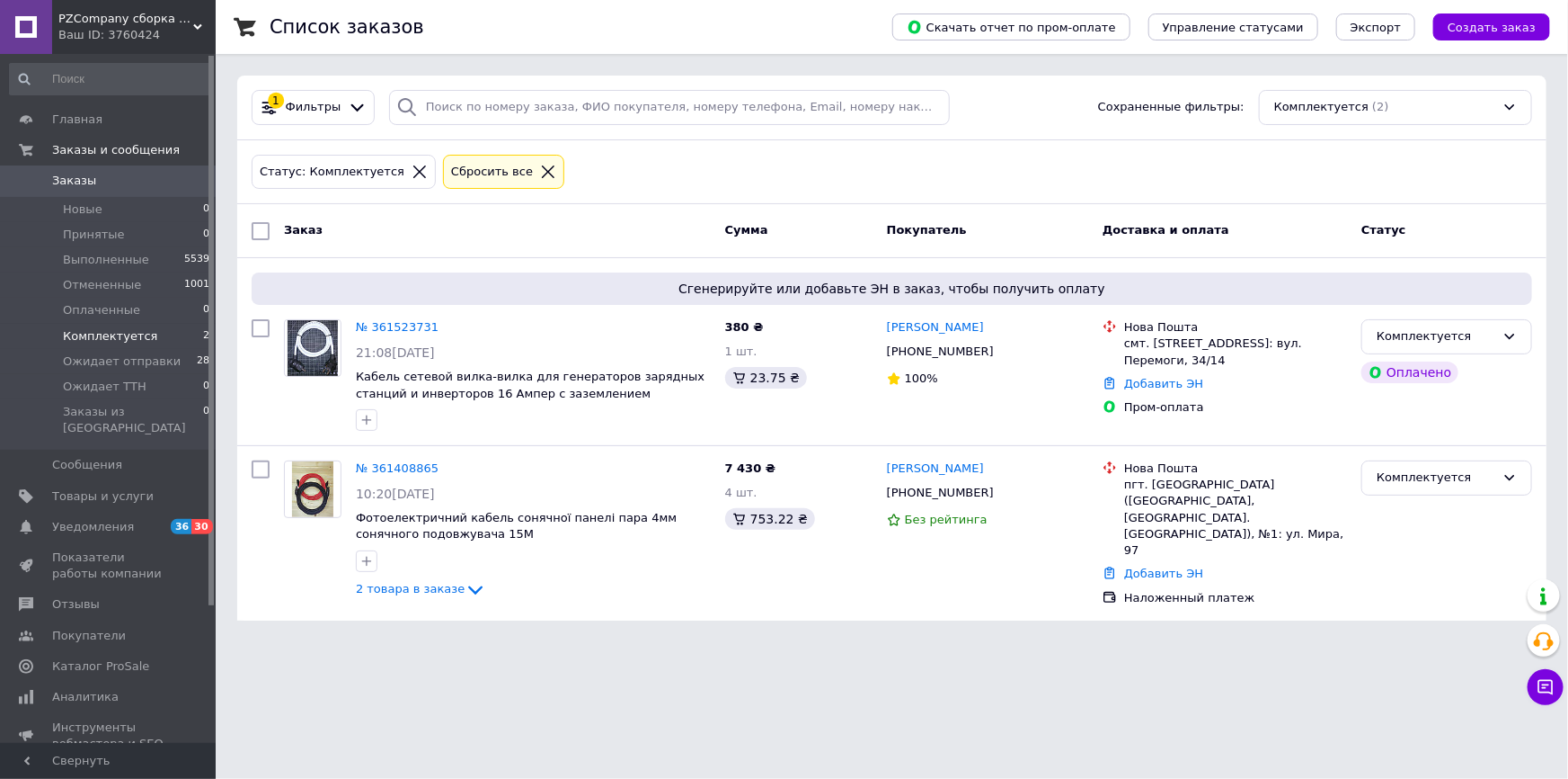
click at [122, 329] on span "Комплектуется" at bounding box center [110, 337] width 94 height 16
click at [147, 366] on span "Ожидает отправки" at bounding box center [122, 362] width 118 height 16
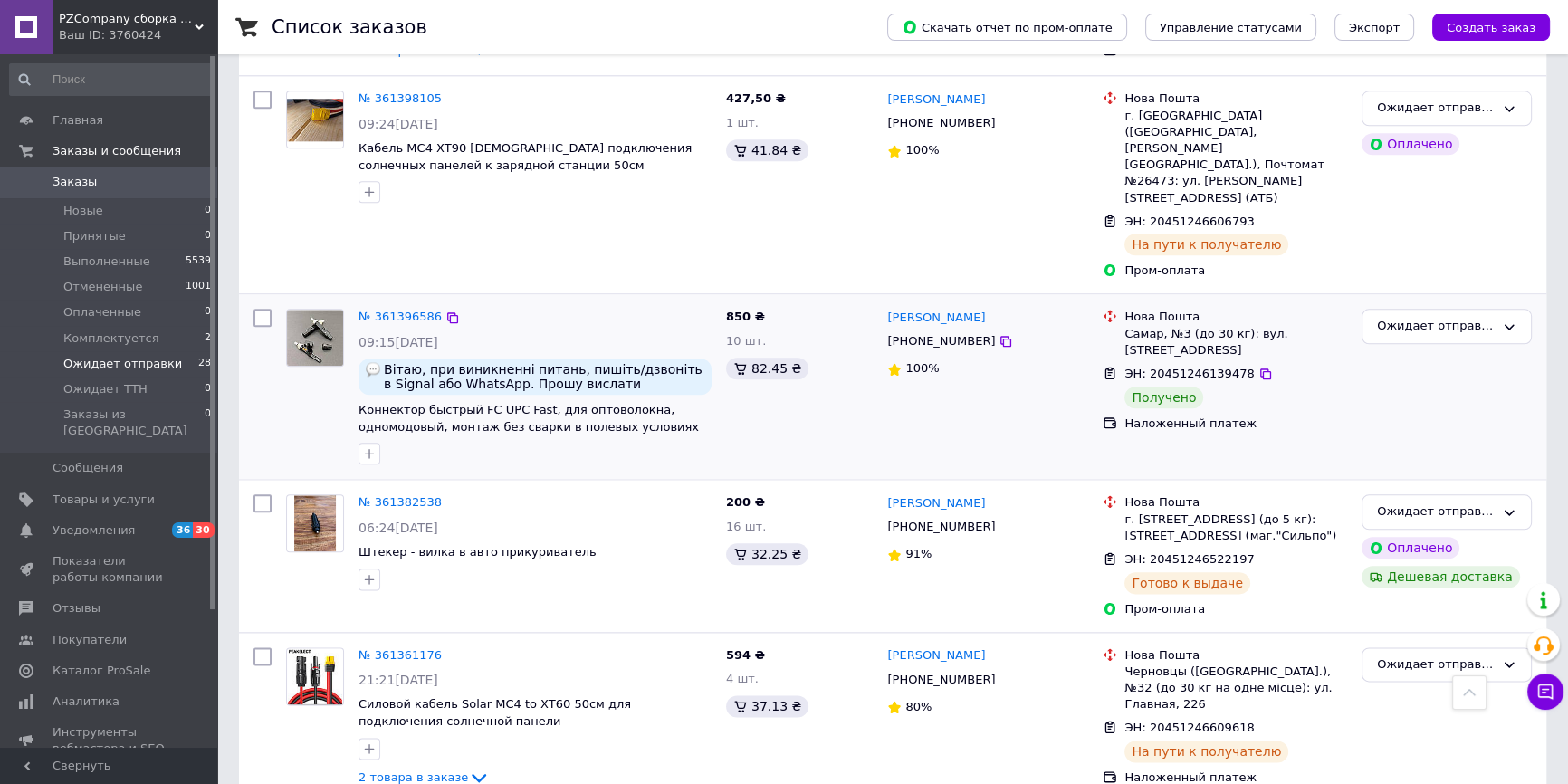
scroll to position [2551, 0]
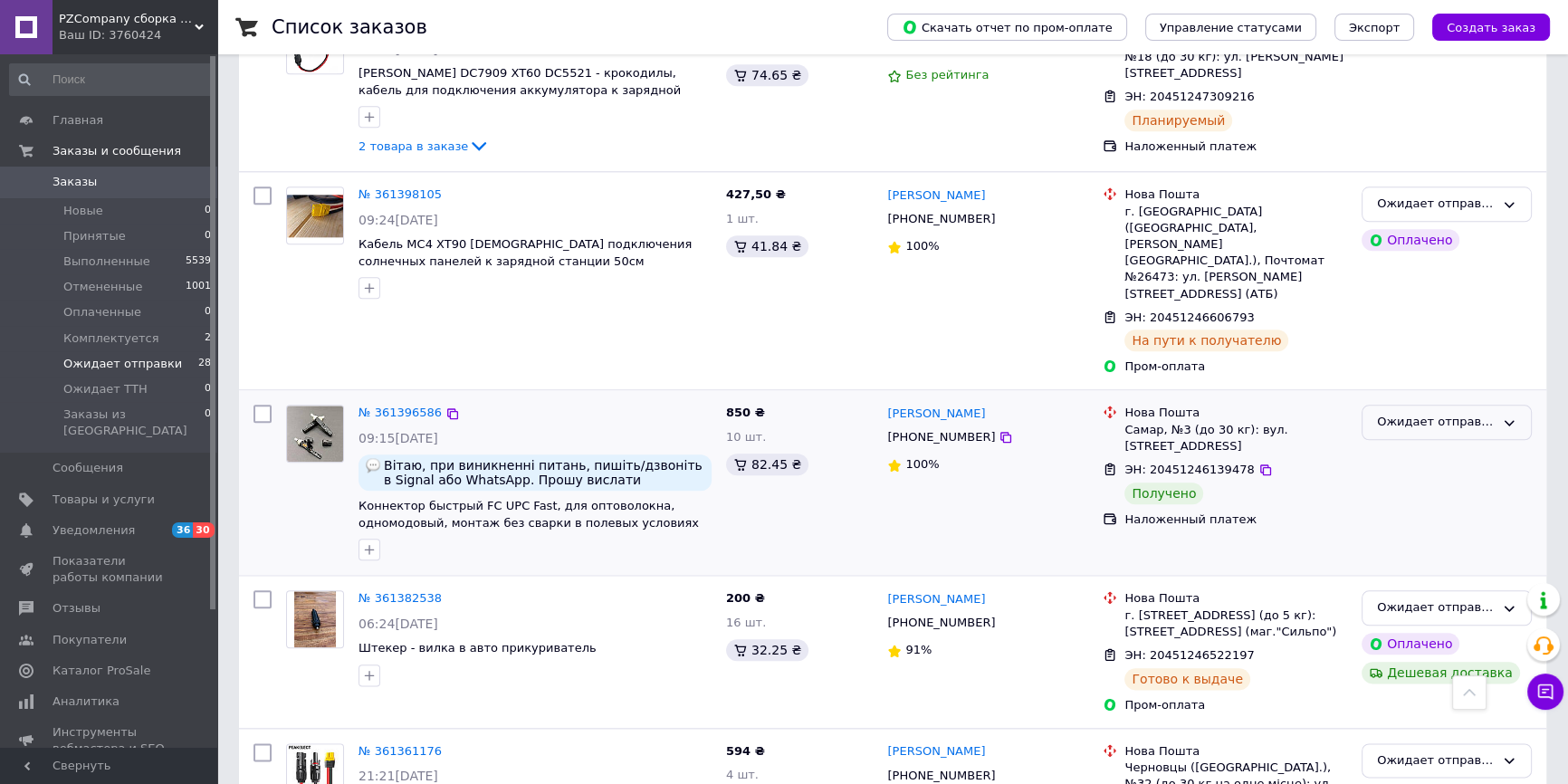
click at [1476, 412] on div "Ожидает отправки" at bounding box center [1436, 422] width 118 height 19
click at [1411, 477] on li "Выполнен" at bounding box center [1447, 494] width 169 height 34
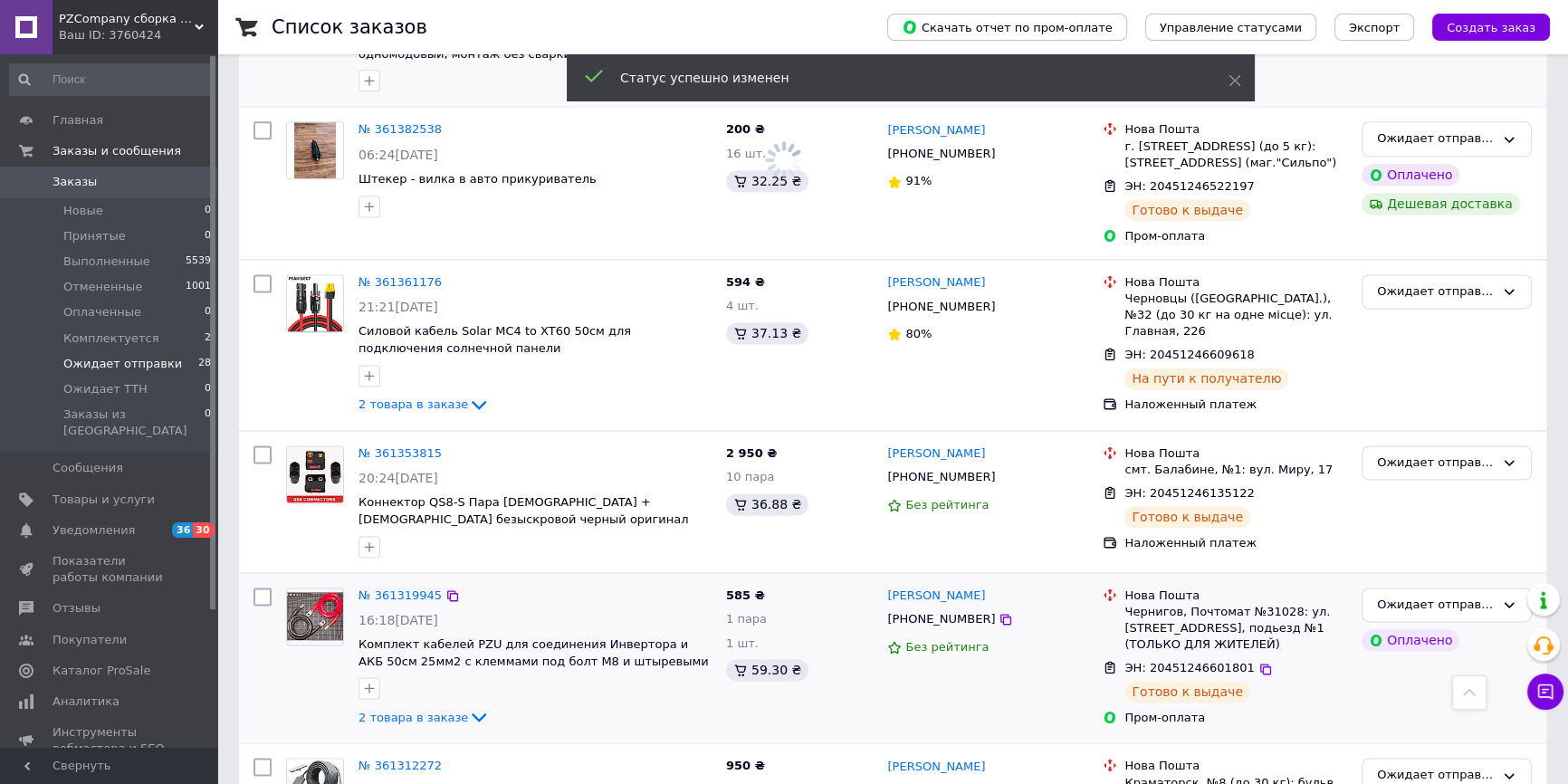
scroll to position [3094, 0]
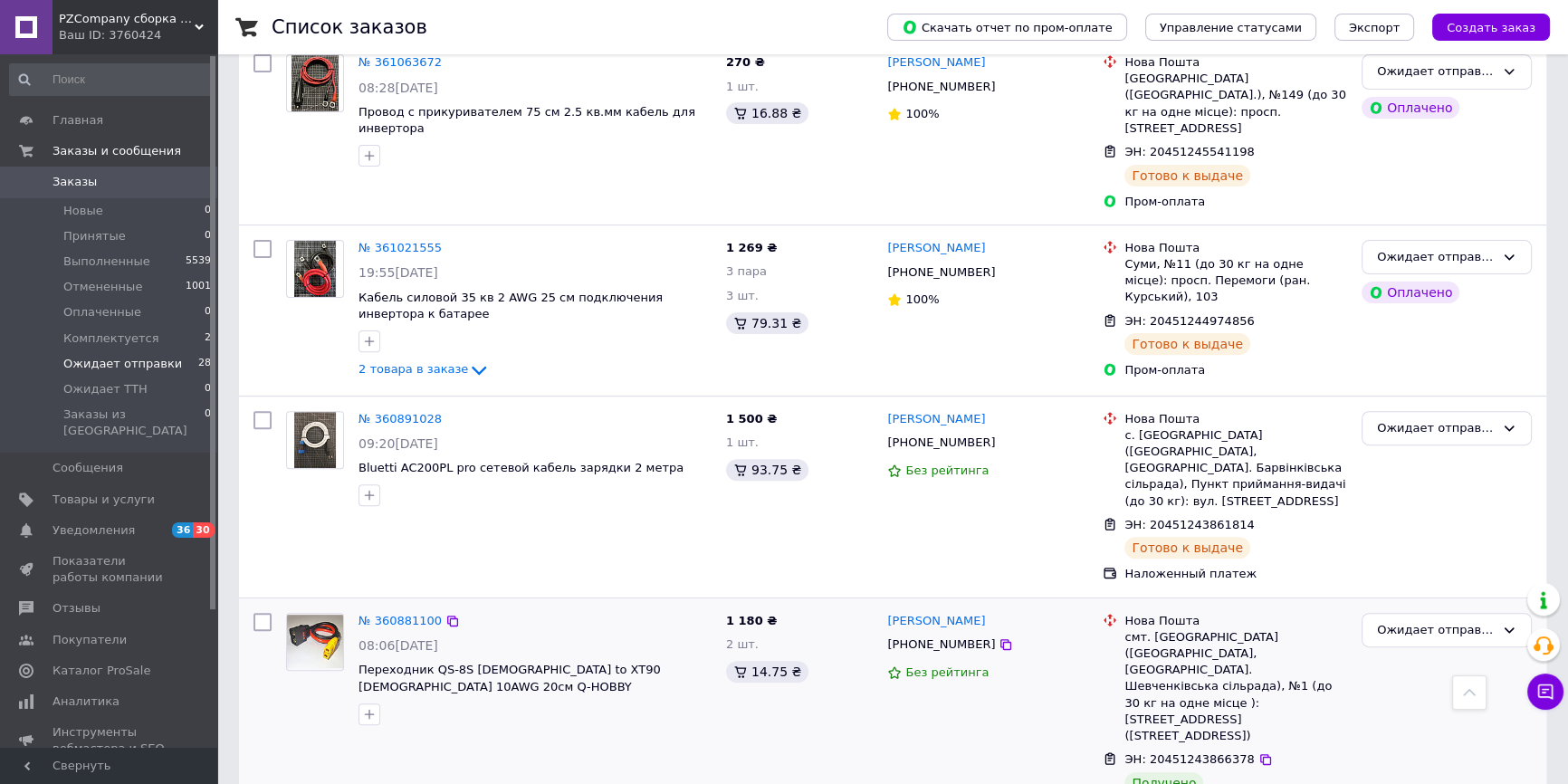
scroll to position [823, 0]
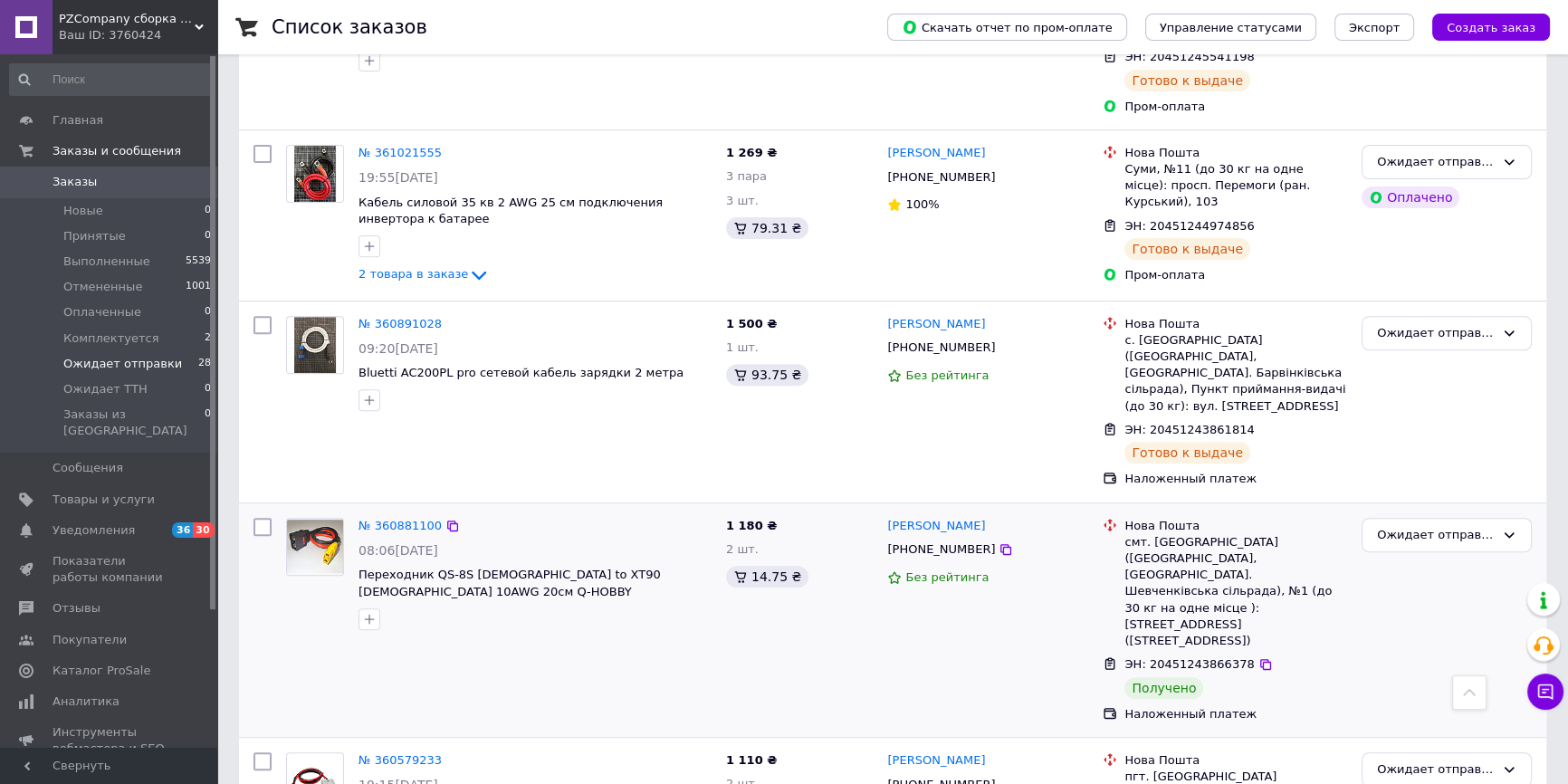
click at [1444, 511] on div "Ожидает отправки" at bounding box center [1447, 620] width 185 height 219
click at [1447, 518] on div "Ожидает отправки" at bounding box center [1447, 535] width 170 height 36
click at [1416, 589] on li "Выполнен" at bounding box center [1447, 606] width 169 height 34
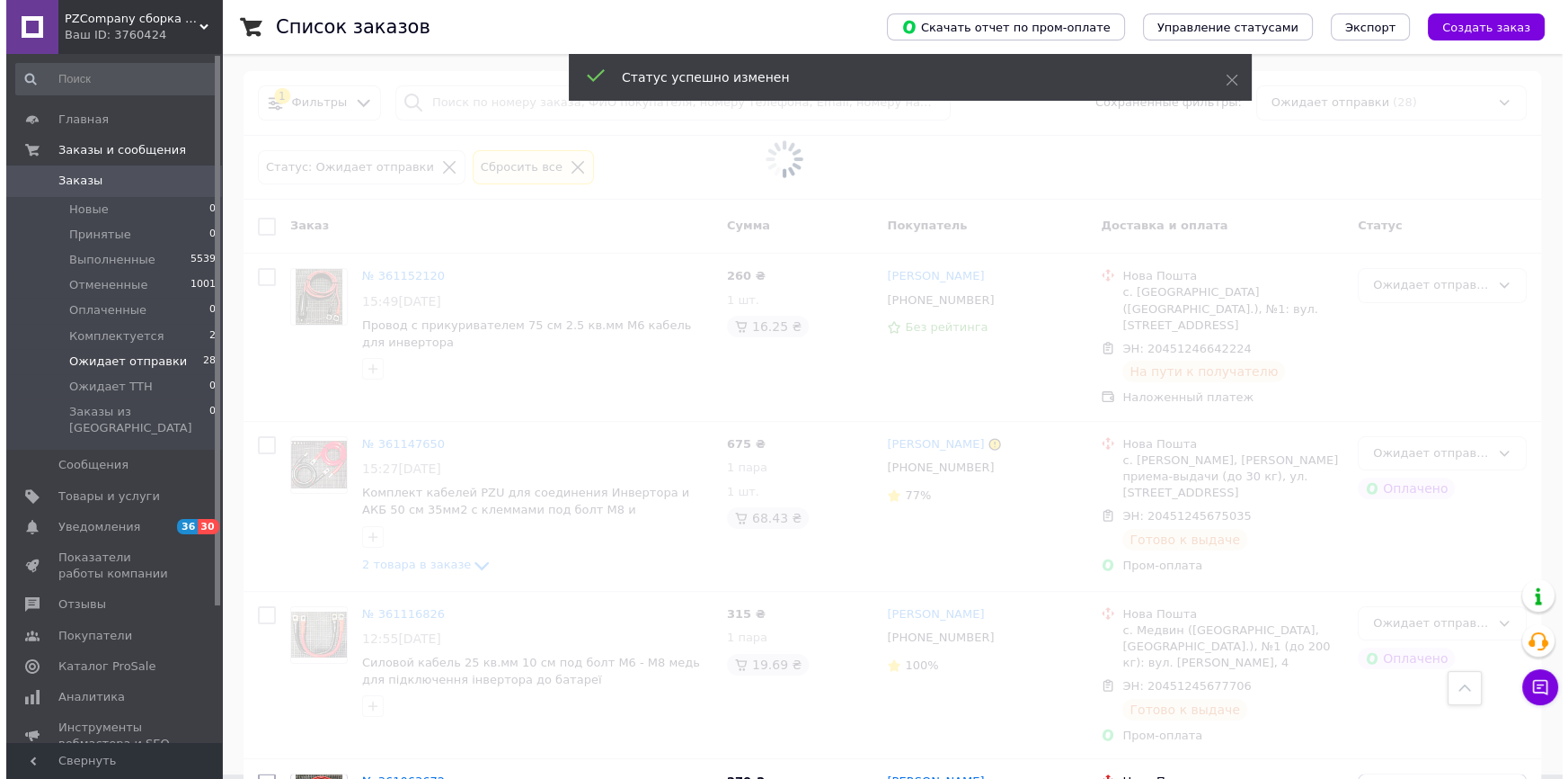
scroll to position [0, 0]
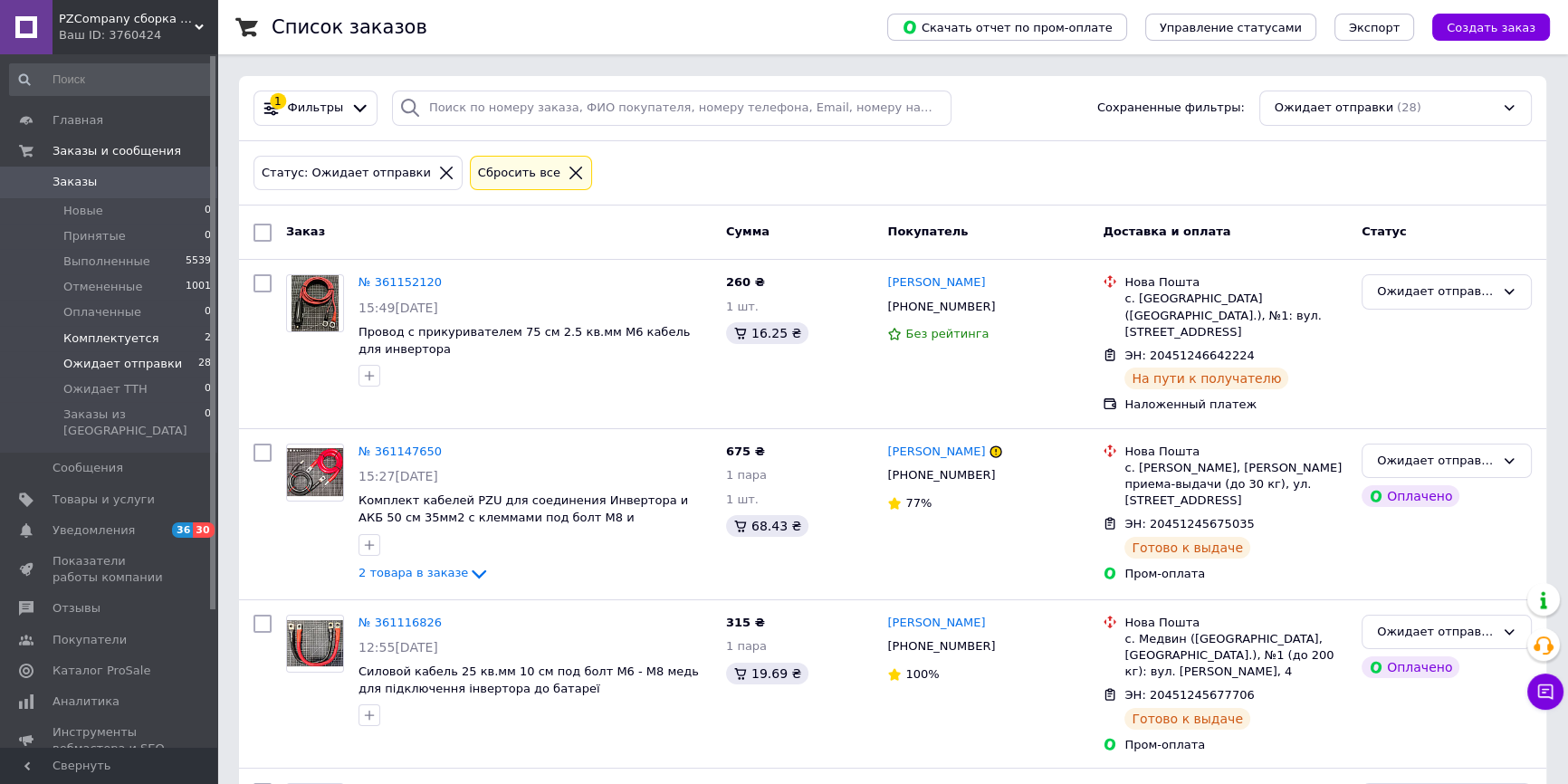
click at [129, 337] on span "Комплектуется" at bounding box center [111, 339] width 95 height 16
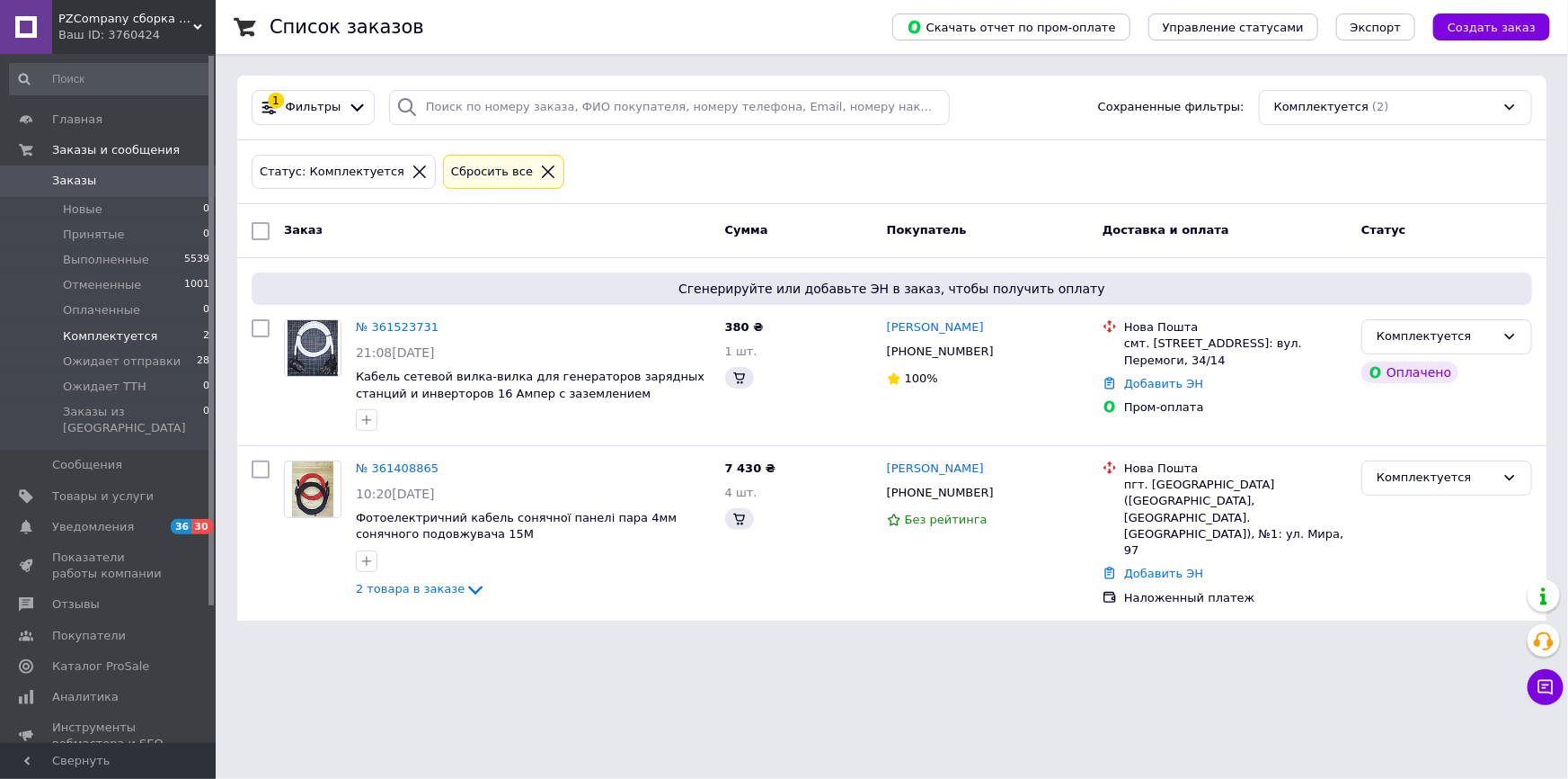
click at [130, 51] on div "PZCompany сборка кабелей Инвертора - EcoFlow - Солнечных Панелей Ваш ID: 3760424" at bounding box center [134, 27] width 164 height 54
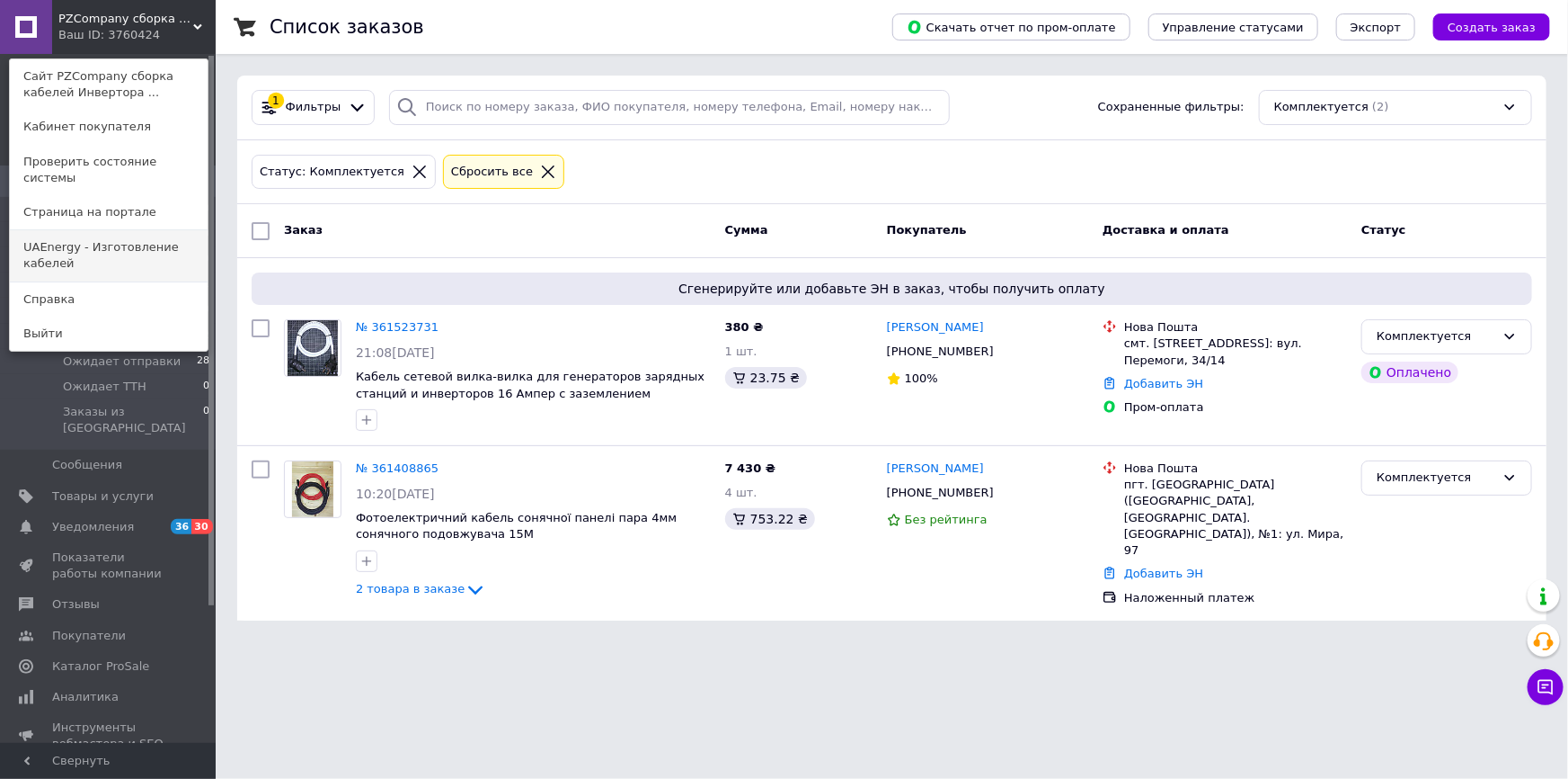
click at [79, 237] on link "UAEnergy - Изготовление кабелей" at bounding box center [109, 255] width 198 height 51
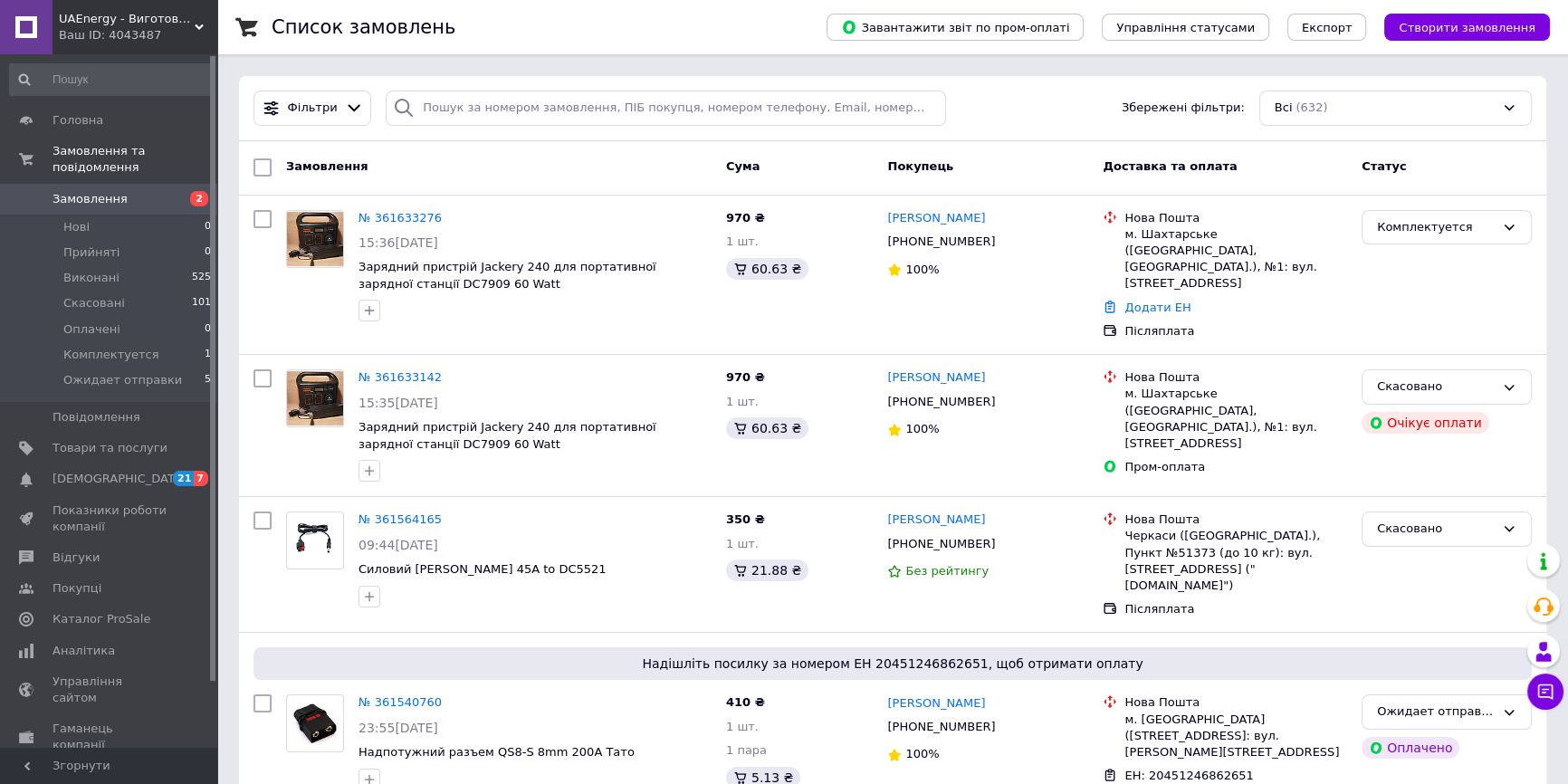
click at [789, 32] on div "Список замовлень" at bounding box center [531, 27] width 519 height 55
click at [1539, 688] on icon at bounding box center [1546, 691] width 15 height 15
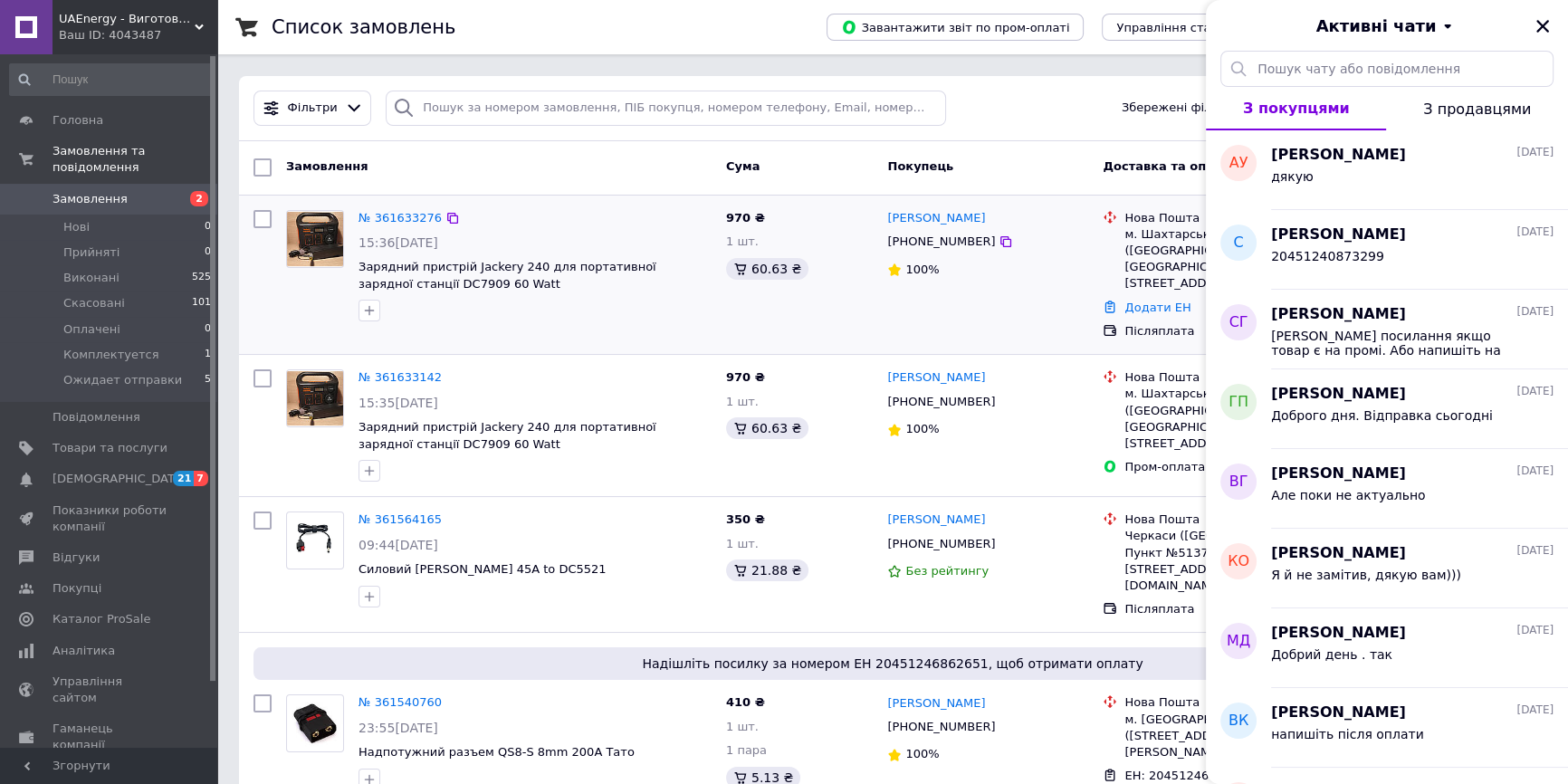
click at [400, 226] on div "№ 361633276" at bounding box center [400, 219] width 87 height 21
click at [400, 220] on link "№ 361633276" at bounding box center [400, 218] width 83 height 14
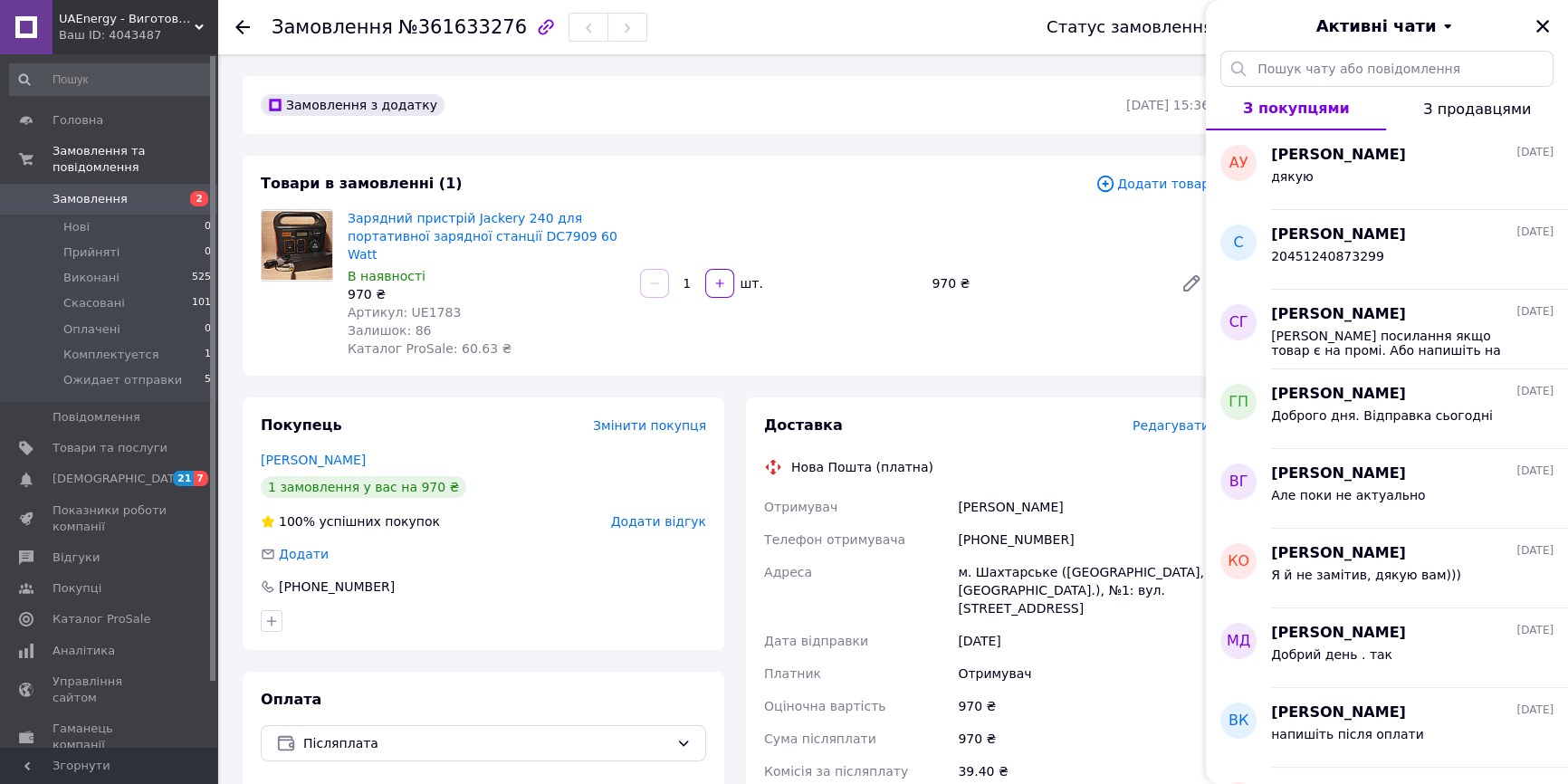
click at [1050, 216] on div "Зарядний пристрій Jackery 240 для портативної зарядної станції DC7909 60 Watt В…" at bounding box center [779, 283] width 876 height 156
click at [1549, 22] on icon "Закрити" at bounding box center [1543, 26] width 16 height 16
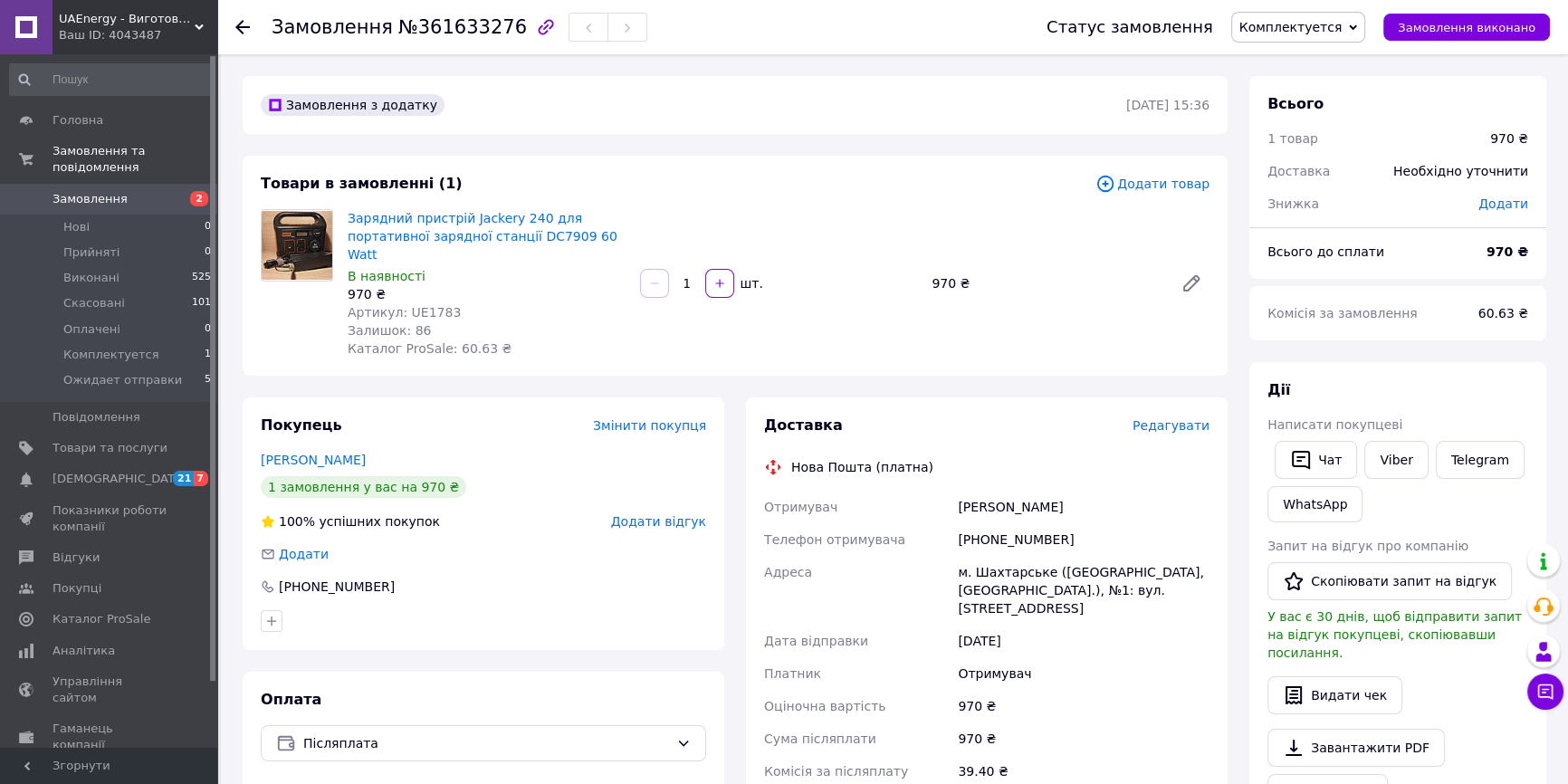
click at [1312, 33] on span "Комплектуется" at bounding box center [1291, 27] width 103 height 15
click at [1342, 168] on li "Ожидает отправки" at bounding box center [1301, 172] width 137 height 27
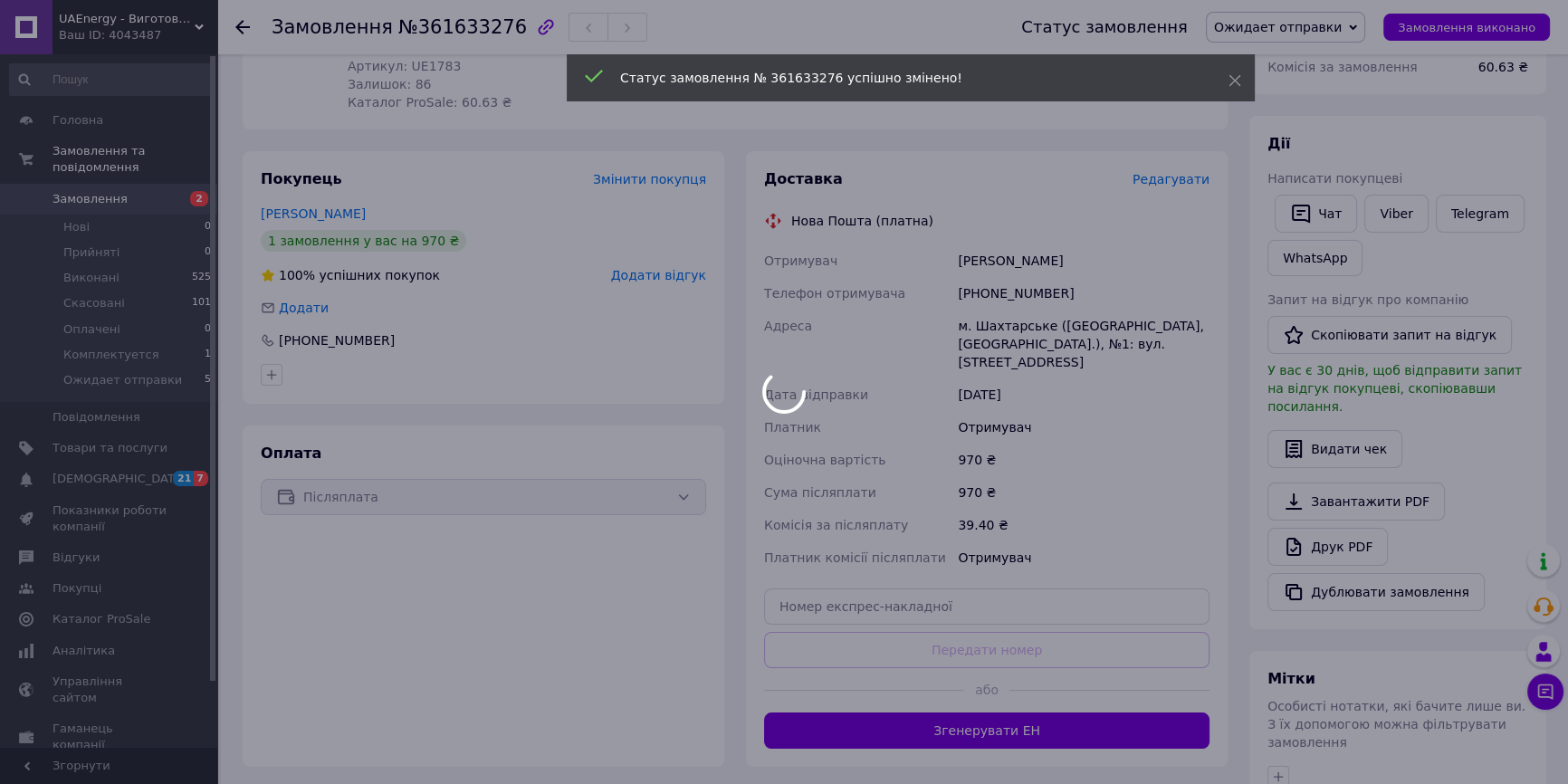
scroll to position [329, 0]
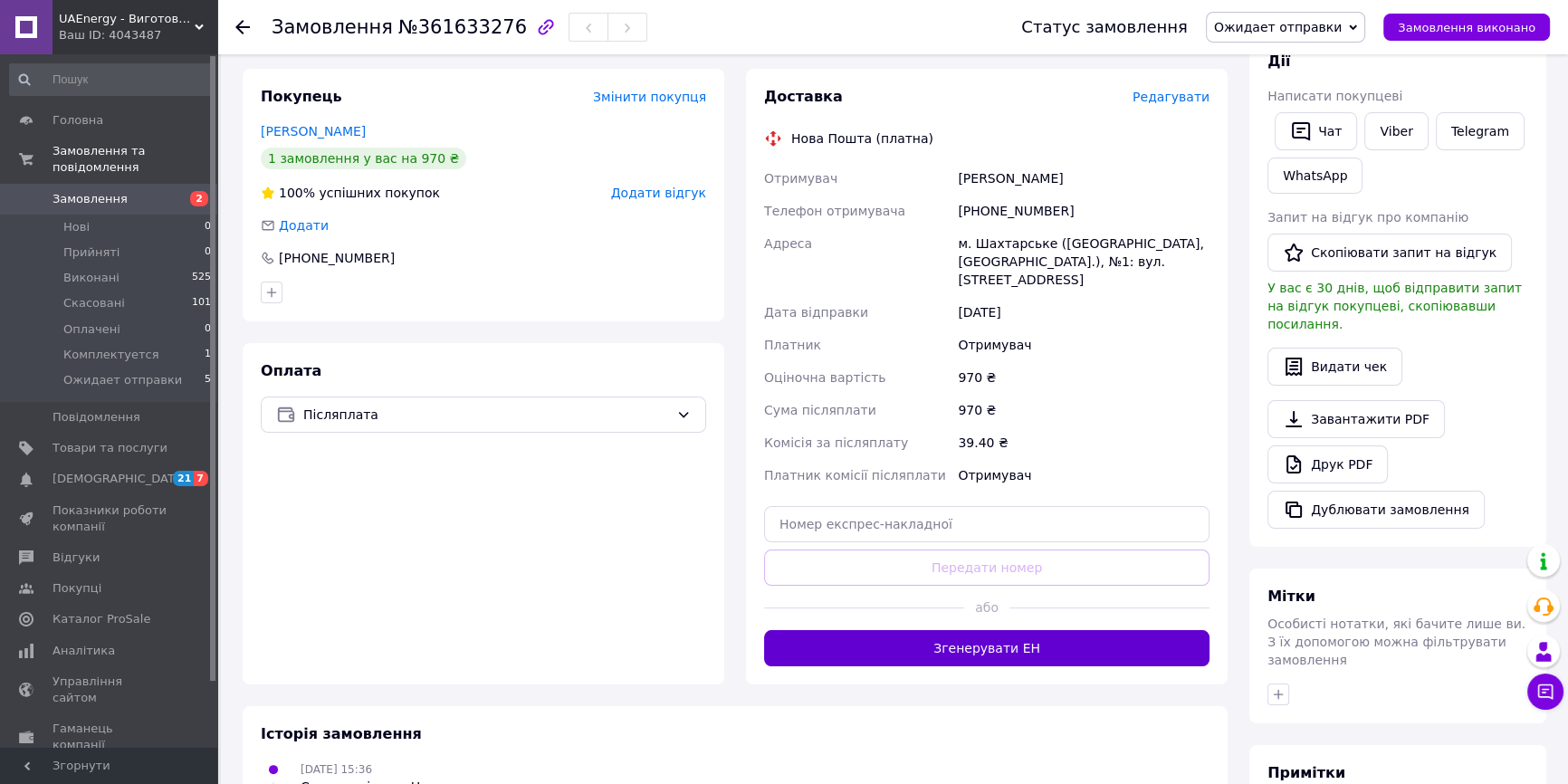
click at [980, 630] on button "Згенерувати ЕН" at bounding box center [987, 648] width 446 height 36
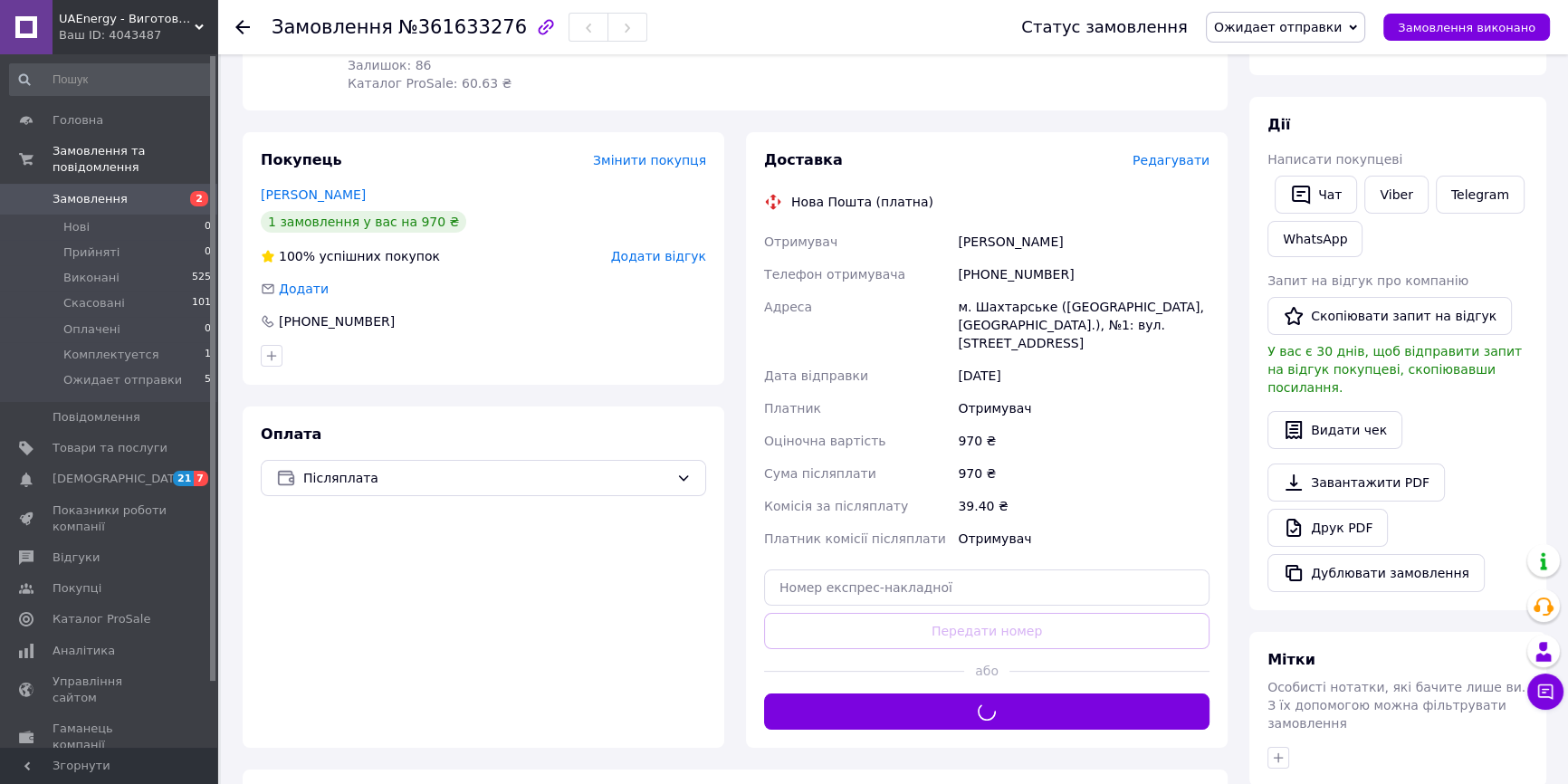
scroll to position [246, 0]
